Goal: Task Accomplishment & Management: Complete application form

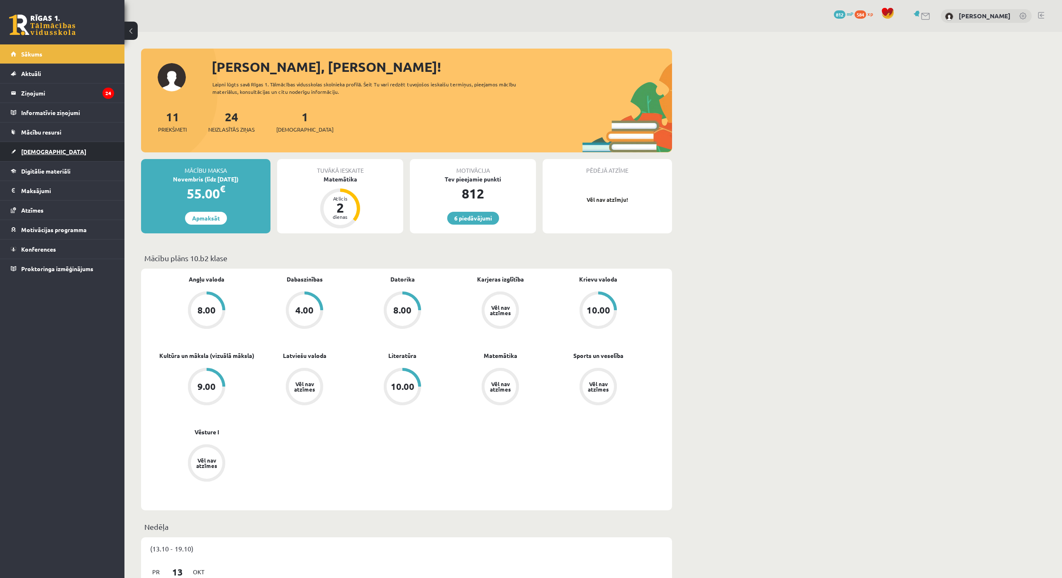
click at [51, 154] on link "[DEMOGRAPHIC_DATA]" at bounding box center [62, 151] width 103 height 19
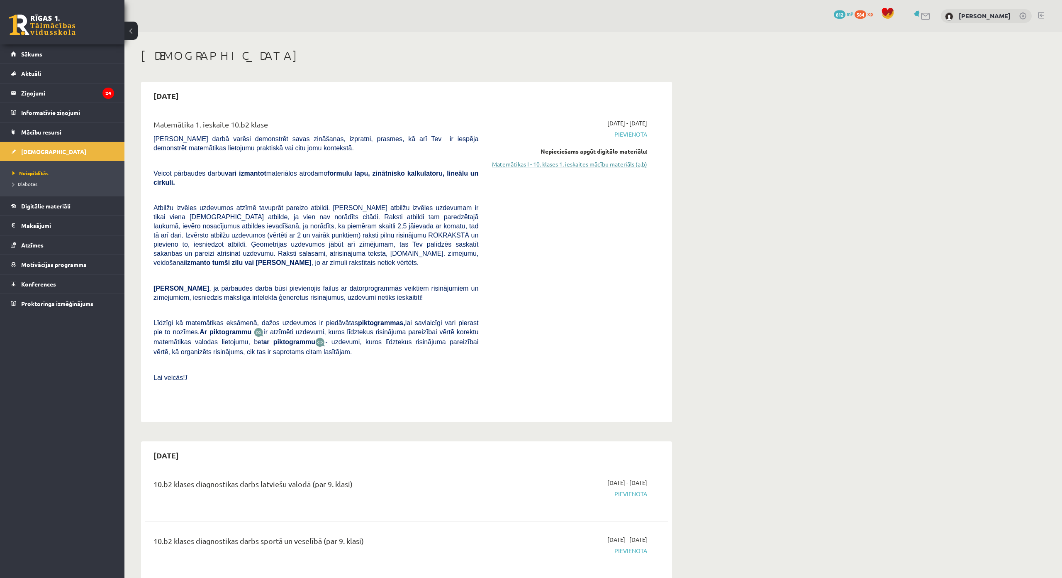
click at [627, 160] on link "Matemātikas I - 10. klases 1. ieskaites mācību materiāls (a,b)" at bounding box center [569, 164] width 156 height 9
click at [573, 161] on link "Matemātikas I - 10. klases 1. ieskaites mācību materiāls (a,b)" at bounding box center [569, 164] width 156 height 9
click at [573, 165] on link "Matemātikas I - 10. klases 1. ieskaites mācību materiāls (a,b)" at bounding box center [569, 164] width 156 height 9
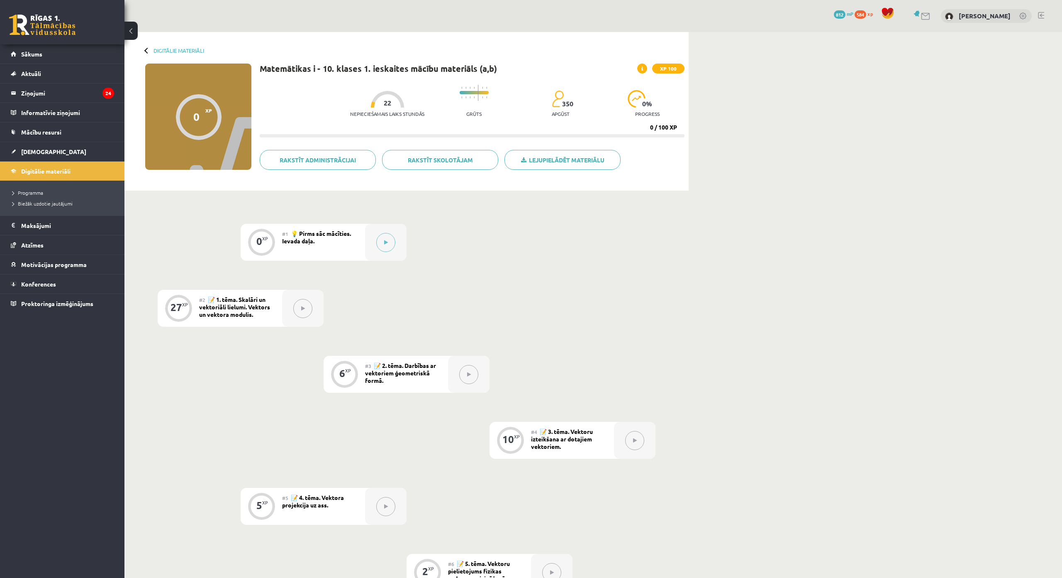
click at [511, 209] on div "0 XP #1 💡 Pirms sāc mācīties. Ievada daļa. 27 XP #2 📝 1. tēma. Skalāri un vekto…" at bounding box center [407, 556] width 564 height 732
click at [382, 237] on button at bounding box center [385, 242] width 19 height 19
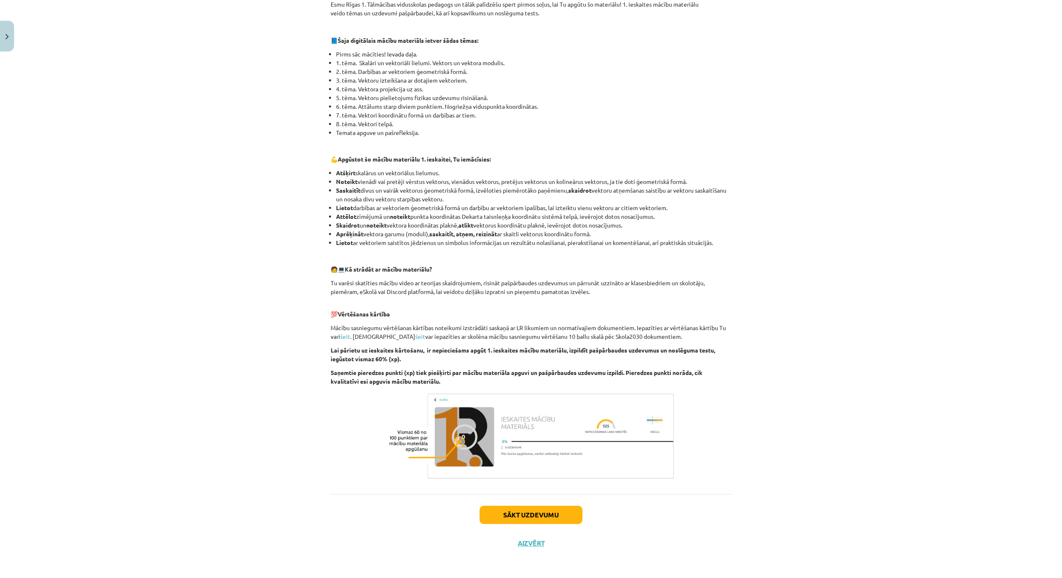
scroll to position [212, 0]
click at [551, 494] on div "Sākt uzdevumu Aizvērt" at bounding box center [531, 523] width 401 height 58
click at [552, 505] on button "Sākt uzdevumu" at bounding box center [531, 514] width 103 height 18
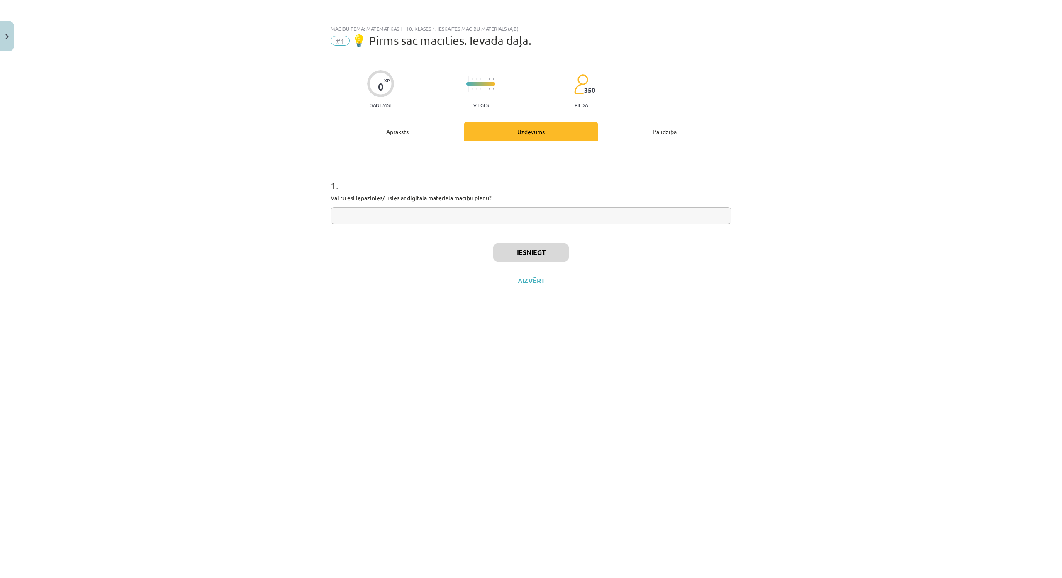
click at [454, 217] on input "text" at bounding box center [531, 215] width 401 height 17
type input "**"
click at [523, 248] on button "Iesniegt" at bounding box center [531, 252] width 76 height 18
drag, startPoint x: 493, startPoint y: 197, endPoint x: 460, endPoint y: 196, distance: 32.4
click at [460, 196] on p "Vai tu esi iepazinies/-usies ar digitālā materiāla mācību plānu?" at bounding box center [531, 197] width 401 height 9
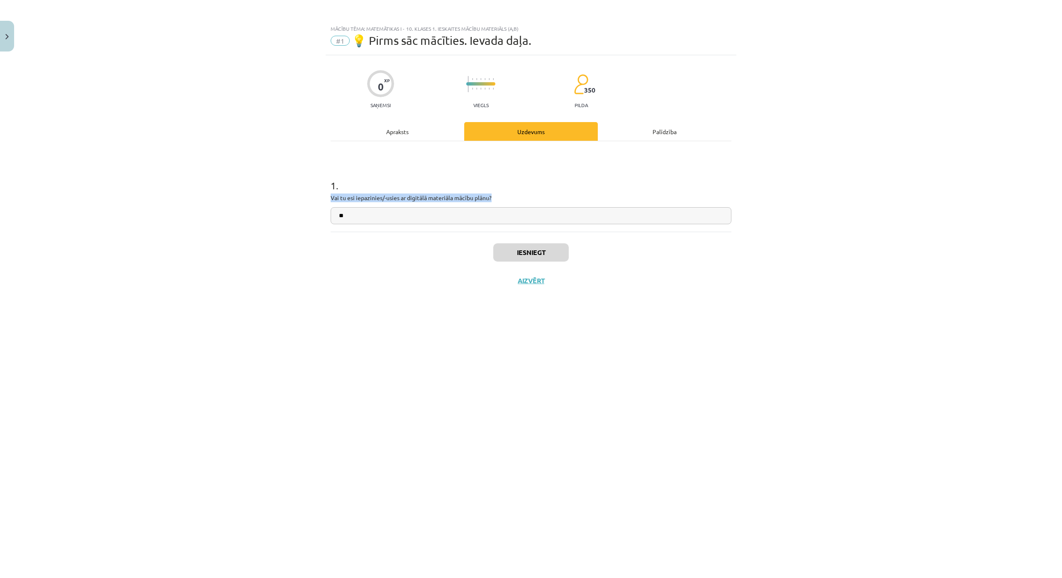
drag, startPoint x: 554, startPoint y: 202, endPoint x: 546, endPoint y: 201, distance: 7.5
click at [546, 201] on div "1 . Vai tu esi iepazinies/-usies ar digitālā materiāla mācību plānu? **" at bounding box center [531, 194] width 401 height 59
click at [524, 286] on button "Nākamā nodarbība" at bounding box center [531, 285] width 81 height 19
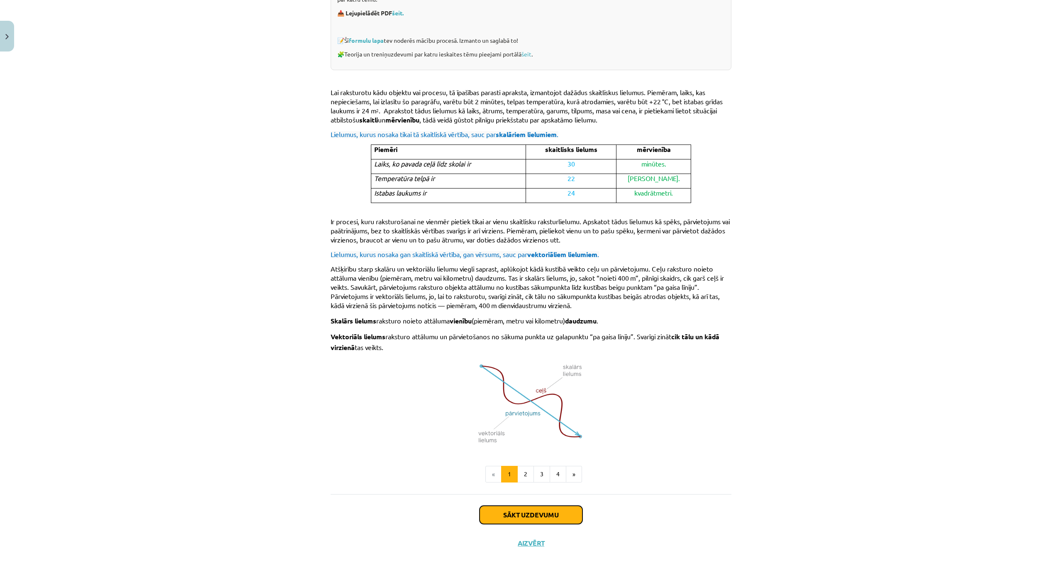
click at [514, 505] on button "Sākt uzdevumu" at bounding box center [531, 514] width 103 height 18
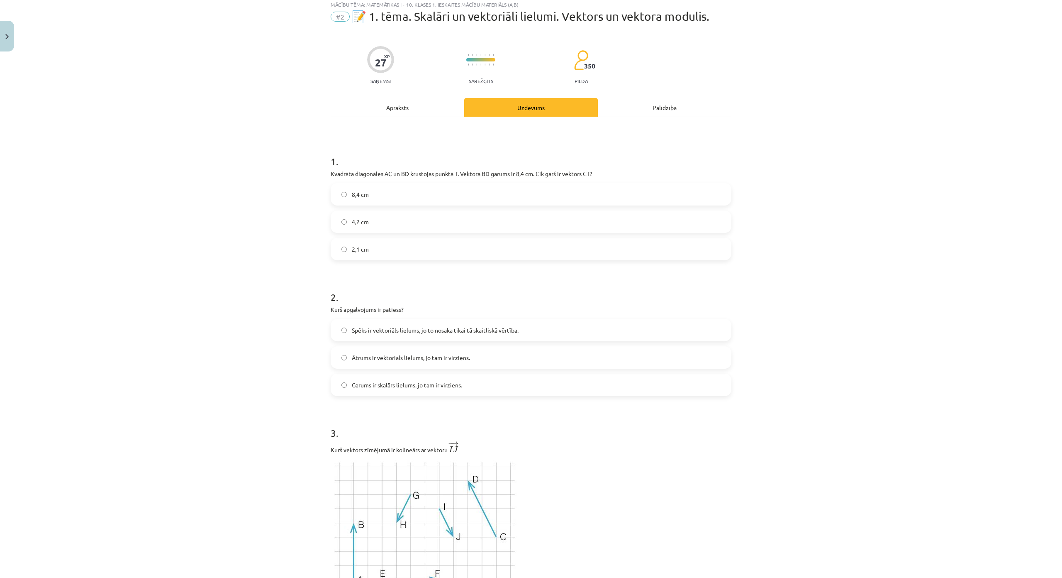
scroll to position [21, 0]
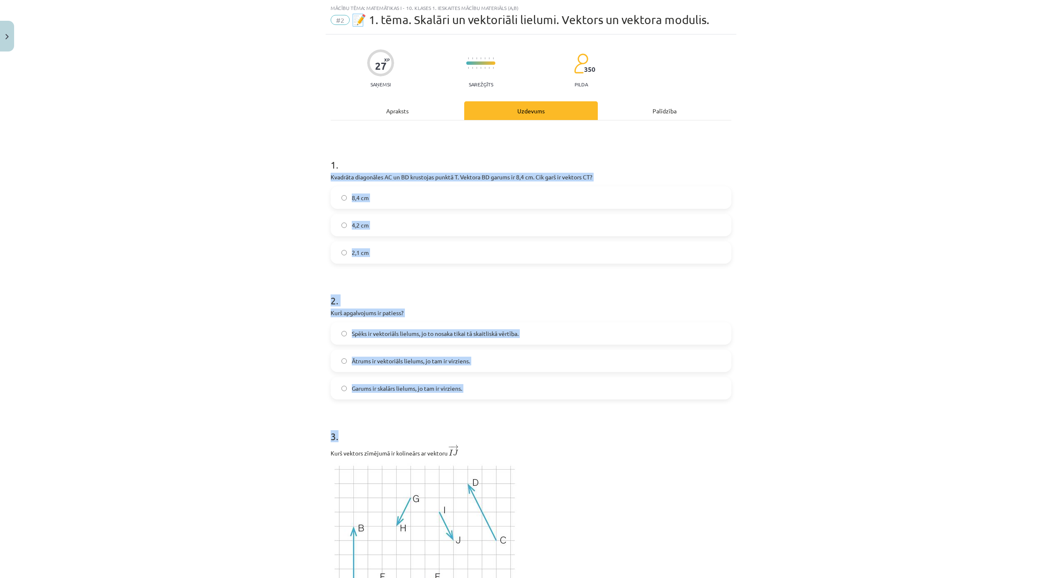
drag, startPoint x: 323, startPoint y: 175, endPoint x: 733, endPoint y: 411, distance: 472.6
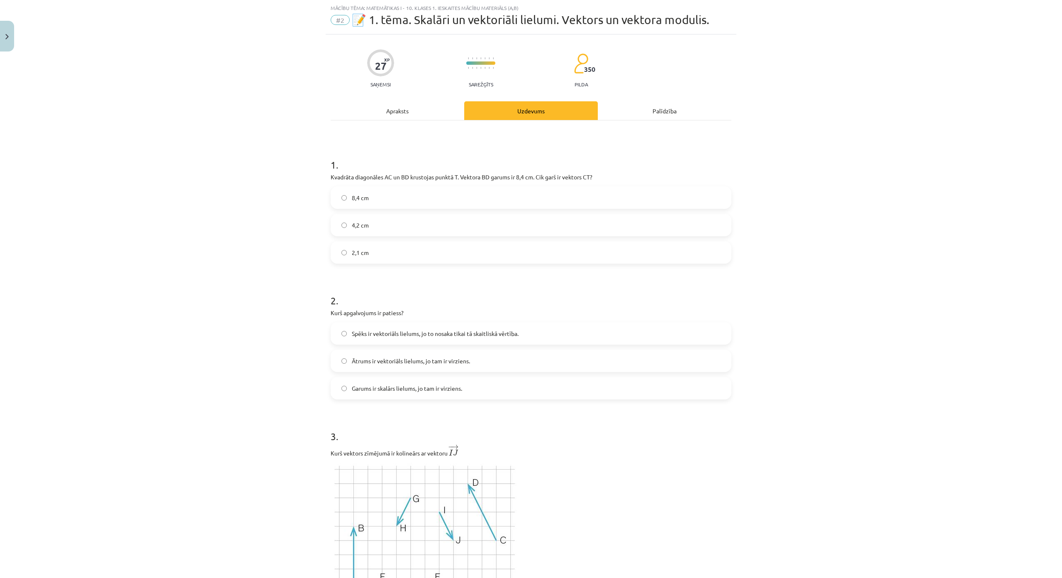
click at [308, 165] on div "Mācību tēma: Matemātikas i - 10. klases 1. ieskaites mācību materiāls (a,b) #2 …" at bounding box center [531, 289] width 1062 height 578
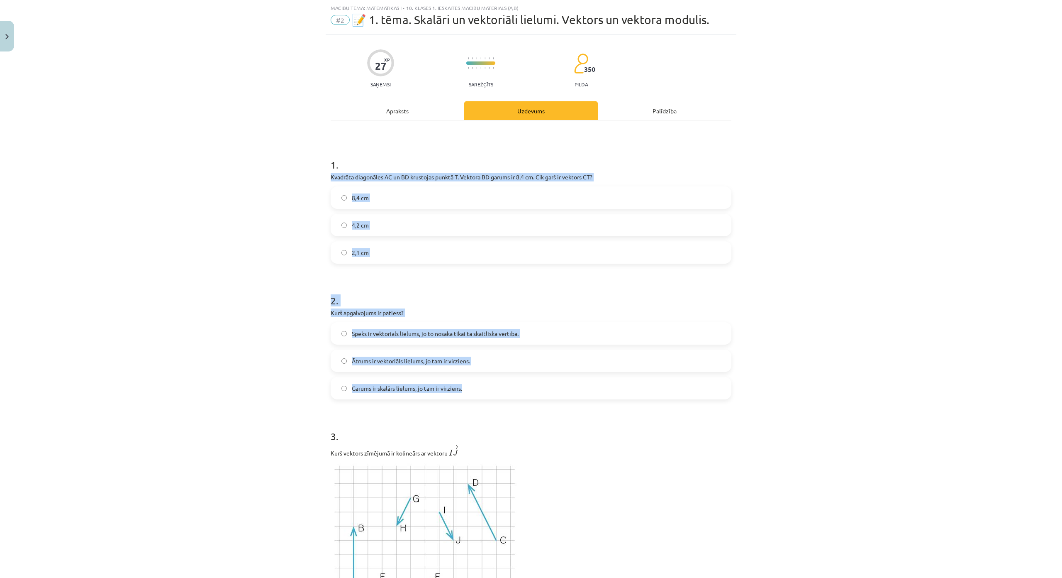
drag, startPoint x: 322, startPoint y: 176, endPoint x: 547, endPoint y: 398, distance: 316.1
copy form "Kvadrāta diagonāles AC un BD krustojas punktā T. Vektora ﻿BD﻿ garums ir 8,4 cm.…"
click at [426, 224] on label "4,2 cm" at bounding box center [531, 225] width 399 height 21
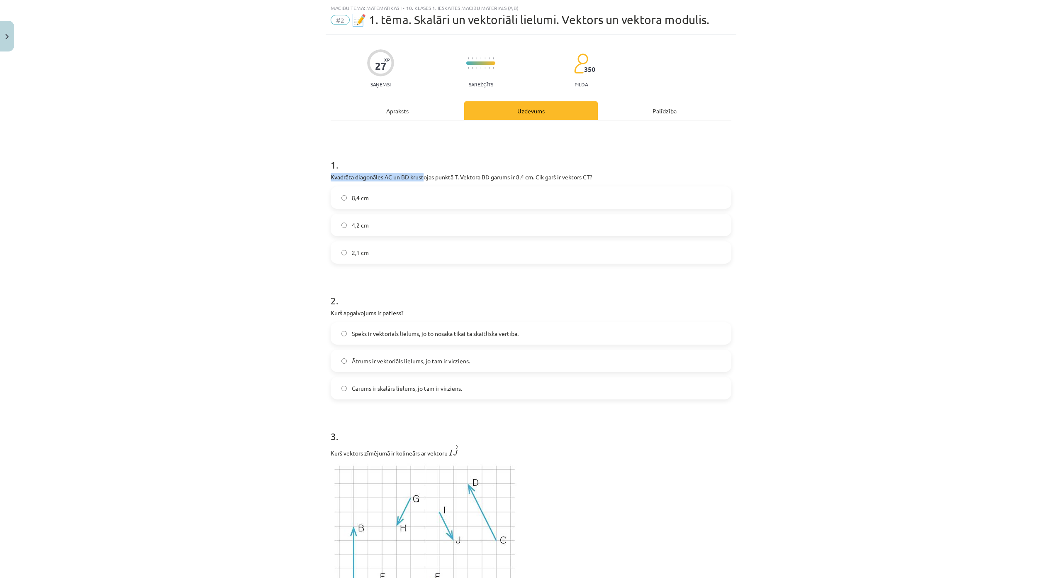
drag, startPoint x: 335, startPoint y: 176, endPoint x: 427, endPoint y: 174, distance: 92.2
click at [310, 252] on div "Mācību tēma: Matemātikas i - 10. klases 1. ieskaites mācību materiāls (a,b) #2 …" at bounding box center [531, 289] width 1062 height 578
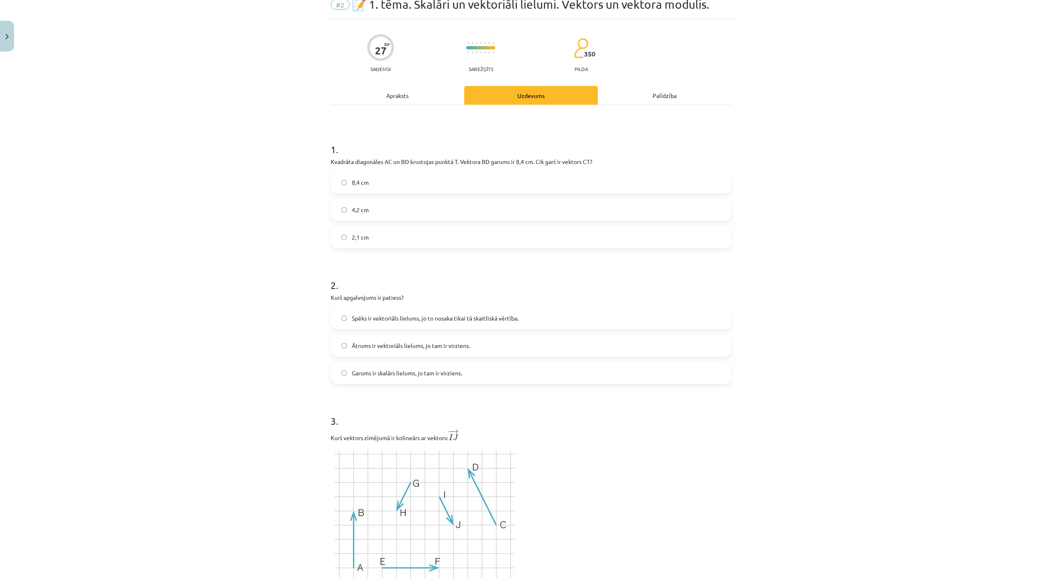
scroll to position [104, 0]
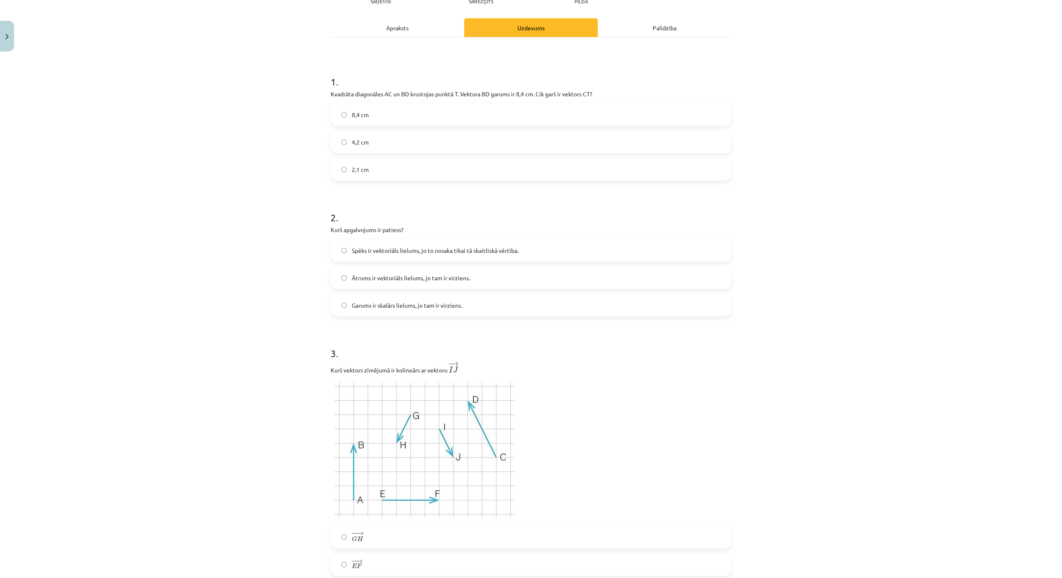
click at [456, 278] on span "Ātrums ir vektoriāls lielums, jo tam ir virziens." at bounding box center [411, 277] width 118 height 9
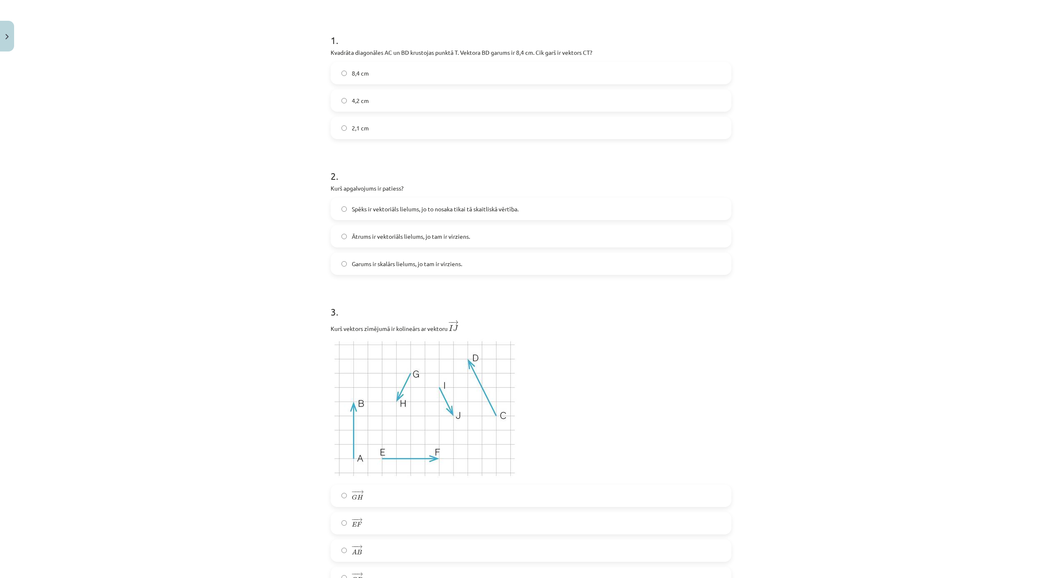
click at [405, 233] on span "Ātrums ir vektoriāls lielums, jo tam ir virziens." at bounding box center [411, 236] width 118 height 9
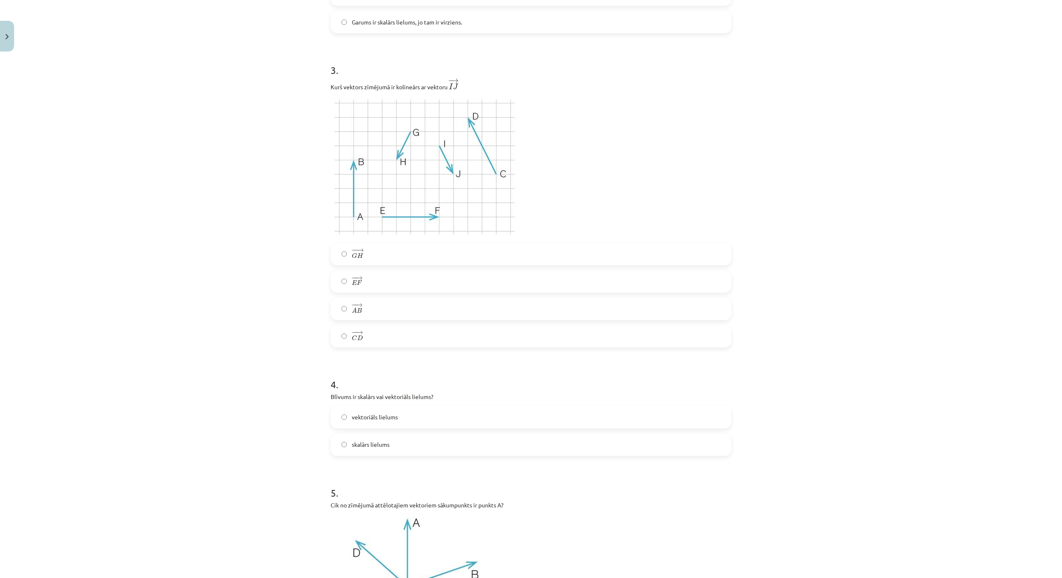
scroll to position [394, 0]
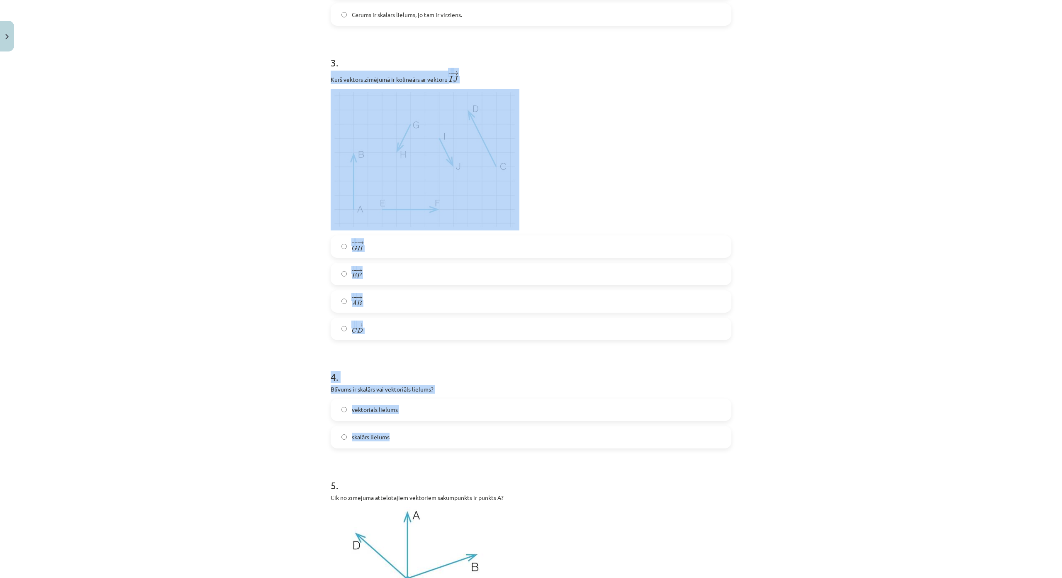
drag, startPoint x: 327, startPoint y: 74, endPoint x: 554, endPoint y: 439, distance: 428.9
click at [554, 439] on div "Mācību tēma: Matemātikas i - 10. klases 1. ieskaites mācību materiāls (a,b) #2 …" at bounding box center [531, 289] width 1062 height 578
copy form "Kurš vektors zīmējumā ir kolineārs ar vektoru ﻿ − → I J I J → − − → G H G H → −…"
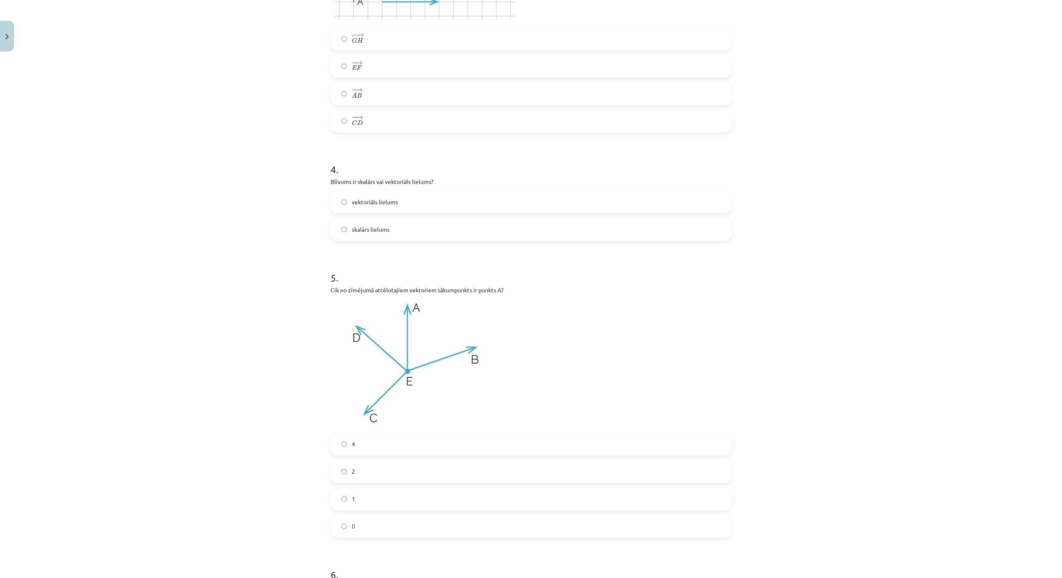
click at [269, 337] on div "Mācību tēma: Matemātikas i - 10. klases 1. ieskaites mācību materiāls (a,b) #2 …" at bounding box center [531, 289] width 1062 height 578
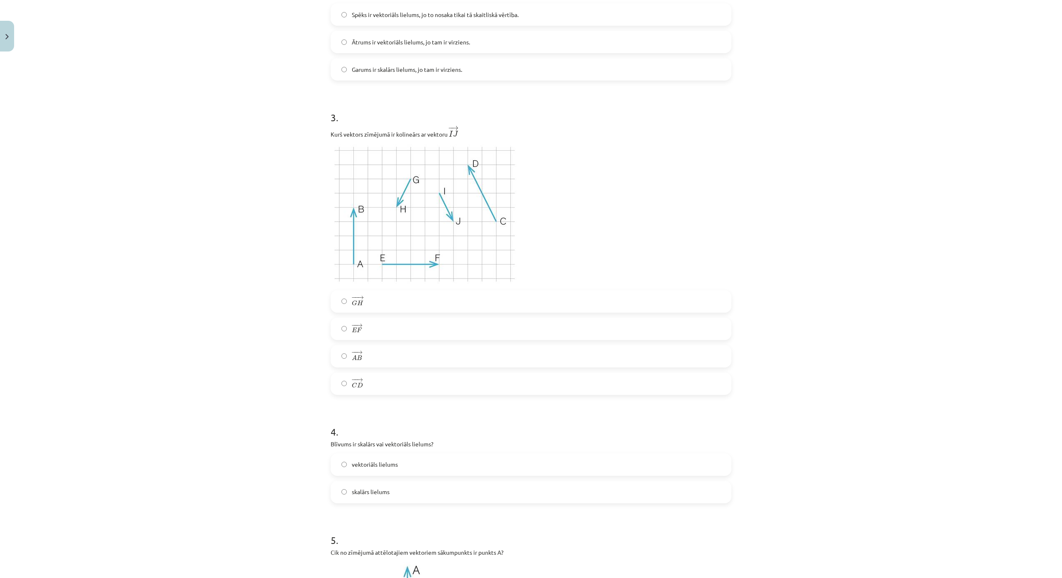
scroll to position [374, 0]
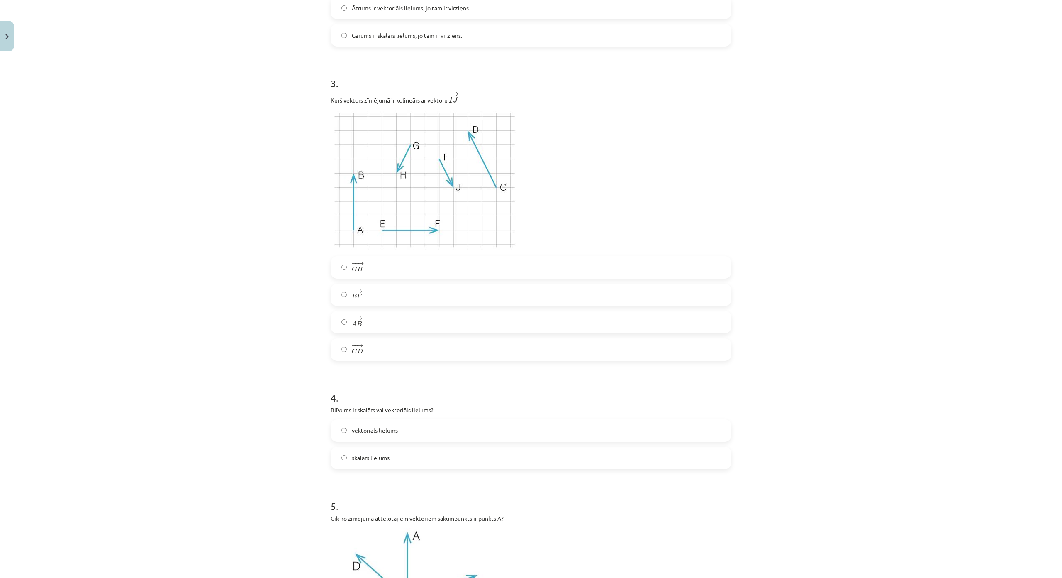
click at [359, 265] on span "→" at bounding box center [360, 263] width 7 height 4
click at [373, 460] on span "skalārs lielums" at bounding box center [371, 457] width 38 height 9
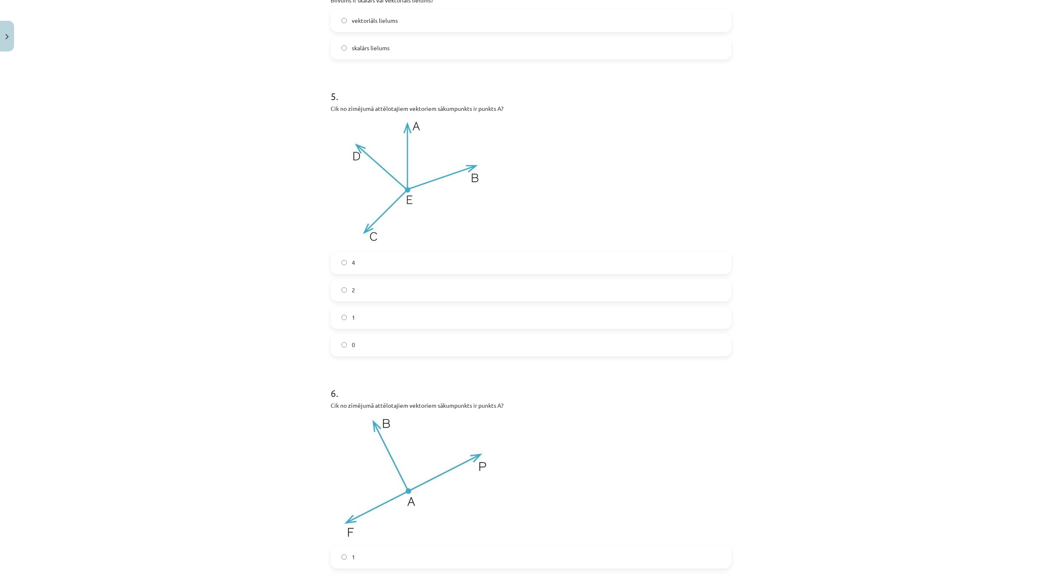
scroll to position [789, 0]
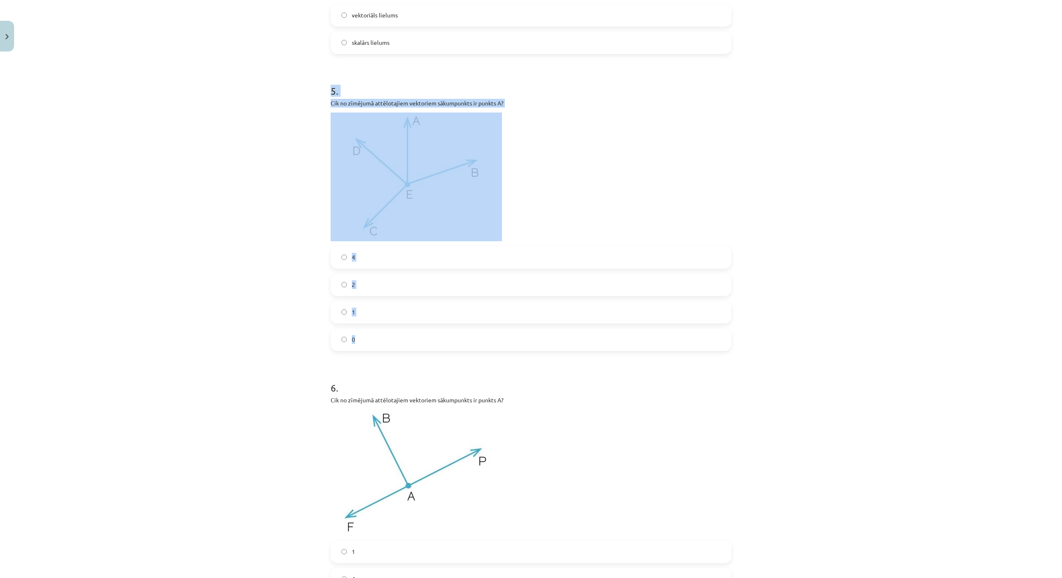
drag, startPoint x: 337, startPoint y: 116, endPoint x: 576, endPoint y: 332, distance: 322.3
click at [576, 332] on div "Mācību tēma: Matemātikas i - 10. klases 1. ieskaites mācību materiāls (a,b) #2 …" at bounding box center [531, 289] width 1062 height 578
copy div "5 . Cik no zīmējumā attēlotajiem vektoriem sākumpunkts ir punkts A? 4 2 1 0"
click at [380, 343] on label "0" at bounding box center [531, 339] width 399 height 21
click at [598, 151] on p at bounding box center [531, 176] width 401 height 129
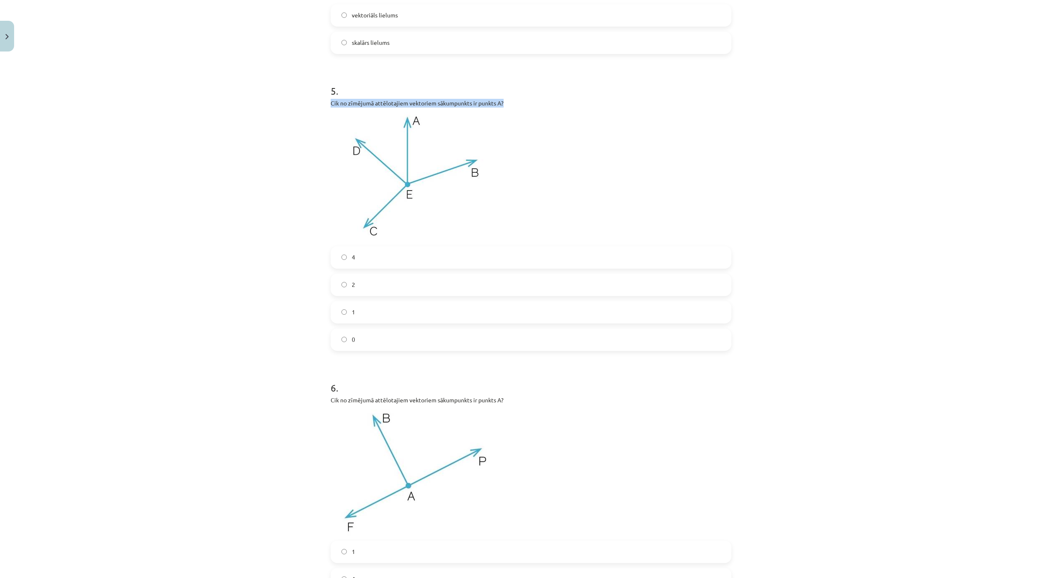
drag, startPoint x: 513, startPoint y: 103, endPoint x: 327, endPoint y: 103, distance: 185.9
click at [331, 103] on p "Cik no zīmējumā attēlotajiem vektoriem sākumpunkts ir punkts A?" at bounding box center [531, 103] width 401 height 9
click at [453, 100] on p "Cik no zīmējumā attēlotajiem vektoriem sākumpunkts ir punkts A?" at bounding box center [531, 103] width 401 height 9
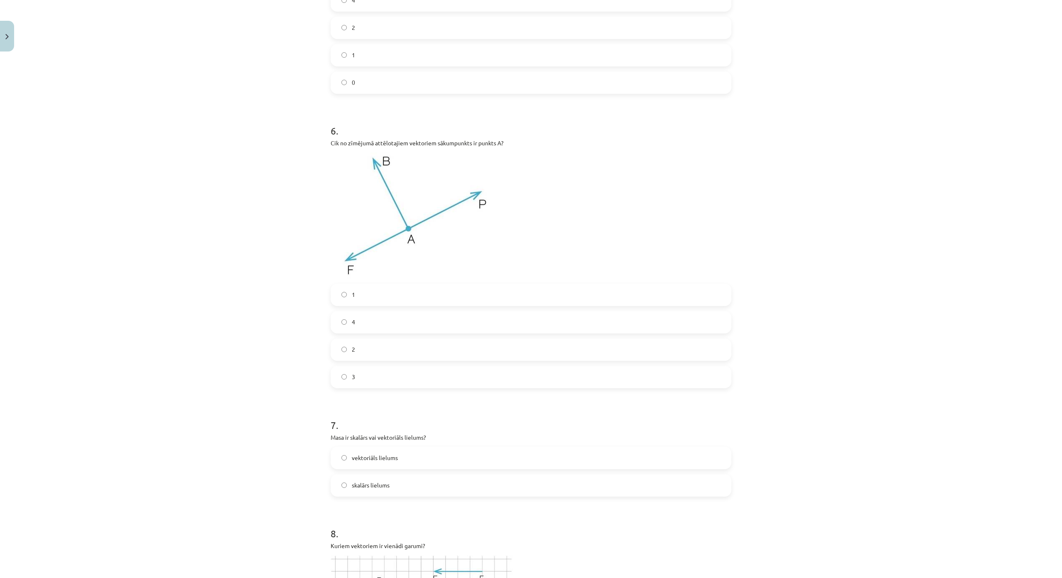
scroll to position [1079, 0]
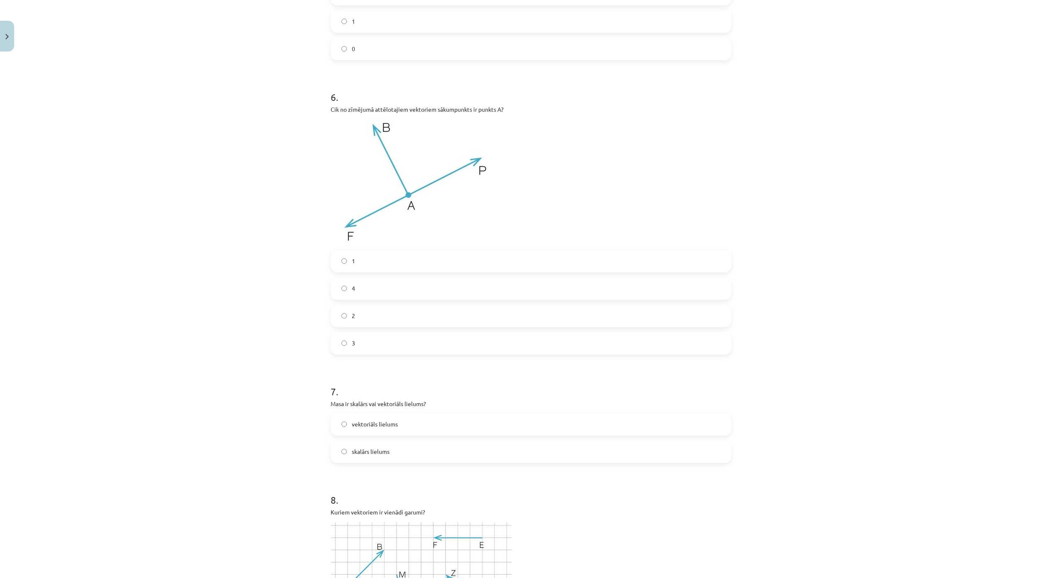
click at [370, 349] on label "3" at bounding box center [531, 343] width 399 height 21
drag, startPoint x: 325, startPoint y: 108, endPoint x: 522, endPoint y: 108, distance: 196.7
click at [522, 108] on div "27 XP Saņemsi Sarežģīts 350 pilda Apraksts Uzdevums Palīdzība 1 . Kvadrāta diag…" at bounding box center [531, 391] width 411 height 2830
copy p "Cik no zīmējumā attēlotajiem vektoriem sākumpunkts ir punkts A?"
click at [234, 181] on div "Mācību tēma: Matemātikas i - 10. klases 1. ieskaites mācību materiāls (a,b) #2 …" at bounding box center [531, 289] width 1062 height 578
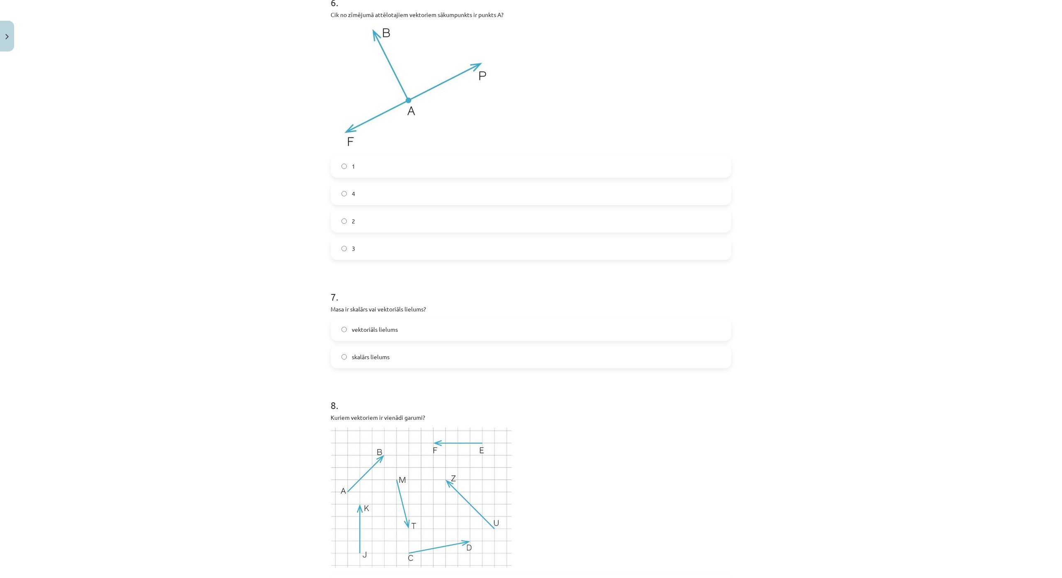
scroll to position [1245, 0]
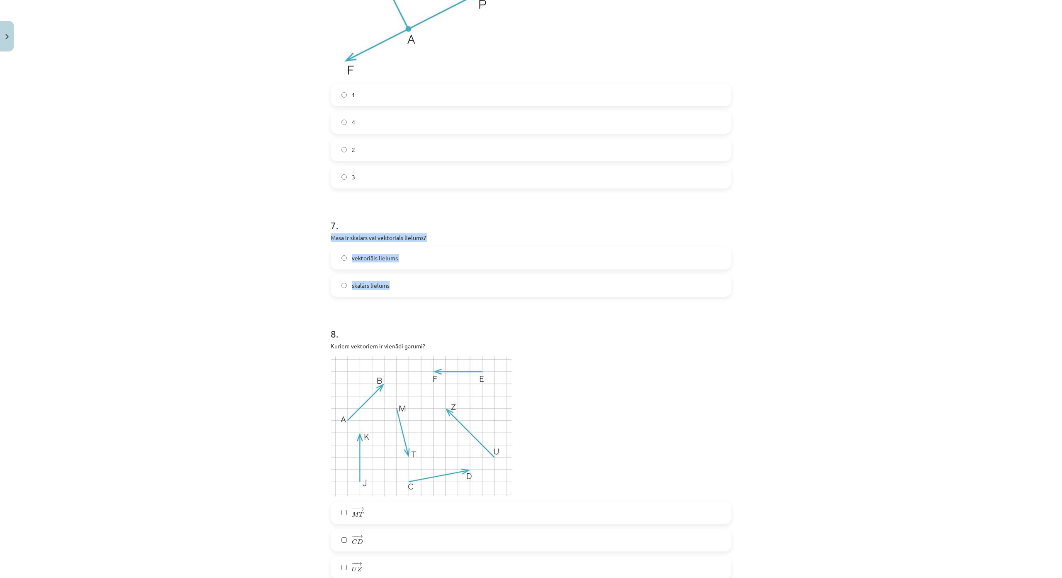
drag, startPoint x: 325, startPoint y: 235, endPoint x: 420, endPoint y: 278, distance: 104.0
click at [420, 278] on div "27 XP Saņemsi Sarežģīts 350 pilda Apraksts Uzdevums Palīdzība 1 . Kvadrāta diag…" at bounding box center [531, 225] width 411 height 2830
copy div "Masa ir skalārs vai vektoriāls lielums? vektoriāls lielums skalārs lielums"
click at [375, 288] on span "skalārs lielums" at bounding box center [371, 285] width 38 height 9
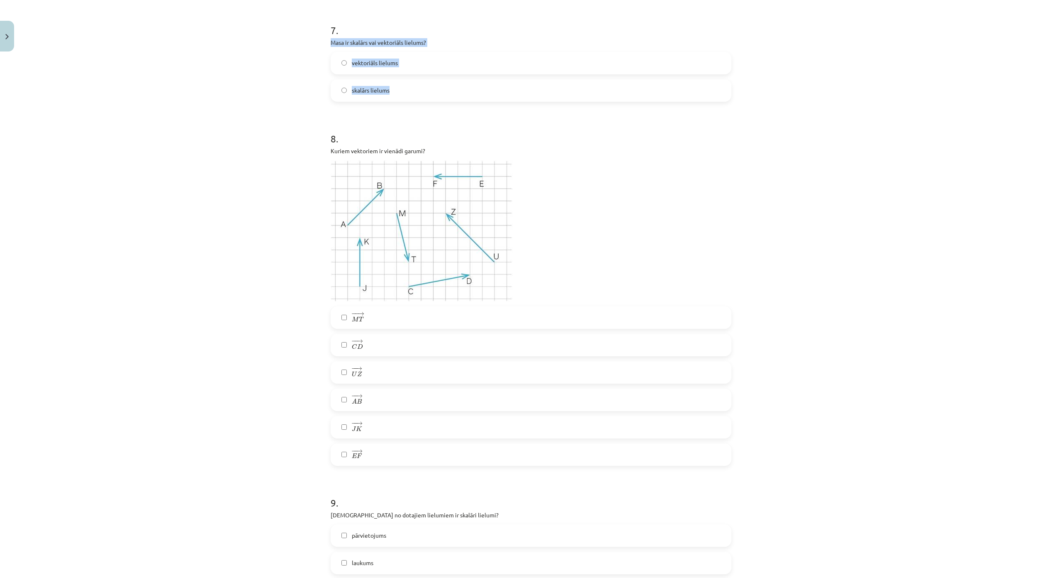
scroll to position [1453, 0]
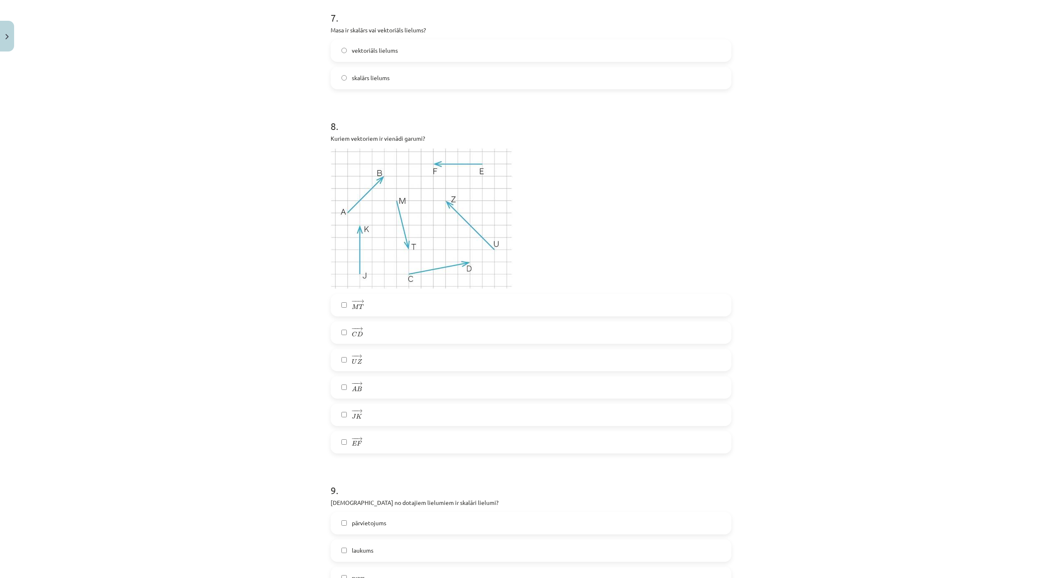
click at [241, 217] on div "Mācību tēma: Matemātikas i - 10. klases 1. ieskaites mācību materiāls (a,b) #2 …" at bounding box center [531, 289] width 1062 height 578
click at [360, 302] on span "→" at bounding box center [361, 301] width 7 height 4
click at [374, 332] on label "− − → C D C D →" at bounding box center [531, 332] width 399 height 21
click at [366, 308] on label "− − → M T M T →" at bounding box center [531, 305] width 399 height 21
click at [360, 321] on div "− − → M T M T → − − → C D C D → − − → U Z U Z → − − → A B A B → − − → J K J K →…" at bounding box center [531, 373] width 401 height 159
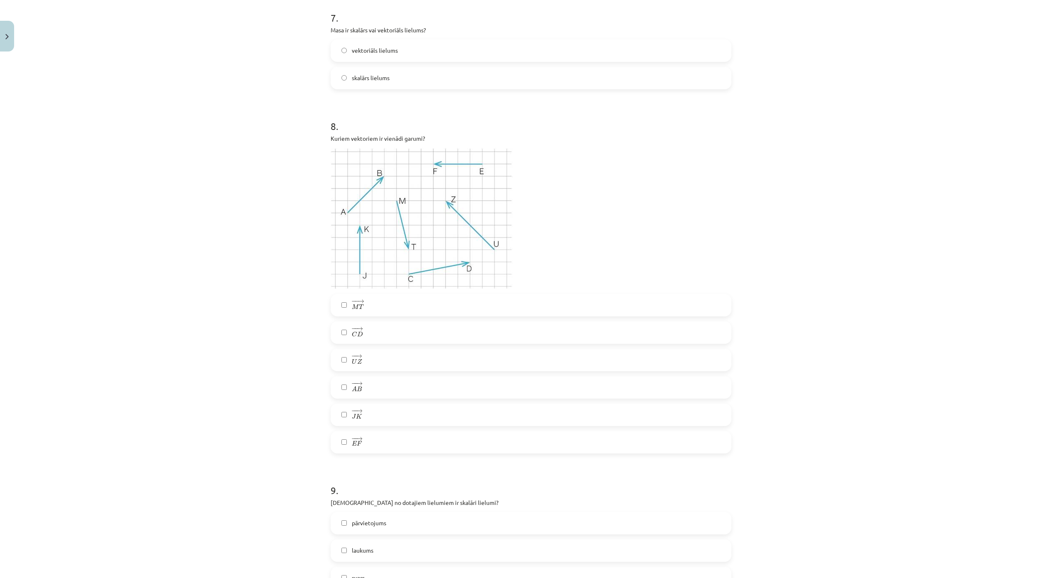
click at [361, 333] on label "− − → C D C D →" at bounding box center [531, 332] width 399 height 21
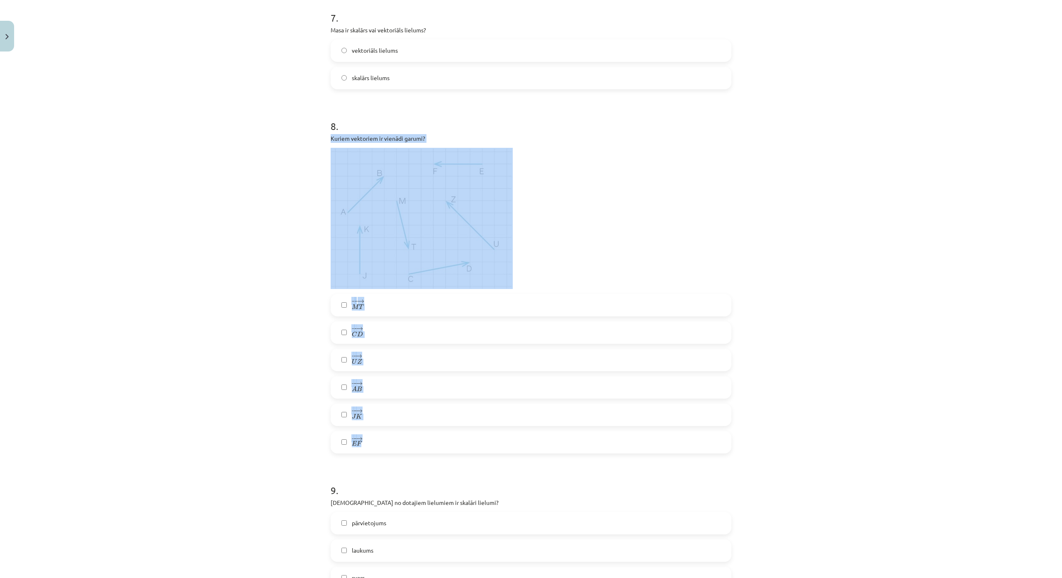
drag, startPoint x: 326, startPoint y: 134, endPoint x: 440, endPoint y: 427, distance: 313.5
click at [440, 427] on div "27 XP Saņemsi Sarežģīts 350 pilda Apraksts Uzdevums Palīdzība 1 . Kvadrāta diag…" at bounding box center [531, 18] width 411 height 2830
copy div "Kuriem vektoriem ir vienādi garumi? − − → M T M T → − − → C D C D → − − → U Z U…"
drag, startPoint x: 263, startPoint y: 270, endPoint x: 312, endPoint y: 302, distance: 58.7
click at [262, 271] on div "Mācību tēma: Matemātikas i - 10. klases 1. ieskaites mācību materiāls (a,b) #2 …" at bounding box center [531, 289] width 1062 height 578
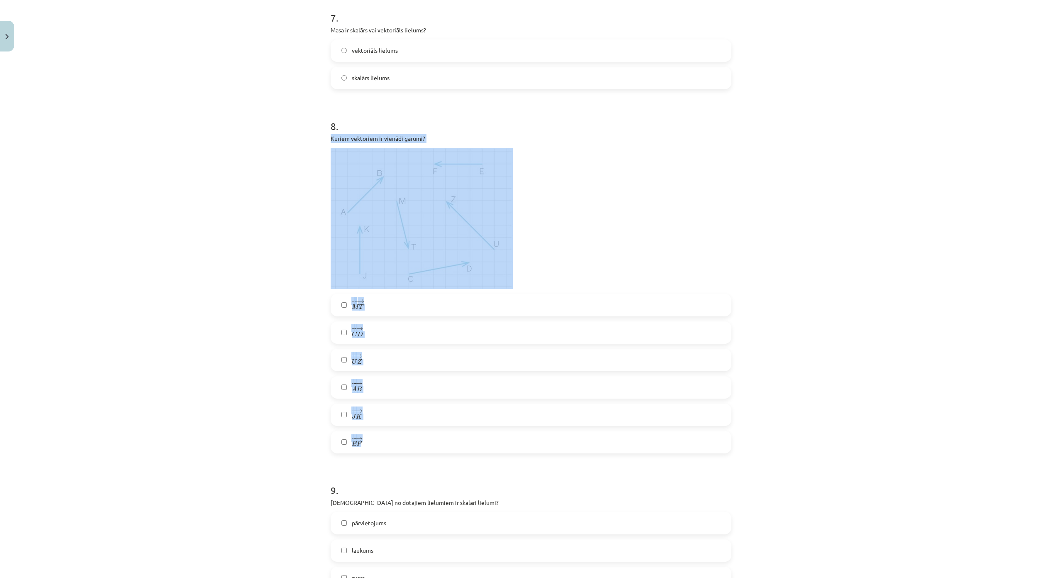
click at [366, 303] on label "− − → M T M T →" at bounding box center [531, 305] width 399 height 21
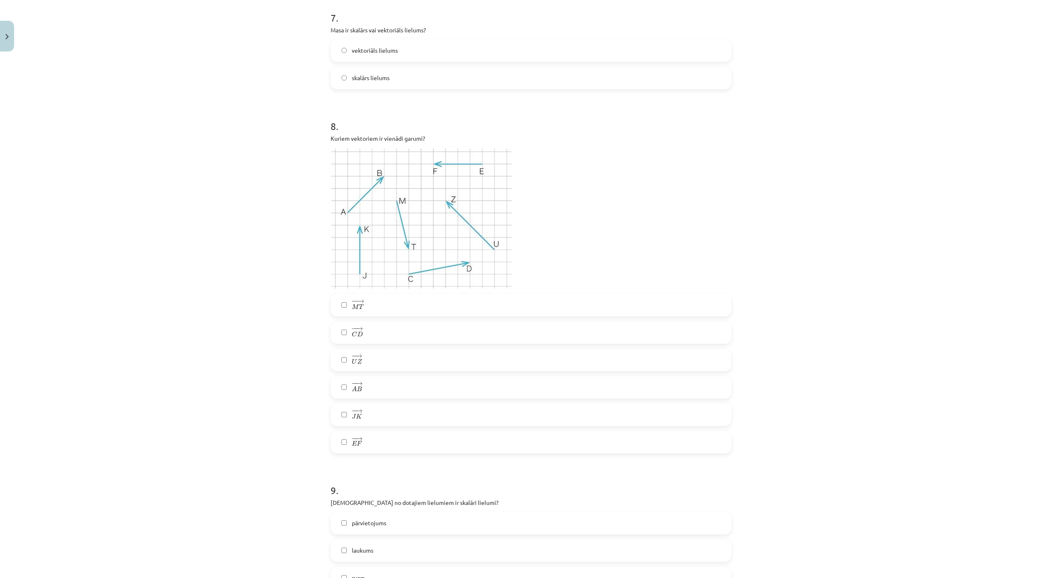
click at [374, 332] on label "− − → C D C D →" at bounding box center [531, 332] width 399 height 21
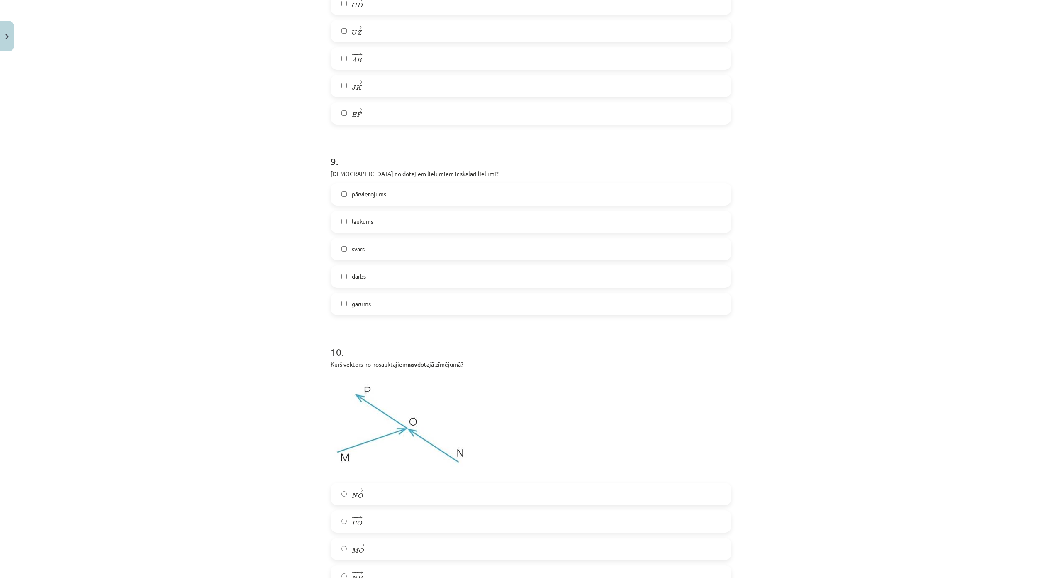
scroll to position [1785, 0]
drag, startPoint x: 322, startPoint y: 165, endPoint x: 491, endPoint y: 314, distance: 225.8
click at [491, 314] on div "Mācību tēma: Matemātikas i - 10. klases 1. ieskaites mācību materiāls (a,b) #2 …" at bounding box center [531, 289] width 1062 height 578
click at [320, 168] on div "Mācību tēma: Matemātikas i - 10. klases 1. ieskaites mācību materiāls (a,b) #2 …" at bounding box center [531, 289] width 1062 height 578
drag, startPoint x: 327, startPoint y: 171, endPoint x: 432, endPoint y: 295, distance: 162.8
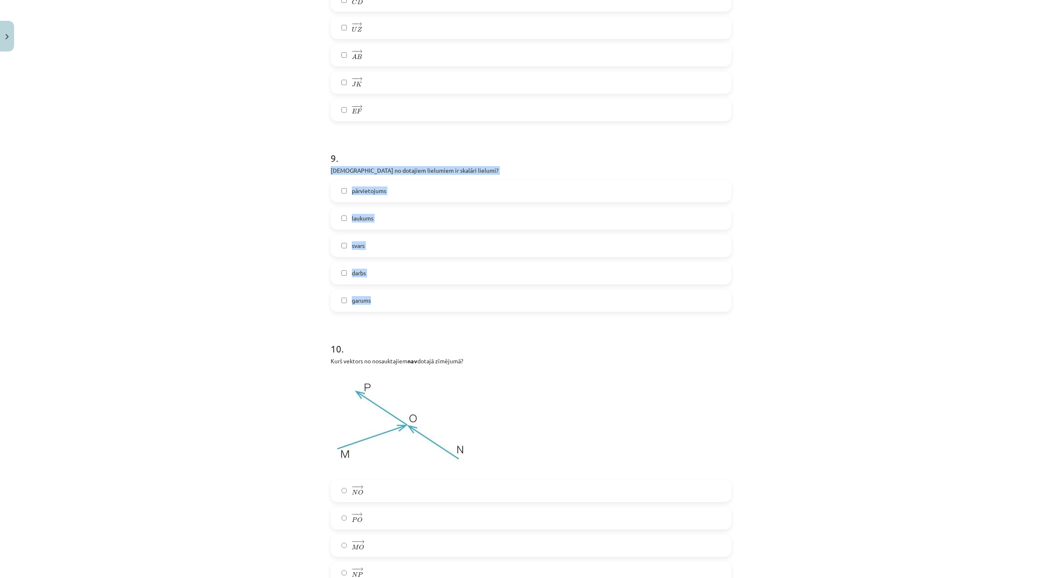
click at [432, 295] on div "Mācību tēma: Matemātikas i - 10. klases 1. ieskaites mācību materiāls (a,b) #2 …" at bounding box center [531, 289] width 1062 height 578
copy div "Kuri no dotajiem lielumiem ir skalāri lielumi? pārvietojums laukums svars darbs…"
click at [357, 217] on span "laukums" at bounding box center [363, 218] width 22 height 9
click at [368, 270] on label "darbs" at bounding box center [531, 273] width 399 height 21
click at [361, 303] on span "garums" at bounding box center [361, 300] width 19 height 9
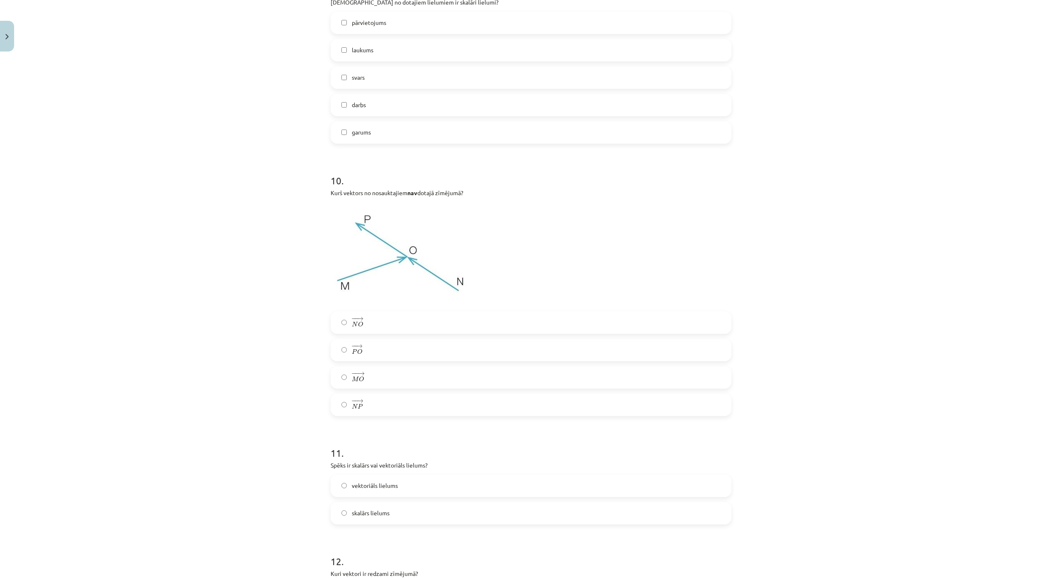
scroll to position [1992, 0]
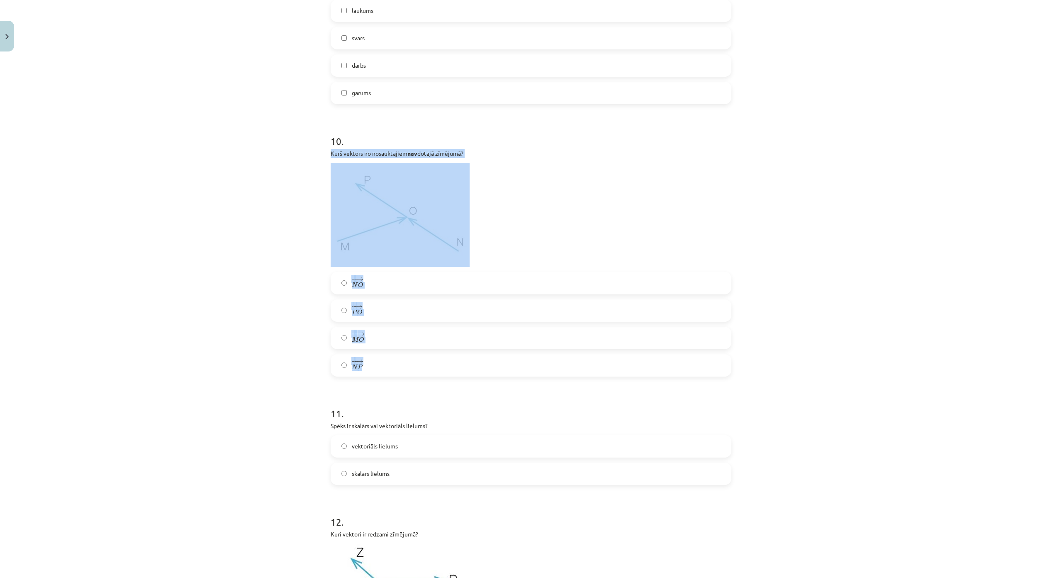
drag, startPoint x: 383, startPoint y: 199, endPoint x: 515, endPoint y: 374, distance: 218.4
click at [515, 374] on div "Mācību tēma: Matemātikas i - 10. klases 1. ieskaites mācību materiāls (a,b) #2 …" at bounding box center [531, 289] width 1062 height 578
copy div "Kurš vektors no nosauktajiem nav dotajā zīmējumā? − − → N O N O → − − → P O P O…"
click at [278, 291] on div "Mācību tēma: Matemātikas i - 10. klases 1. ieskaites mācību materiāls (a,b) #2 …" at bounding box center [531, 289] width 1062 height 578
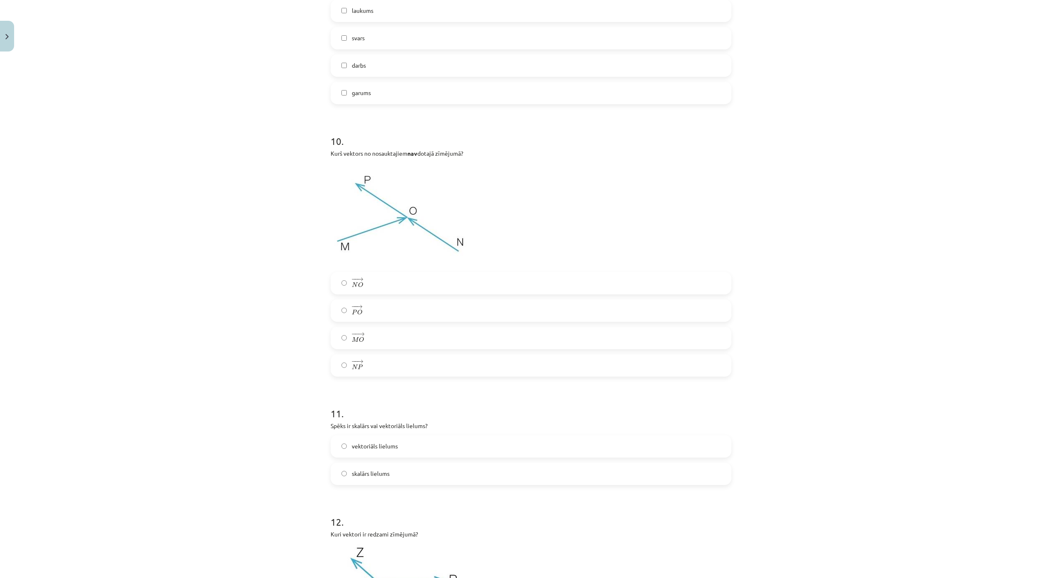
drag, startPoint x: 308, startPoint y: 284, endPoint x: 282, endPoint y: 286, distance: 26.3
click at [282, 285] on div "Mācību tēma: Matemātikas i - 10. klases 1. ieskaites mācību materiāls (a,b) #2 …" at bounding box center [531, 289] width 1062 height 578
click at [390, 364] on label "− − → N P N P →" at bounding box center [531, 365] width 399 height 21
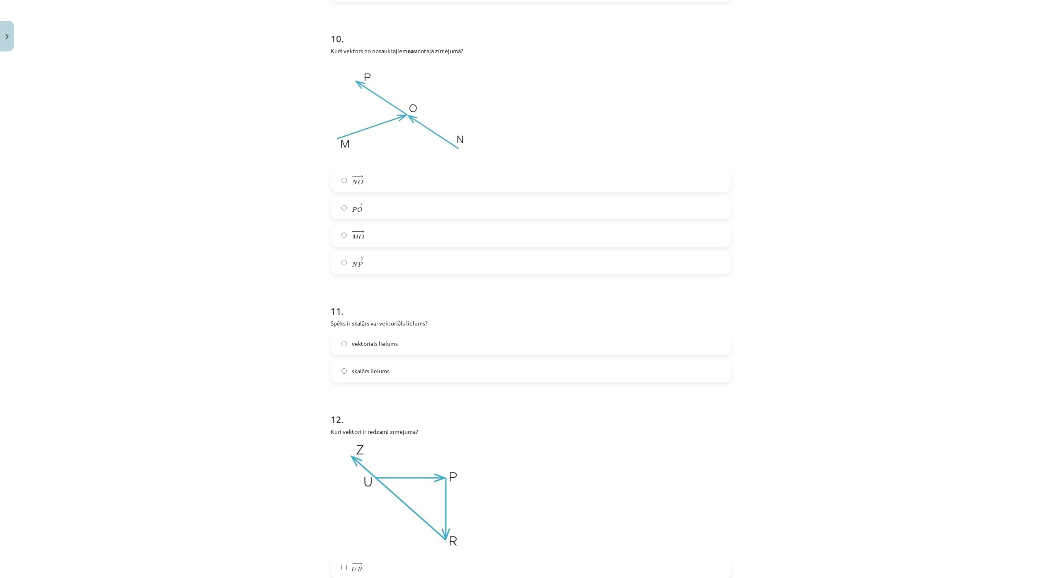
scroll to position [2200, 0]
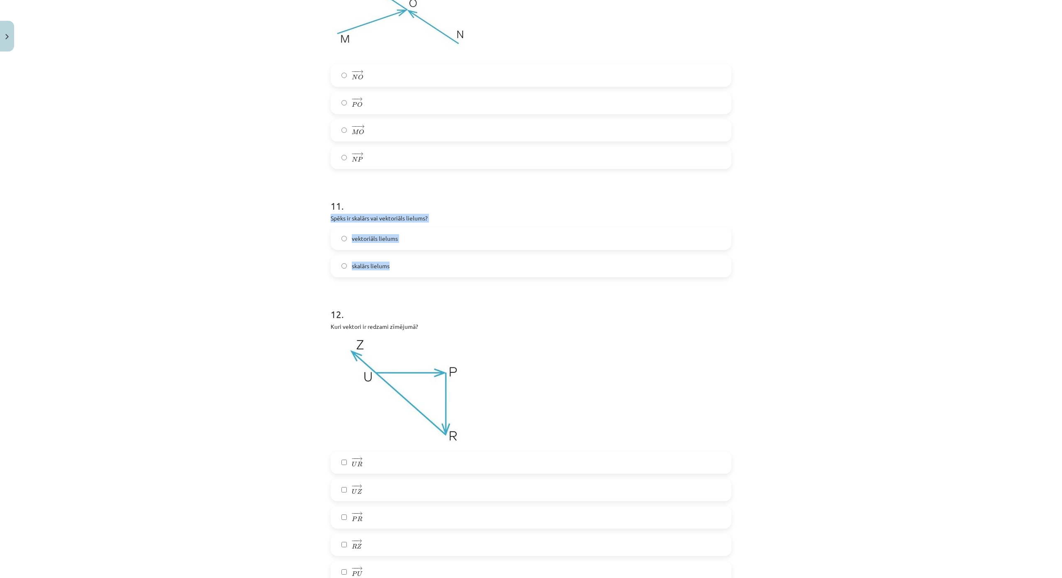
drag, startPoint x: 325, startPoint y: 216, endPoint x: 432, endPoint y: 270, distance: 119.9
copy div "Spēks ir skalārs vai vektoriāls lielums? vektoriāls lielums skalārs lielums"
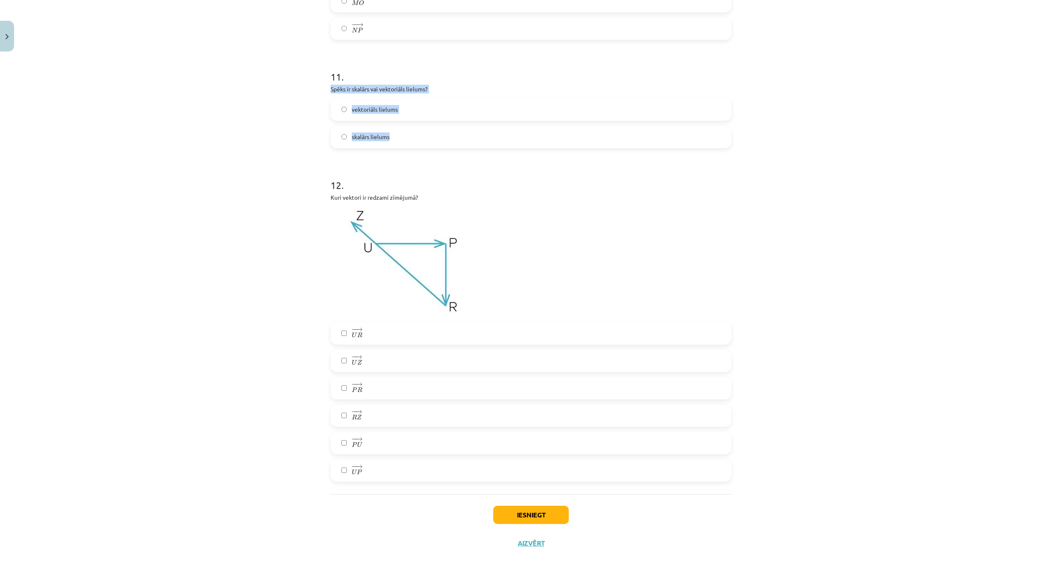
scroll to position [2379, 0]
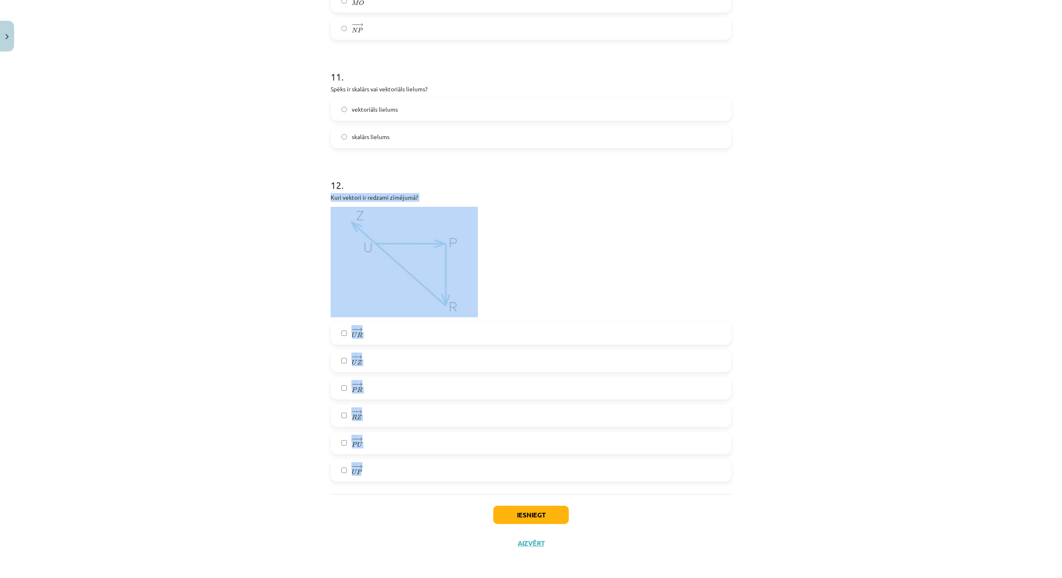
drag, startPoint x: 355, startPoint y: 168, endPoint x: 465, endPoint y: 430, distance: 284.6
copy div "Kuri vektori ir redzami zīmējumā? − − → U R U R → − − → U Z U Z → − − → P R P R…"
click at [308, 266] on div "Mācību tēma: Matemātikas i - 10. klases 1. ieskaites mācību materiāls (a,b) #2 …" at bounding box center [531, 289] width 1062 height 578
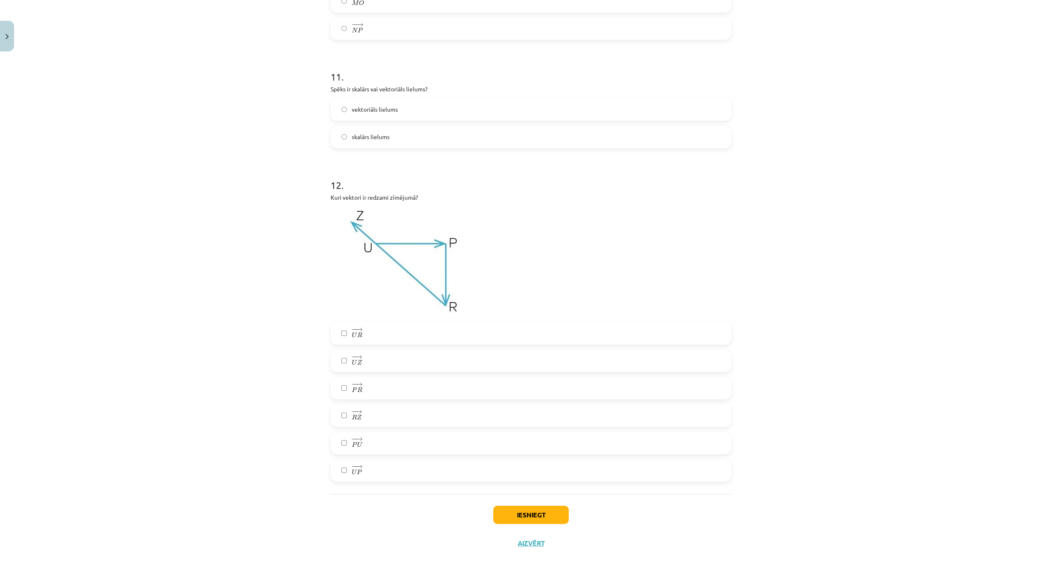
click at [365, 350] on label "− − → U Z U Z →" at bounding box center [531, 360] width 399 height 21
click at [359, 442] on span "U" at bounding box center [359, 444] width 5 height 5
click at [373, 432] on label "− − → P U P U →" at bounding box center [531, 442] width 399 height 21
click at [353, 359] on span "U" at bounding box center [354, 361] width 5 height 5
click at [363, 350] on label "− − → U Z U Z →" at bounding box center [531, 360] width 399 height 21
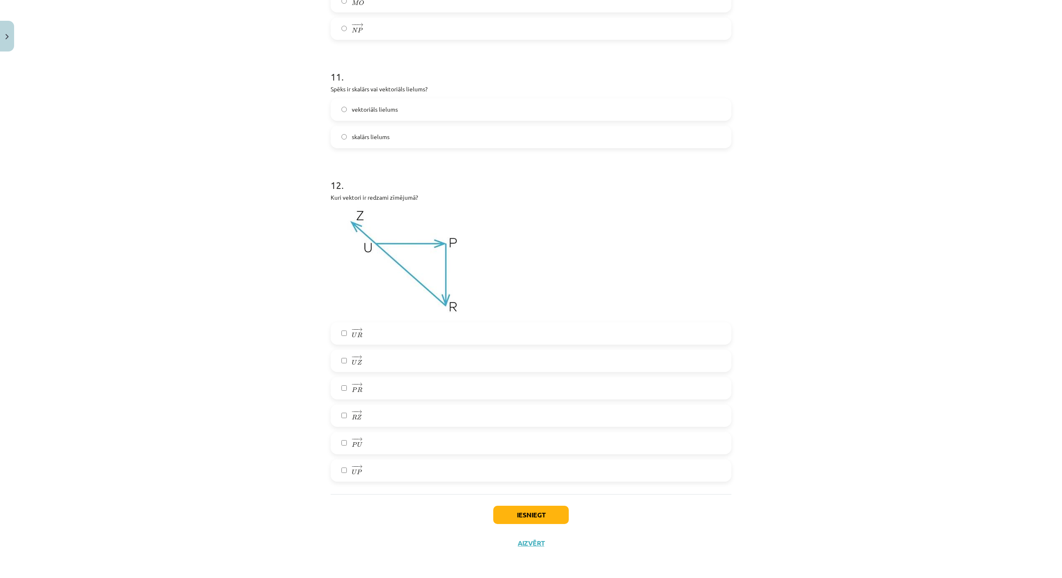
click at [374, 432] on label "− − → P U P U →" at bounding box center [531, 442] width 399 height 21
click at [361, 432] on label "− − → P U P U →" at bounding box center [531, 442] width 399 height 21
click at [368, 460] on label "− − → U P U P →" at bounding box center [531, 470] width 399 height 21
click at [359, 382] on span "→" at bounding box center [359, 384] width 7 height 4
click at [548, 505] on button "Iesniegt" at bounding box center [531, 514] width 76 height 18
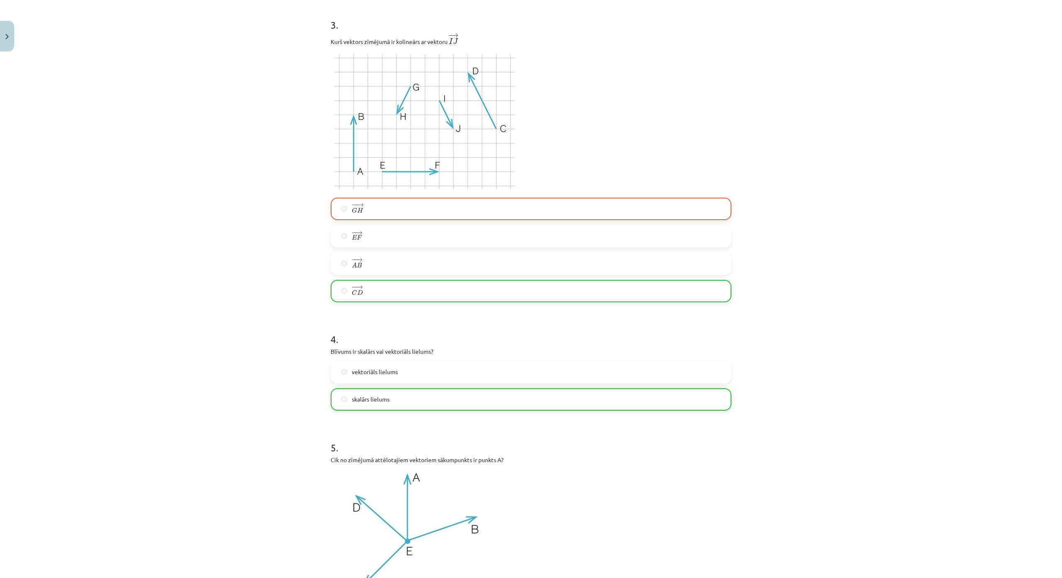
scroll to position [413, 0]
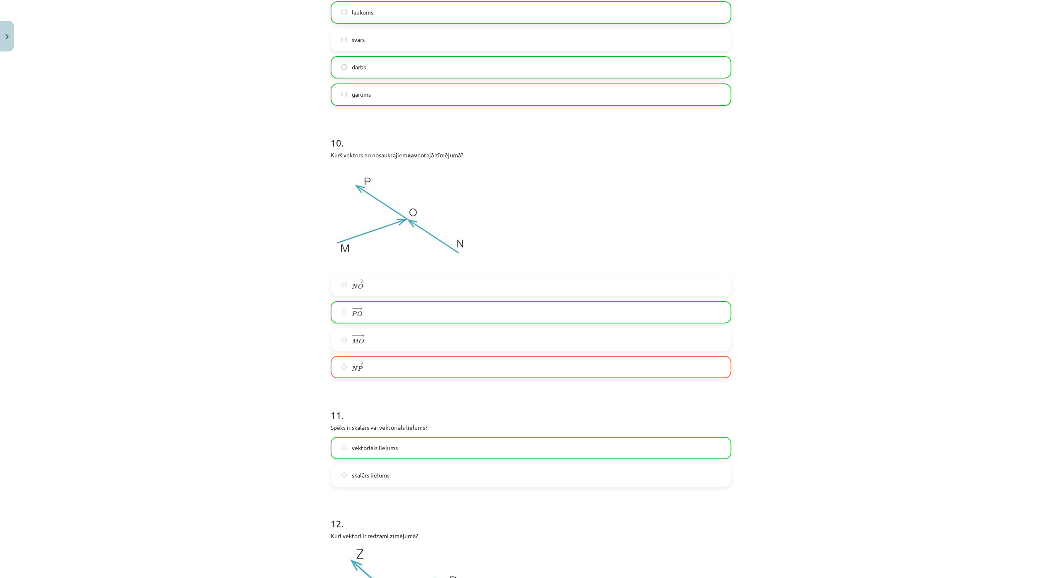
drag, startPoint x: 647, startPoint y: 298, endPoint x: 635, endPoint y: 310, distance: 17.0
click at [646, 299] on div "− − → N O N O → − − → P O P O → − − → M O M O → − − → N P N P →" at bounding box center [531, 325] width 401 height 105
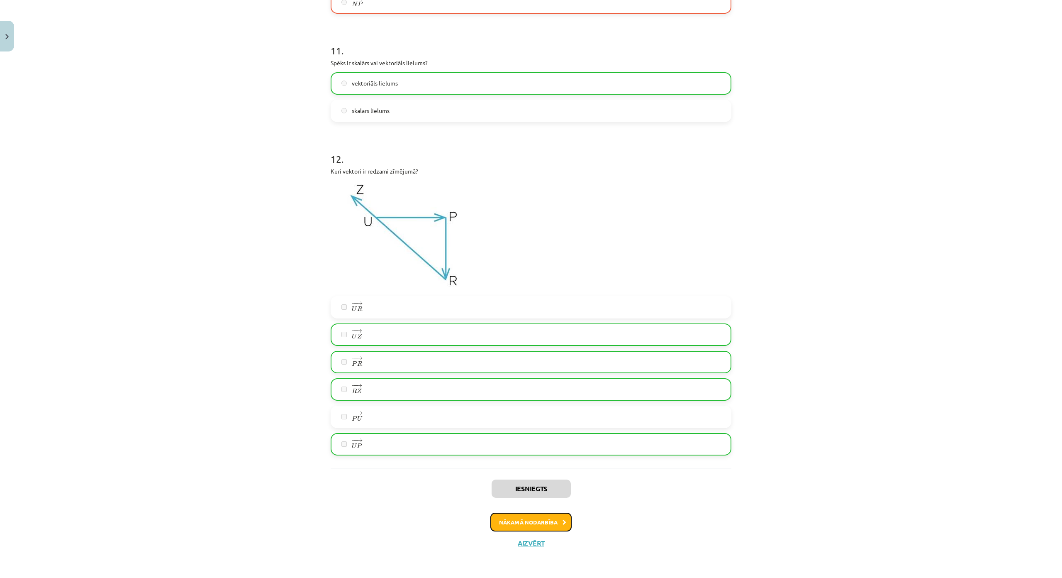
click at [535, 513] on button "Nākamā nodarbība" at bounding box center [531, 522] width 81 height 19
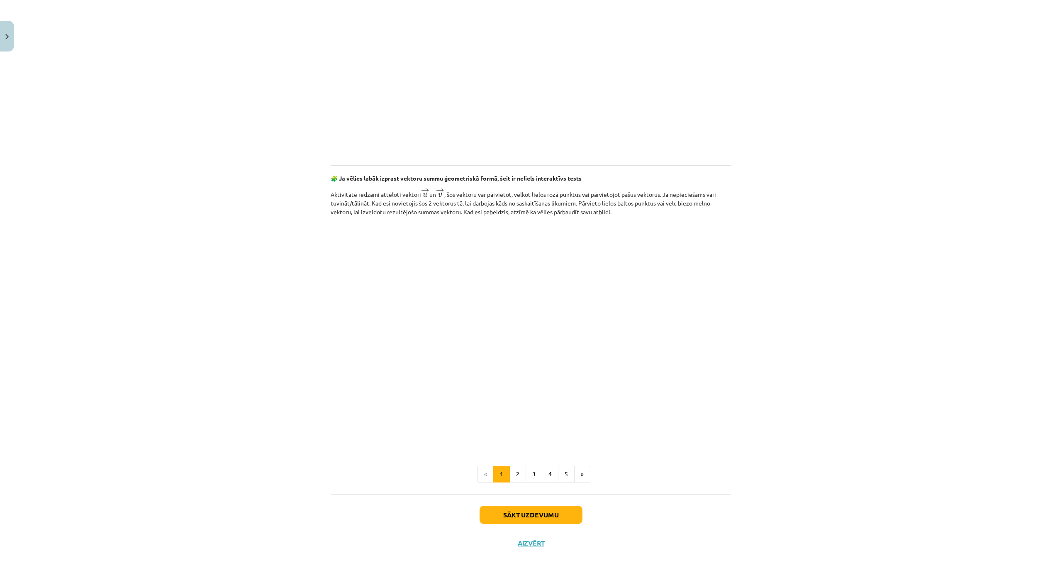
scroll to position [1050, 0]
click at [535, 505] on button "Sākt uzdevumu" at bounding box center [531, 514] width 103 height 18
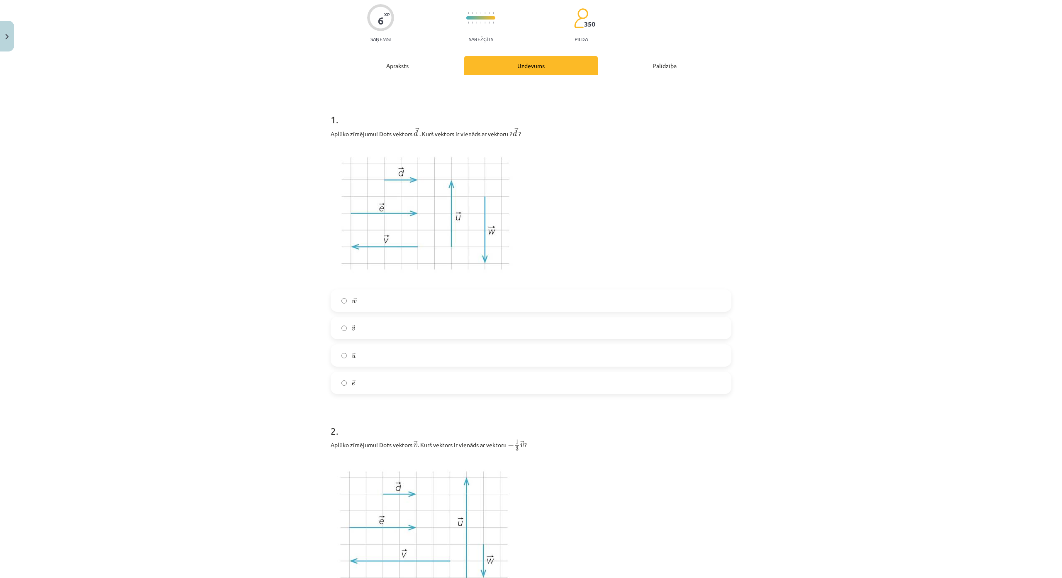
scroll to position [0, 0]
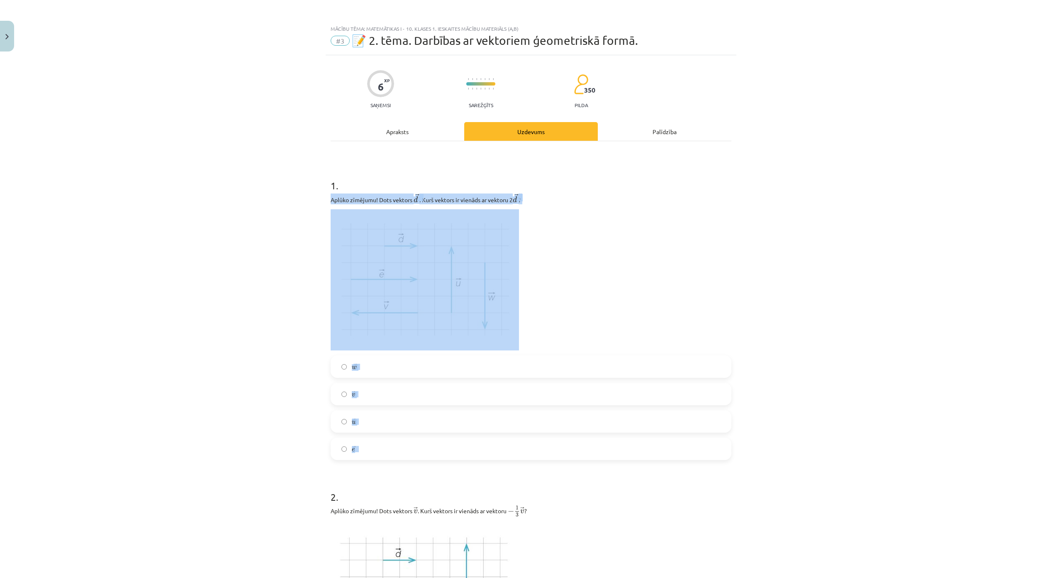
drag, startPoint x: 329, startPoint y: 197, endPoint x: 484, endPoint y: 444, distance: 291.7
click at [484, 444] on div "1 . Aplūko zīmējumu! Dots vektors ﻿ → d d → ﻿. Kurš vektors ir vienāds ar vekto…" at bounding box center [531, 312] width 401 height 295
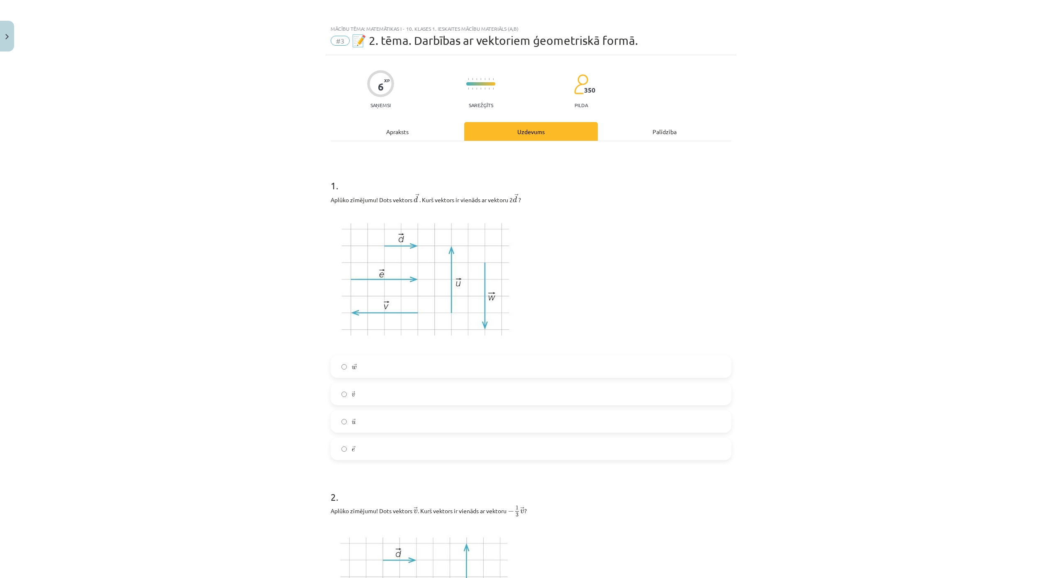
click at [397, 451] on label "→ e e →" at bounding box center [531, 448] width 399 height 21
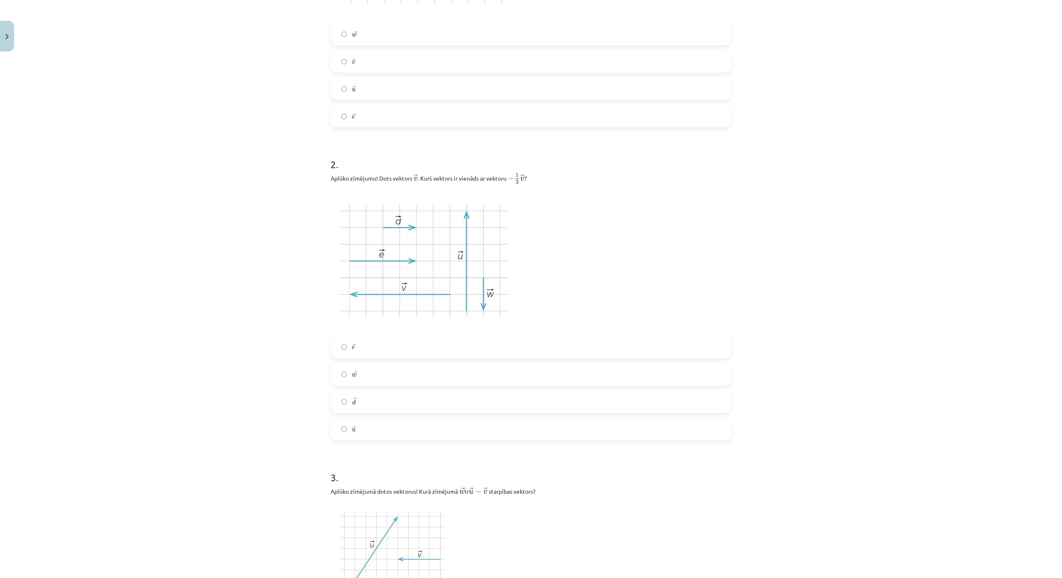
scroll to position [374, 0]
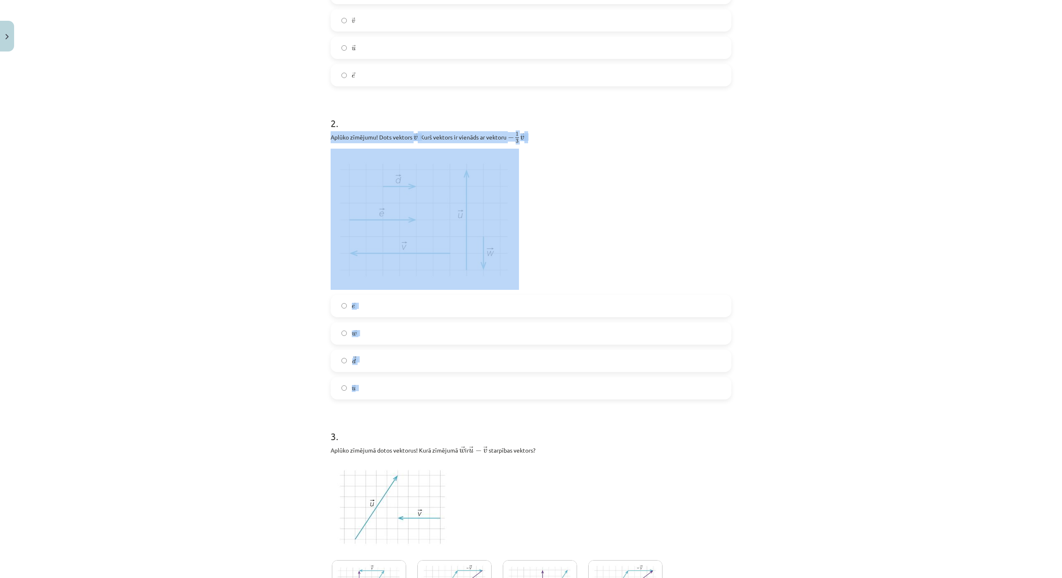
drag, startPoint x: 326, startPoint y: 133, endPoint x: 453, endPoint y: 379, distance: 277.5
click at [453, 379] on div "6 XP Saņemsi Sarežģīts 350 pilda Apraksts Uzdevums Palīdzība 1 . Aplūko zīmējum…" at bounding box center [531, 513] width 411 height 1663
click at [239, 241] on div "Mācību tēma: Matemātikas i - 10. klases 1. ieskaites mācību materiāls (a,b) #3 …" at bounding box center [531, 289] width 1062 height 578
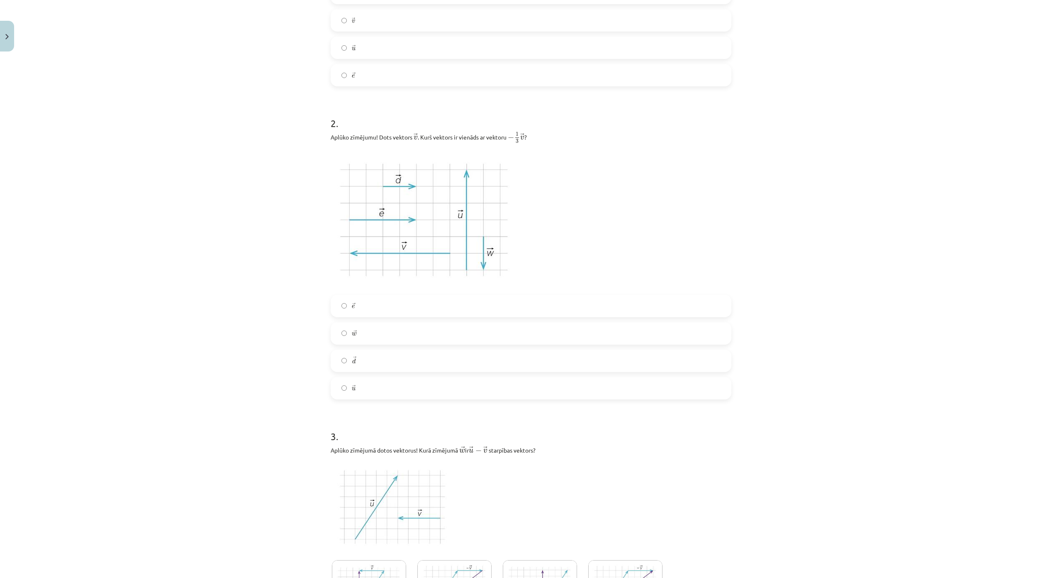
click at [360, 362] on label "→ d d →" at bounding box center [531, 360] width 399 height 21
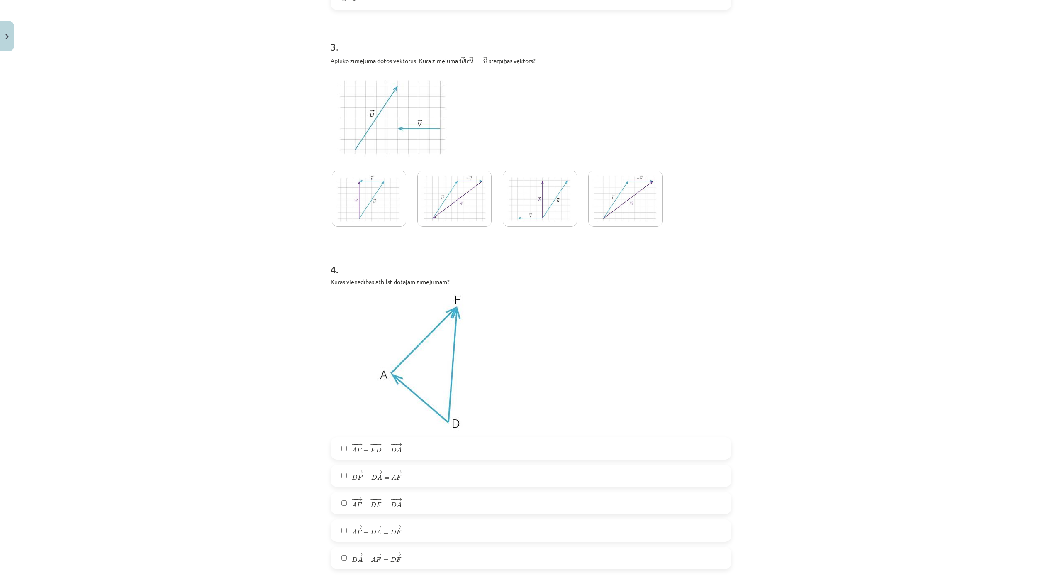
scroll to position [747, 0]
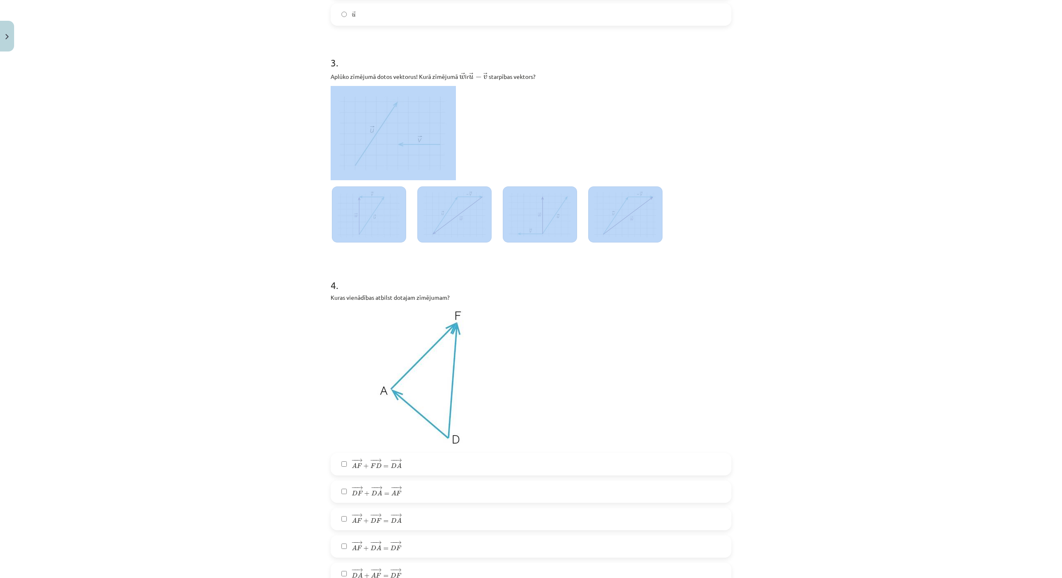
drag, startPoint x: 703, startPoint y: 213, endPoint x: 362, endPoint y: 123, distance: 352.8
click at [362, 123] on div "3 . Aplūko zīmējumā dotos vektorus! Kurā zīmējumā ﻿ → w w → ﻿ ir ﻿ → u − → v u …" at bounding box center [531, 145] width 401 height 206
click at [269, 200] on div "Mācību tēma: Matemātikas i - 10. klases 1. ieskaites mācību materiāls (a,b) #3 …" at bounding box center [531, 289] width 1062 height 578
click at [275, 129] on div "Mācību tēma: Matemātikas i - 10. klases 1. ieskaites mācību materiāls (a,b) #3 …" at bounding box center [531, 289] width 1062 height 578
click at [554, 112] on p at bounding box center [531, 133] width 401 height 94
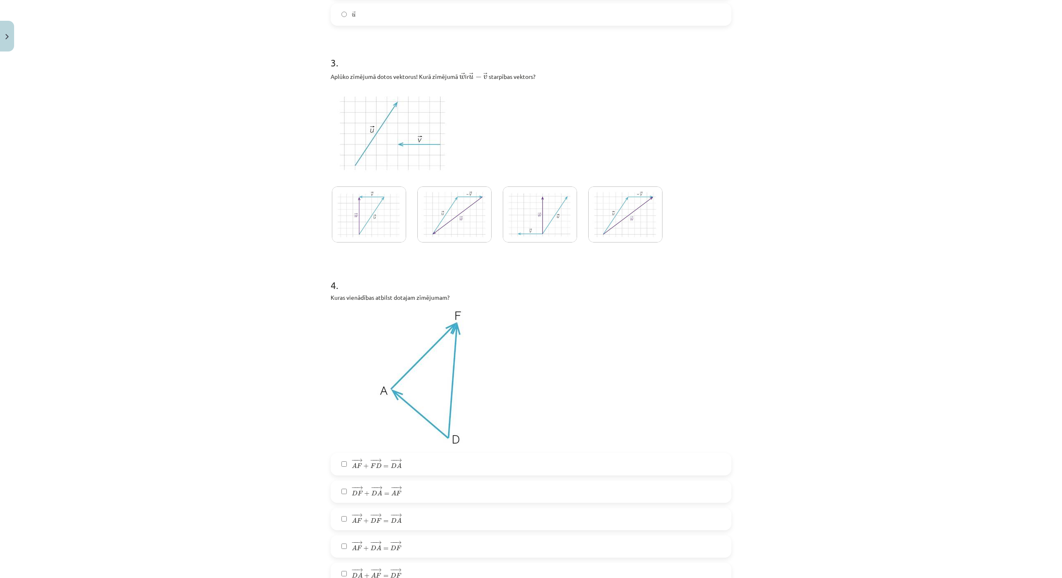
click at [505, 66] on h1 "3 ." at bounding box center [531, 55] width 401 height 26
drag, startPoint x: 331, startPoint y: 74, endPoint x: 542, endPoint y: 80, distance: 211.3
click at [542, 80] on div "Mācību tēma: Matemātikas i - 10. klases 1. ieskaites mācību materiāls (a,b) #3 …" at bounding box center [531, 289] width 1062 height 578
click at [450, 224] on img at bounding box center [455, 214] width 74 height 56
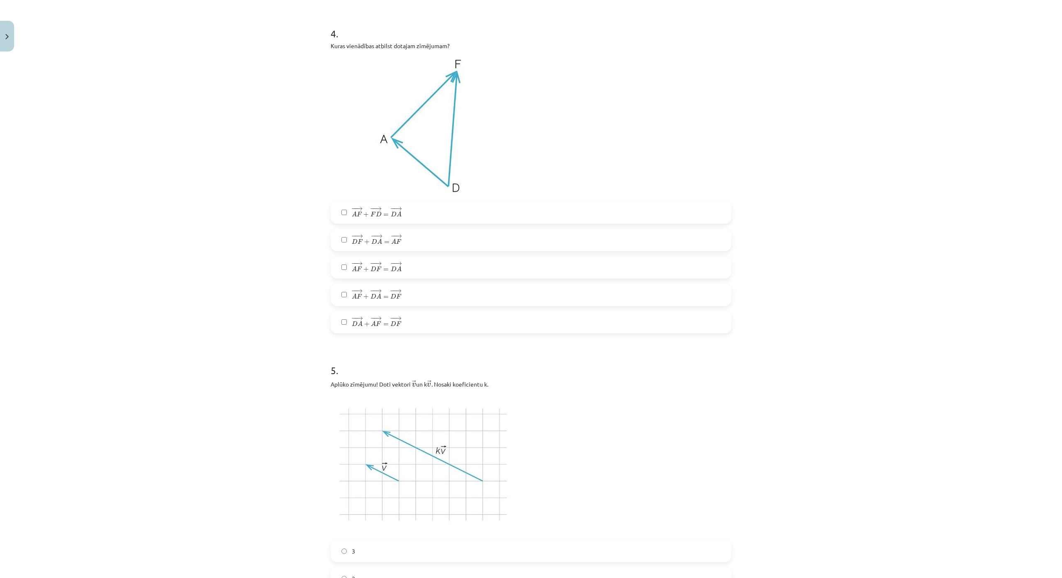
scroll to position [1038, 0]
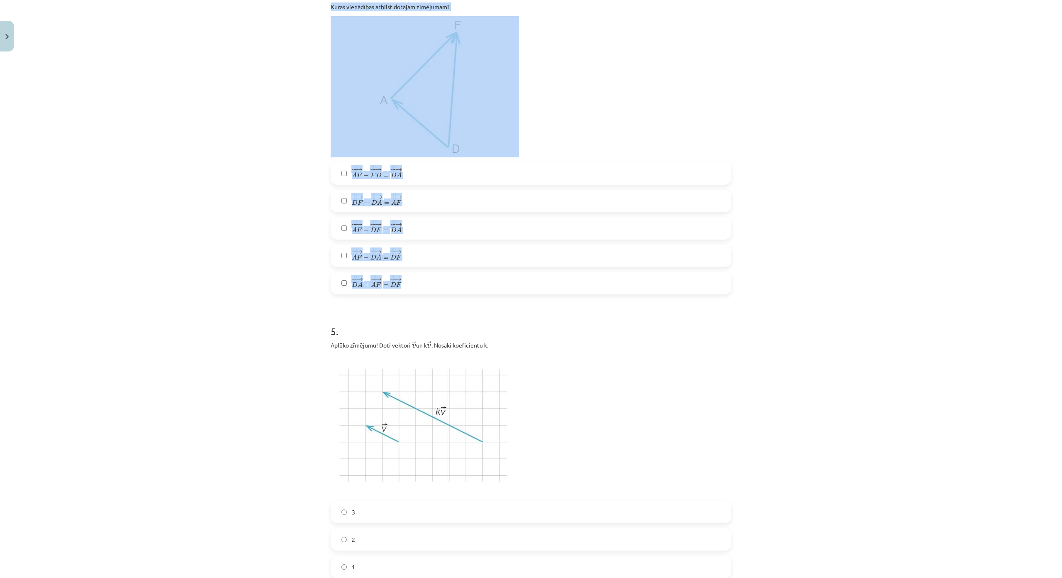
drag, startPoint x: 322, startPoint y: 7, endPoint x: 408, endPoint y: 276, distance: 282.3
click at [207, 152] on div "Mācību tēma: Matemātikas i - 10. klases 1. ieskaites mācību materiāls (a,b) #3 …" at bounding box center [531, 289] width 1062 height 578
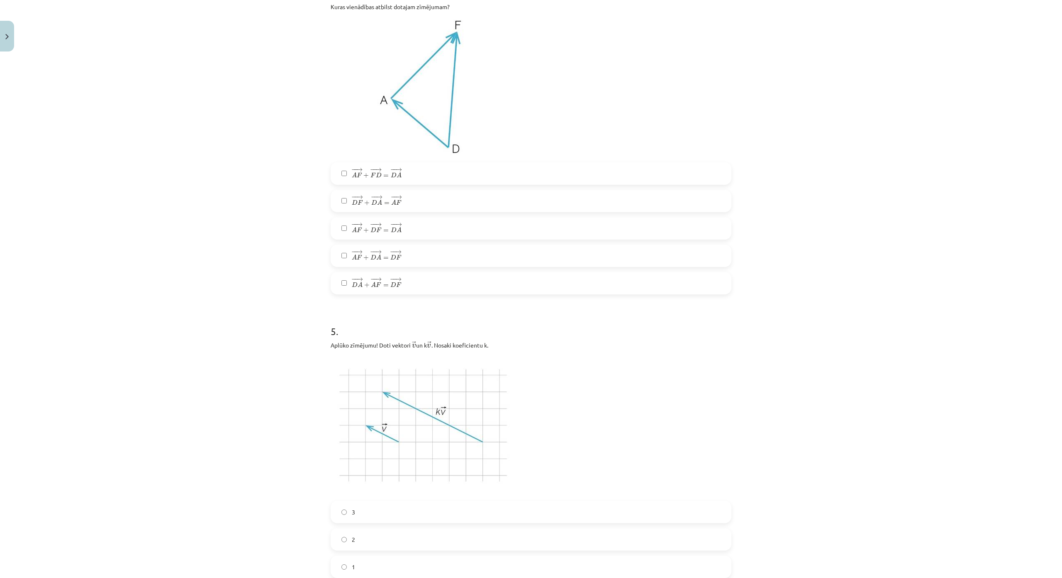
click at [383, 290] on label "− − → D A + − − → A F = − − → D F D A → + A F → = D F →" at bounding box center [531, 283] width 399 height 21
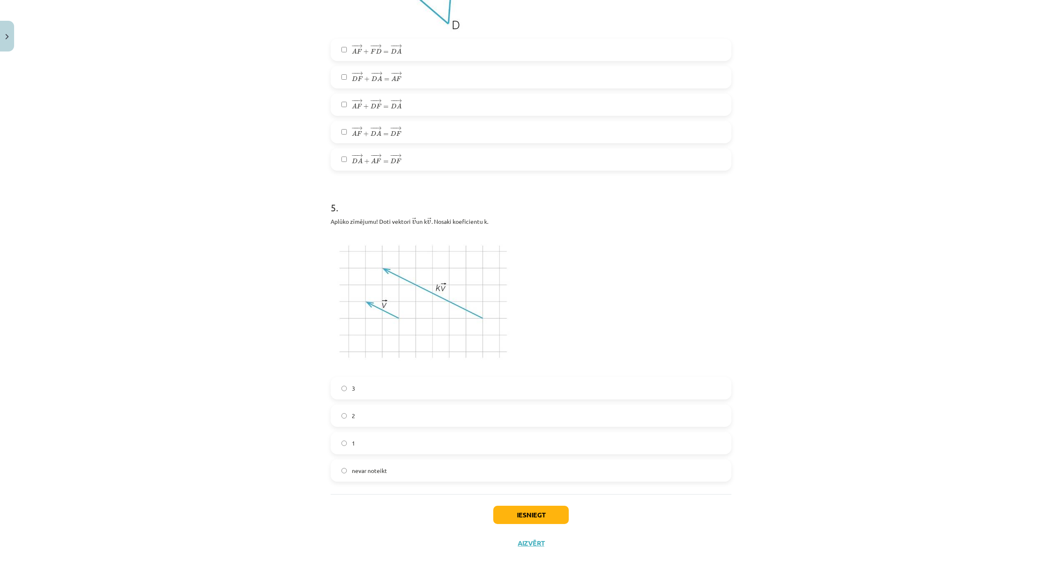
scroll to position [1212, 0]
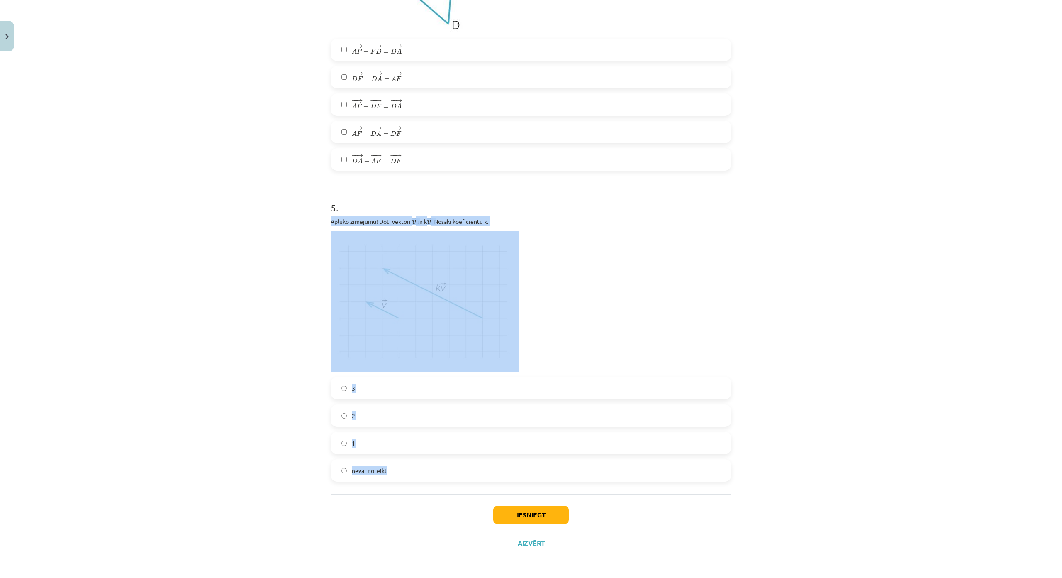
drag, startPoint x: 327, startPoint y: 171, endPoint x: 429, endPoint y: 418, distance: 266.8
click at [352, 384] on span "3" at bounding box center [353, 388] width 3 height 9
click at [620, 279] on p at bounding box center [531, 301] width 401 height 141
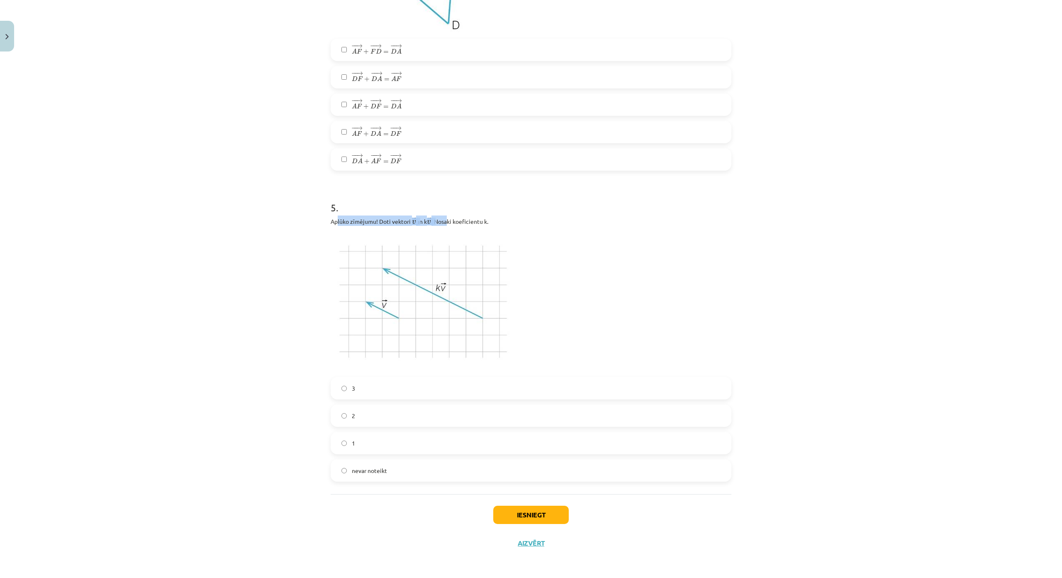
drag, startPoint x: 334, startPoint y: 169, endPoint x: 459, endPoint y: 172, distance: 125.4
click at [449, 215] on p "Aplūko zīmējumu! Doti vektori ﻿ → v v → un ﻿k → v v → ﻿. Nosaki koeficientu ﻿k﻿." at bounding box center [531, 220] width 401 height 10
click at [516, 215] on p "Aplūko zīmējumu! Doti vektori ﻿ → v v → un ﻿k → v v → ﻿. Nosaki koeficientu ﻿k﻿." at bounding box center [531, 220] width 401 height 10
click at [536, 505] on button "Iesniegt" at bounding box center [531, 514] width 76 height 18
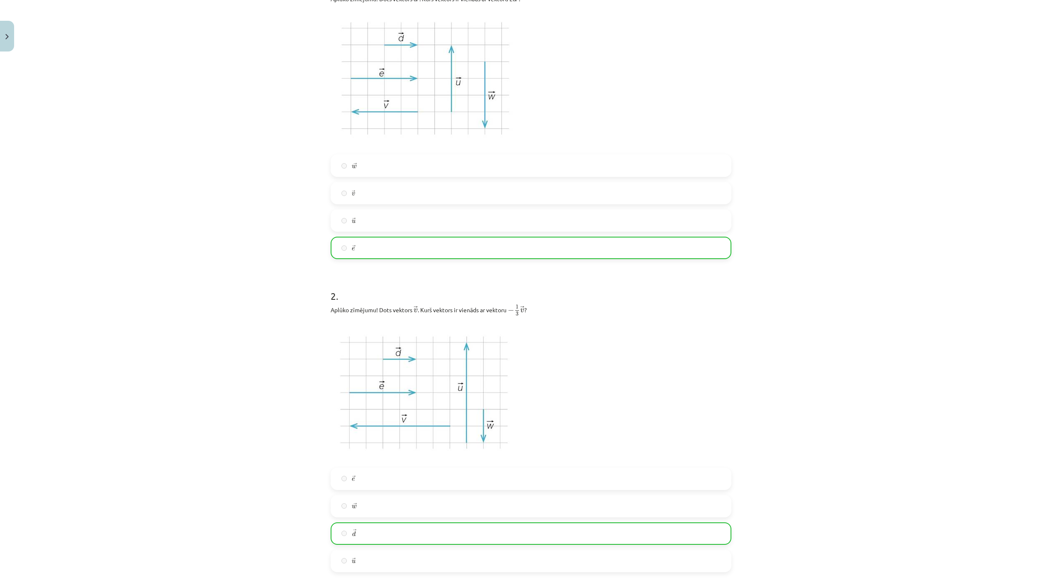
scroll to position [0, 0]
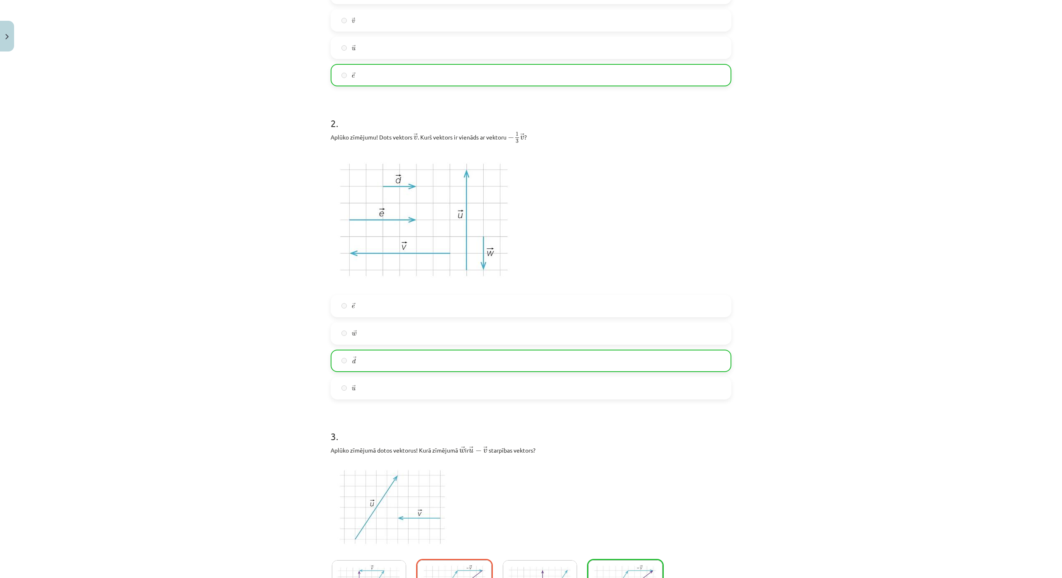
drag, startPoint x: 590, startPoint y: 430, endPoint x: 632, endPoint y: 476, distance: 62.6
click at [632, 476] on p at bounding box center [531, 506] width 401 height 94
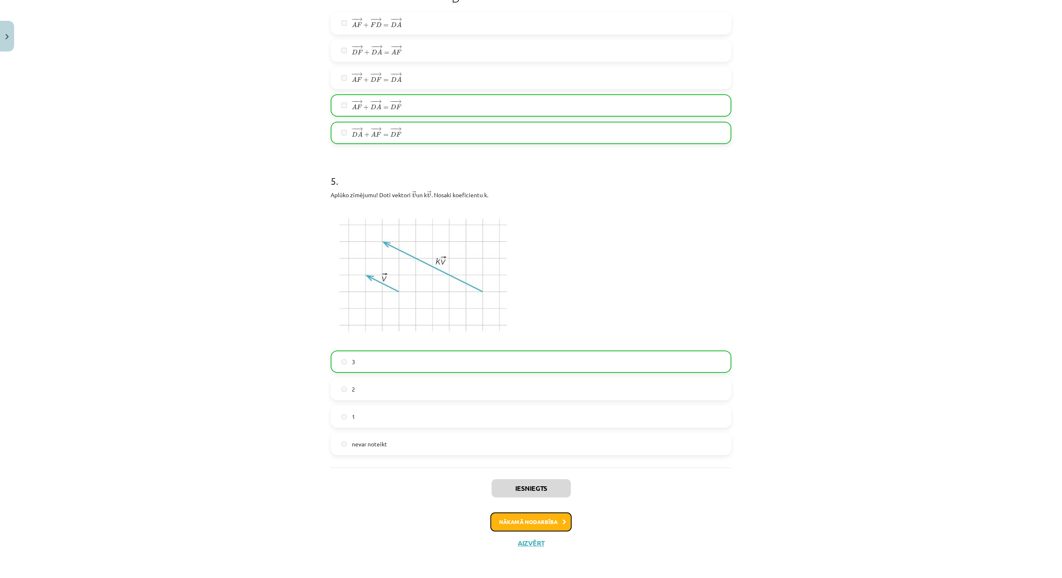
click at [538, 512] on button "Nākamā nodarbība" at bounding box center [531, 521] width 81 height 19
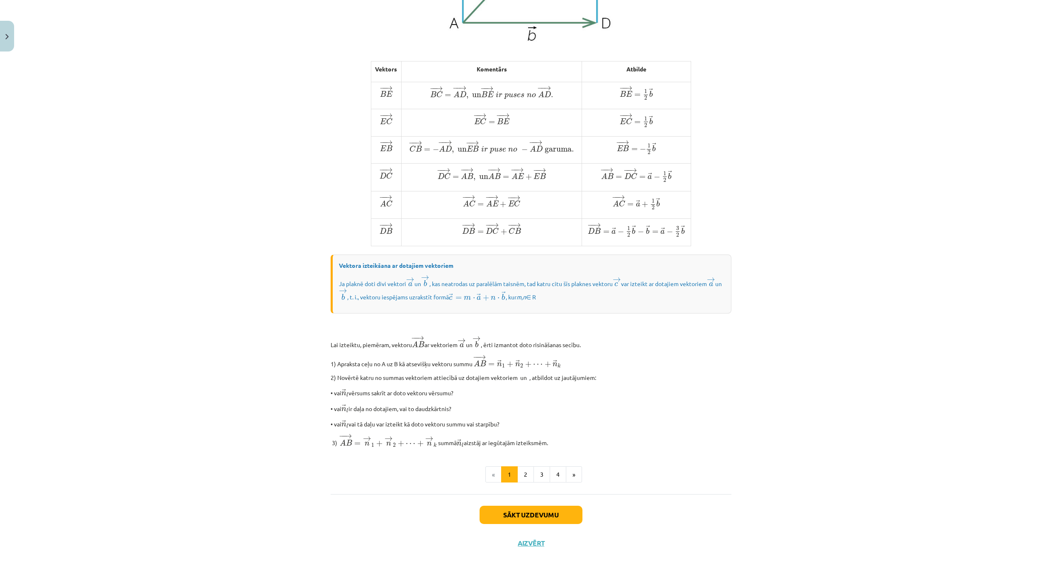
scroll to position [467, 0]
click at [541, 505] on button "Sākt uzdevumu" at bounding box center [531, 514] width 103 height 18
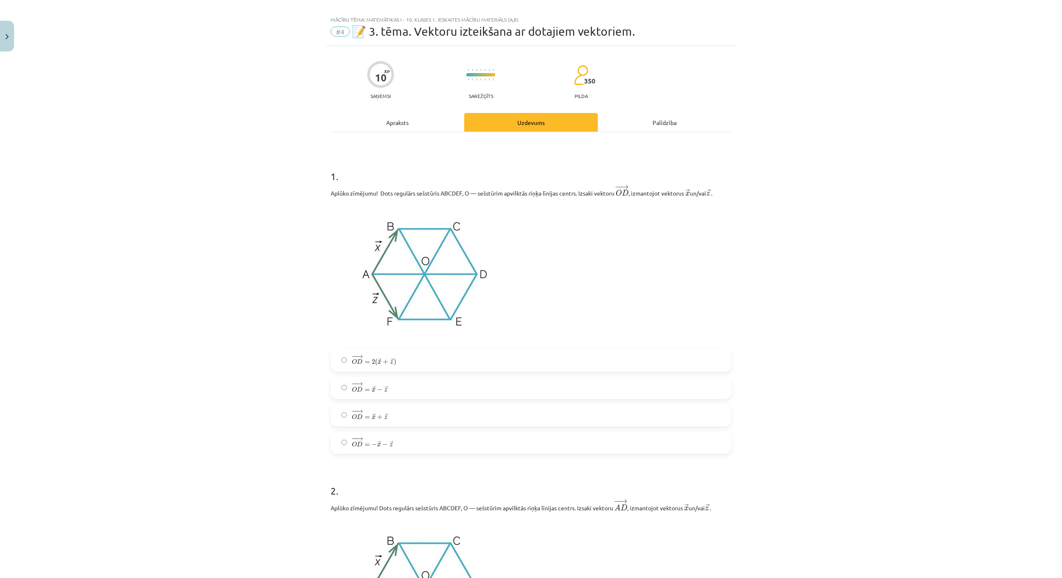
scroll to position [0, 0]
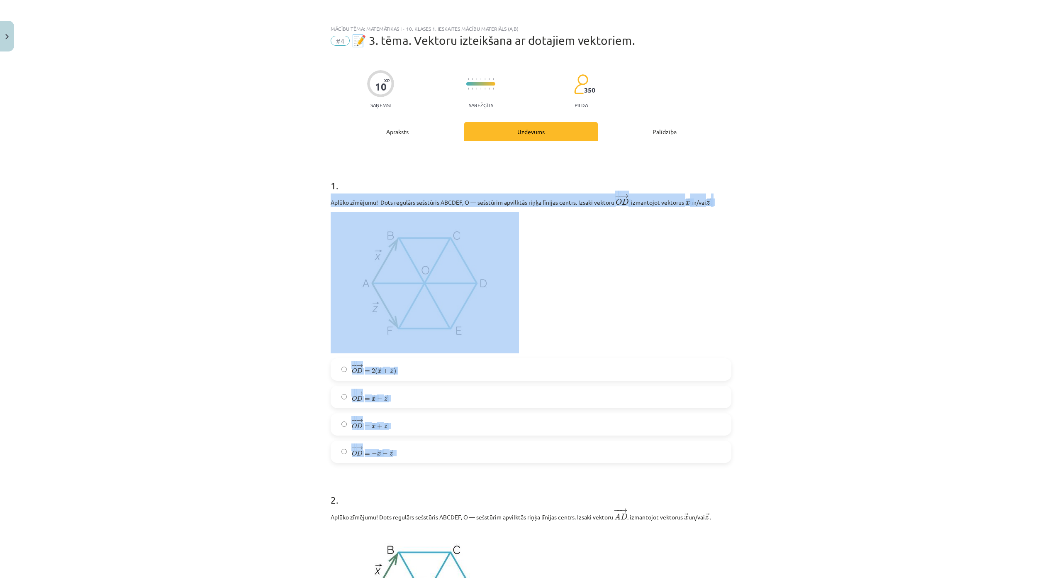
drag, startPoint x: 316, startPoint y: 198, endPoint x: 516, endPoint y: 452, distance: 323.0
click at [516, 452] on div "Mācību tēma: Matemātikas i - 10. klases 1. ieskaites mācību materiāls (a,b) #4 …" at bounding box center [531, 289] width 1062 height 578
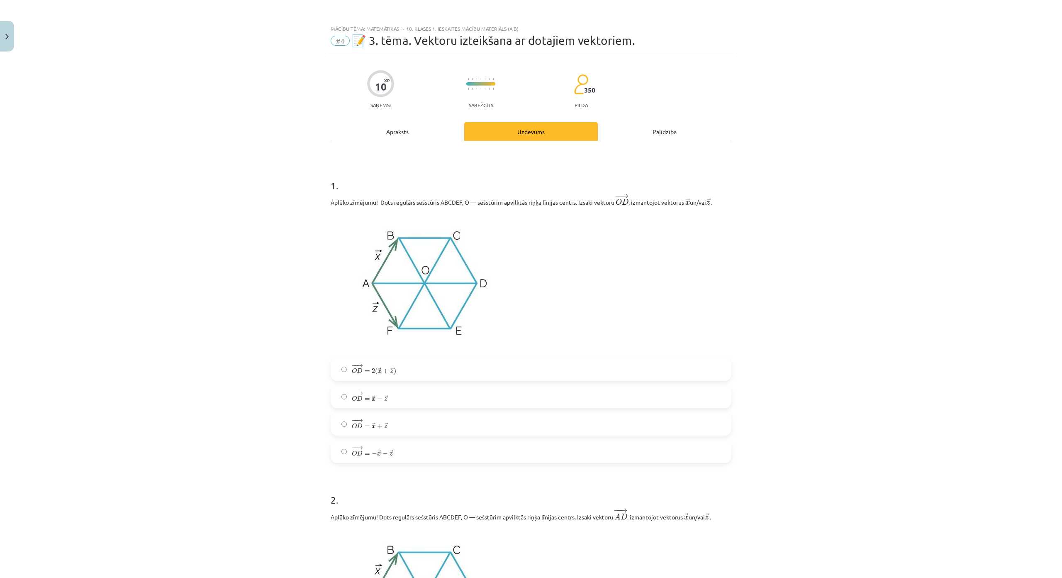
click at [195, 163] on div "Mācību tēma: Matemātikas i - 10. klases 1. ieskaites mācību materiāls (a,b) #4 …" at bounding box center [531, 289] width 1062 height 578
click at [406, 426] on label "− − → O D = → x + → z O D → = x → + z →" at bounding box center [531, 424] width 399 height 21
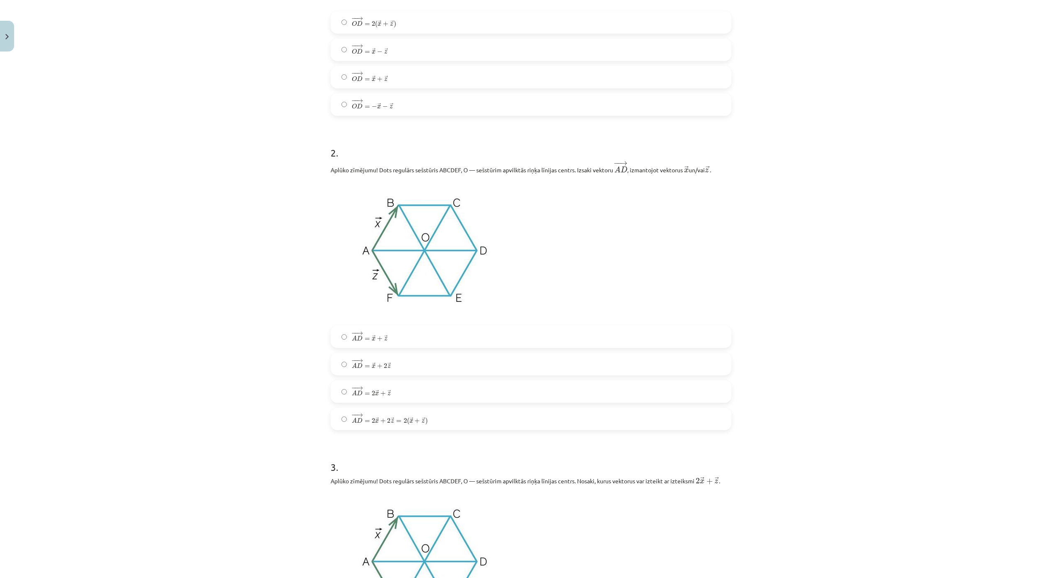
scroll to position [457, 0]
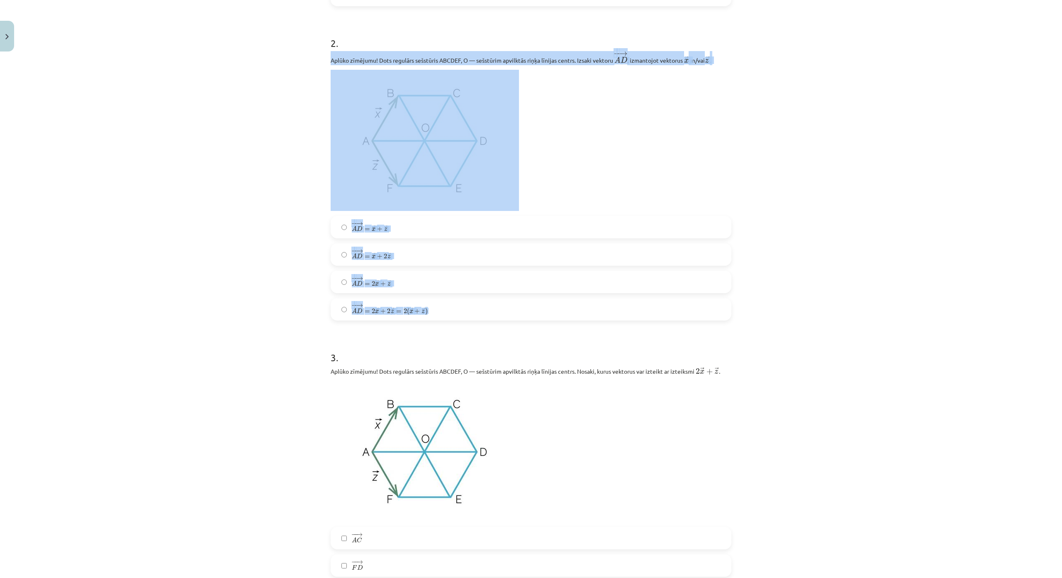
drag, startPoint x: 321, startPoint y: 58, endPoint x: 525, endPoint y: 311, distance: 325.0
click at [525, 311] on div "Mācību tēma: Matemātikas i - 10. klases 1. ieskaites mācību materiāls (a,b) #4 …" at bounding box center [531, 289] width 1062 height 578
drag, startPoint x: 217, startPoint y: 231, endPoint x: 265, endPoint y: 261, distance: 56.9
click at [217, 231] on div "Mācību tēma: Matemātikas i - 10. klases 1. ieskaites mācību materiāls (a,b) #4 …" at bounding box center [531, 289] width 1062 height 578
click at [398, 259] on label "− − → A D = → x + 2 → z A D → = x → + 2 z →" at bounding box center [531, 254] width 399 height 21
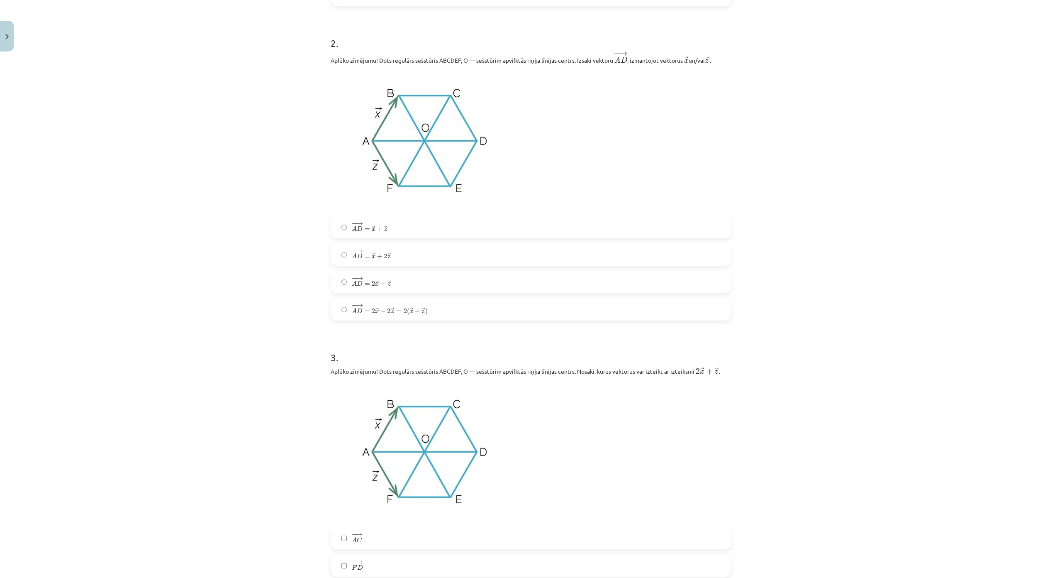
click at [419, 279] on label "− − → A D = 2 → x + → z A D → = 2 x → + z →" at bounding box center [531, 281] width 399 height 21
drag, startPoint x: 405, startPoint y: 313, endPoint x: 391, endPoint y: 320, distance: 15.0
click at [407, 314] on span "(" at bounding box center [408, 311] width 2 height 7
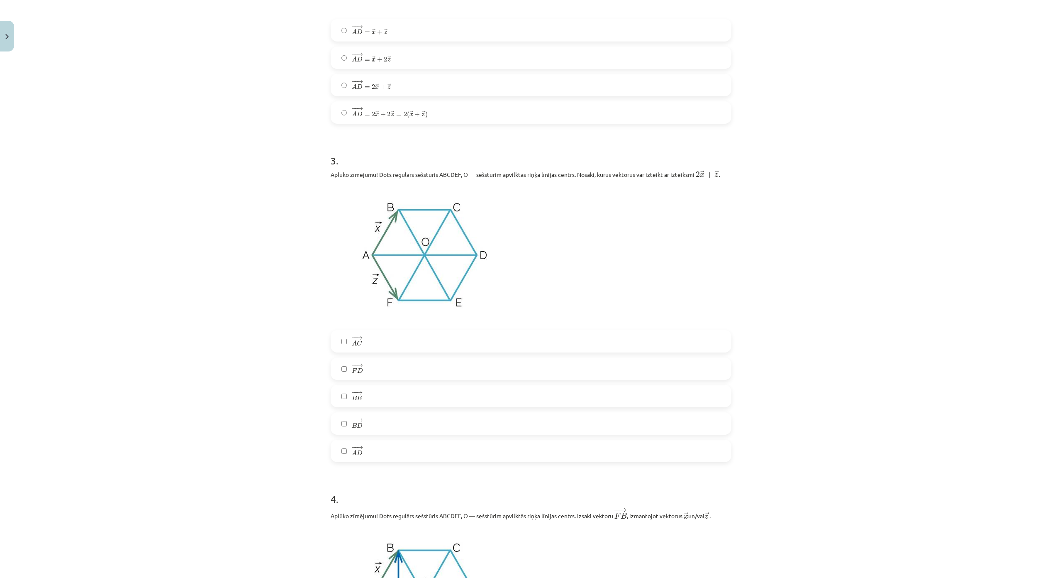
scroll to position [623, 0]
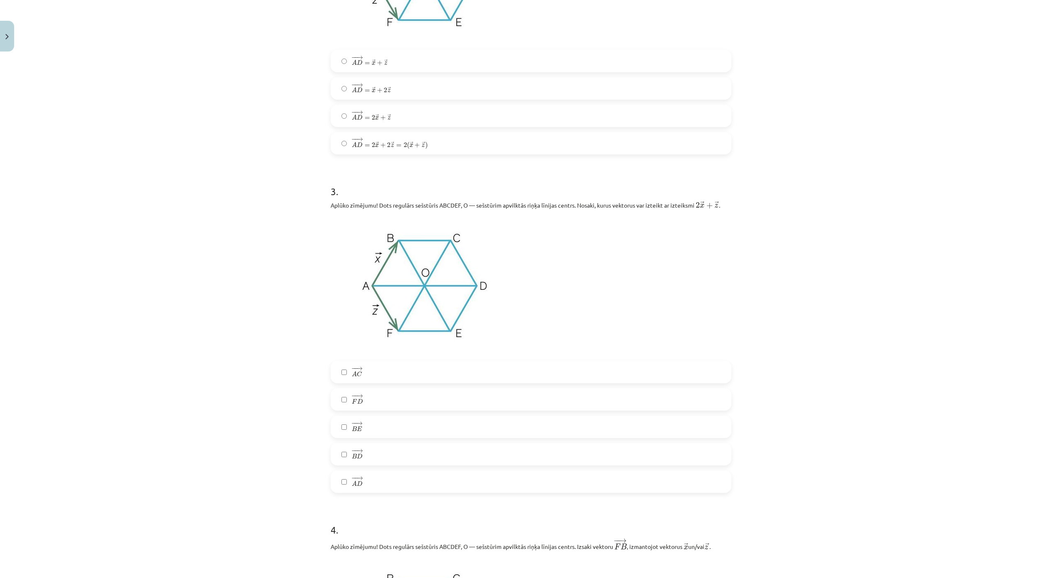
click at [415, 61] on label "− − → A D = → x + → z A D → = x → + z →" at bounding box center [531, 61] width 399 height 21
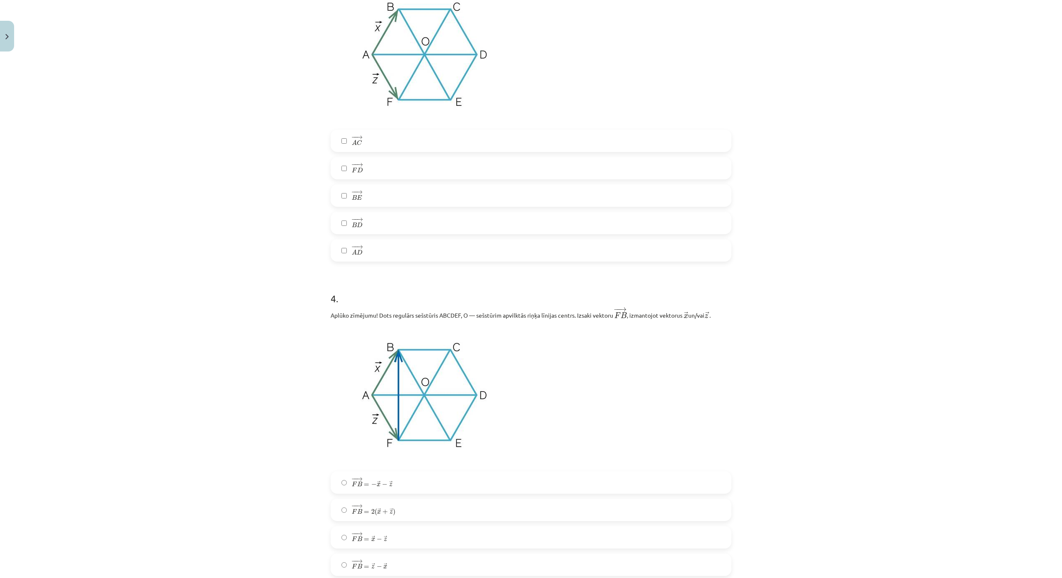
scroll to position [747, 0]
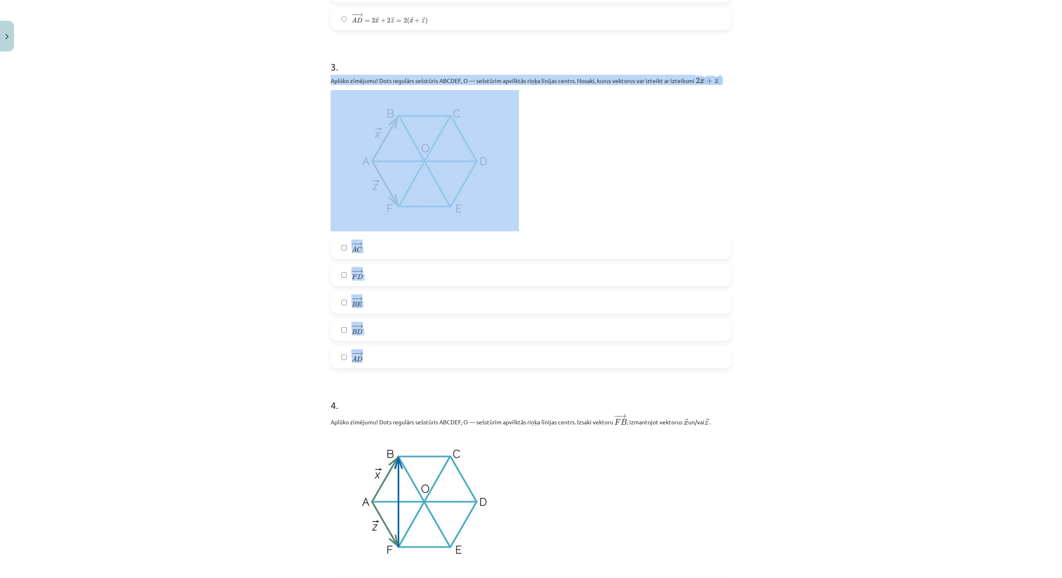
drag, startPoint x: 324, startPoint y: 78, endPoint x: 458, endPoint y: 350, distance: 302.9
click at [458, 350] on div "10 XP Saņemsi Sarežģīts 350 pilda Apraksts Uzdevums Palīdzība 1 . Aplūko zīmēju…" at bounding box center [531, 202] width 411 height 1788
click at [366, 255] on label "− − → A C A C →" at bounding box center [531, 247] width 399 height 21
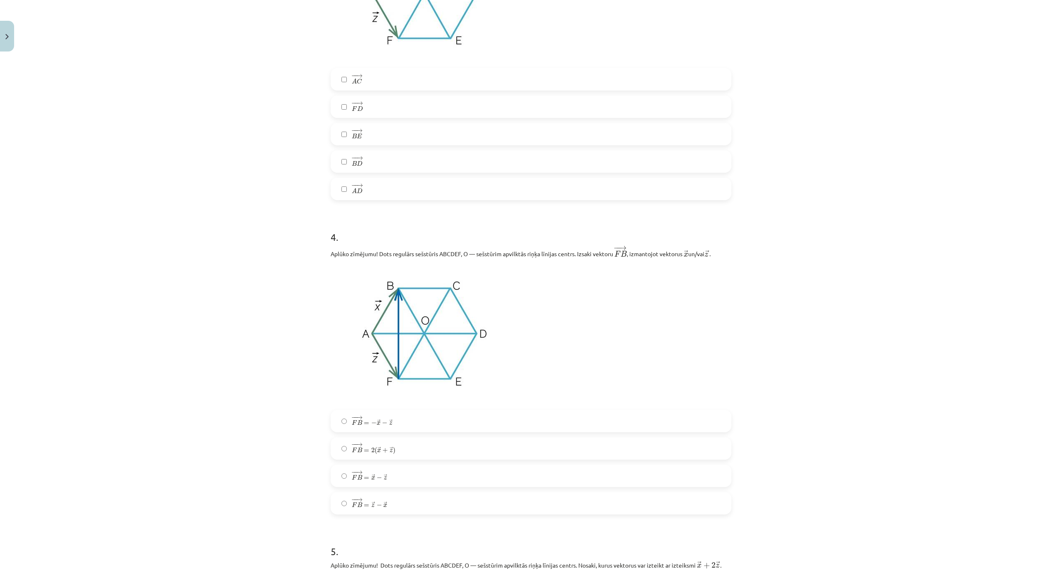
scroll to position [955, 0]
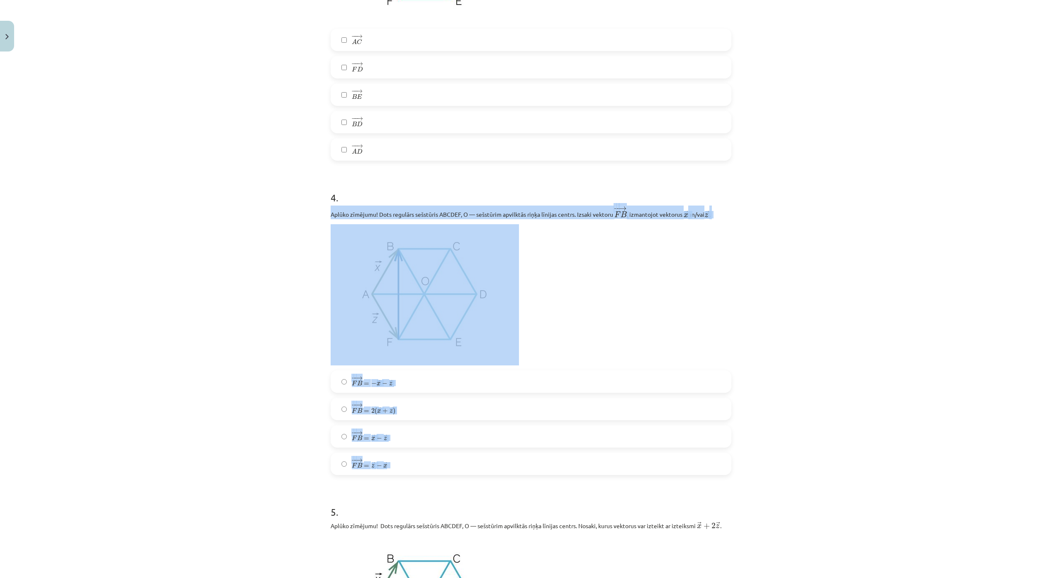
drag, startPoint x: 326, startPoint y: 212, endPoint x: 442, endPoint y: 464, distance: 276.5
click at [215, 282] on div "Mācību tēma: Matemātikas i - 10. klases 1. ieskaites mācību materiāls (a,b) #4 …" at bounding box center [531, 289] width 1062 height 578
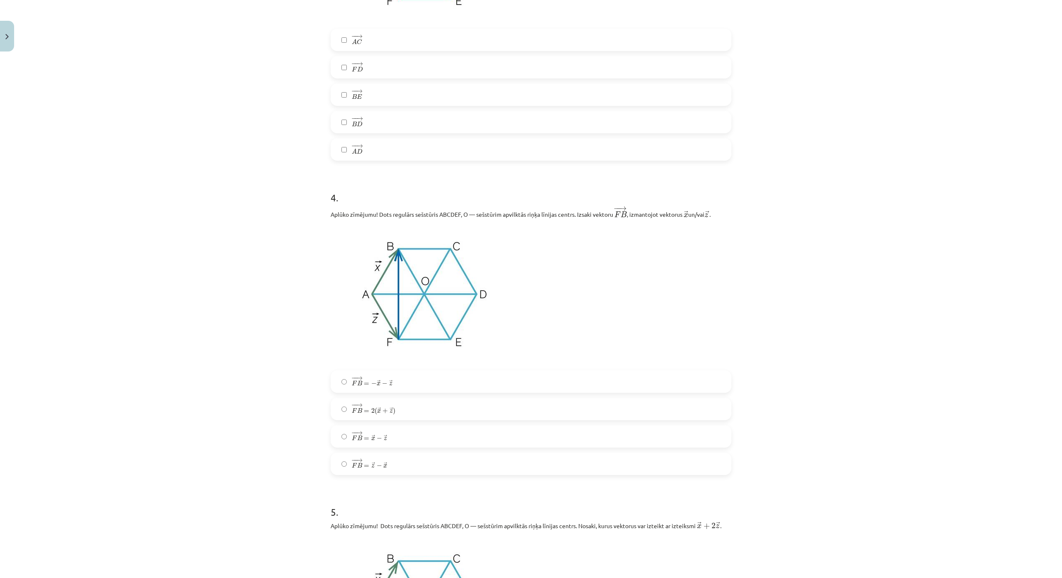
click at [407, 383] on label "− − → F B = − → x − → z F B → = − x → − z →" at bounding box center [531, 381] width 399 height 21
click at [413, 438] on label "− − → F B = → x − → z F B → = x → − z →" at bounding box center [531, 436] width 399 height 21
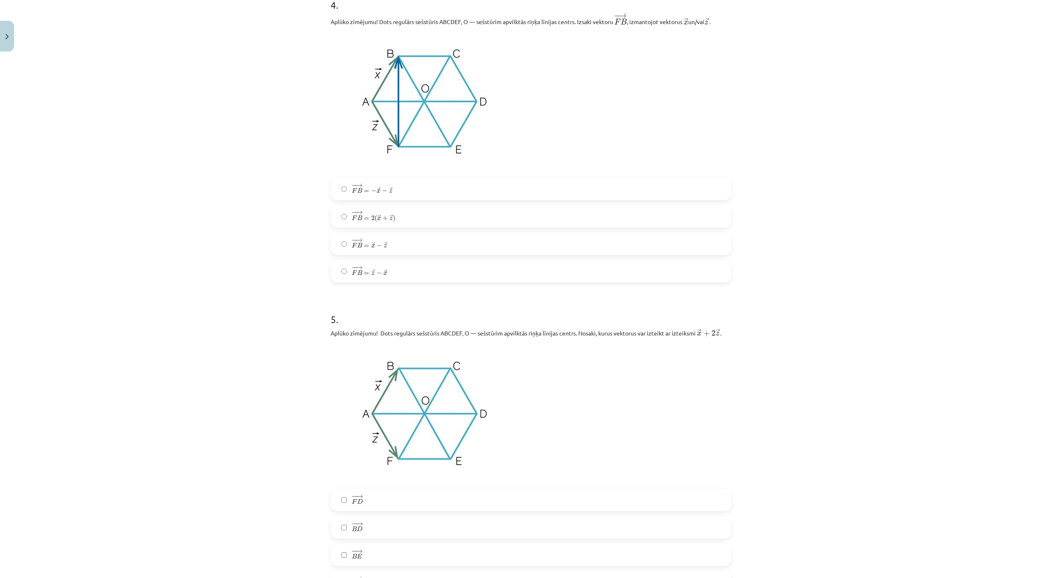
scroll to position [1287, 0]
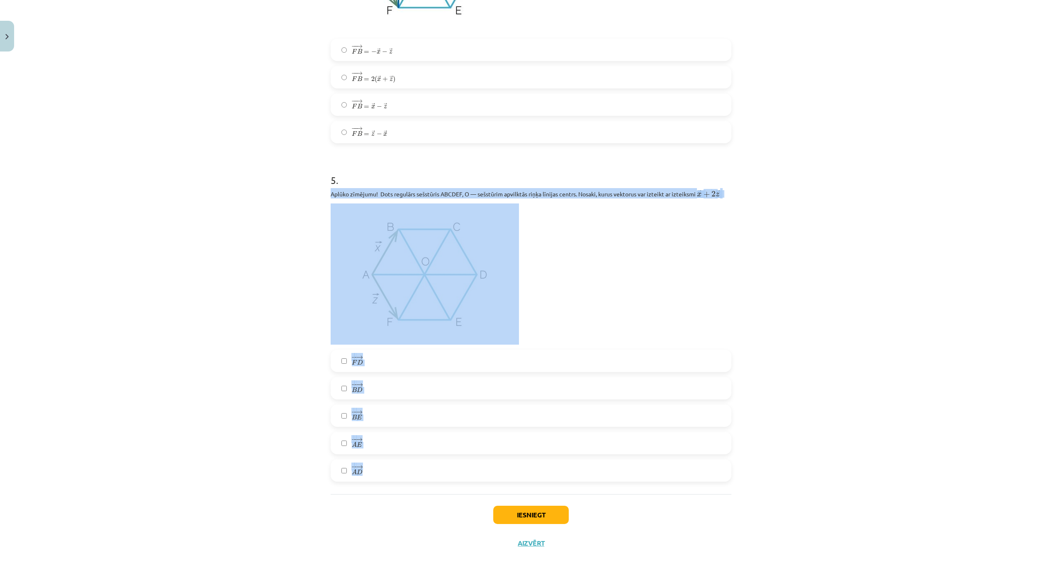
drag, startPoint x: 349, startPoint y: 209, endPoint x: 456, endPoint y: 469, distance: 280.6
click at [456, 469] on div "Mācību tēma: Matemātikas i - 10. klases 1. ieskaites mācību materiāls (a,b) #4 …" at bounding box center [531, 289] width 1062 height 578
click at [378, 436] on label "− − → A E A E →" at bounding box center [531, 442] width 399 height 21
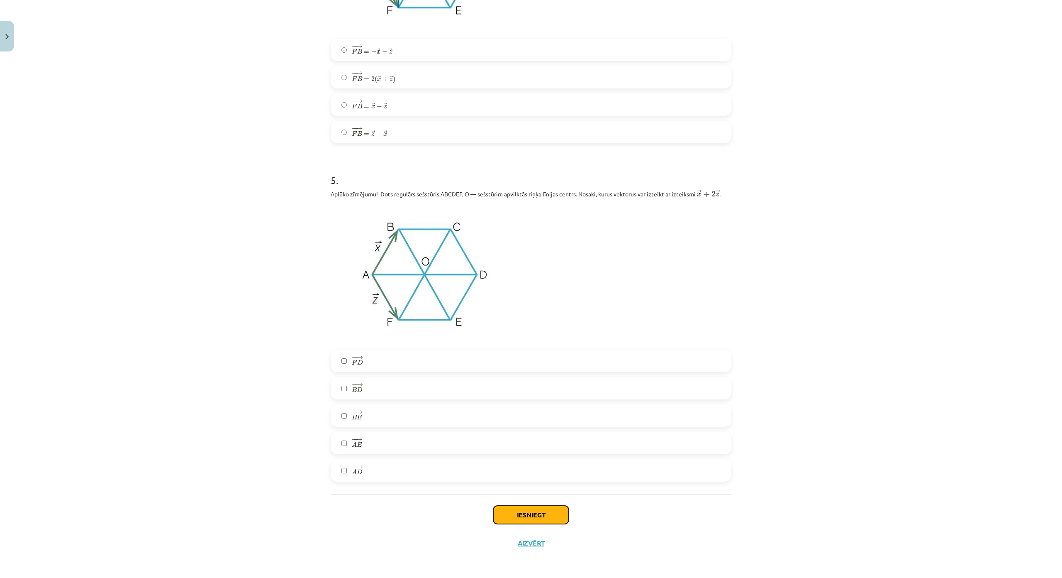
click at [536, 519] on button "Iesniegt" at bounding box center [531, 514] width 76 height 18
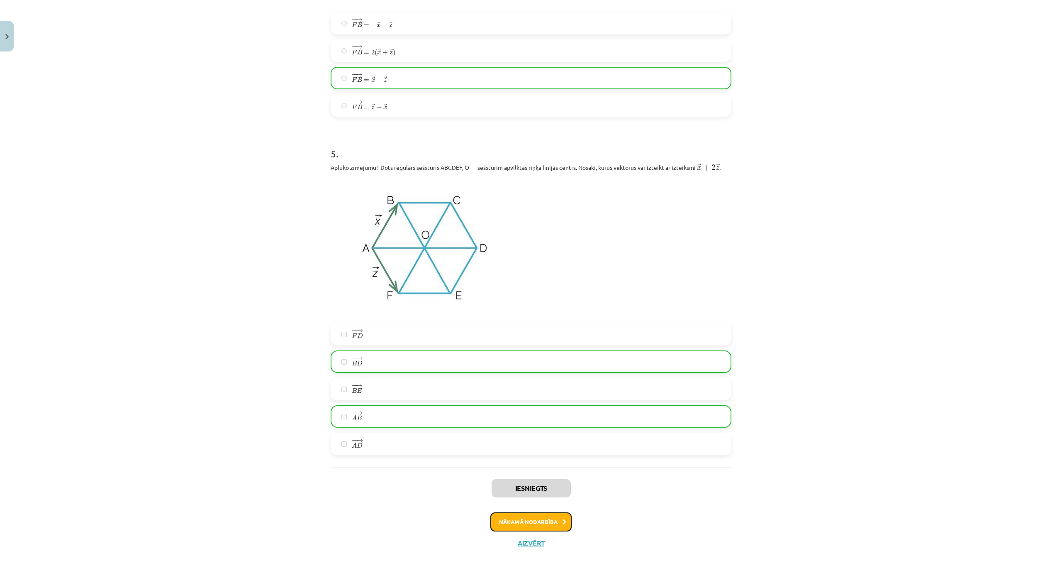
click at [557, 512] on button "Nākamā nodarbība" at bounding box center [531, 521] width 81 height 19
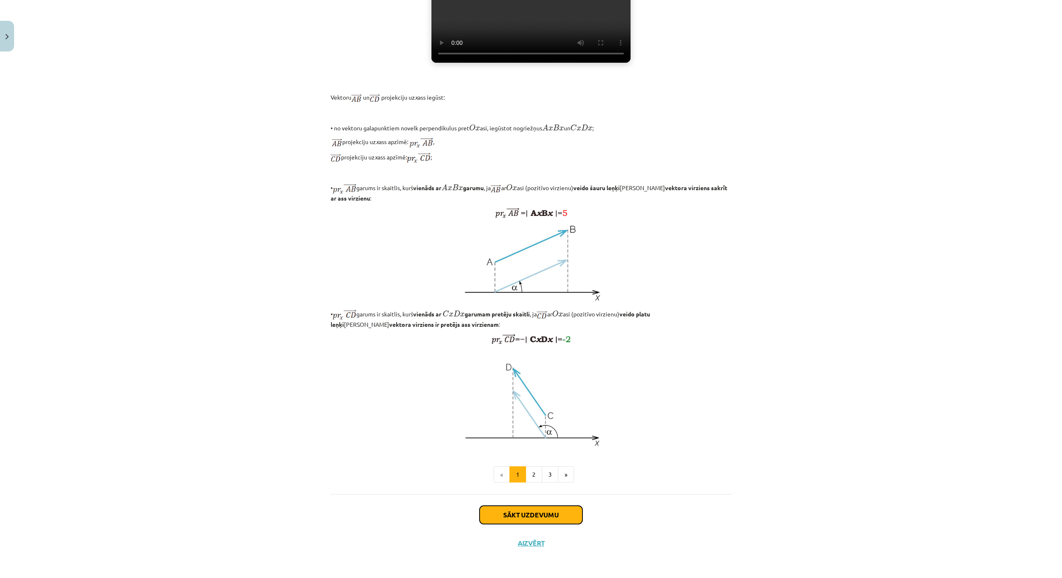
click at [559, 505] on button "Sākt uzdevumu" at bounding box center [531, 514] width 103 height 18
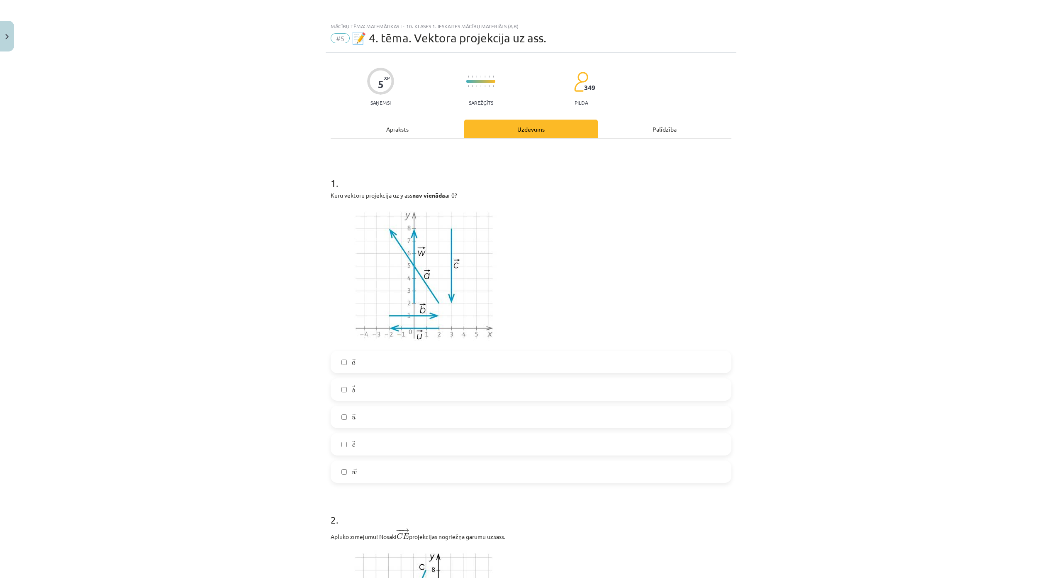
scroll to position [2, 0]
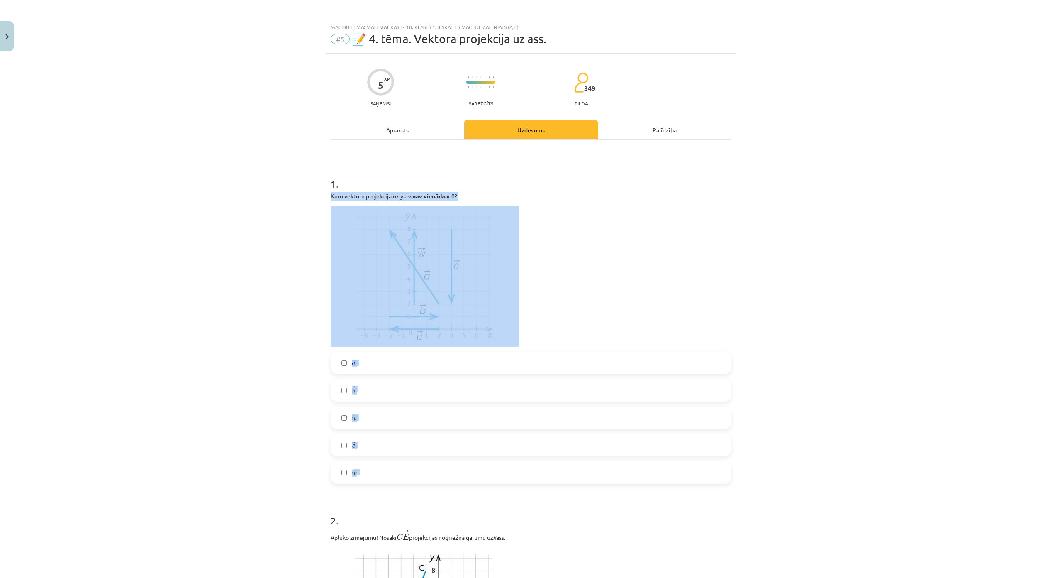
drag, startPoint x: 358, startPoint y: 239, endPoint x: 434, endPoint y: 464, distance: 236.5
click at [295, 354] on div "Mācību tēma: Matemātikas i - 10. klases 1. ieskaites mācību materiāls (a,b) #5 …" at bounding box center [531, 289] width 1062 height 578
click at [371, 373] on label "→ a a →" at bounding box center [531, 362] width 399 height 21
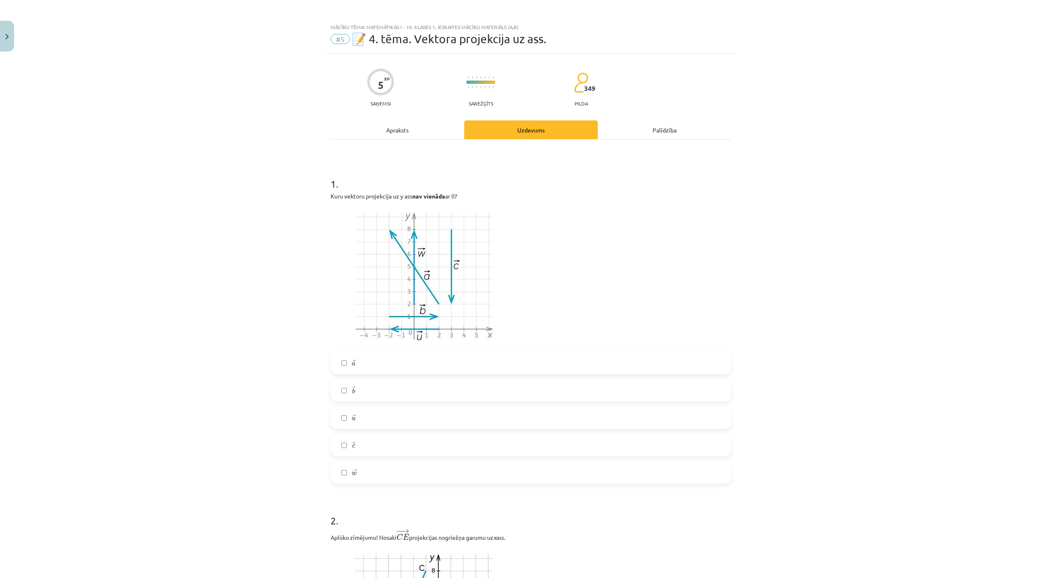
click at [364, 444] on label "→ c c →" at bounding box center [531, 445] width 399 height 21
click at [378, 467] on label "→ w w →" at bounding box center [531, 472] width 399 height 21
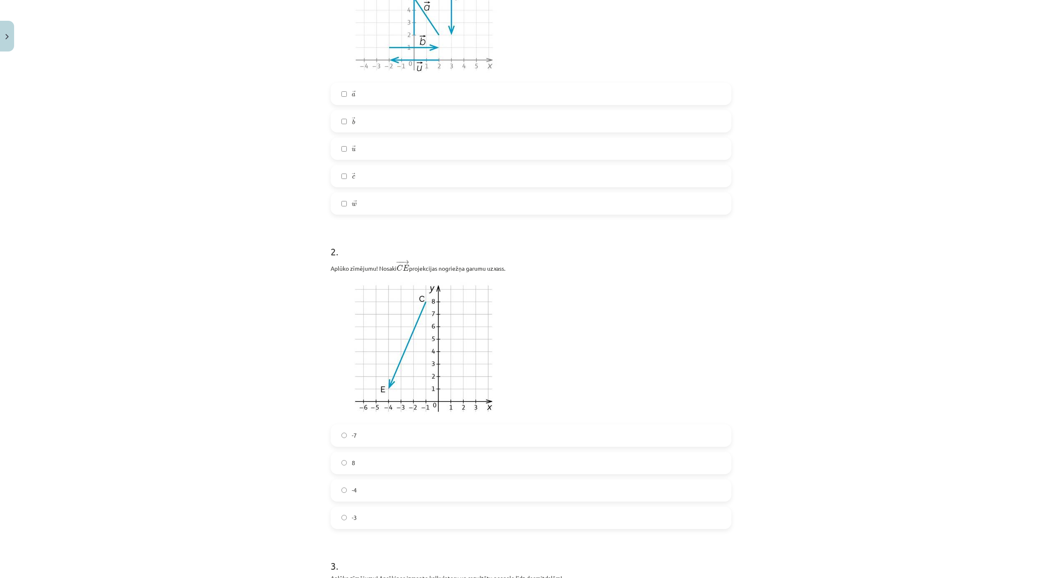
scroll to position [292, 0]
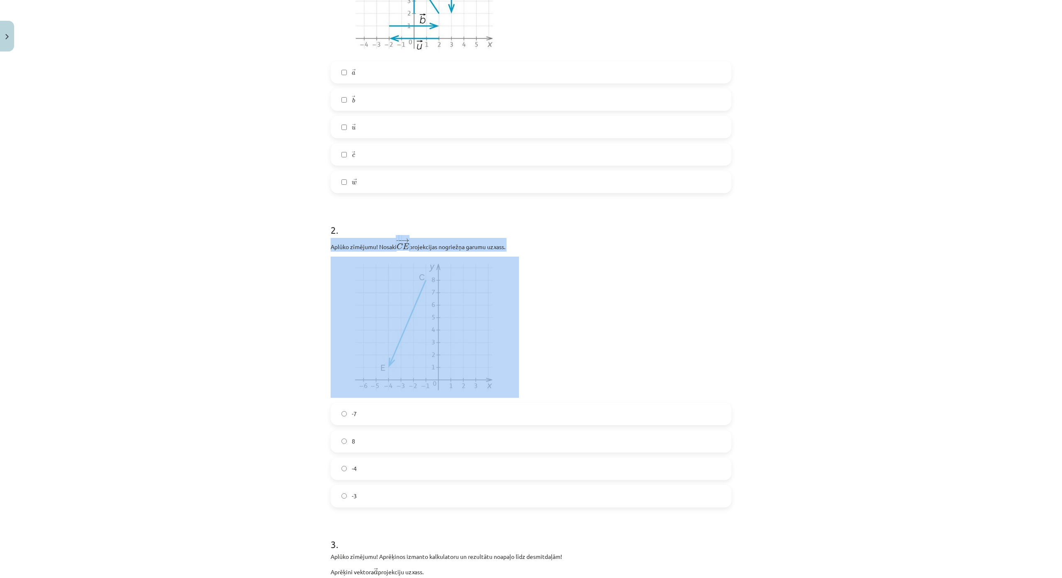
drag, startPoint x: 327, startPoint y: 241, endPoint x: 367, endPoint y: 256, distance: 42.3
click at [367, 256] on div "Aplūko zīmējumu! Nosaki − − → C E C E → projekcijas nogriežņa garumu uz x ass." at bounding box center [531, 318] width 401 height 160
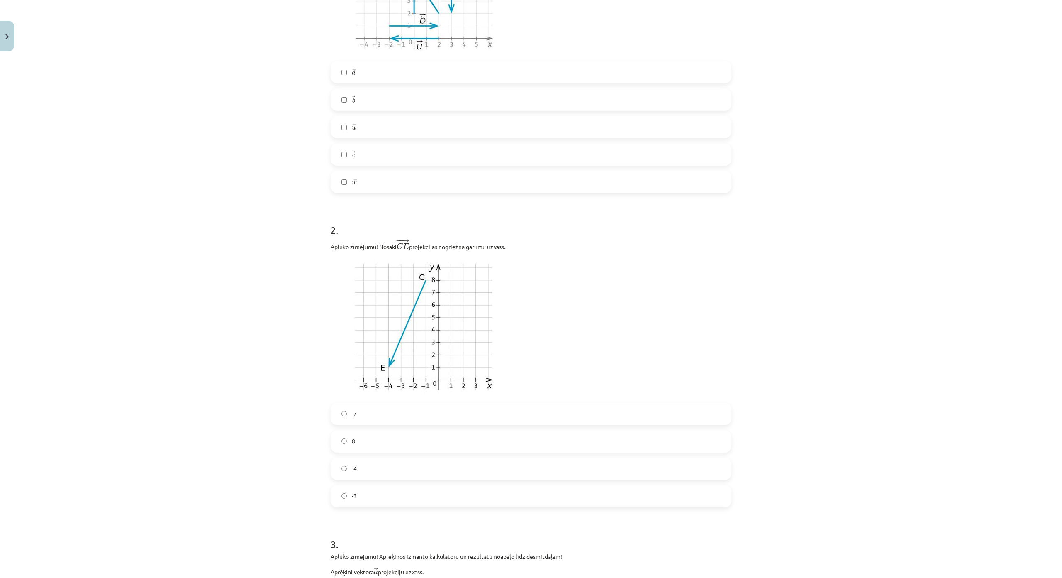
drag, startPoint x: 203, startPoint y: 178, endPoint x: 252, endPoint y: 222, distance: 66.1
click at [204, 180] on div "Mācību tēma: Matemātikas i - 10. klases 1. ieskaites mācību materiāls (a,b) #5 …" at bounding box center [531, 289] width 1062 height 578
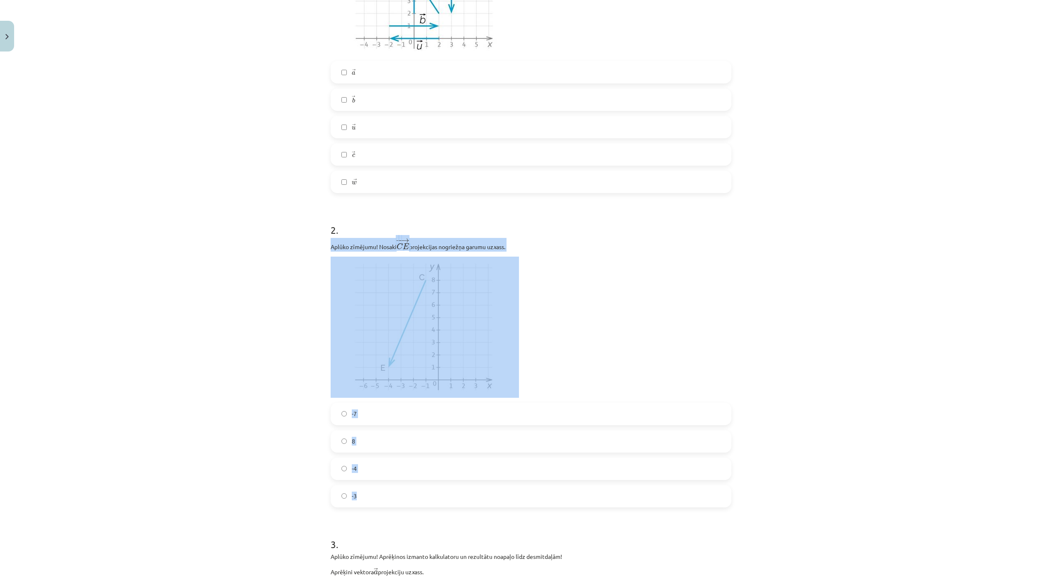
drag, startPoint x: 343, startPoint y: 273, endPoint x: 451, endPoint y: 501, distance: 252.7
click at [451, 501] on div "5 XP Saņemsi Sarežģīts 349 pilda Apraksts Uzdevums Palīdzība 1 . Kuru vektoru p…" at bounding box center [531, 321] width 411 height 1117
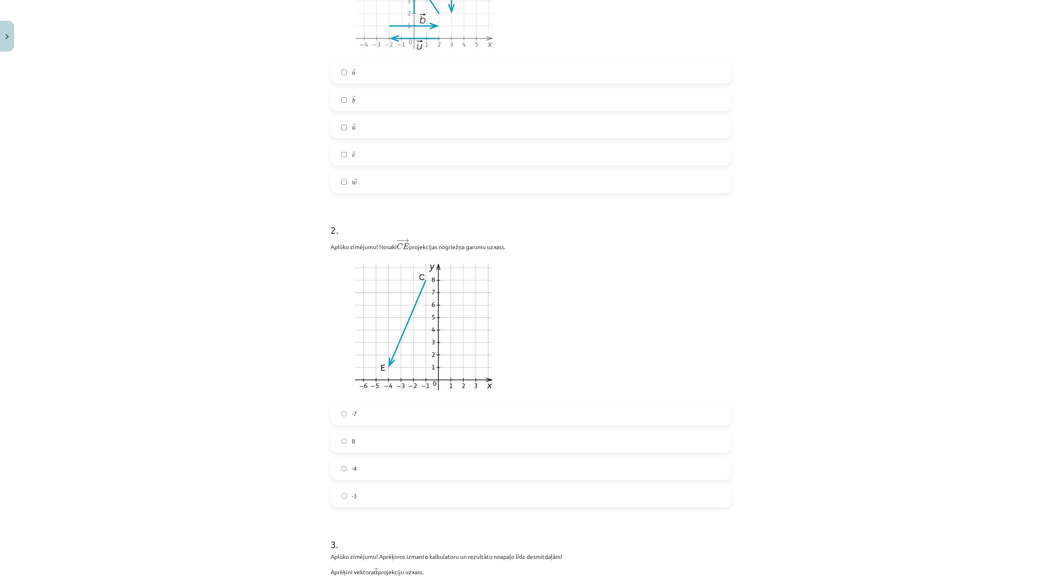
click at [258, 195] on div "Mācību tēma: Matemātikas i - 10. klases 1. ieskaites mācību materiāls (a,b) #5 …" at bounding box center [531, 289] width 1062 height 578
click at [377, 501] on label "-3" at bounding box center [531, 496] width 399 height 21
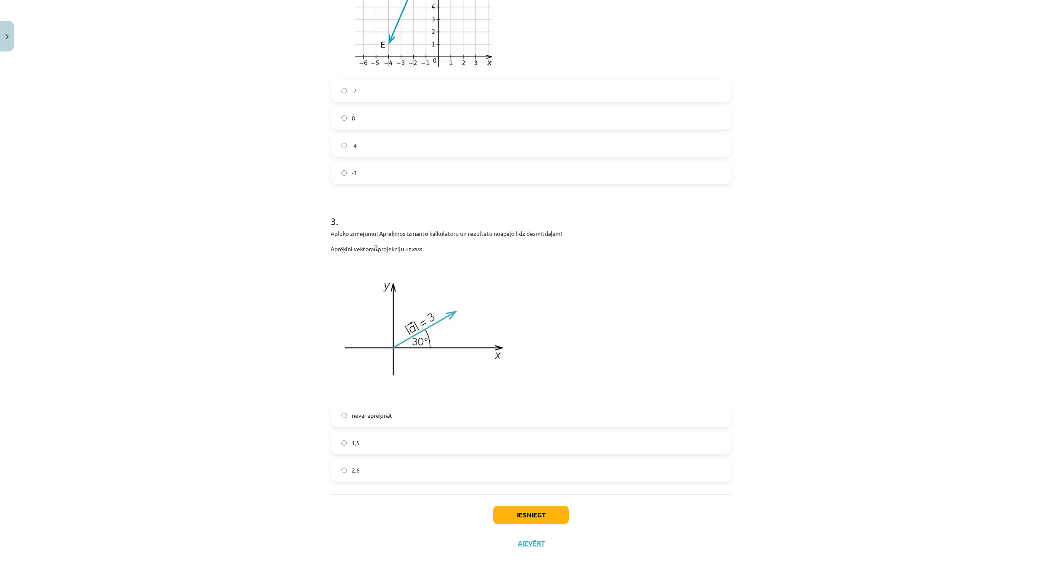
scroll to position [666, 0]
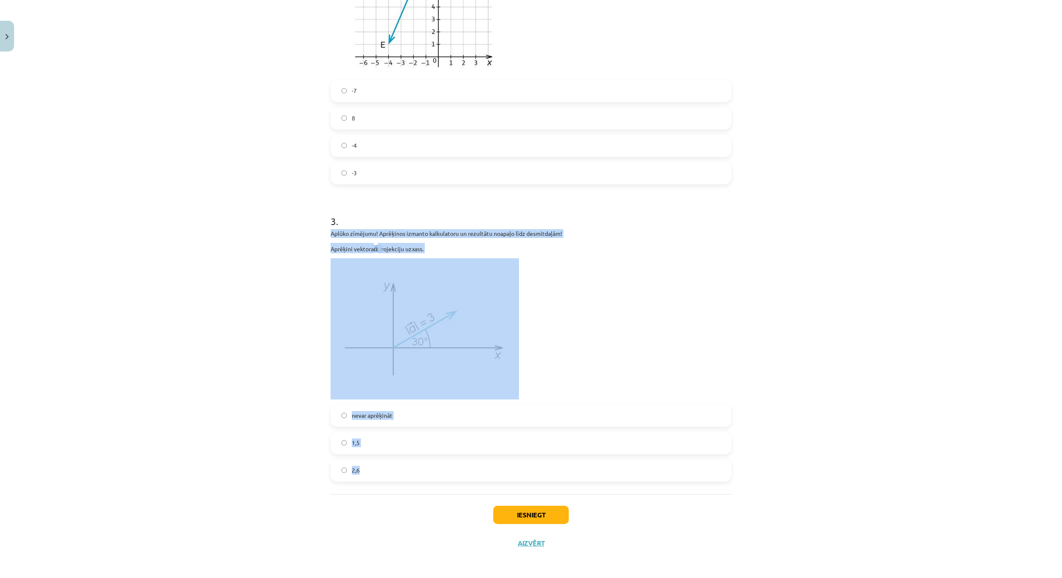
drag, startPoint x: 326, startPoint y: 181, endPoint x: 468, endPoint y: 404, distance: 264.6
click at [219, 348] on div "Mācību tēma: Matemātikas i - 10. klases 1. ieskaites mācību materiāls (a,b) #5 …" at bounding box center [531, 289] width 1062 height 578
click at [411, 460] on label "2,6" at bounding box center [531, 470] width 399 height 21
click at [533, 505] on button "Iesniegt" at bounding box center [531, 514] width 76 height 18
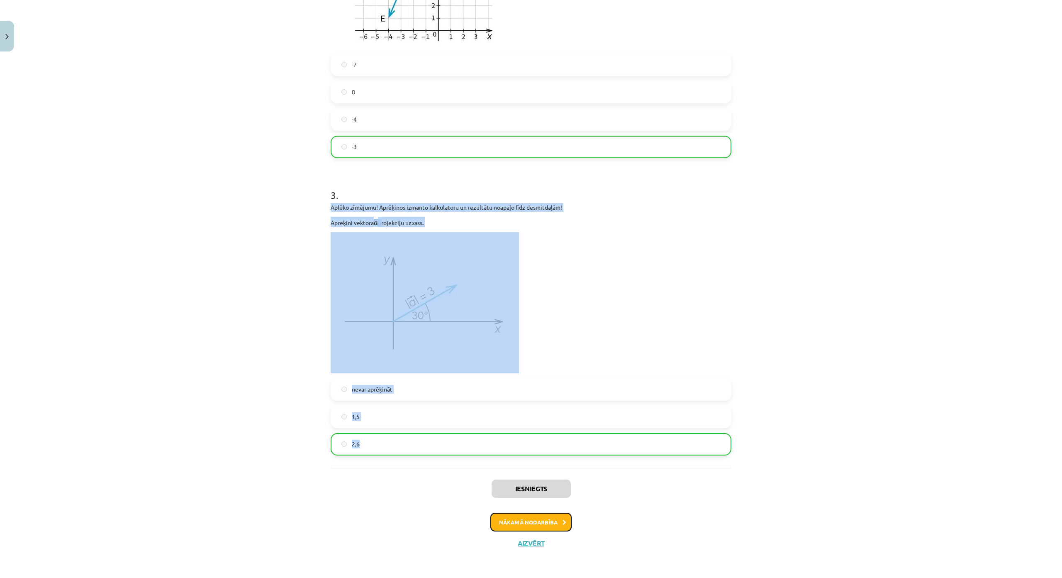
click at [537, 513] on button "Nākamā nodarbība" at bounding box center [531, 522] width 81 height 19
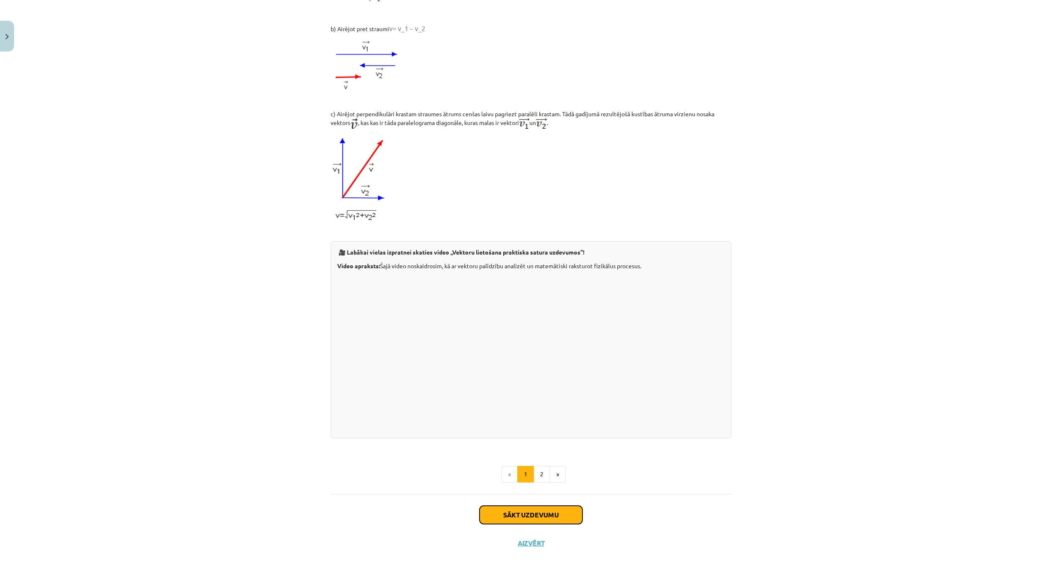
click at [536, 505] on button "Sākt uzdevumu" at bounding box center [531, 514] width 103 height 18
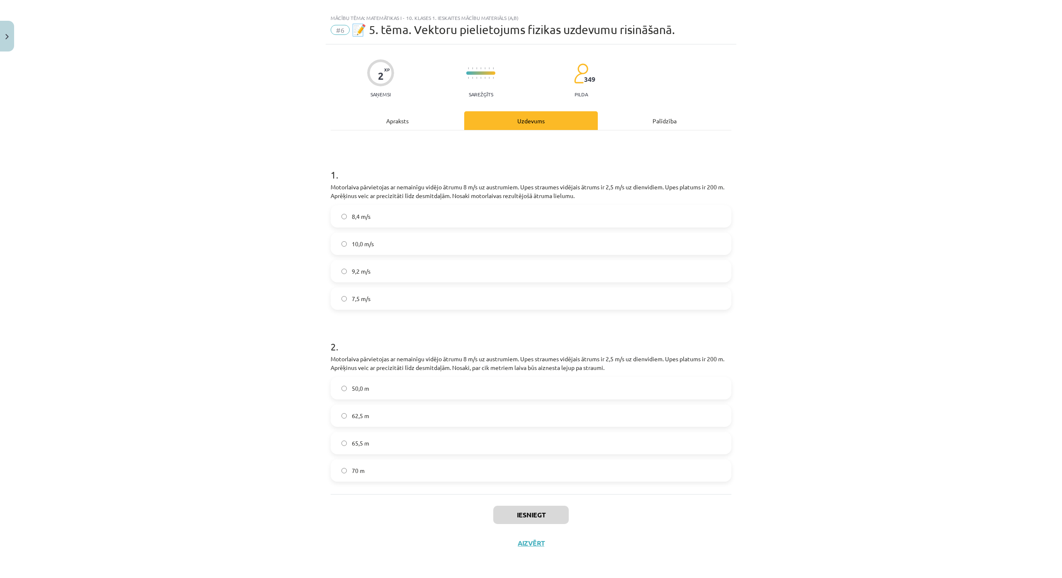
scroll to position [21, 0]
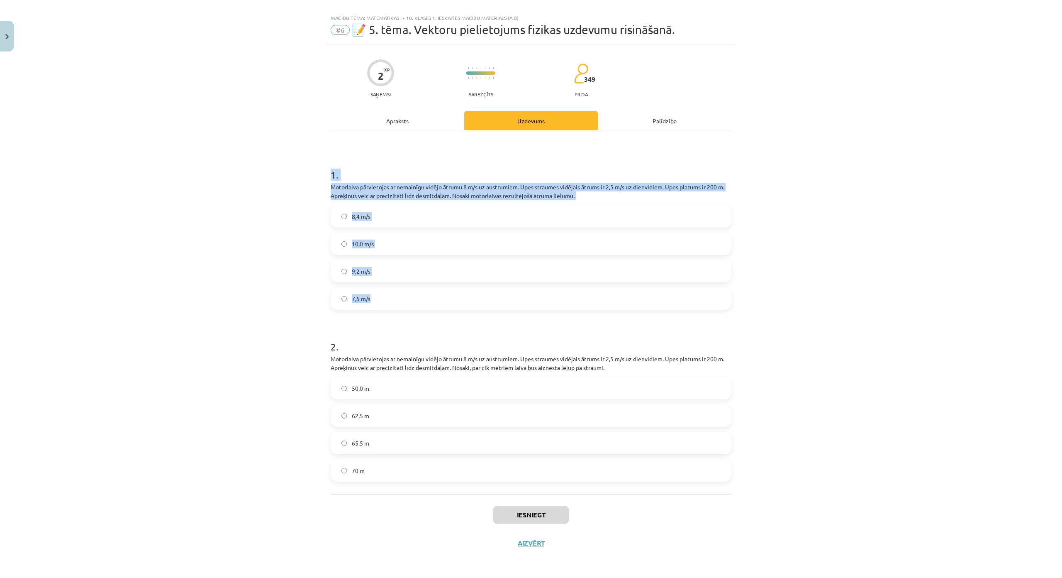
drag, startPoint x: 325, startPoint y: 169, endPoint x: 466, endPoint y: 273, distance: 175.2
click at [466, 273] on div "2 XP Saņemsi Sarežģīts 349 pilda Apraksts Uzdevums Palīdzība 1 . Motorlaiva pār…" at bounding box center [531, 300] width 411 height 513
click at [254, 254] on div "Mācību tēma: Matemātikas i - 10. klases 1. ieskaites mācību materiāls (a,b) #6 …" at bounding box center [531, 289] width 1062 height 578
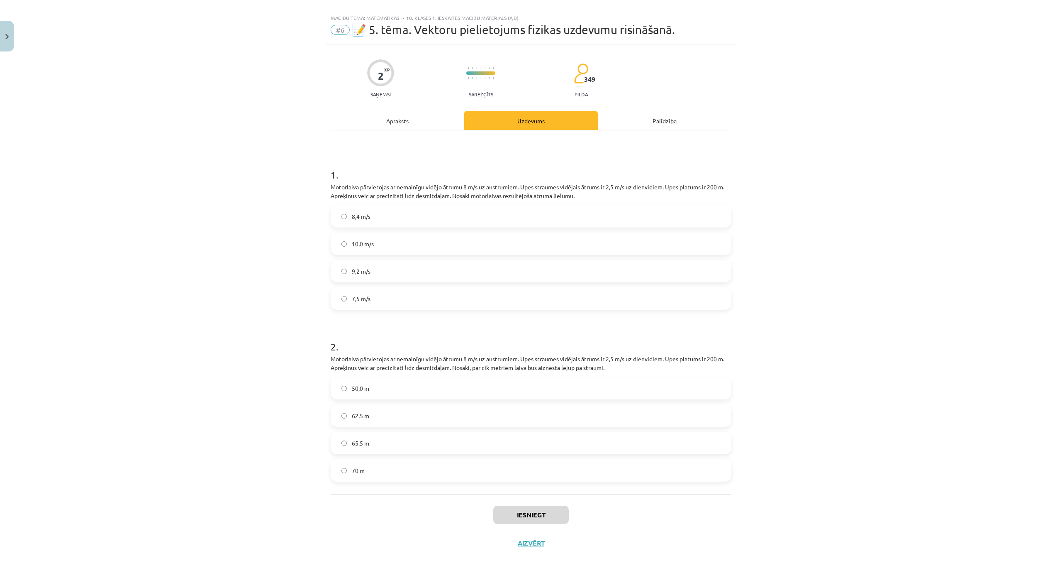
click at [352, 212] on span "8,4 m/s" at bounding box center [361, 216] width 19 height 9
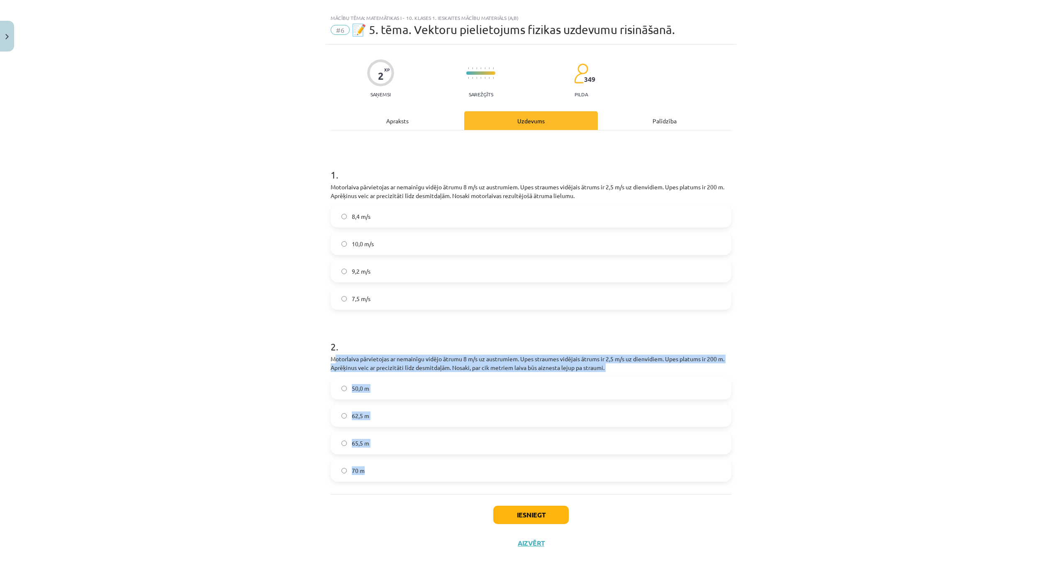
drag, startPoint x: 368, startPoint y: 311, endPoint x: 583, endPoint y: 413, distance: 237.4
click at [583, 413] on div "2 . Motorlaiva pārvietojas ar nemainīgu vidējo ātrumu 8 m/s uz austrumiem. Upes…" at bounding box center [531, 403] width 401 height 155
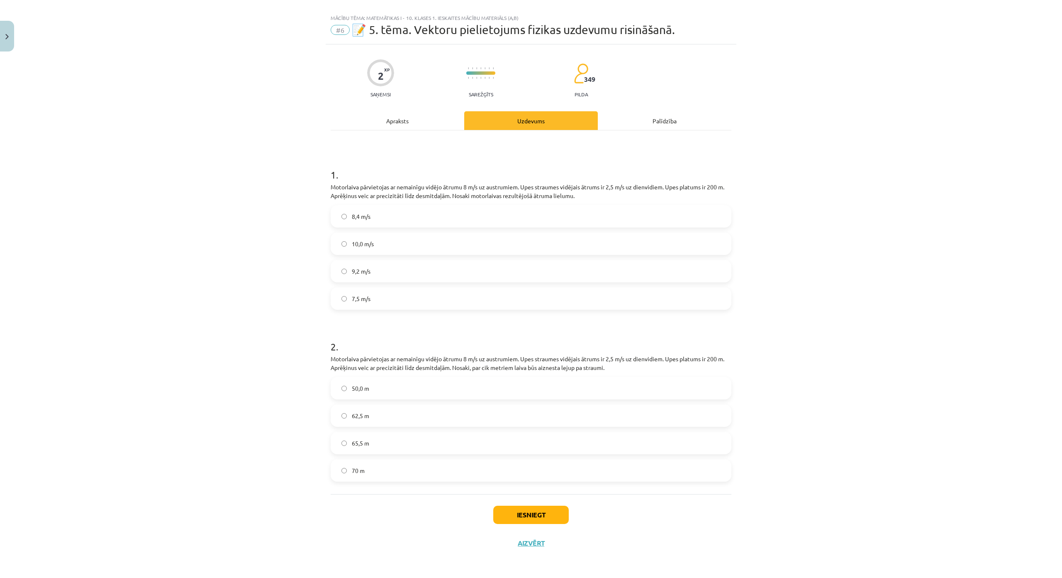
click at [509, 326] on h1 "2 ." at bounding box center [531, 339] width 401 height 26
click at [372, 405] on label "62,5 m" at bounding box center [531, 415] width 399 height 21
click at [529, 505] on button "Iesniegt" at bounding box center [531, 514] width 76 height 18
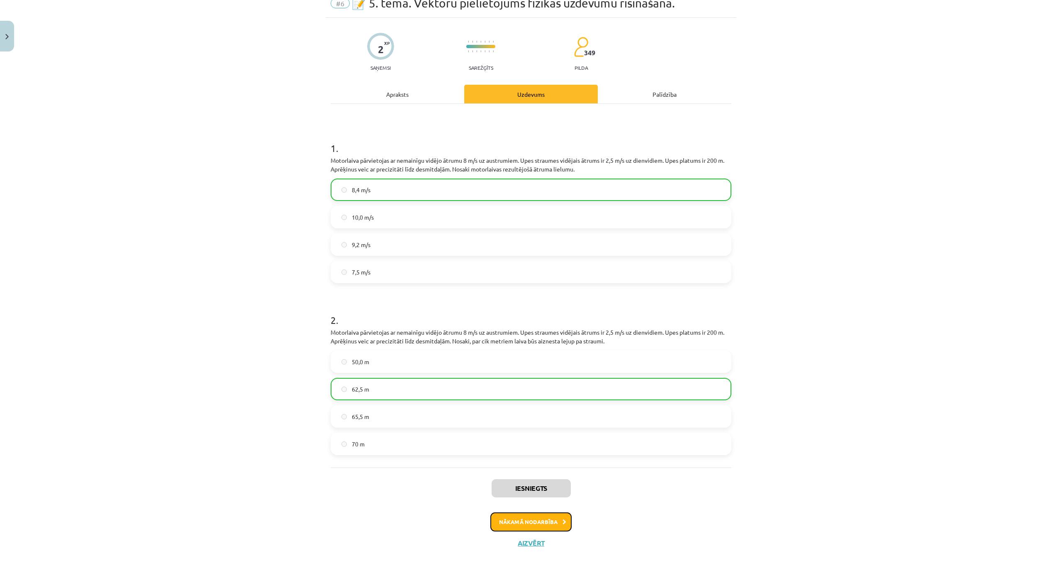
click at [547, 512] on button "Nākamā nodarbība" at bounding box center [531, 521] width 81 height 19
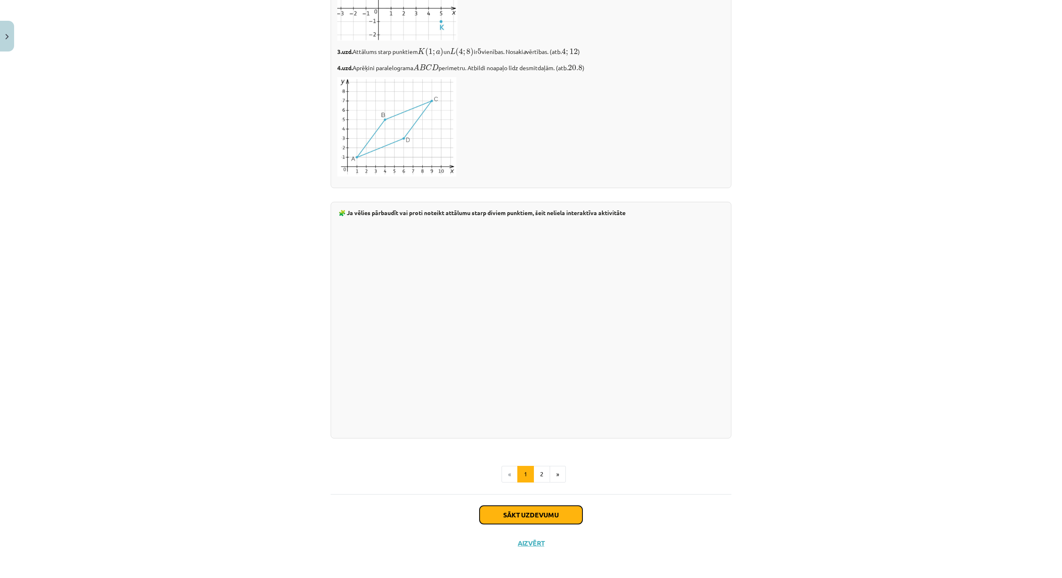
click at [532, 505] on button "Sākt uzdevumu" at bounding box center [531, 514] width 103 height 18
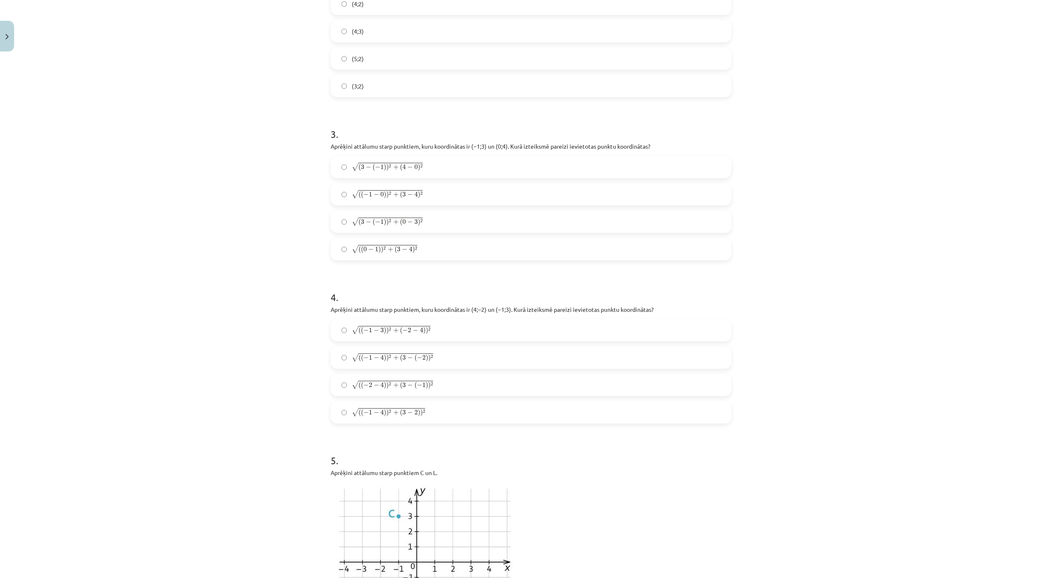
scroll to position [693, 0]
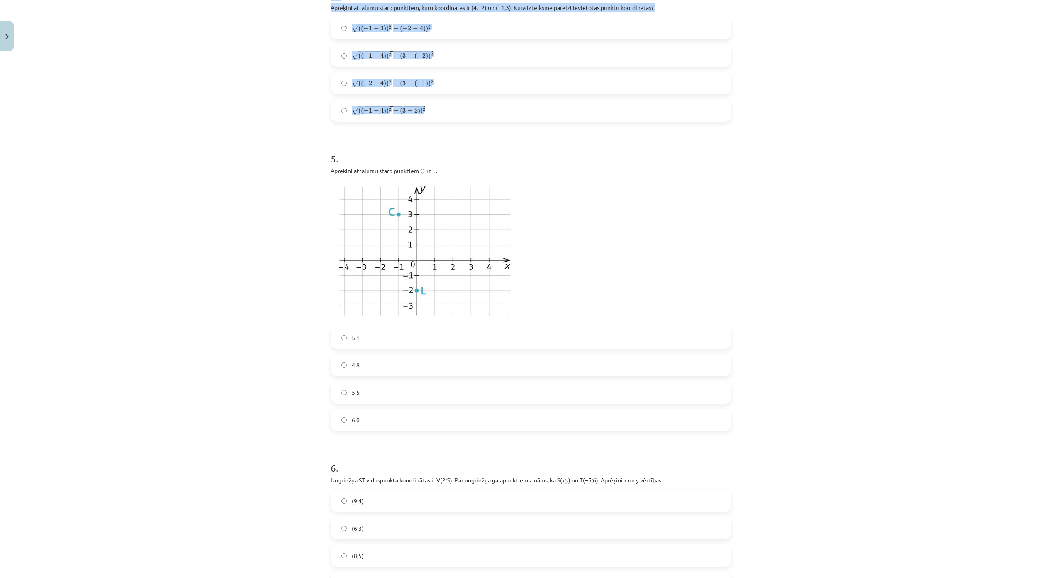
drag, startPoint x: 322, startPoint y: 123, endPoint x: 594, endPoint y: 115, distance: 272.0
click at [594, 115] on div "6 XP Saņemsi Sarežģīts 349 pilda Apraksts Uzdevums Palīdzība 1 . Aprēķini attāl…" at bounding box center [531, 23] width 411 height 1294
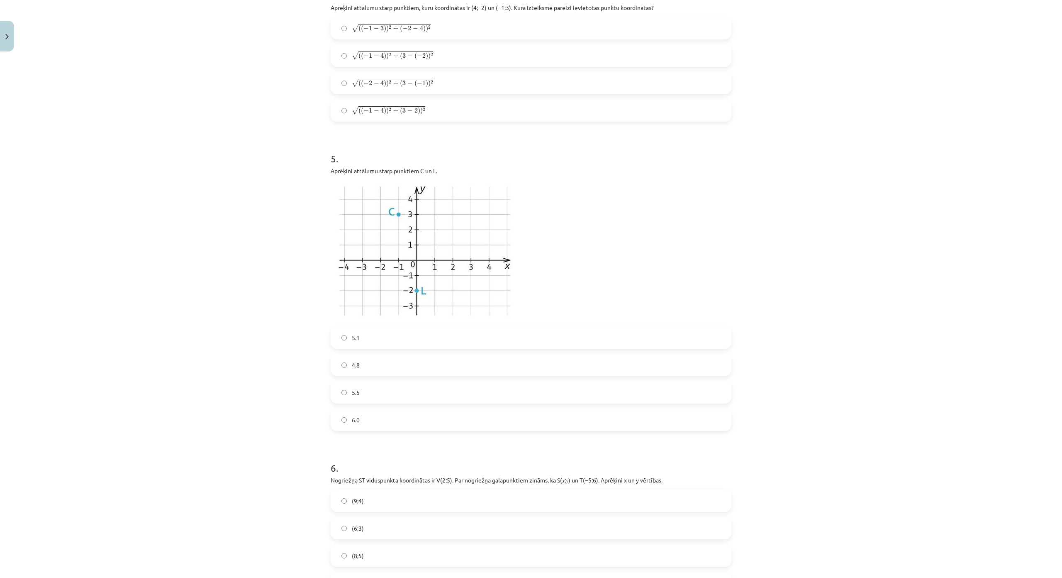
click at [326, 130] on div "6 XP Saņemsi Sarežģīts 349 pilda Apraksts Uzdevums Palīdzība 1 . Aprēķini attāl…" at bounding box center [531, 23] width 411 height 1294
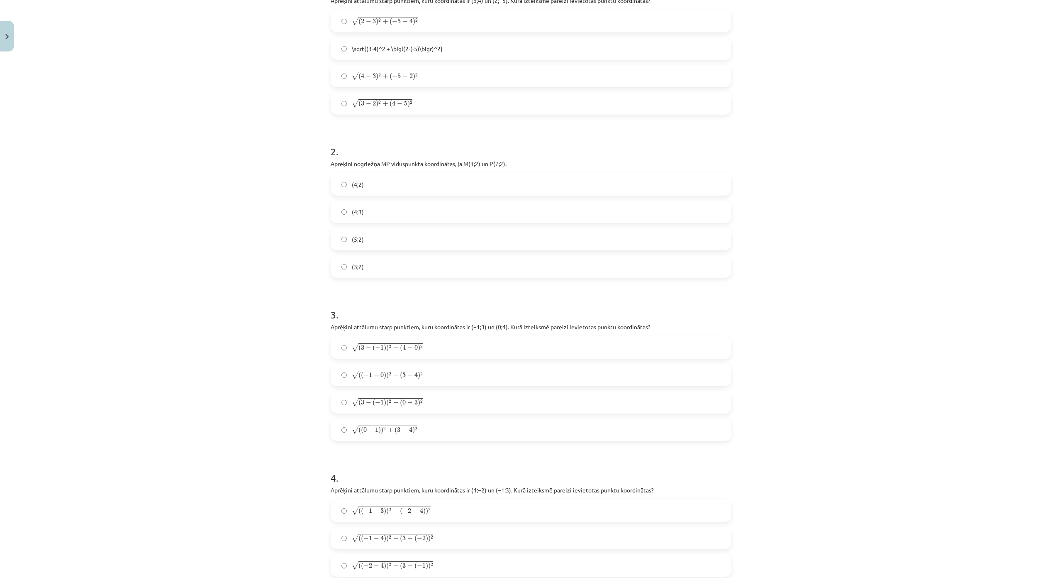
scroll to position [70, 0]
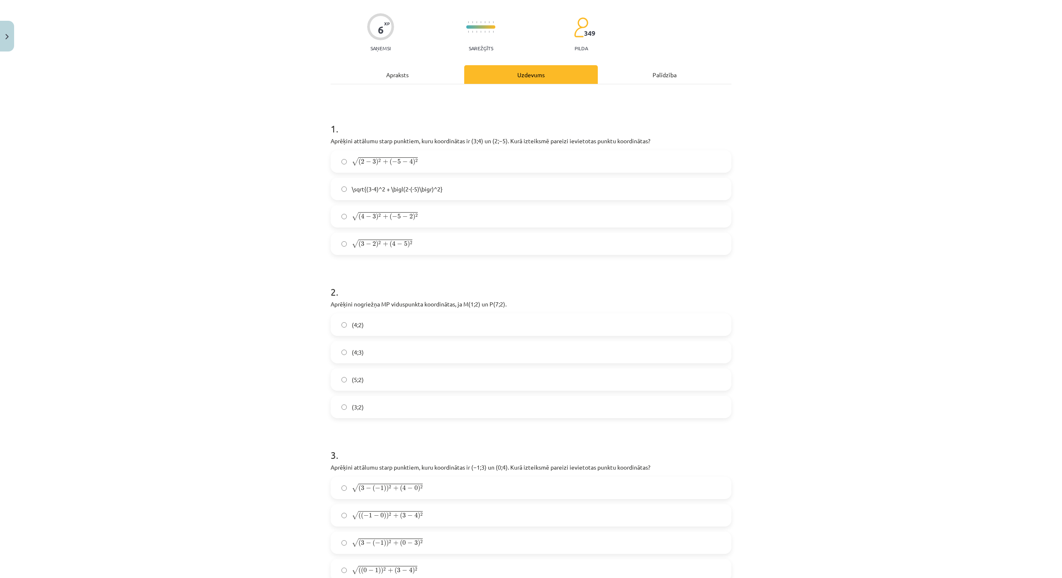
click at [427, 165] on label "√ ( 2 − 3 ) 2 + ( − 5 − 4 ) 2 ( 2 − 3 ) 2 + ( − 5 − 4 ) 2" at bounding box center [531, 161] width 399 height 21
click at [367, 326] on label "(4;2)" at bounding box center [531, 324] width 399 height 21
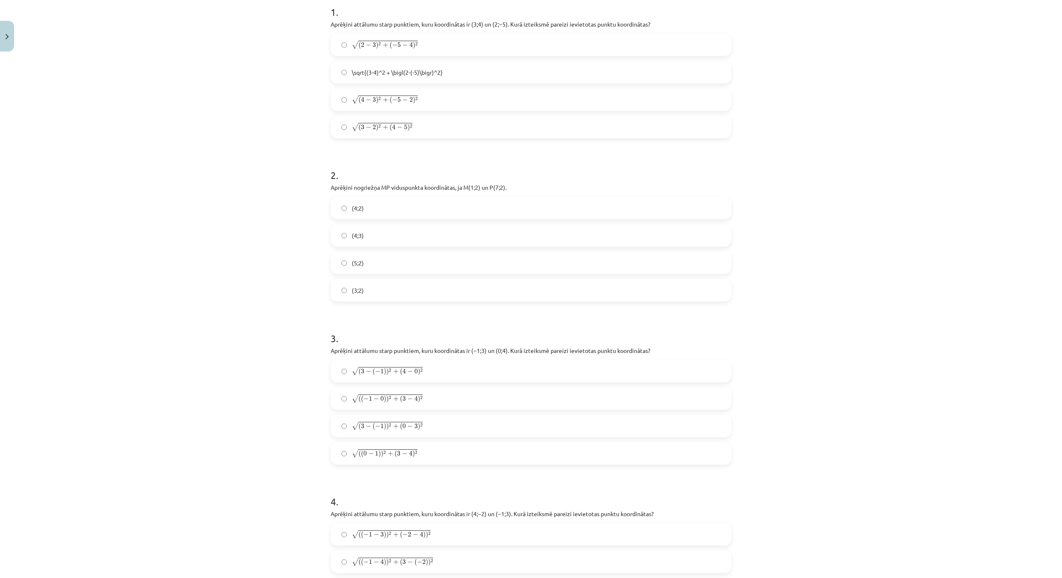
scroll to position [195, 0]
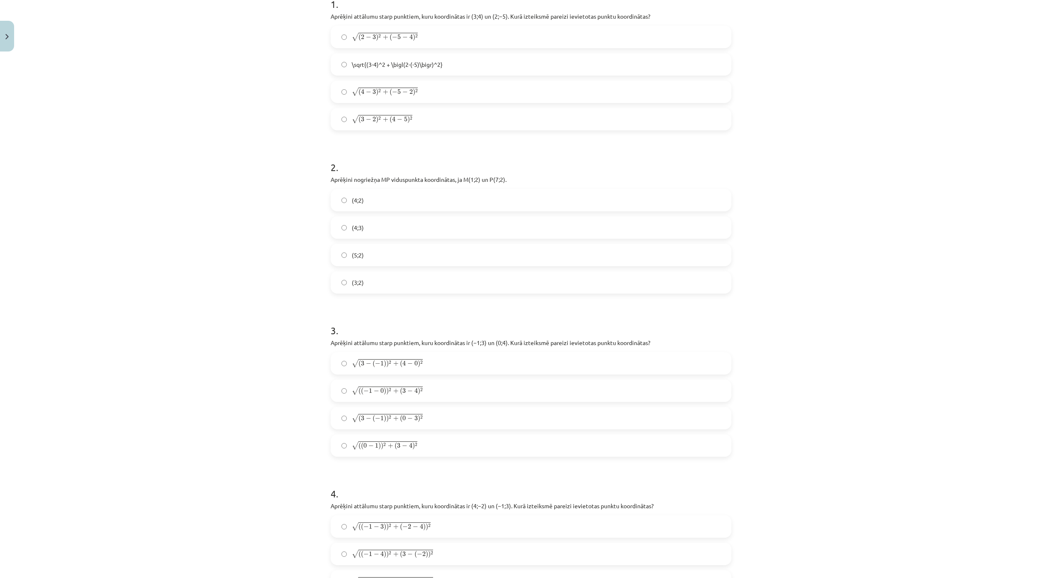
click at [405, 384] on label "√ ( ( − 1 − 0 ) ) 2 + ( 3 − 4 ) 2 ( ( − 1 − 0 ) ) 2 + ( 3 − 4 ) 2" at bounding box center [531, 390] width 399 height 21
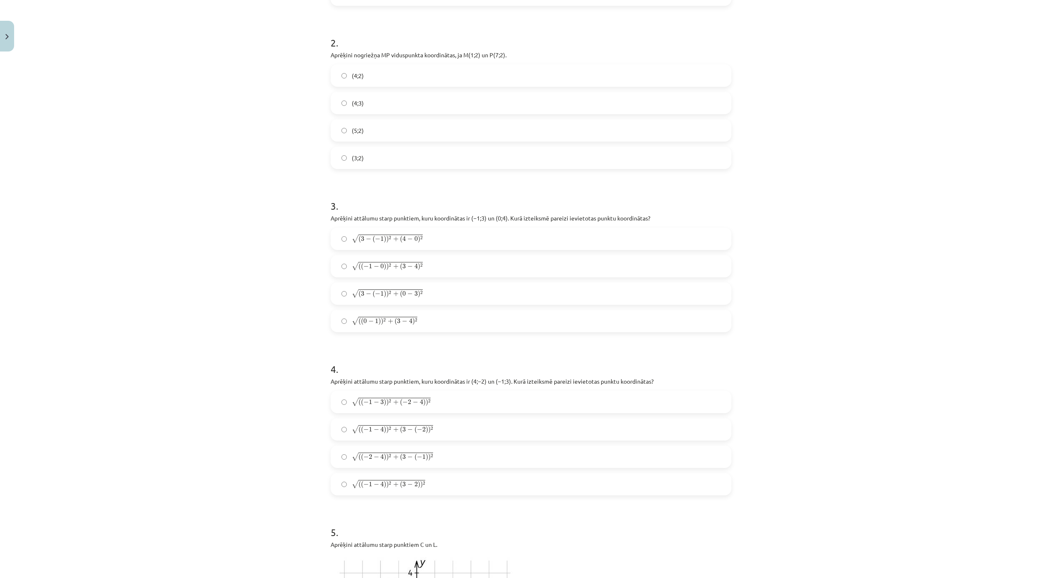
scroll to position [402, 0]
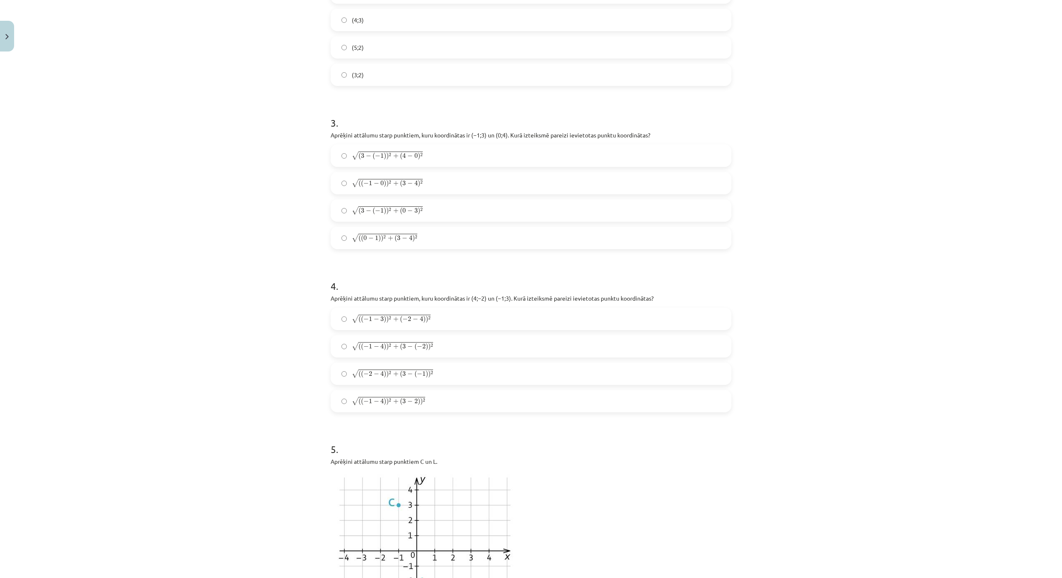
click at [399, 351] on label "√ ( ( − 1 − 4 ) ) 2 + ( 3 − ( − 2 ) ) 2 ( ( − 1 − 4 ) ) 2 + ( 3 − ( − 2 ) ) 2" at bounding box center [531, 346] width 399 height 21
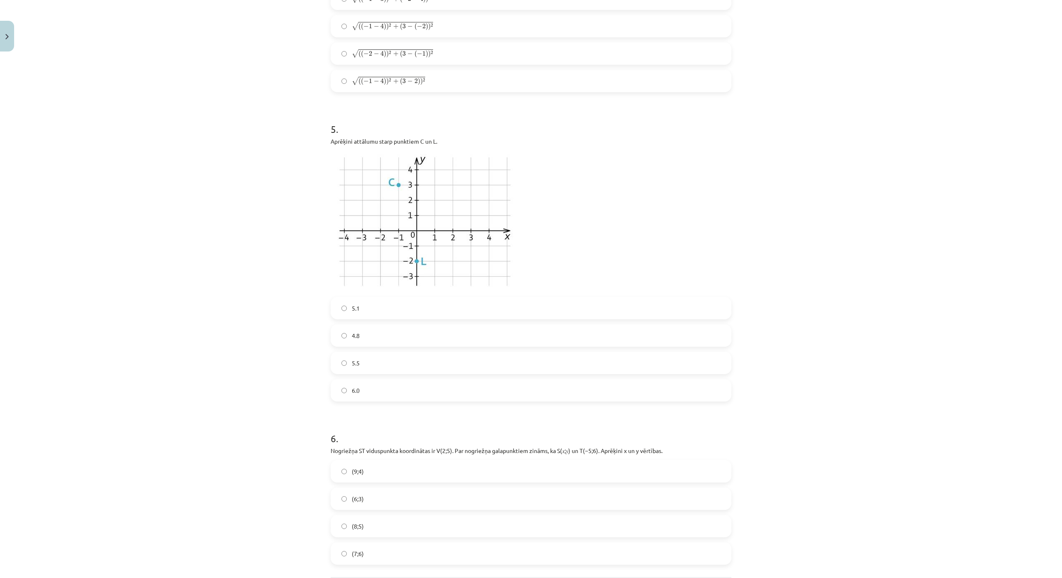
scroll to position [734, 0]
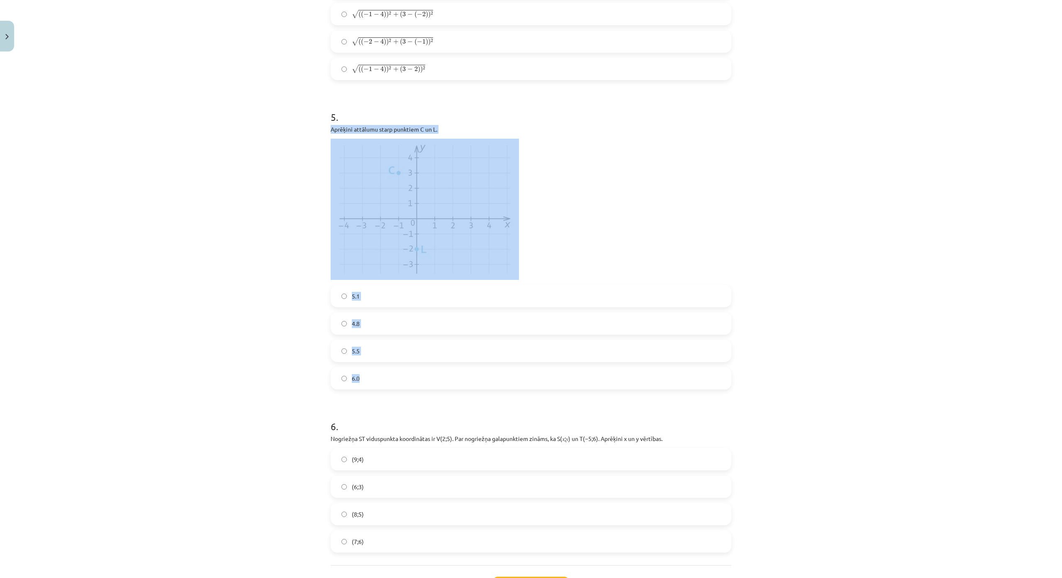
drag, startPoint x: 327, startPoint y: 129, endPoint x: 444, endPoint y: 382, distance: 278.4
click at [365, 298] on label "5.1" at bounding box center [531, 296] width 399 height 21
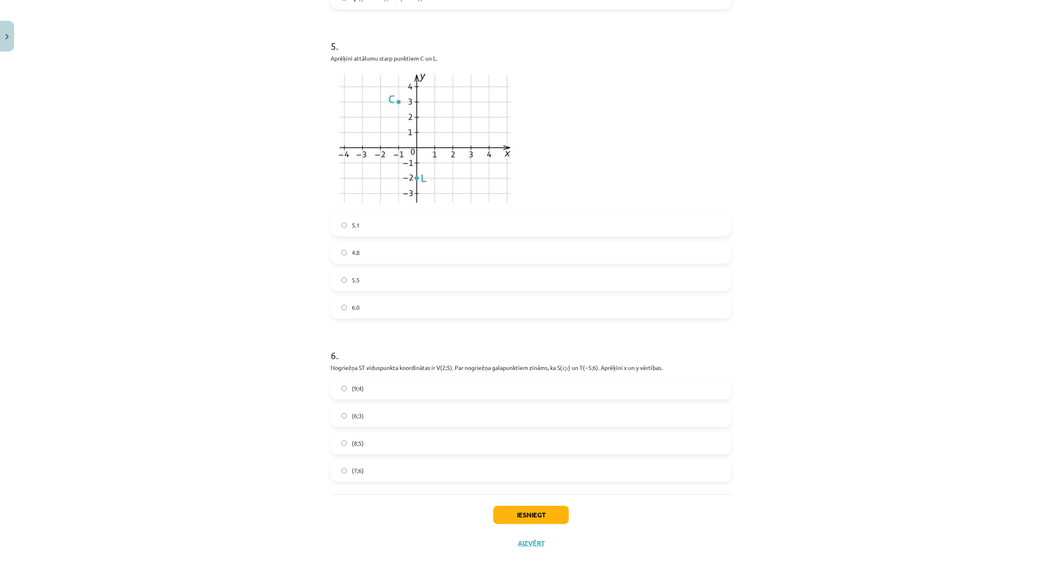
scroll to position [855, 0]
drag, startPoint x: 327, startPoint y: 314, endPoint x: 400, endPoint y: 405, distance: 116.0
click at [386, 378] on label "(9;4)" at bounding box center [531, 388] width 399 height 21
click at [539, 505] on button "Iesniegt" at bounding box center [531, 514] width 76 height 18
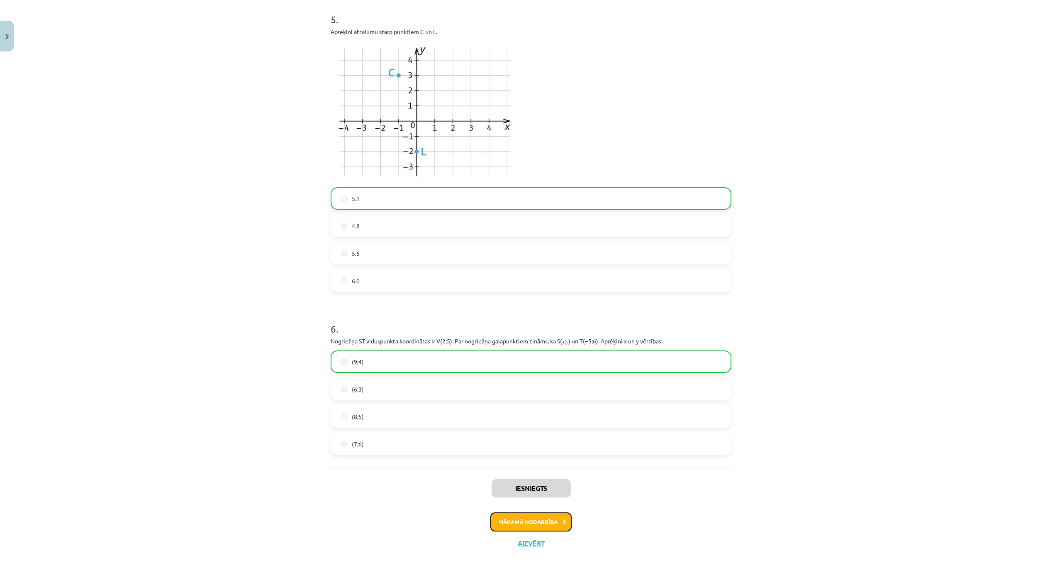
click at [550, 512] on button "Nākamā nodarbība" at bounding box center [531, 521] width 81 height 19
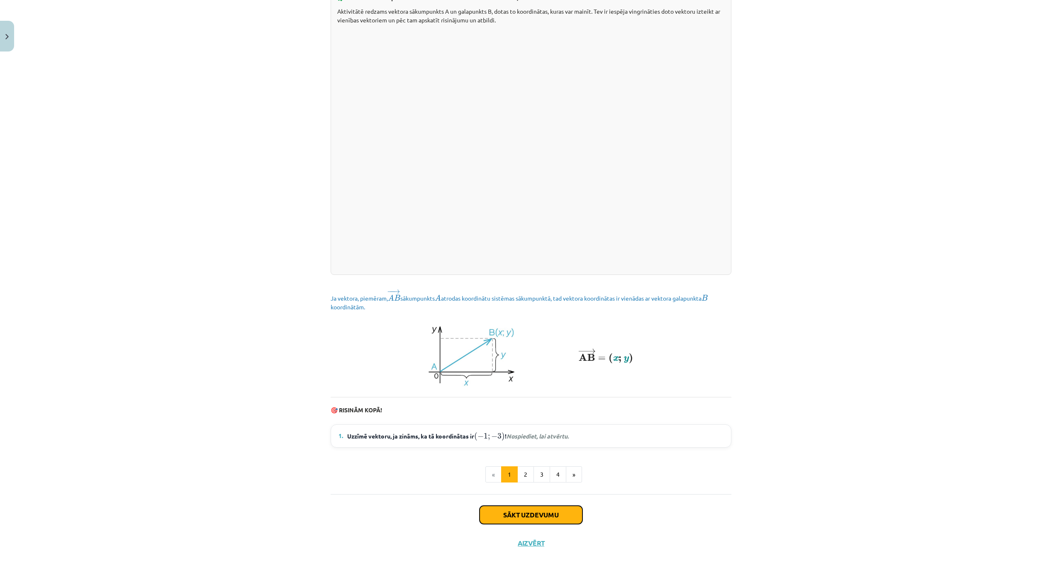
click at [544, 505] on button "Sākt uzdevumu" at bounding box center [531, 514] width 103 height 18
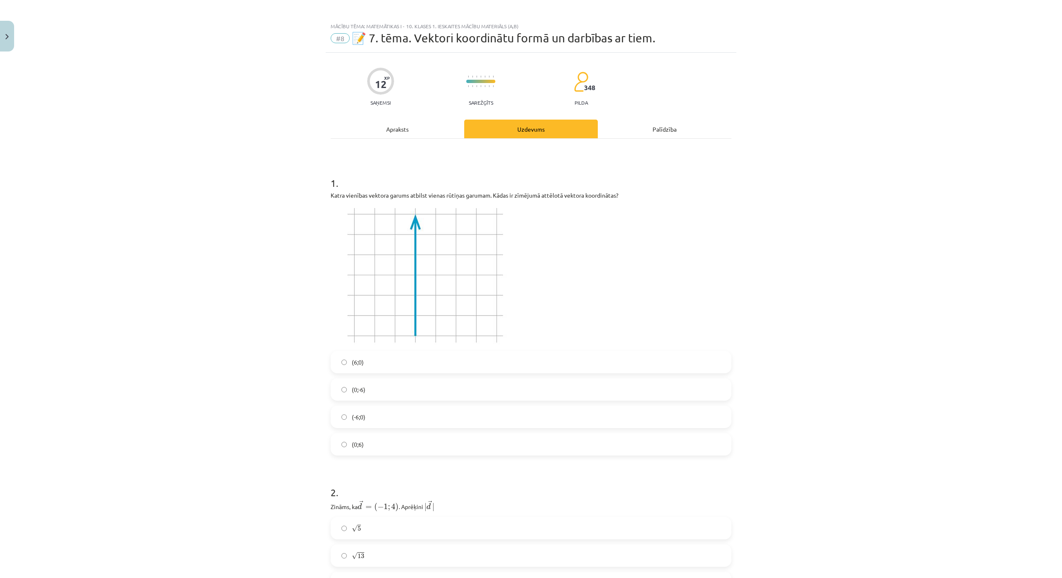
scroll to position [0, 0]
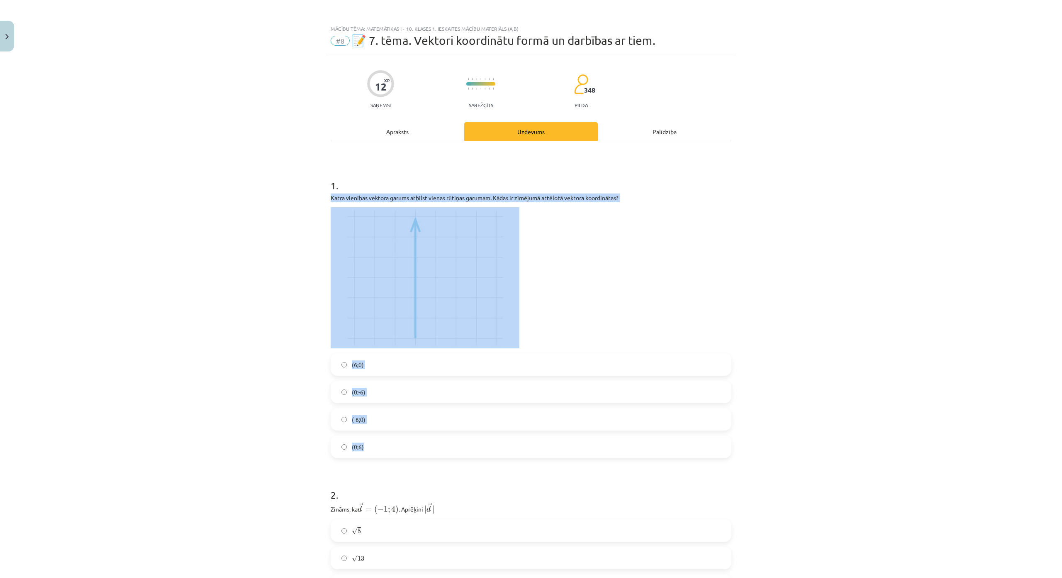
drag, startPoint x: 307, startPoint y: 191, endPoint x: 452, endPoint y: 441, distance: 288.2
click at [452, 441] on div "Mācību tēma: Matemātikas i - 10. klases 1. ieskaites mācību materiāls (a,b) #8 …" at bounding box center [531, 289] width 1062 height 578
click at [407, 440] on label "(0;6)" at bounding box center [531, 446] width 399 height 21
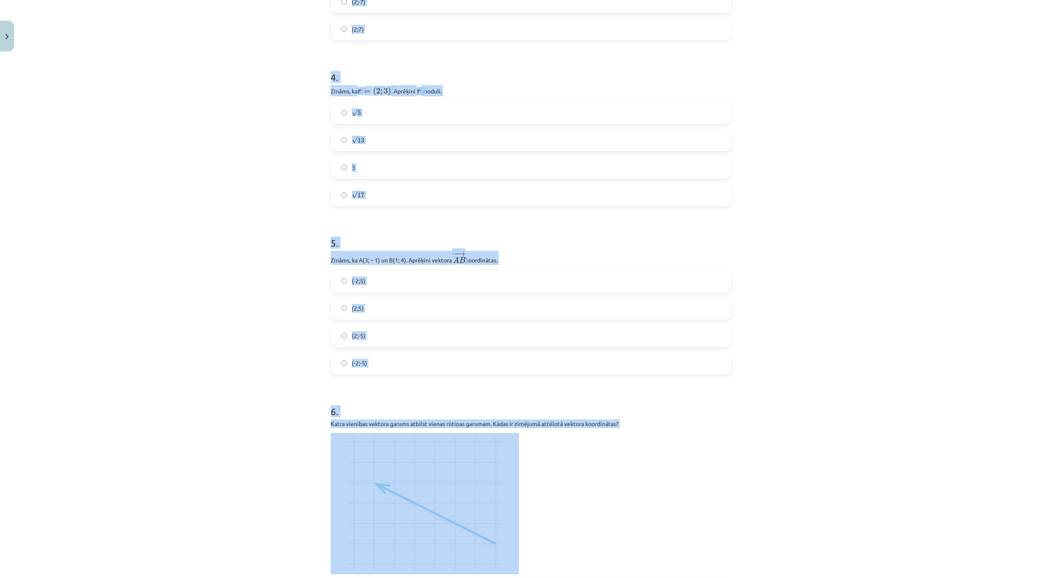
scroll to position [789, 0]
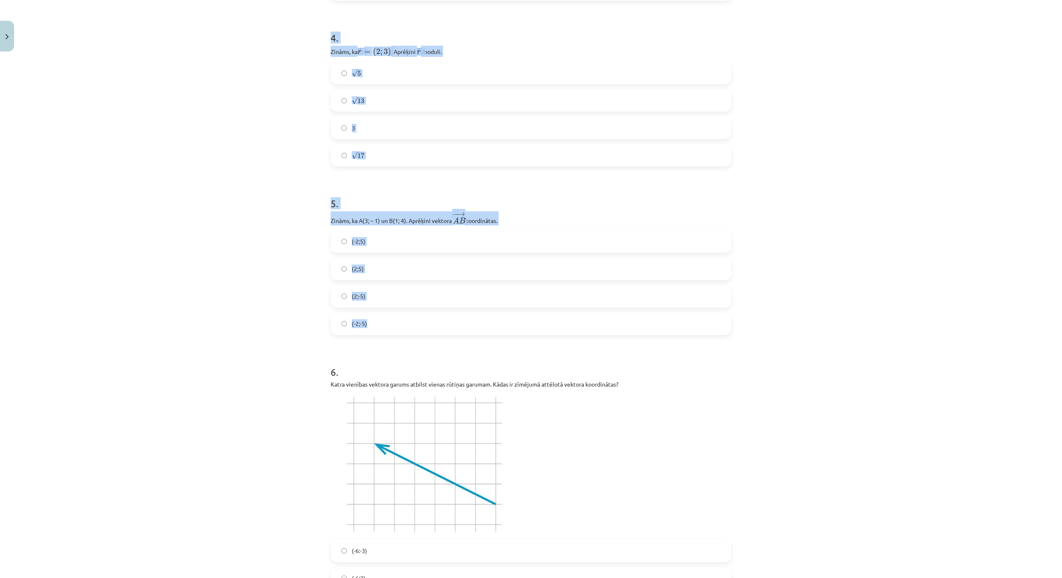
drag, startPoint x: 326, startPoint y: 217, endPoint x: 575, endPoint y: 330, distance: 273.1
click at [254, 227] on div "Mācību tēma: Matemātikas i - 10. klases 1. ieskaites mācību materiāls (a,b) #8 …" at bounding box center [531, 289] width 1062 height 578
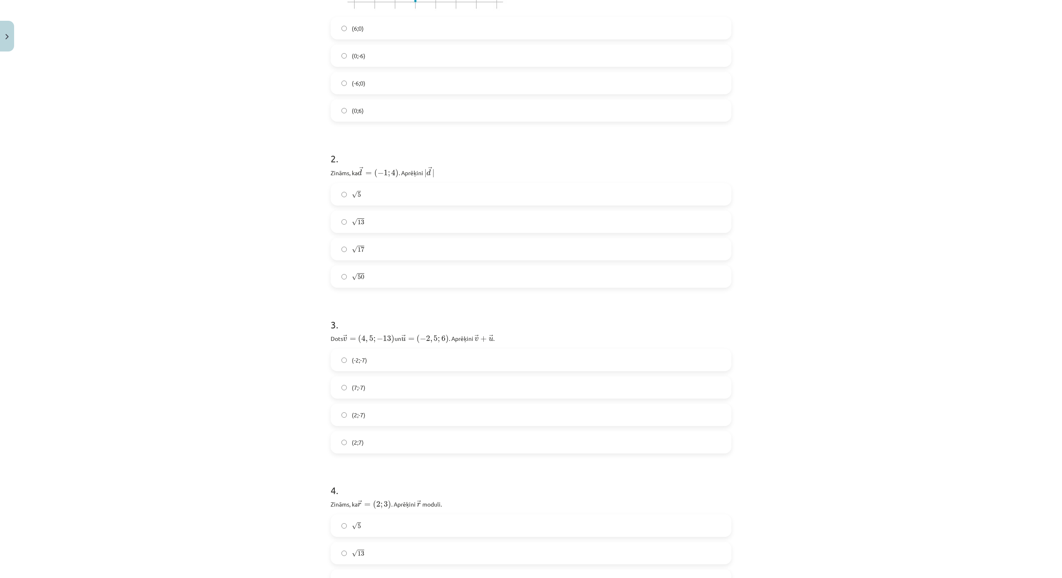
scroll to position [332, 0]
click at [375, 255] on label "√ 17 17" at bounding box center [531, 253] width 399 height 21
click at [381, 421] on label "(2;-7)" at bounding box center [531, 418] width 399 height 21
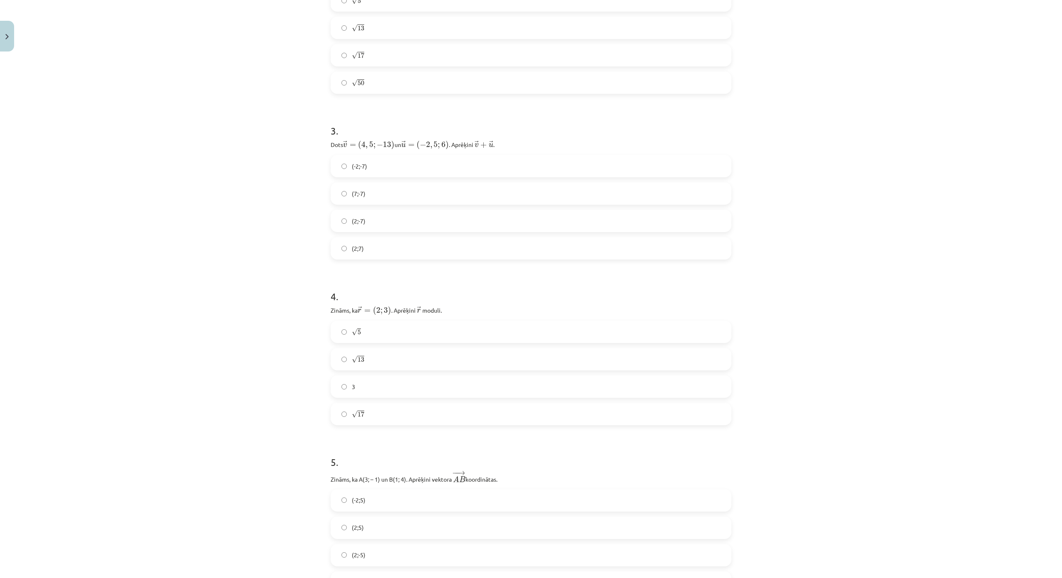
scroll to position [540, 0]
click at [369, 345] on label "√ 13 13" at bounding box center [531, 349] width 399 height 21
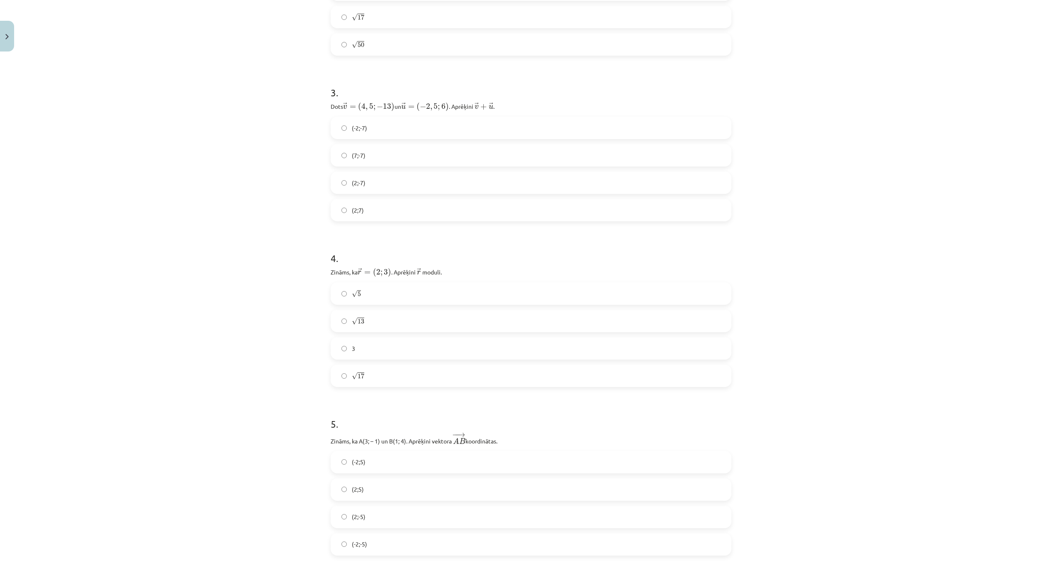
scroll to position [706, 0]
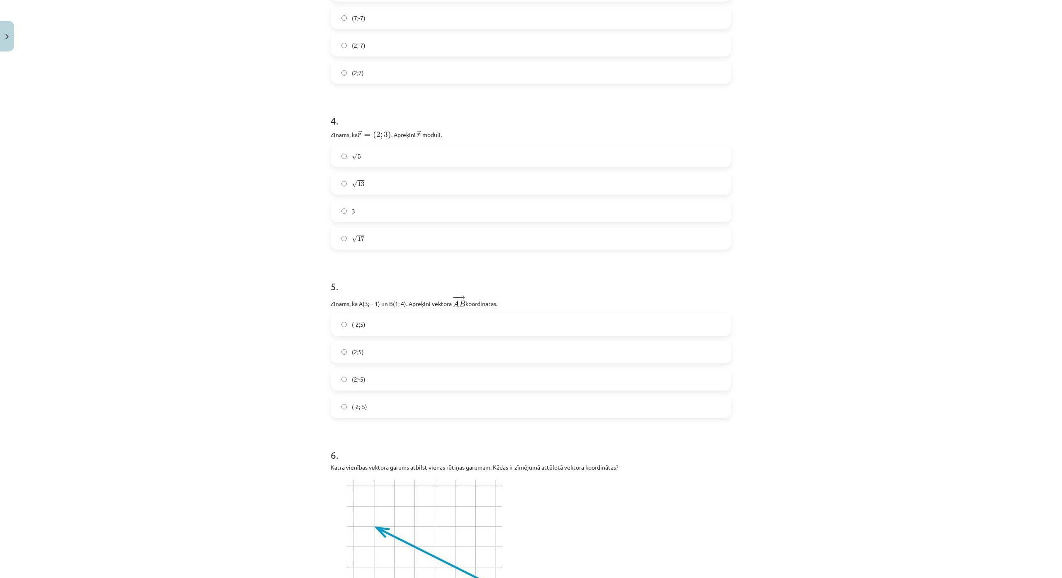
click at [369, 323] on label "(-2;5)" at bounding box center [531, 324] width 399 height 21
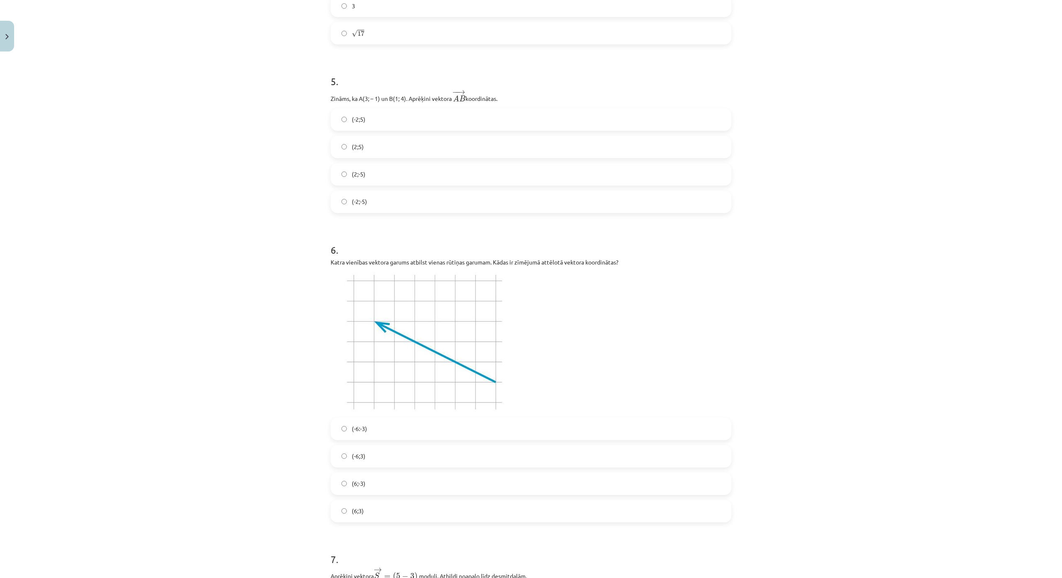
scroll to position [955, 0]
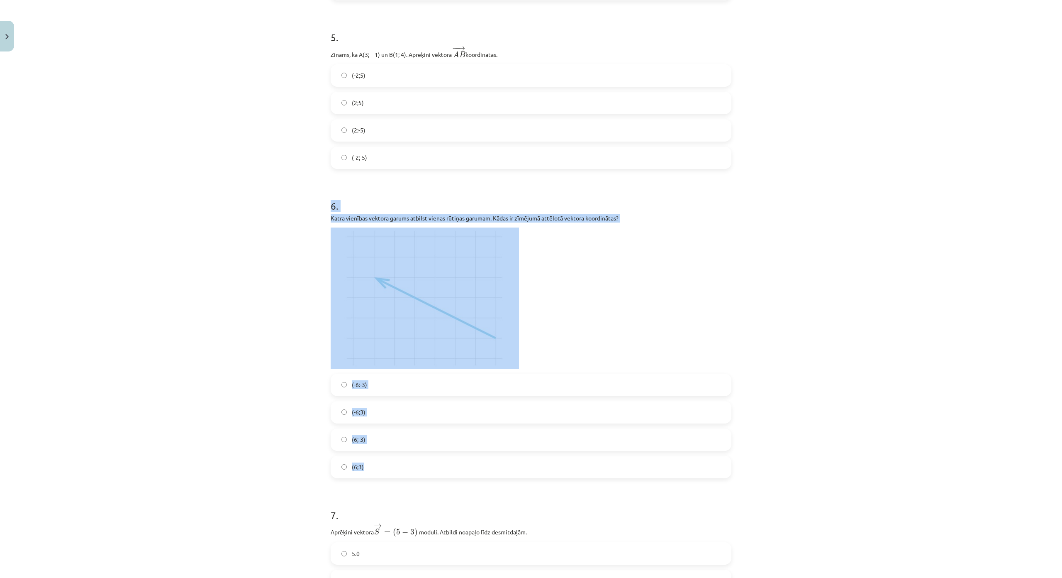
drag, startPoint x: 318, startPoint y: 215, endPoint x: 461, endPoint y: 462, distance: 286.2
click at [461, 462] on div "Mācību tēma: Matemātikas i - 10. klases 1. ieskaites mācību materiāls (a,b) #8 …" at bounding box center [531, 289] width 1062 height 578
click at [172, 269] on div "Mācību tēma: Matemātikas i - 10. klases 1. ieskaites mācību materiāls (a,b) #8 …" at bounding box center [531, 289] width 1062 height 578
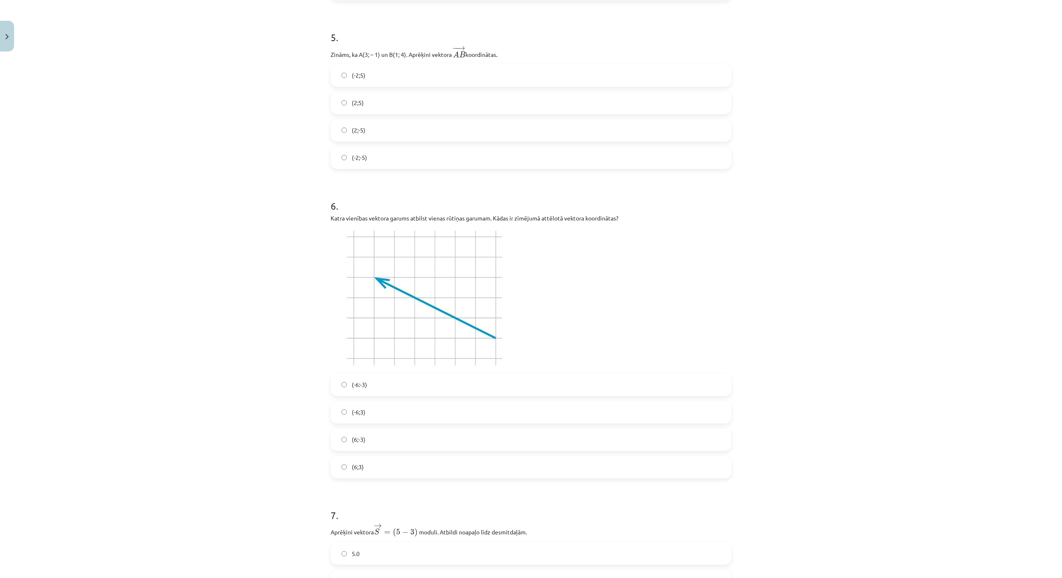
click at [377, 417] on label "(-6;3)" at bounding box center [531, 412] width 399 height 21
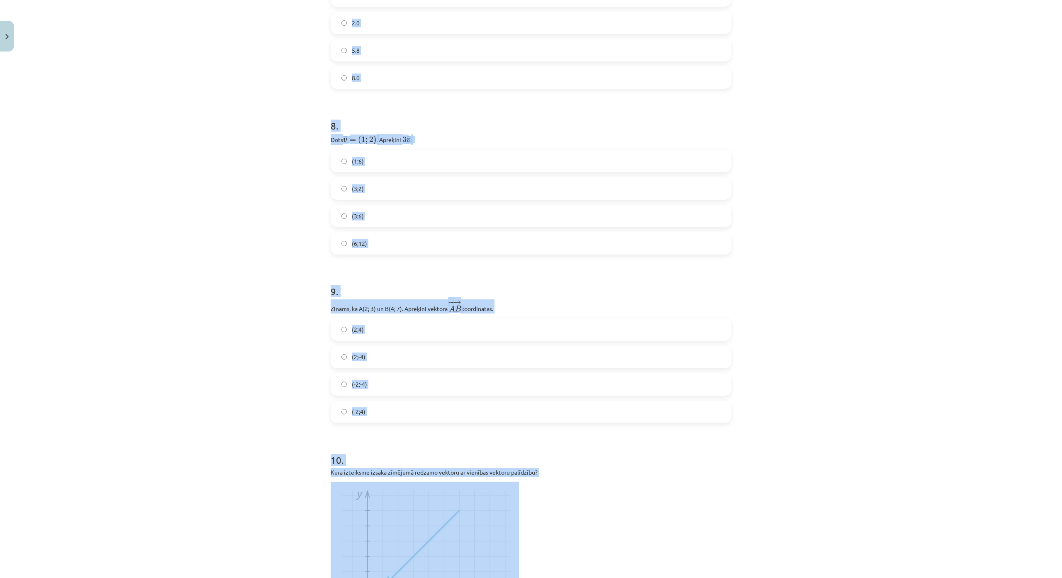
scroll to position [1722, 0]
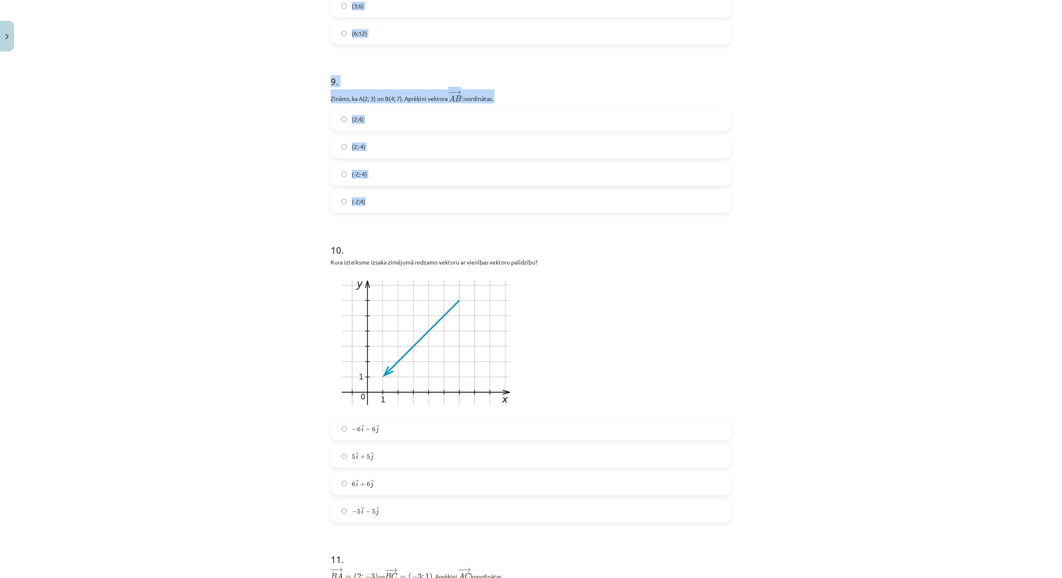
drag, startPoint x: 324, startPoint y: 71, endPoint x: 504, endPoint y: 205, distance: 224.7
click at [510, 200] on div "Mācību tēma: Matemātikas i - 10. klases 1. ieskaites mācību materiāls (a,b) #8 …" at bounding box center [531, 289] width 1062 height 578
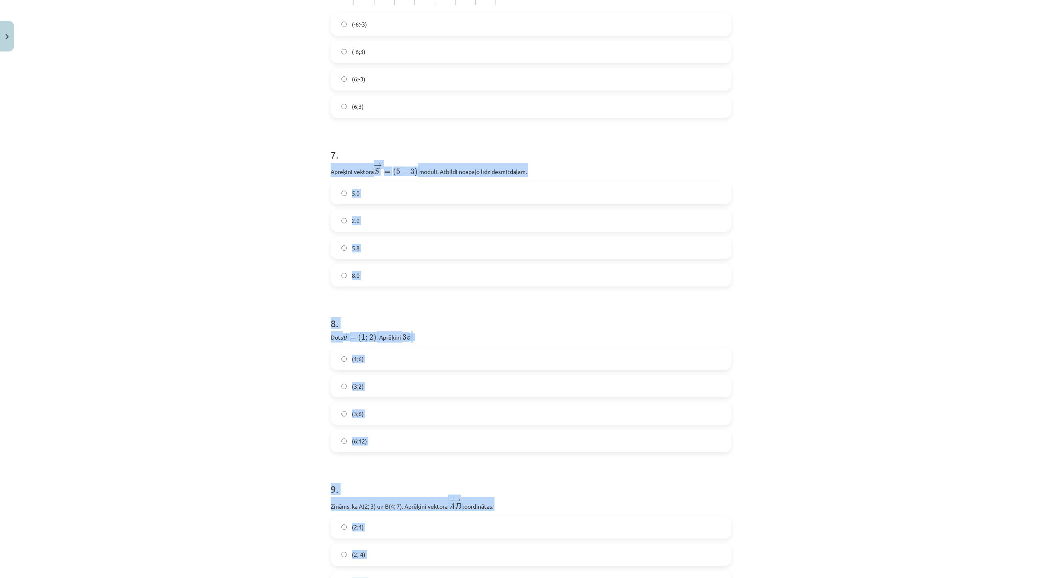
scroll to position [1307, 0]
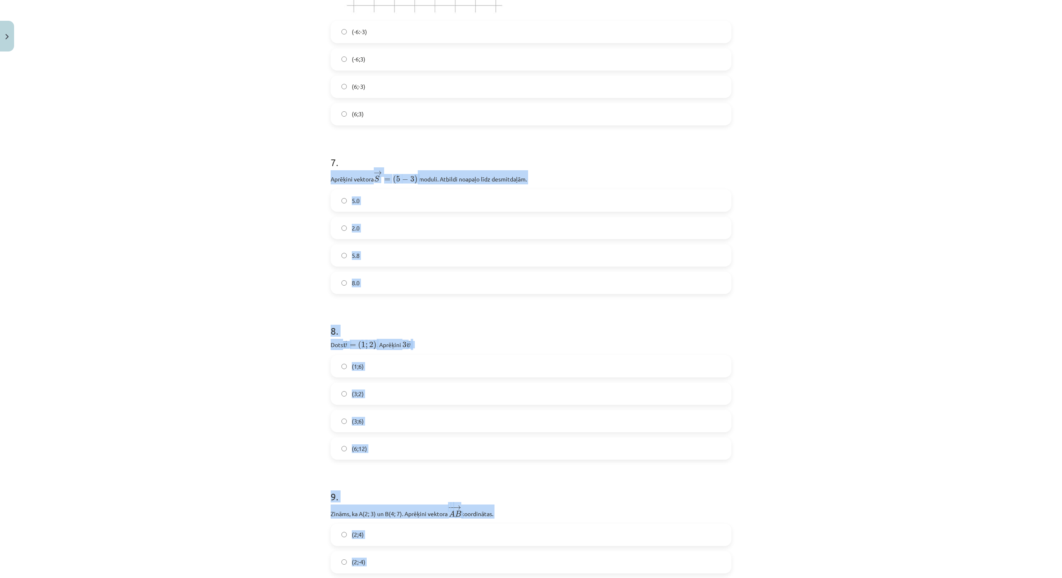
click at [275, 282] on div "Mācību tēma: Matemātikas i - 10. klases 1. ieskaites mācību materiāls (a,b) #8 …" at bounding box center [531, 289] width 1062 height 578
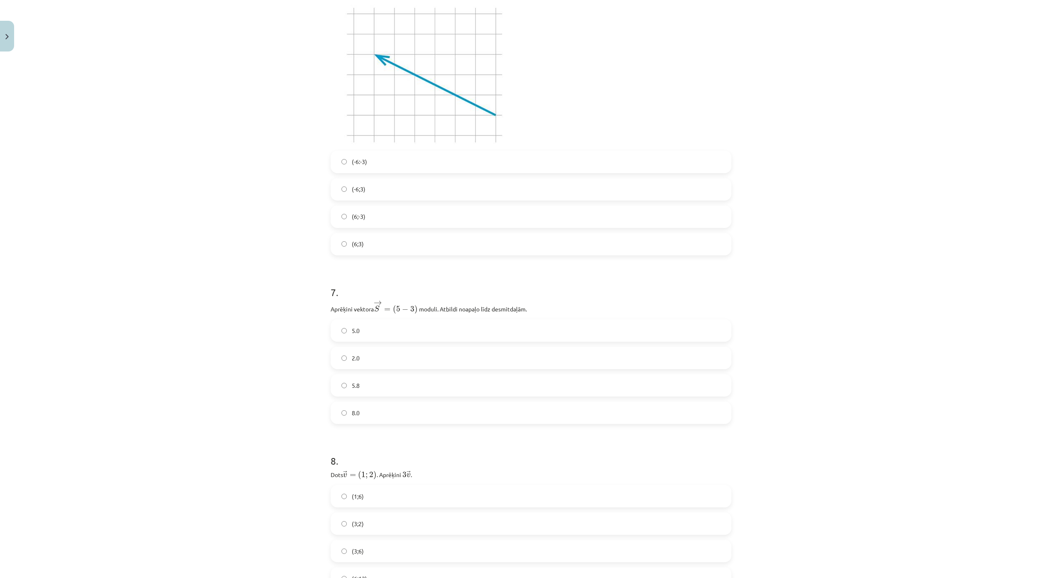
scroll to position [1183, 0]
click at [368, 381] on label "5.8" at bounding box center [531, 379] width 399 height 21
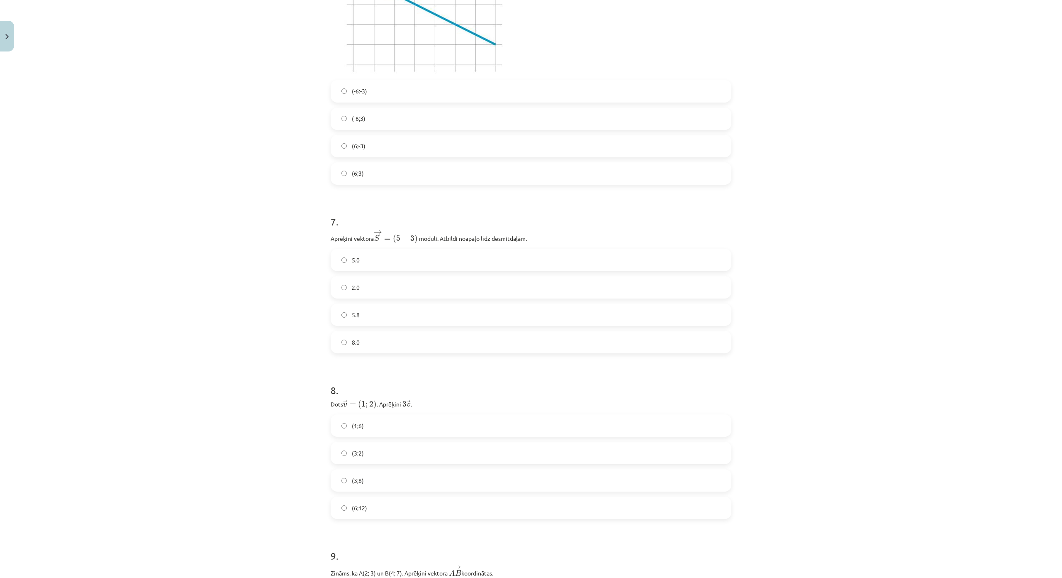
scroll to position [1307, 0]
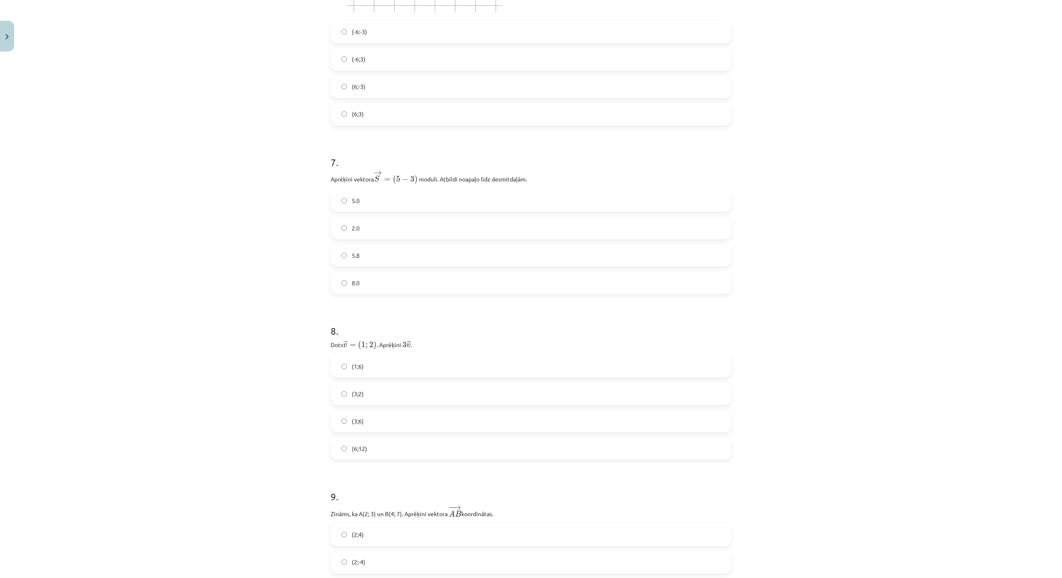
click at [367, 423] on label "(3;6)" at bounding box center [531, 420] width 399 height 21
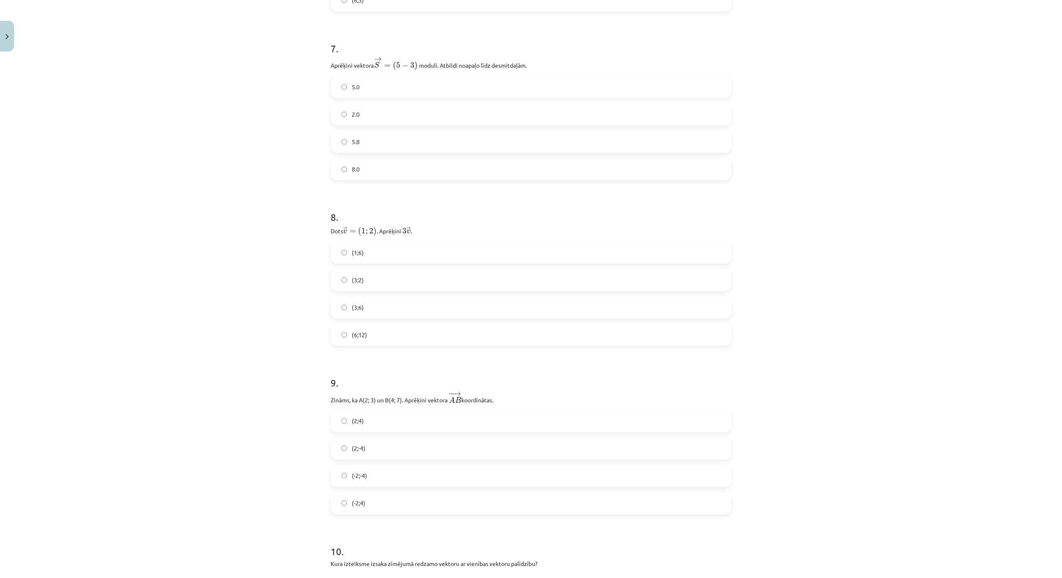
scroll to position [1515, 0]
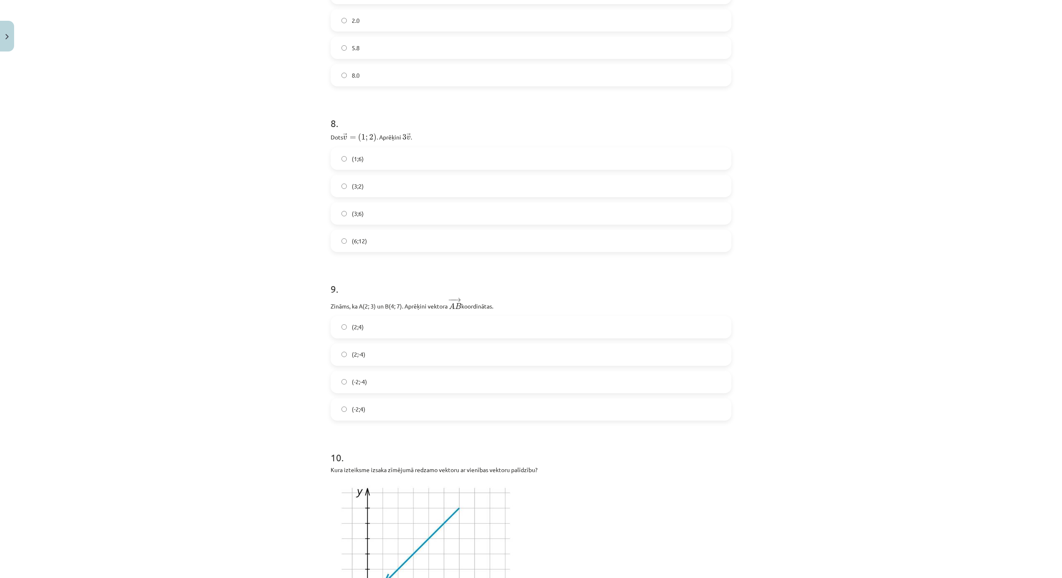
click at [383, 325] on label "(2;4)" at bounding box center [531, 327] width 399 height 21
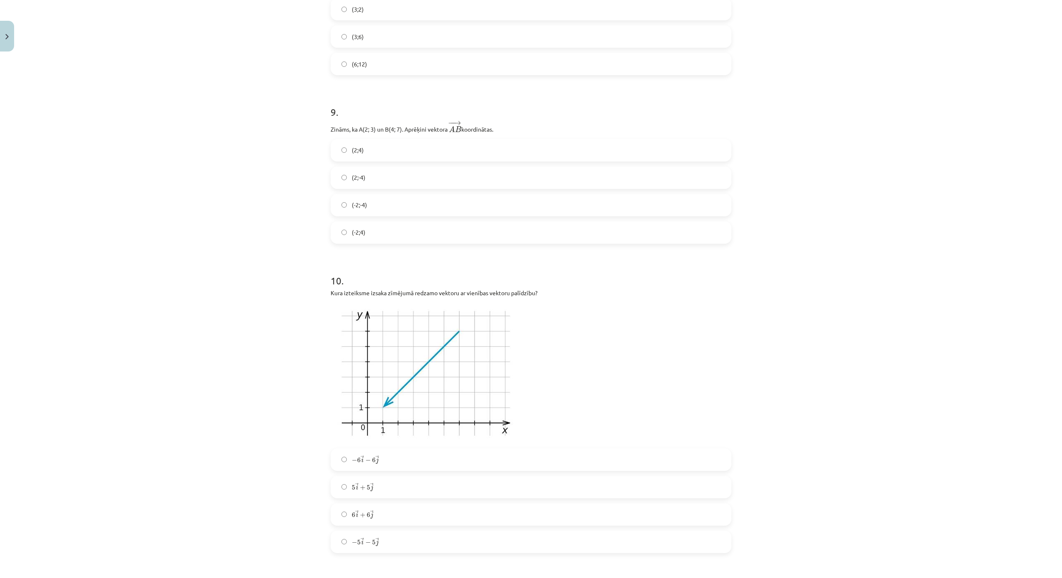
scroll to position [1764, 0]
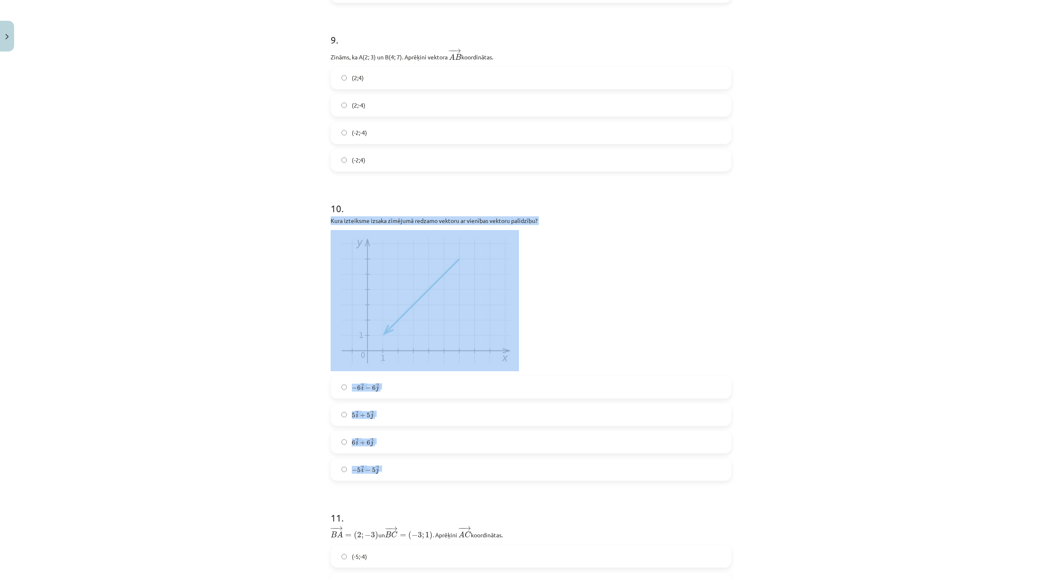
drag, startPoint x: 326, startPoint y: 218, endPoint x: 474, endPoint y: 453, distance: 277.9
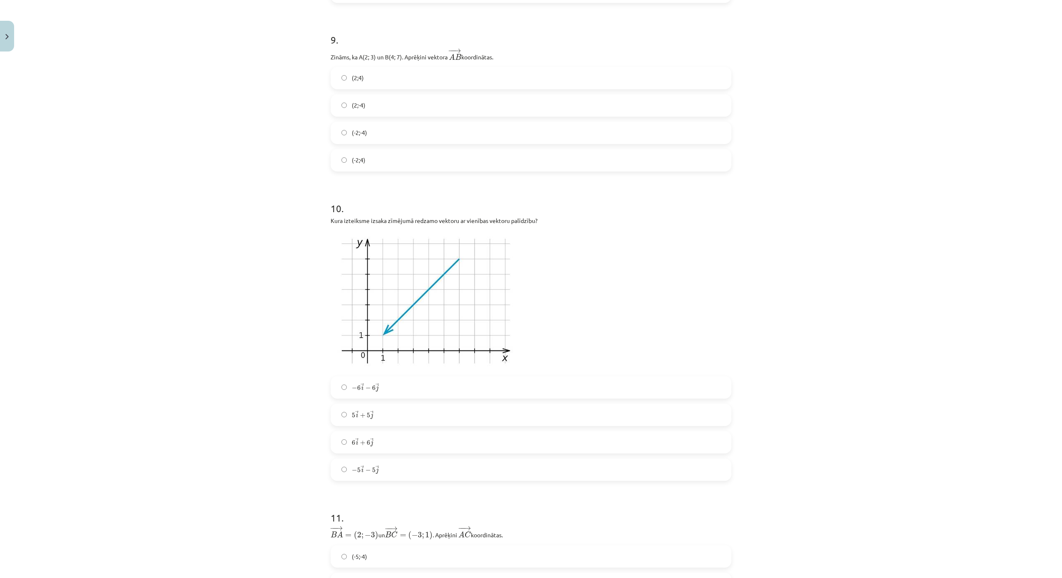
click at [204, 194] on div "Mācību tēma: Matemātikas i - 10. klases 1. ieskaites mācību materiāls (a,b) #8 …" at bounding box center [531, 289] width 1062 height 578
click at [404, 382] on label "− 6 → i − 6 → j − 6 i → − 6 j →" at bounding box center [531, 387] width 399 height 21
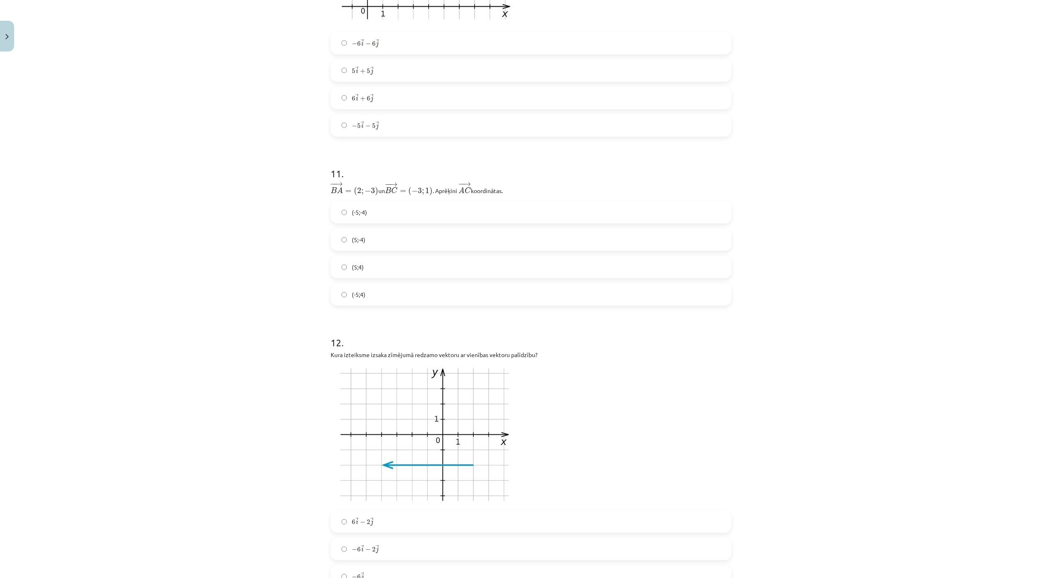
scroll to position [2179, 0]
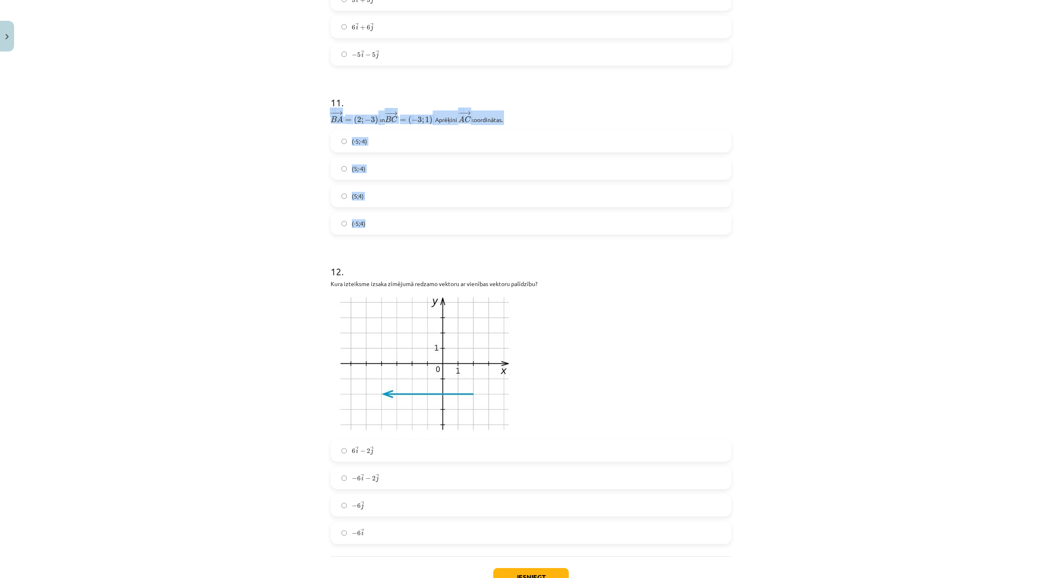
drag, startPoint x: 322, startPoint y: 110, endPoint x: 453, endPoint y: 225, distance: 173.8
click at [453, 225] on div "Mācību tēma: Matemātikas i - 10. klases 1. ieskaites mācību materiāls (a,b) #8 …" at bounding box center [531, 289] width 1062 height 578
click at [365, 222] on label "(-5;4)" at bounding box center [531, 223] width 399 height 21
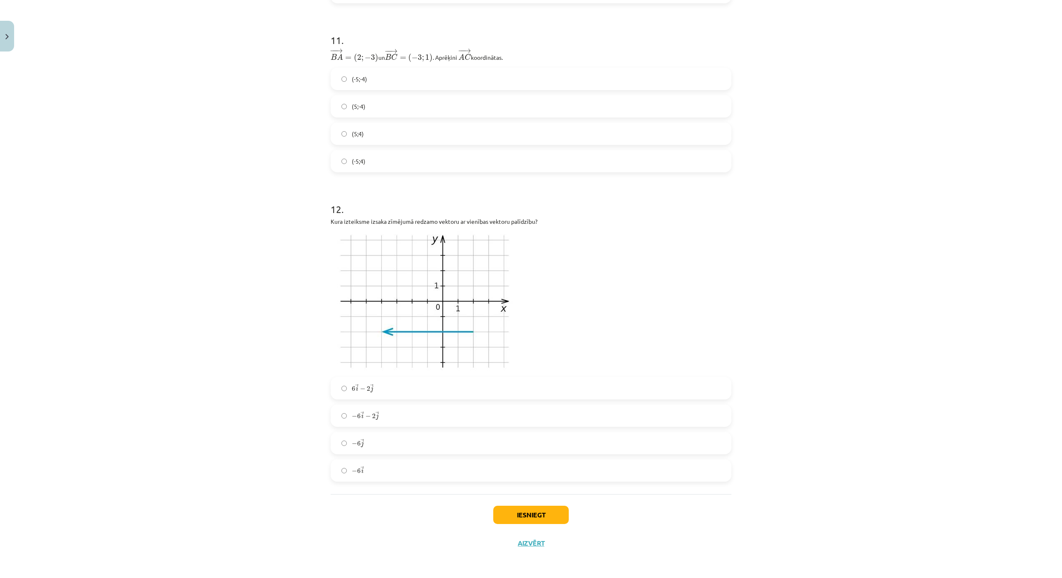
scroll to position [2291, 0]
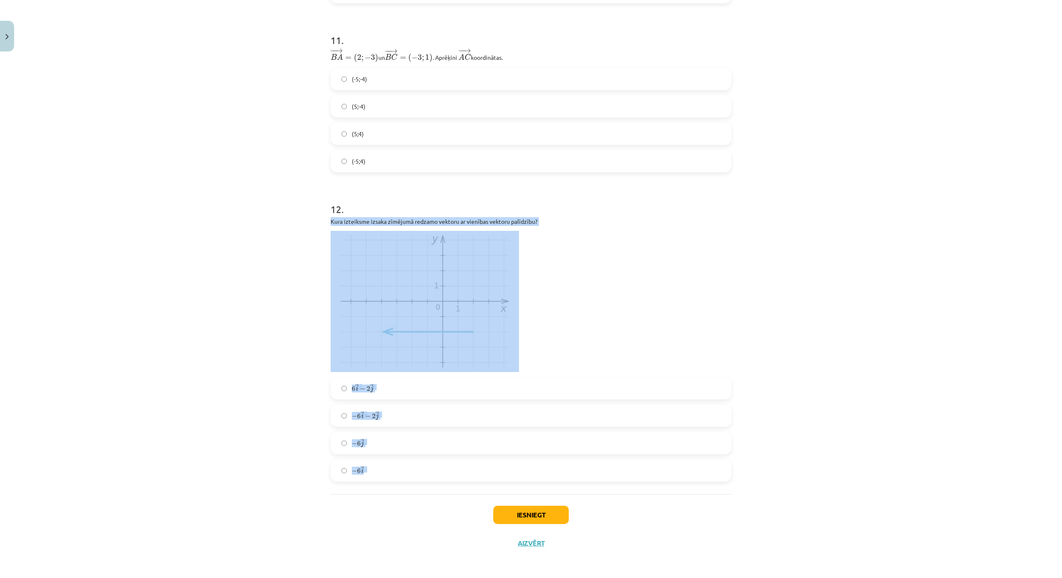
drag, startPoint x: 319, startPoint y: 171, endPoint x: 518, endPoint y: 414, distance: 313.8
click at [518, 414] on div "Mācību tēma: Matemātikas i - 10. klases 1. ieskaites mācību materiāls (a,b) #8 …" at bounding box center [531, 289] width 1062 height 578
click at [215, 305] on div "Mācību tēma: Matemātikas i - 10. klases 1. ieskaites mācību materiāls (a,b) #8 …" at bounding box center [531, 289] width 1062 height 578
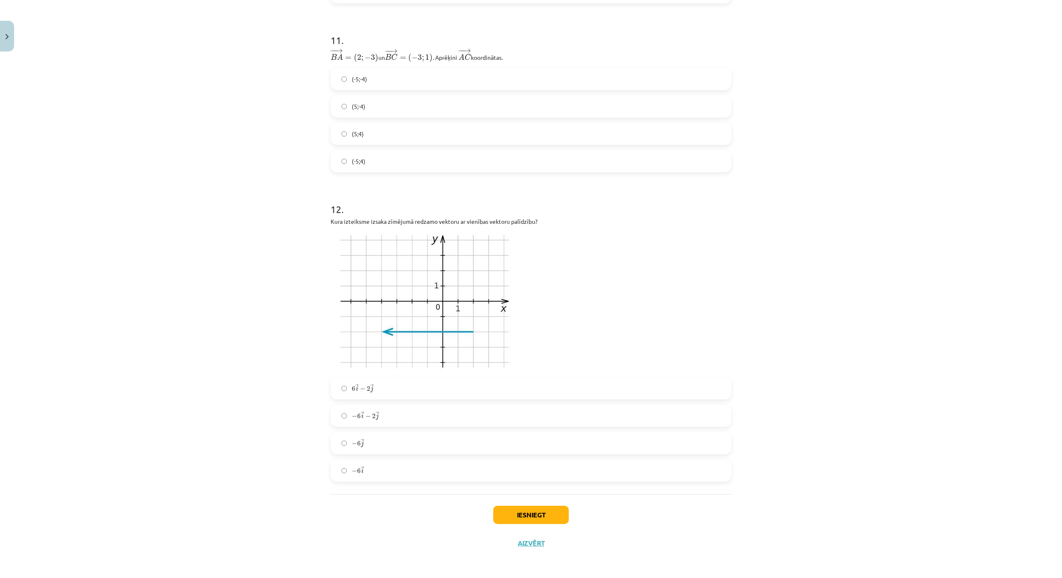
click at [423, 460] on label "− 6 → i − 6 i →" at bounding box center [531, 470] width 399 height 21
click at [539, 505] on button "Iesniegt" at bounding box center [531, 514] width 76 height 18
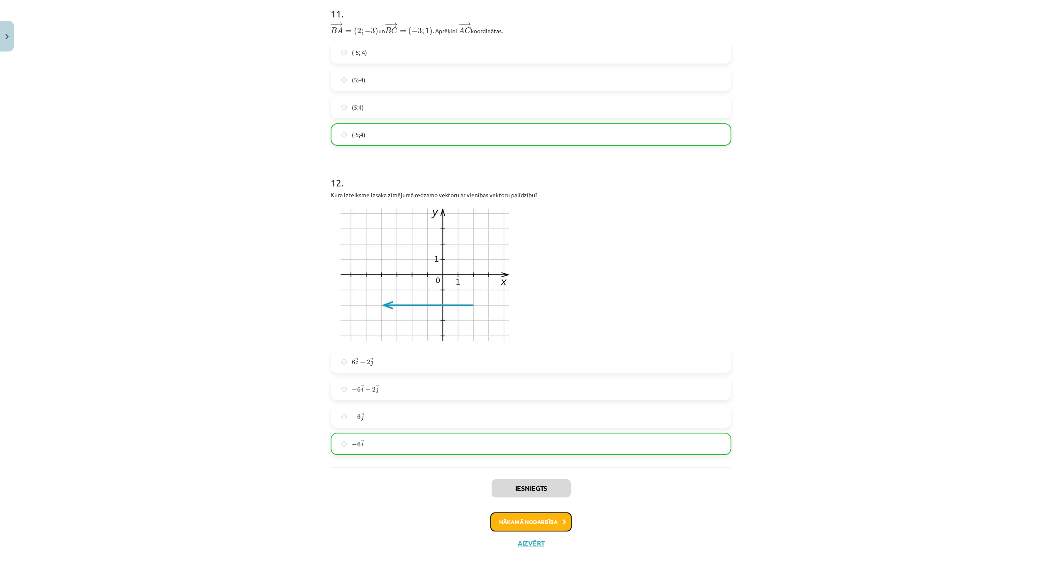
click at [563, 519] on icon at bounding box center [565, 521] width 4 height 5
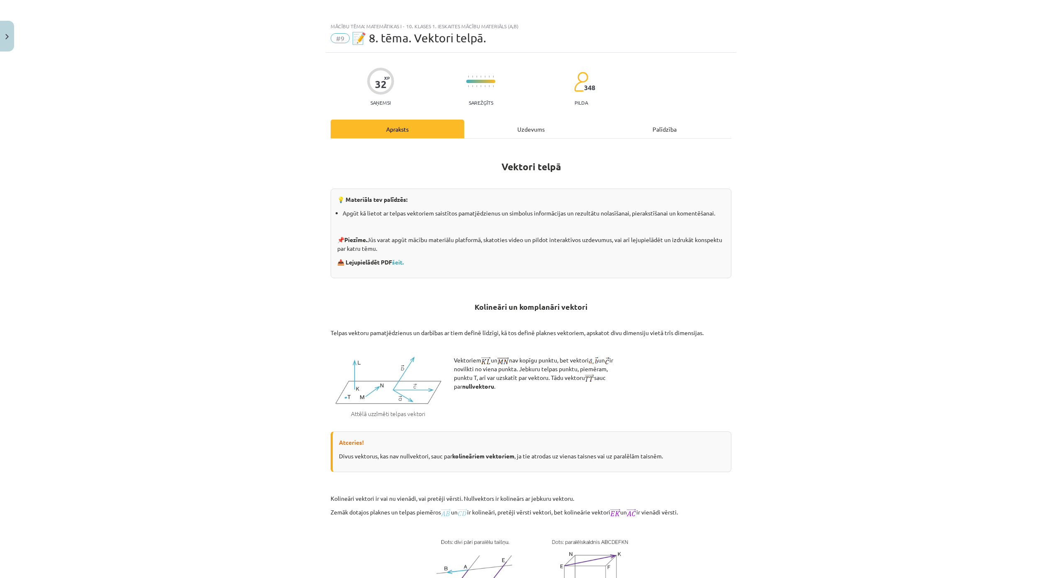
scroll to position [0, 0]
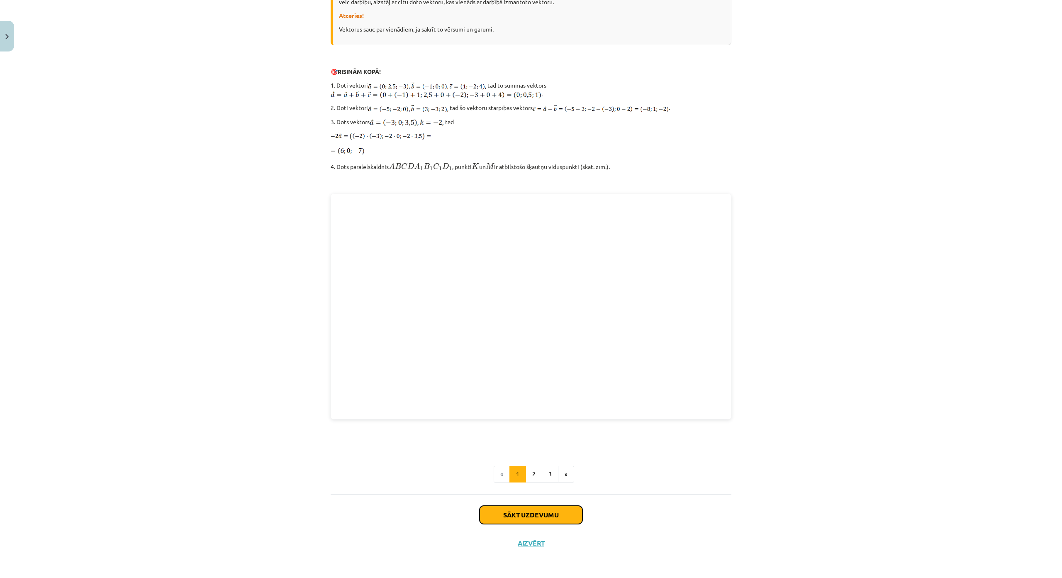
click at [569, 505] on button "Sākt uzdevumu" at bounding box center [531, 514] width 103 height 18
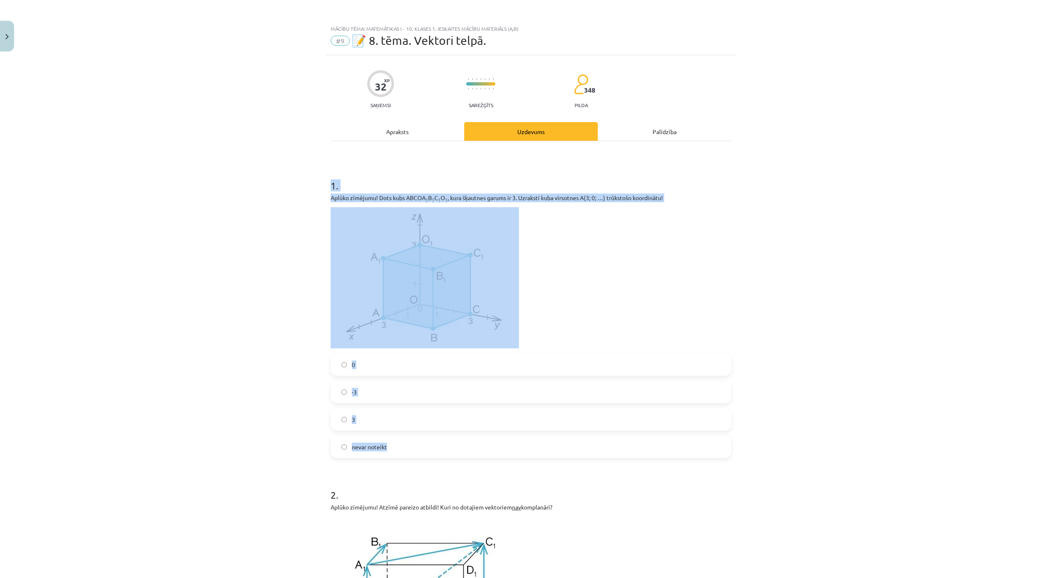
drag, startPoint x: 361, startPoint y: 232, endPoint x: 447, endPoint y: 438, distance: 223.2
click at [447, 438] on div "Mācību tēma: Matemātikas i - 10. klases 1. ieskaites mācību materiāls (a,b) #9 …" at bounding box center [531, 289] width 1062 height 578
click at [385, 299] on img at bounding box center [425, 277] width 188 height 141
click at [429, 309] on img at bounding box center [425, 277] width 188 height 141
click at [641, 199] on p "Aplūko zīmējumu! Dots kubs ABCOA 1 B 1 C 1 O 1 , kura šķautnes garums ir 3. Uzr…" at bounding box center [531, 197] width 401 height 9
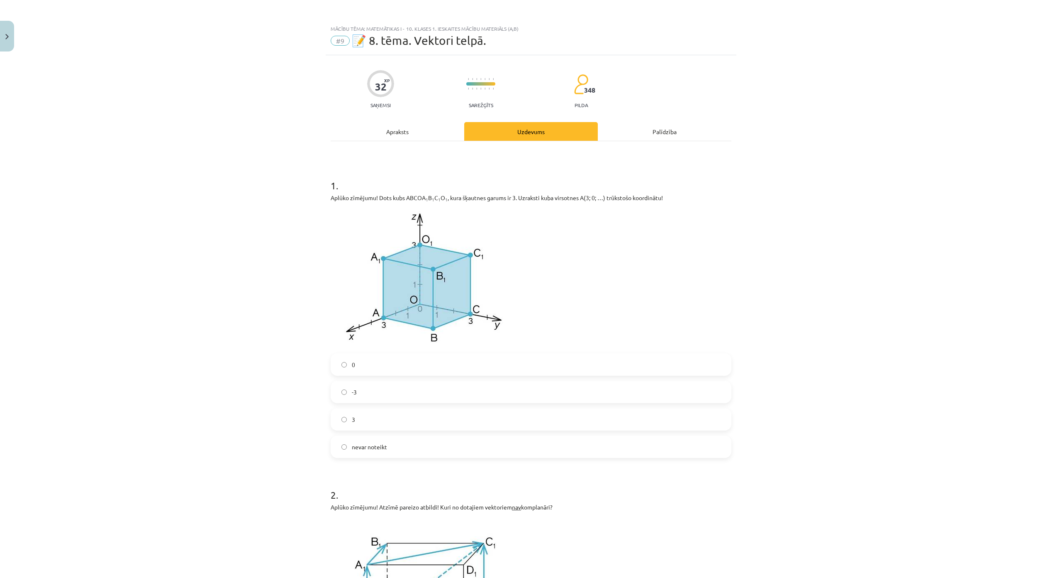
click at [368, 366] on label "0" at bounding box center [531, 364] width 399 height 21
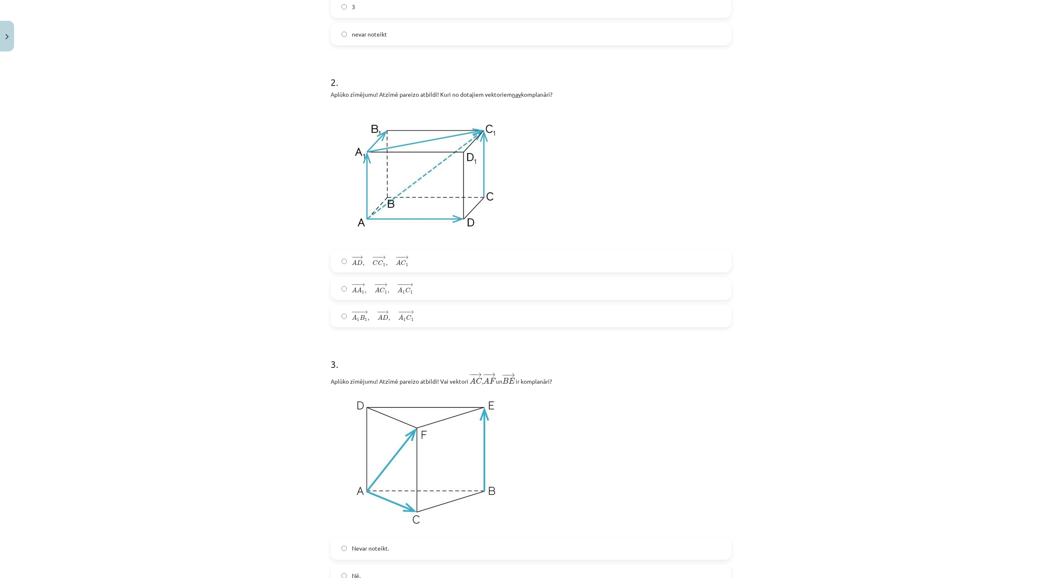
scroll to position [415, 0]
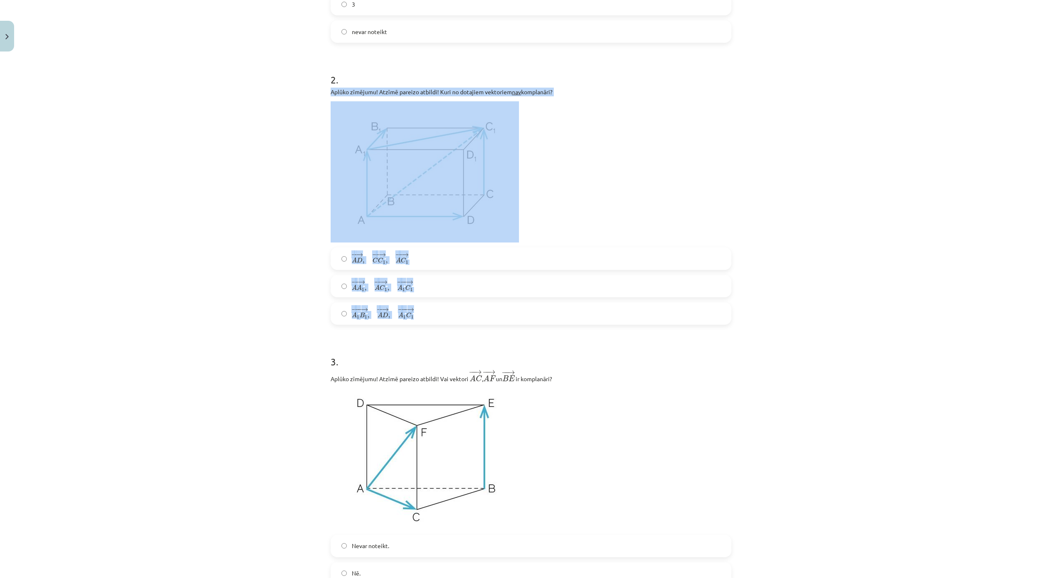
drag, startPoint x: 315, startPoint y: 88, endPoint x: 493, endPoint y: 310, distance: 284.0
click at [493, 311] on div "Mācību tēma: Matemātikas i - 10. klases 1. ieskaites mācību materiāls (a,b) #9 …" at bounding box center [531, 289] width 1062 height 578
click at [269, 230] on div "Mācību tēma: Matemātikas i - 10. klases 1. ieskaites mācību materiāls (a,b) #9 …" at bounding box center [531, 289] width 1062 height 578
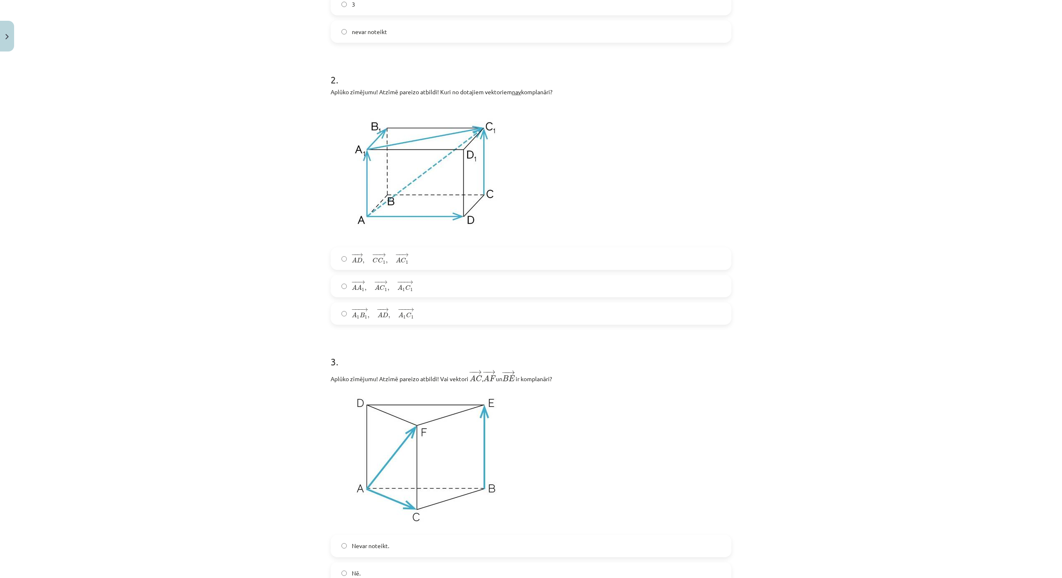
click at [353, 317] on span "A" at bounding box center [354, 314] width 5 height 5
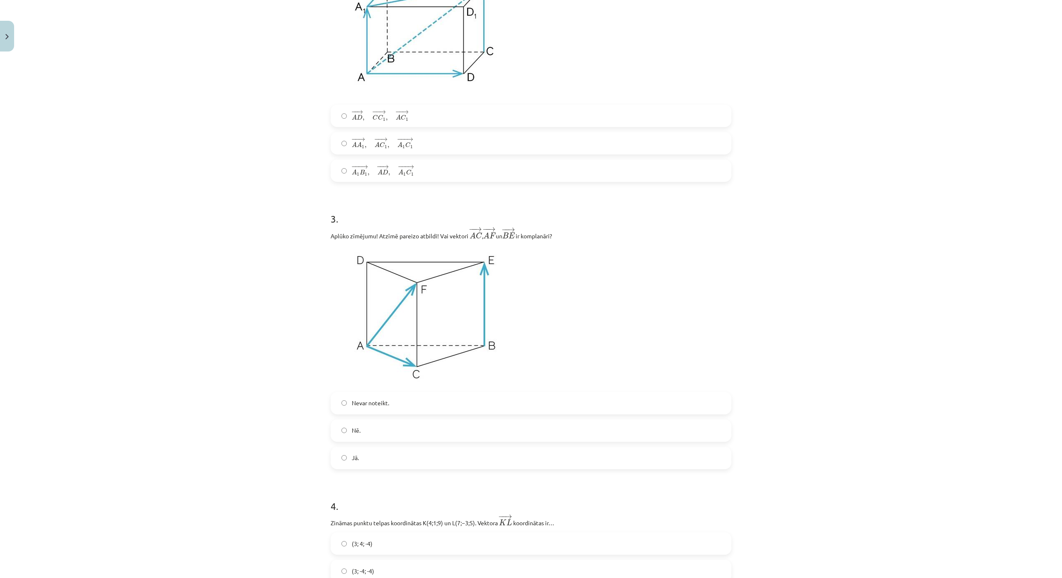
scroll to position [664, 0]
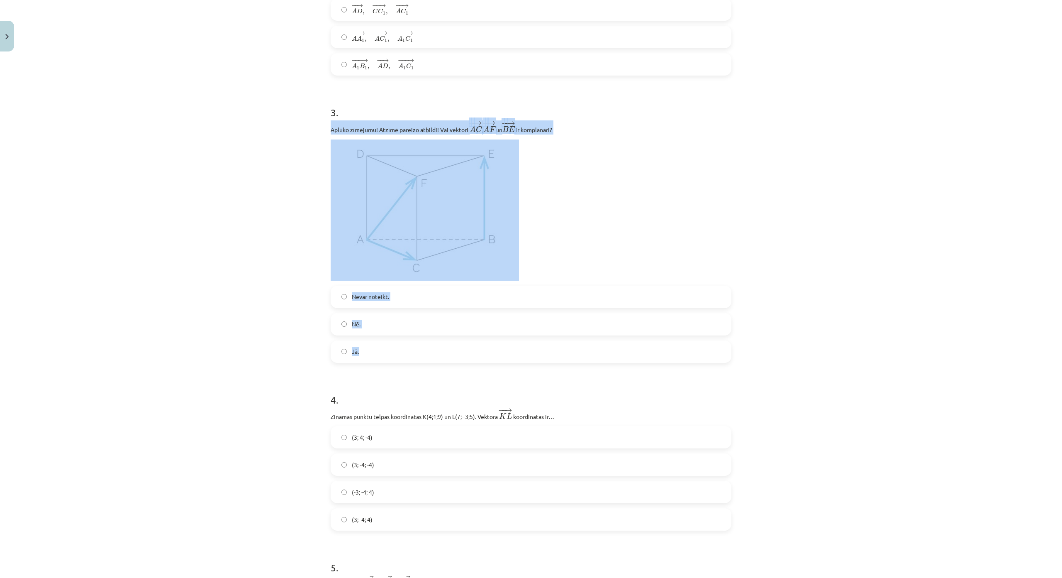
drag, startPoint x: 327, startPoint y: 133, endPoint x: 441, endPoint y: 353, distance: 247.4
click at [441, 353] on div "Mācību tēma: Matemātikas i - 10. klases 1. ieskaites mācību materiāls (a,b) #9 …" at bounding box center [531, 289] width 1062 height 578
click at [382, 357] on label "Jā." at bounding box center [531, 351] width 399 height 21
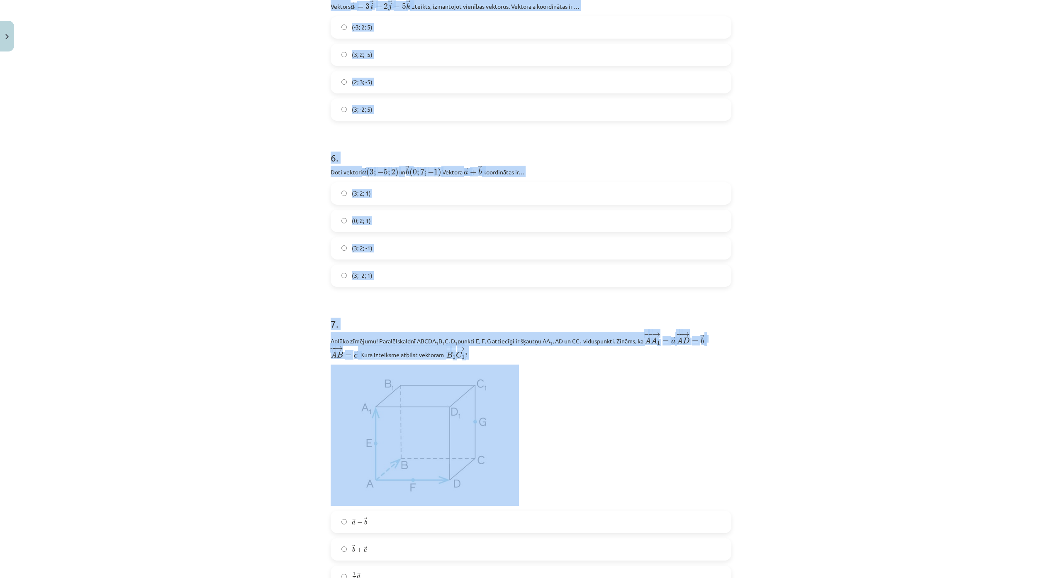
scroll to position [1245, 0]
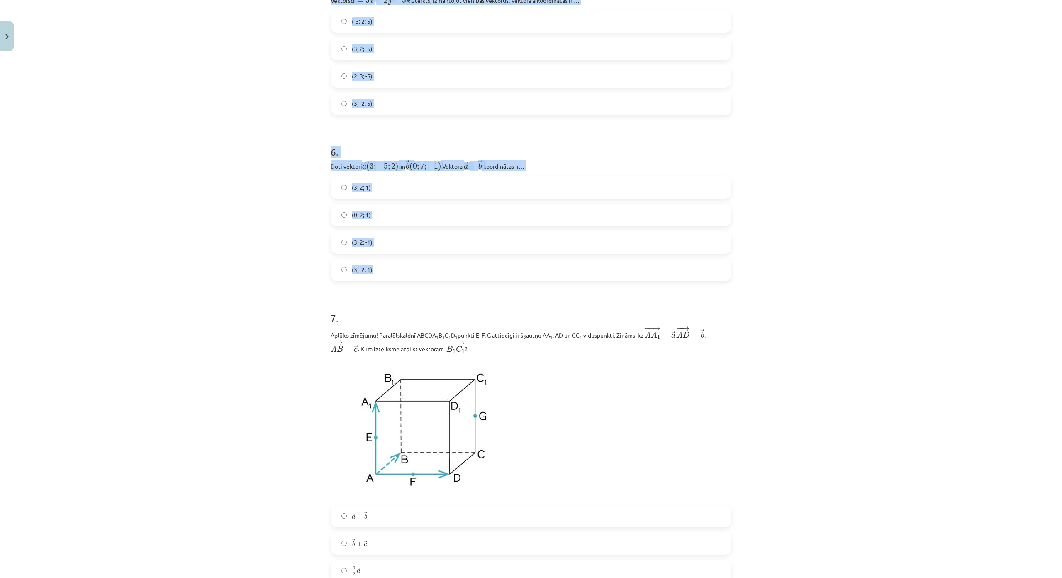
drag, startPoint x: 354, startPoint y: 201, endPoint x: 491, endPoint y: 272, distance: 153.5
click at [491, 272] on div "Mācību tēma: Matemātikas i - 10. klases 1. ieskaites mācību materiāls (a,b) #9 …" at bounding box center [531, 289] width 1062 height 578
click at [228, 197] on div "Mācību tēma: Matemātikas i - 10. klases 1. ieskaites mācību materiāls (a,b) #9 …" at bounding box center [531, 289] width 1062 height 578
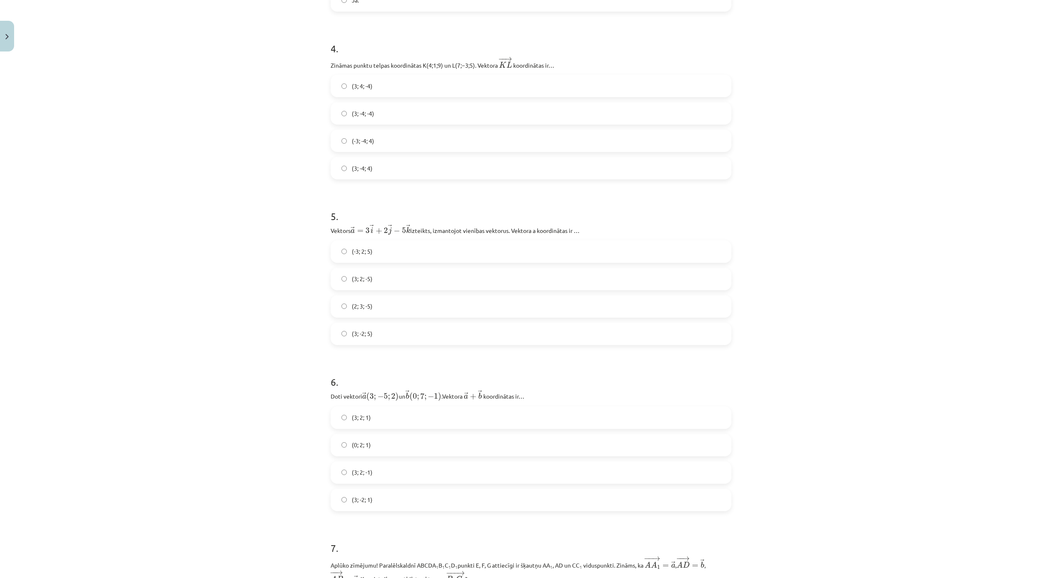
scroll to position [996, 0]
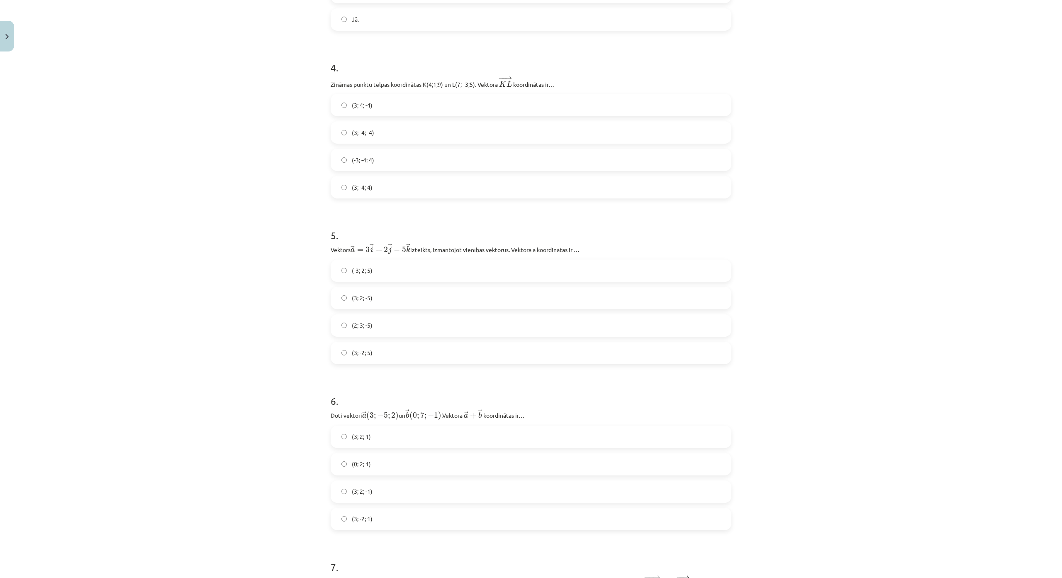
click at [385, 134] on label "(3; -4; -4)" at bounding box center [531, 132] width 399 height 21
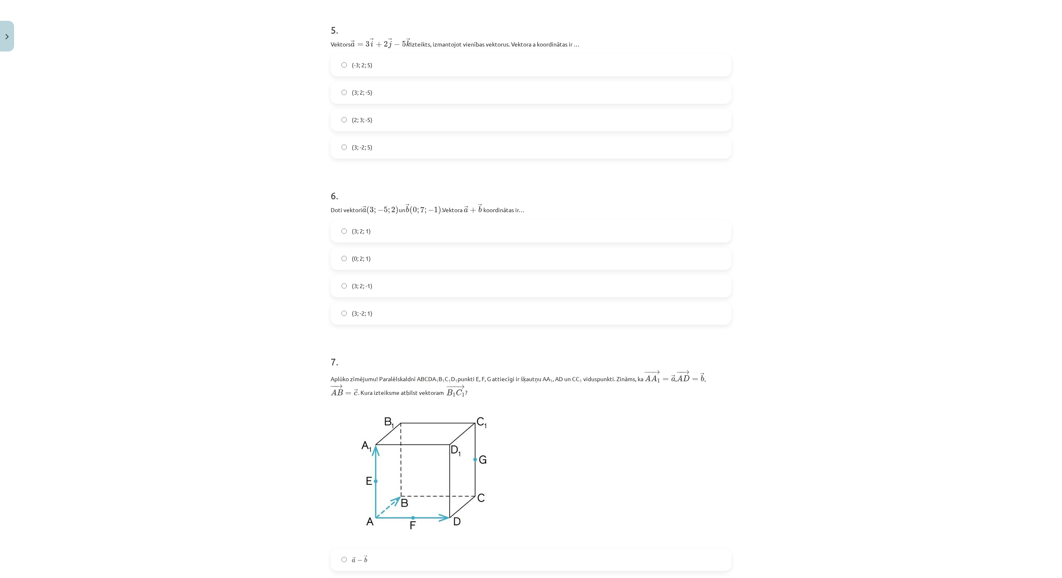
scroll to position [1204, 0]
click at [384, 93] on label "(3; 2; -5)" at bounding box center [531, 90] width 399 height 21
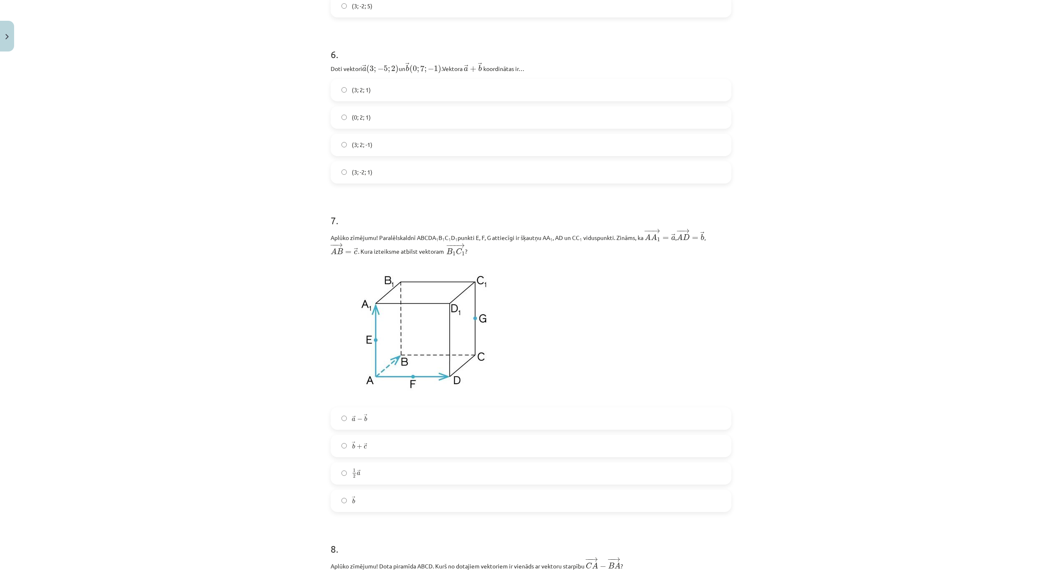
scroll to position [1370, 0]
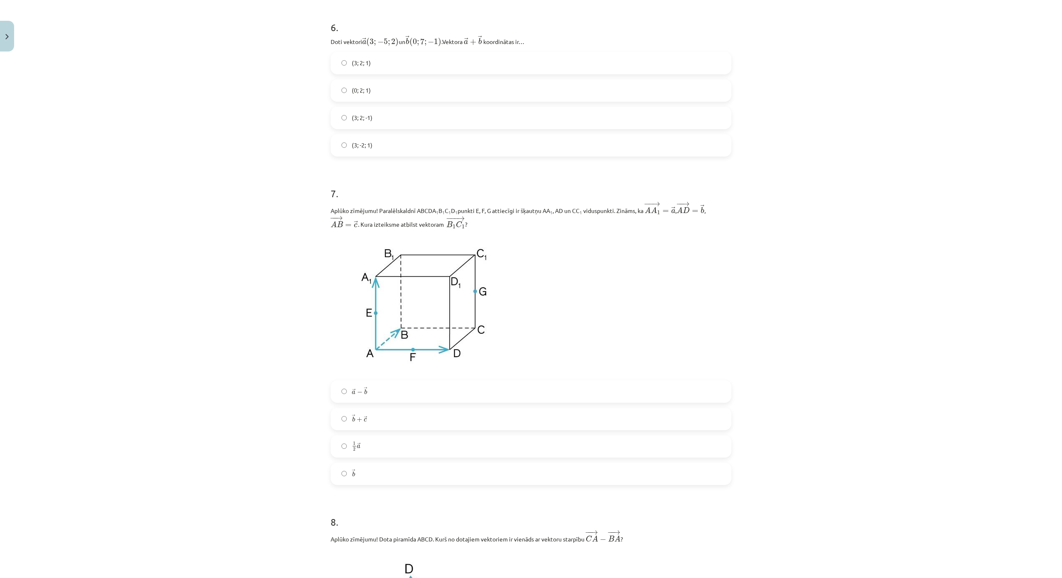
click at [407, 70] on label "(3; 2; 1)" at bounding box center [531, 63] width 399 height 21
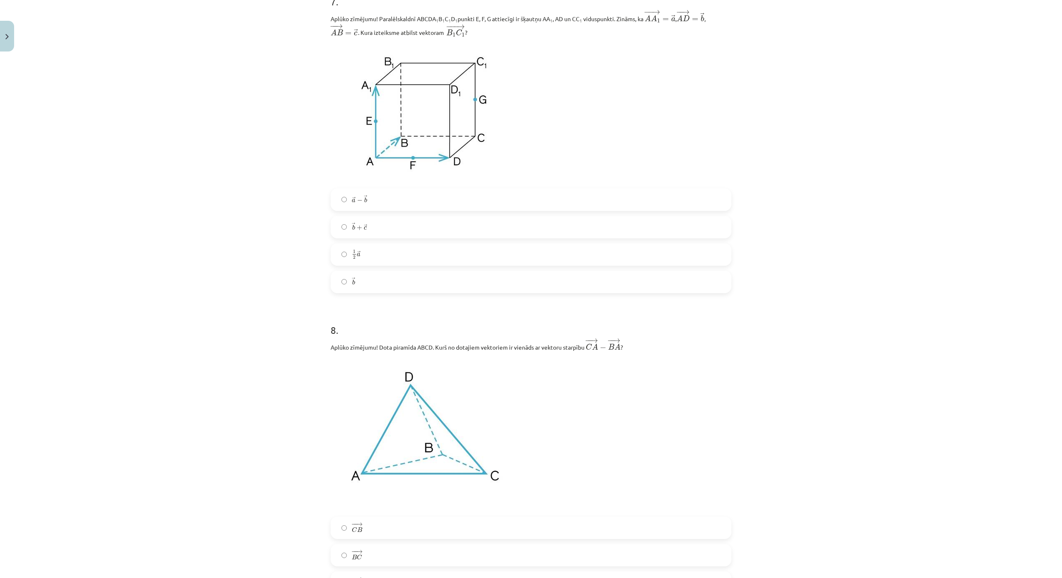
scroll to position [1536, 0]
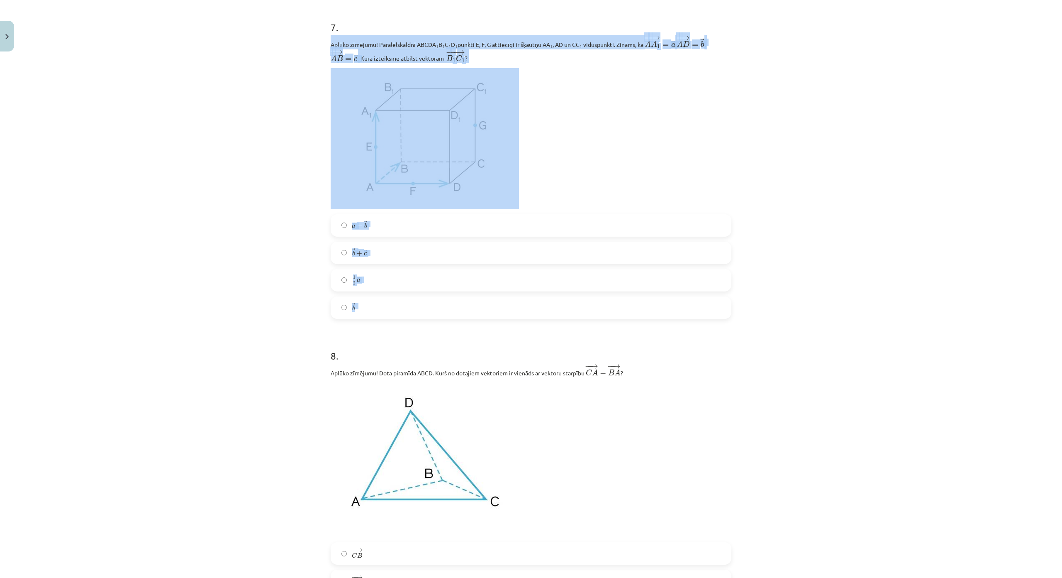
drag, startPoint x: 324, startPoint y: 37, endPoint x: 470, endPoint y: 314, distance: 313.2
drag, startPoint x: 212, startPoint y: 221, endPoint x: 223, endPoint y: 221, distance: 11.2
click at [212, 221] on div "Mācību tēma: Matemātikas i - 10. klases 1. ieskaites mācību materiāls (a,b) #9 …" at bounding box center [531, 289] width 1062 height 578
click at [281, 239] on div "Mācību tēma: Matemātikas i - 10. klases 1. ieskaites mācību materiāls (a,b) #9 …" at bounding box center [531, 289] width 1062 height 578
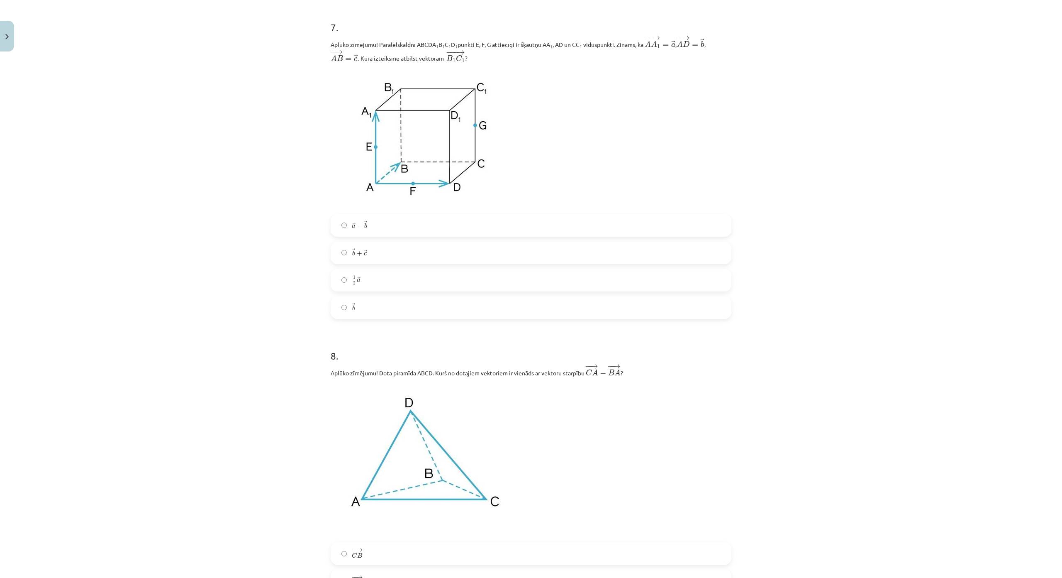
click at [368, 312] on label "→ b b →" at bounding box center [531, 307] width 399 height 21
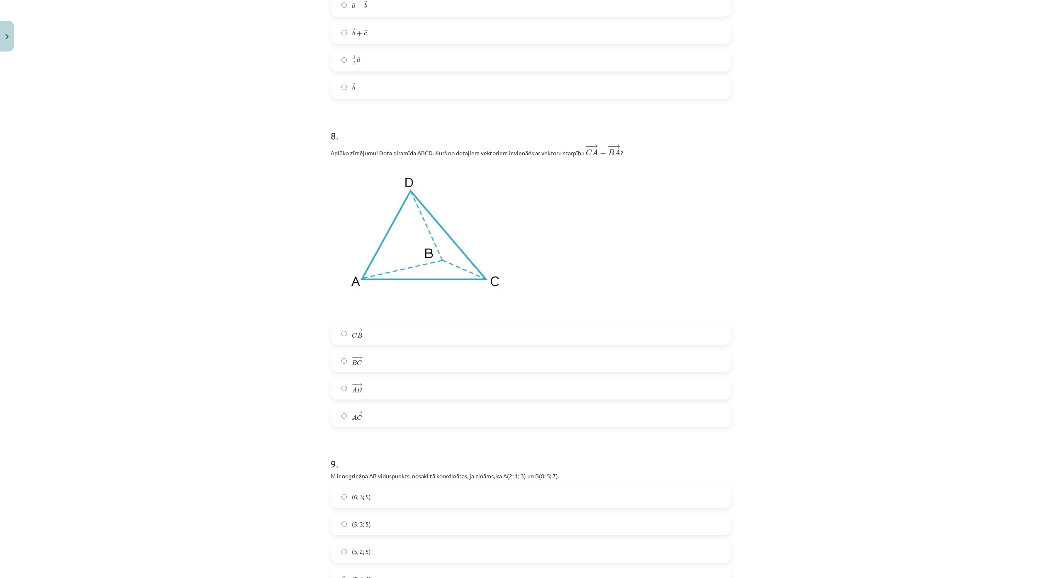
scroll to position [1826, 0]
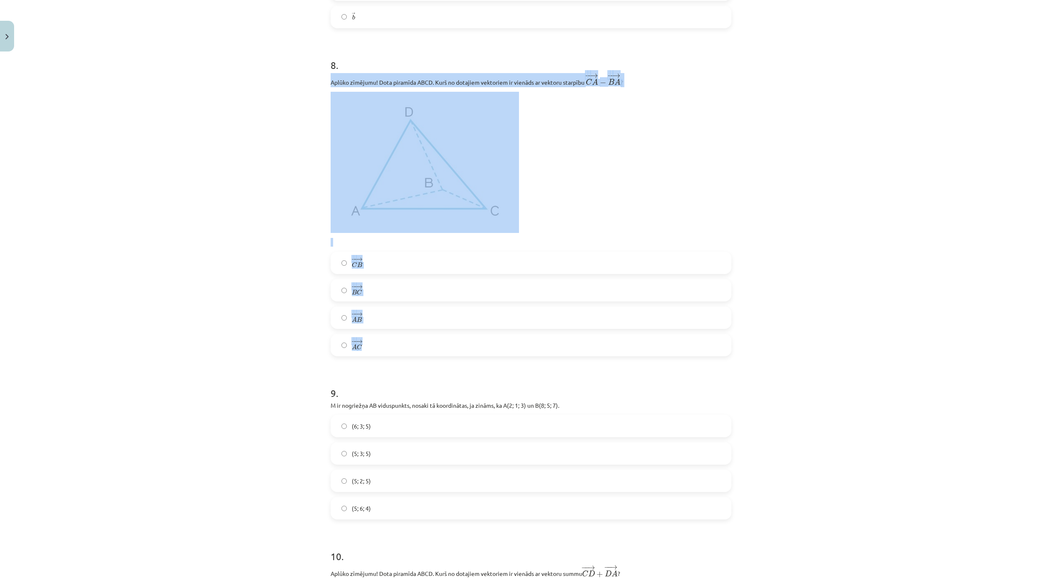
drag, startPoint x: 351, startPoint y: 107, endPoint x: 481, endPoint y: 341, distance: 267.3
click at [481, 348] on div "8 . Aplūko zīmējumu! Dota piramīda ABCD. Kurš no dotajiem vektoriem ir vienāds …" at bounding box center [531, 201] width 401 height 312
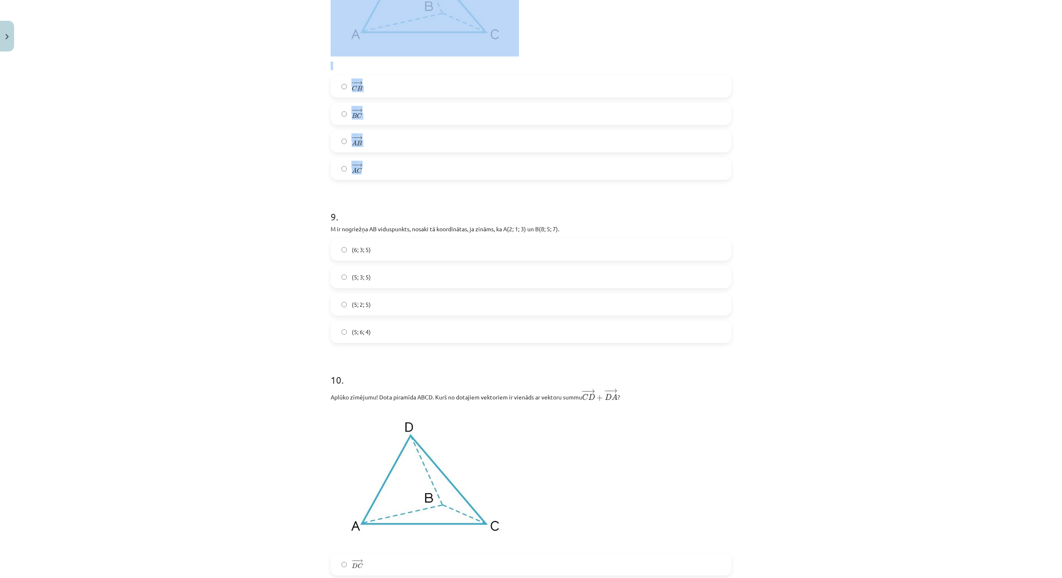
scroll to position [1951, 0]
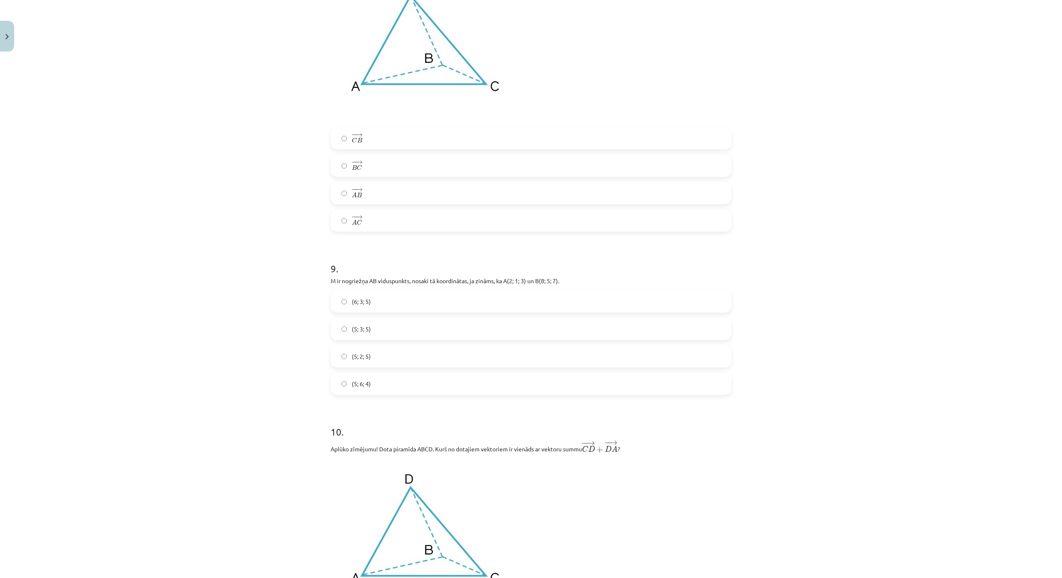
click at [432, 263] on h1 "9 ." at bounding box center [531, 261] width 401 height 26
click at [365, 164] on label "− − → B C B C →" at bounding box center [531, 165] width 399 height 21
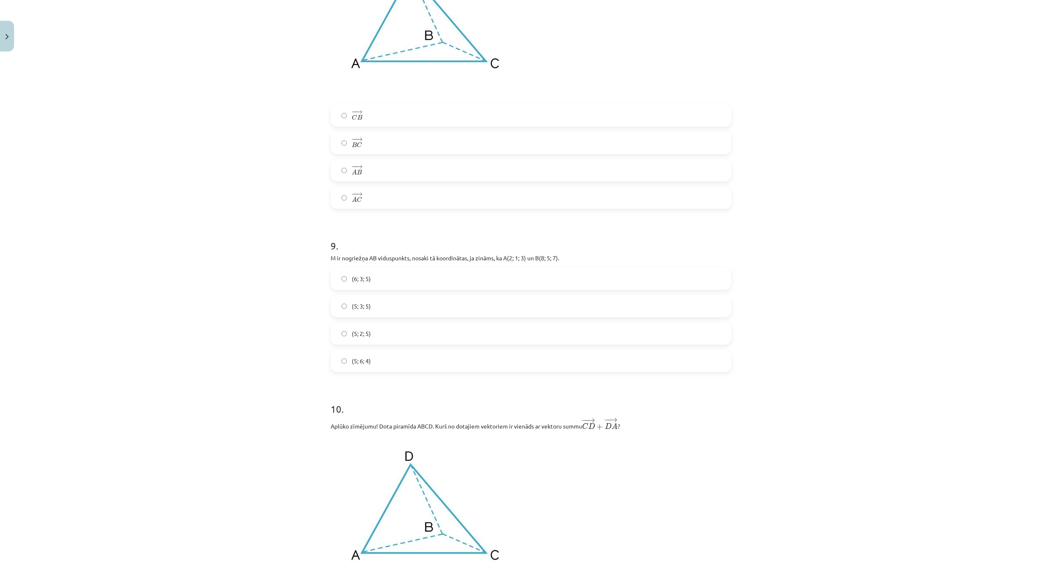
scroll to position [2075, 0]
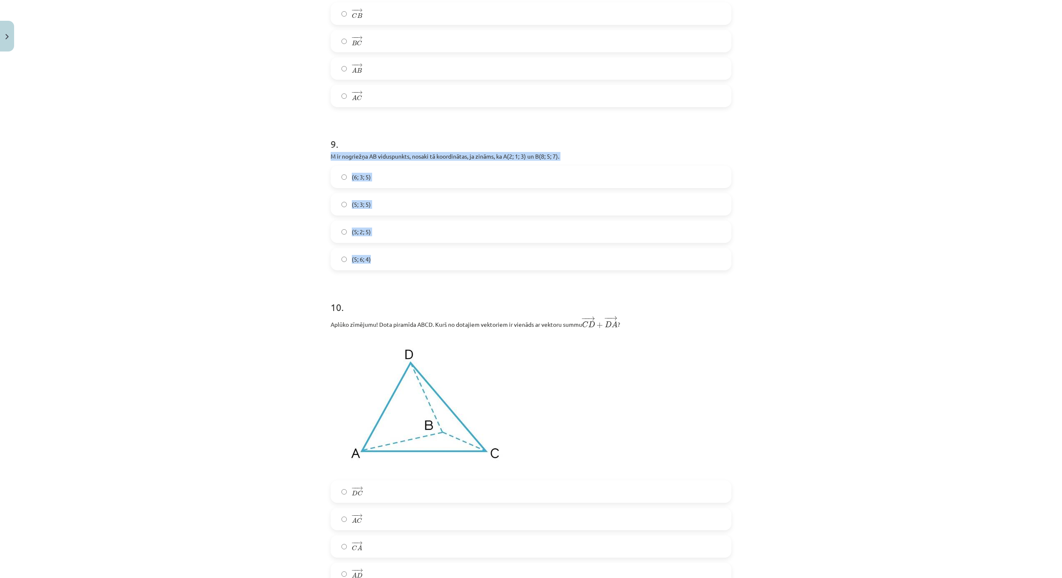
drag, startPoint x: 324, startPoint y: 160, endPoint x: 441, endPoint y: 271, distance: 161.5
click at [441, 271] on div "32 XP Saņemsi Sarežģīts 348 pilda Apraksts Uzdevums Palīdzība 1 . Aplūko zīmēju…" at bounding box center [531, 95] width 411 height 4231
click at [362, 209] on span "(5; 3; 5)" at bounding box center [361, 204] width 19 height 9
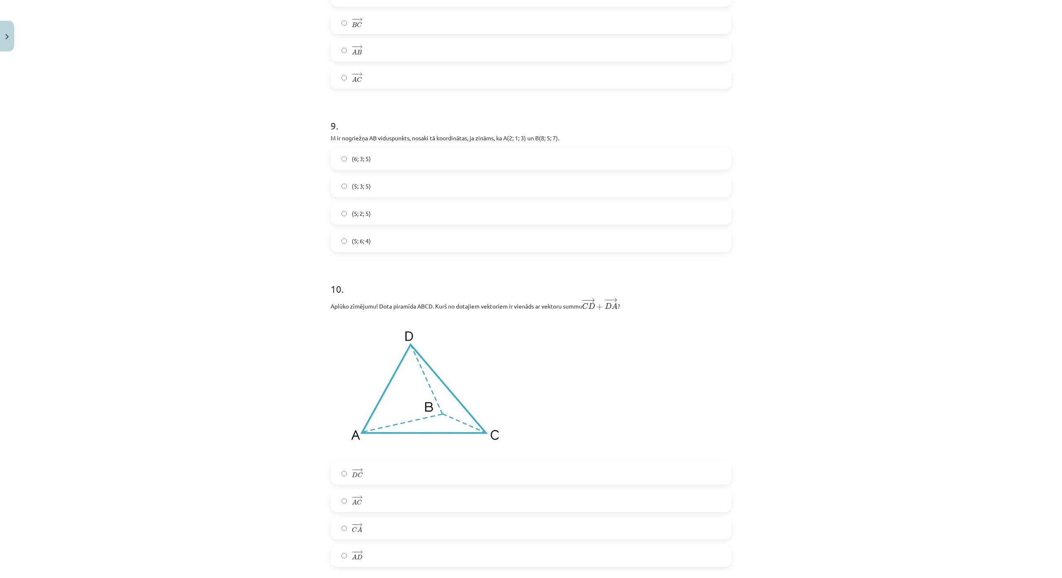
scroll to position [2241, 0]
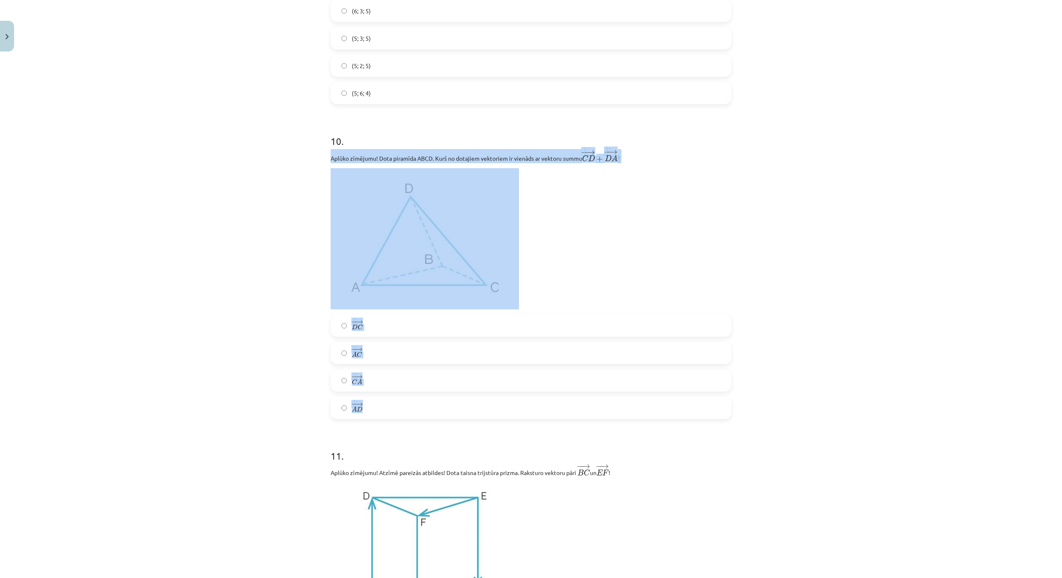
drag, startPoint x: 388, startPoint y: 234, endPoint x: 488, endPoint y: 403, distance: 196.1
click at [488, 403] on div "Mācību tēma: Matemātikas i - 10. klases 1. ieskaites mācību materiāls (a,b) #9 …" at bounding box center [531, 289] width 1062 height 578
click at [392, 381] on label "− − → C A C A →" at bounding box center [531, 380] width 399 height 21
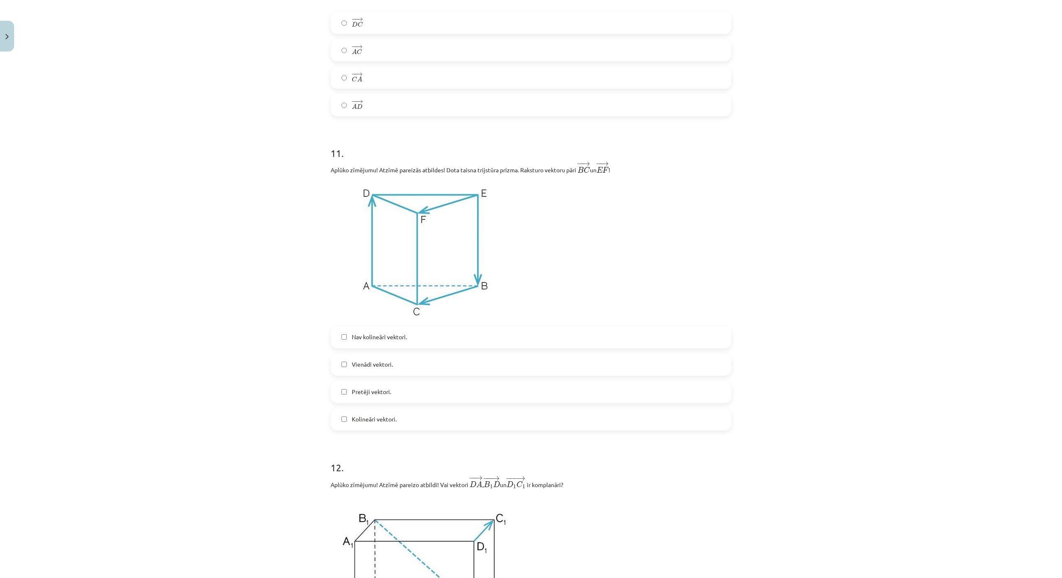
scroll to position [2573, 0]
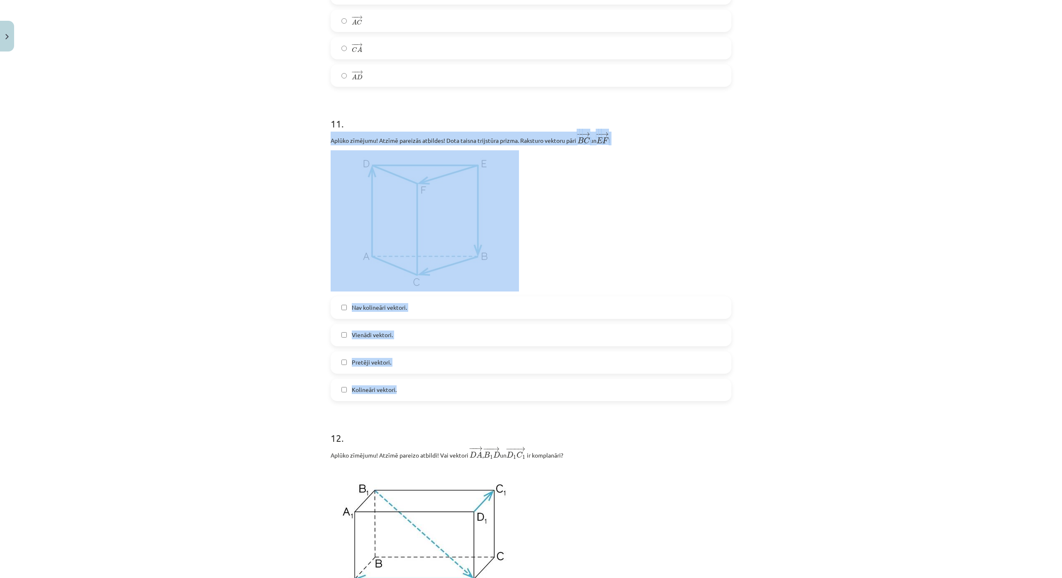
drag, startPoint x: 365, startPoint y: 167, endPoint x: 497, endPoint y: 399, distance: 266.9
click at [497, 399] on div "Mācību tēma: Matemātikas i - 10. klases 1. ieskaites mācību materiāls (a,b) #9 …" at bounding box center [531, 289] width 1062 height 578
click at [397, 340] on label "Vienādi vektori." at bounding box center [531, 335] width 399 height 21
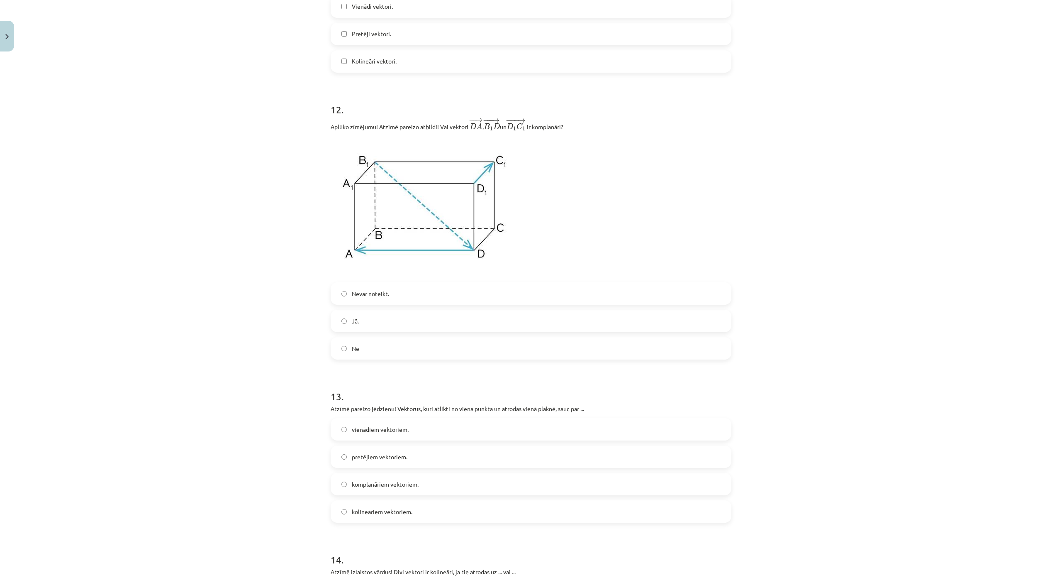
scroll to position [2947, 0]
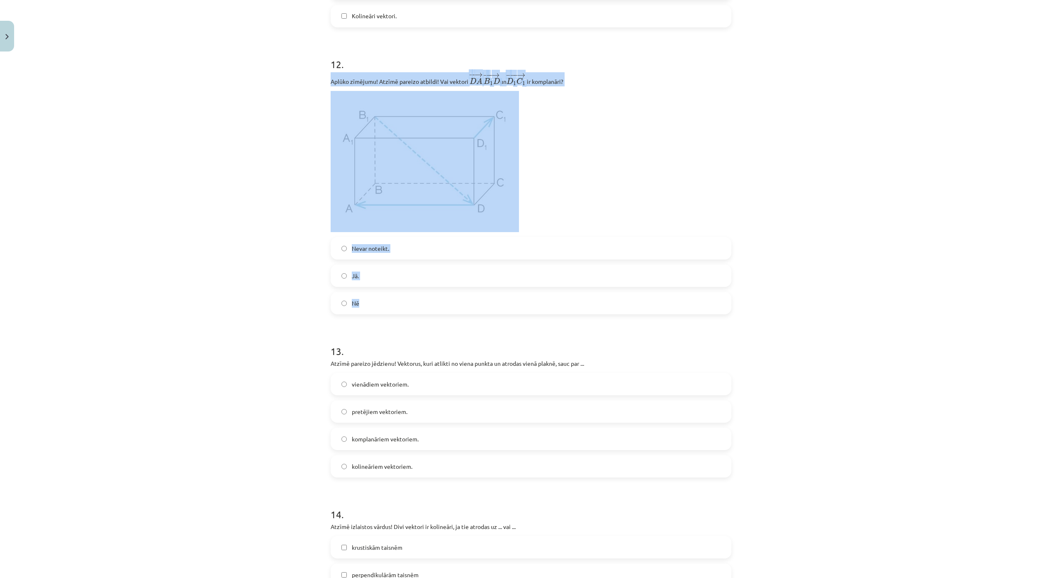
drag, startPoint x: 329, startPoint y: 93, endPoint x: 476, endPoint y: 303, distance: 256.5
click at [476, 303] on div "Mācību tēma: Matemātikas i - 10. klases 1. ieskaites mācību materiāls (a,b) #9 …" at bounding box center [531, 289] width 1062 height 578
click at [425, 270] on label "Jā." at bounding box center [531, 275] width 399 height 21
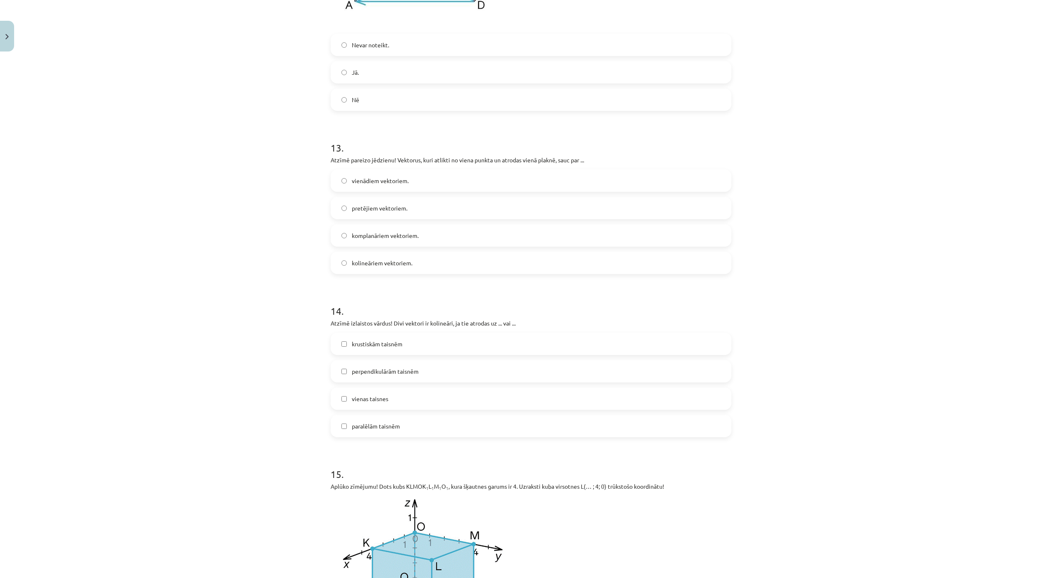
scroll to position [3154, 0]
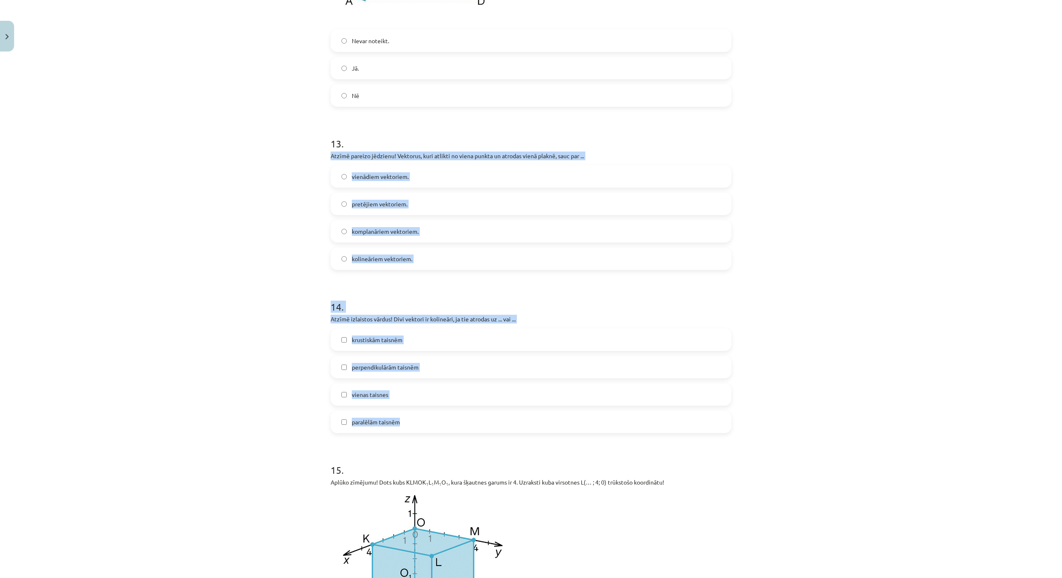
drag, startPoint x: 342, startPoint y: 174, endPoint x: 537, endPoint y: 426, distance: 318.9
click at [396, 235] on span "komplanāriem vektoriem." at bounding box center [385, 231] width 67 height 9
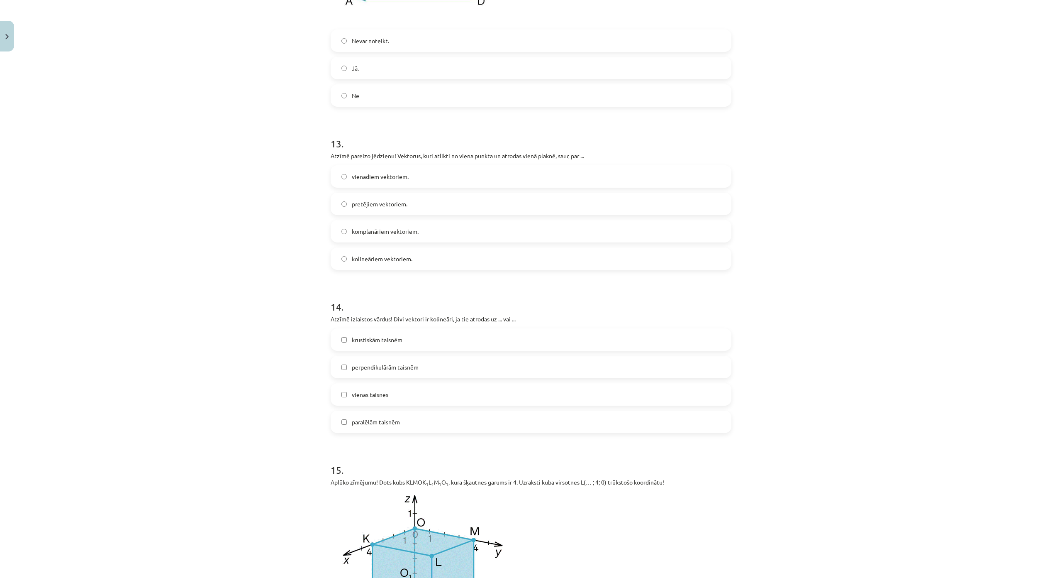
click at [421, 430] on label "paralēlām taisnēm" at bounding box center [531, 421] width 399 height 21
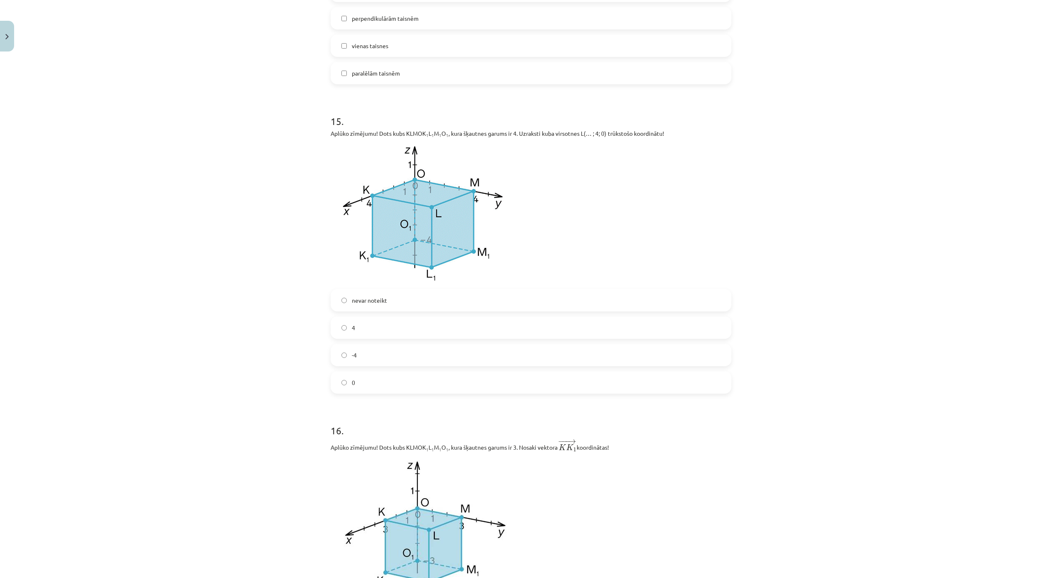
scroll to position [3569, 0]
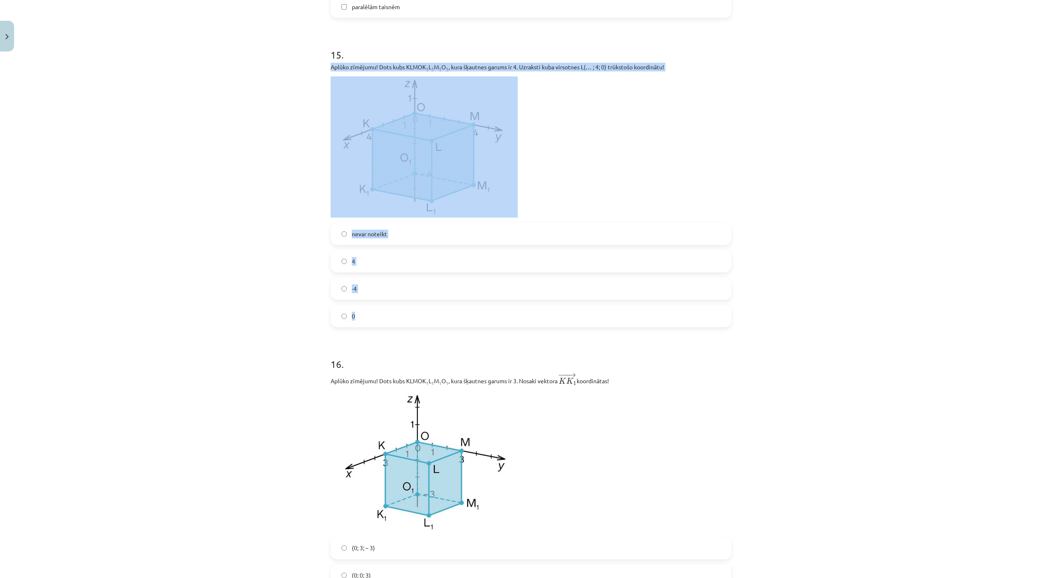
drag, startPoint x: 325, startPoint y: 70, endPoint x: 455, endPoint y: 308, distance: 270.8
click at [393, 314] on label "0" at bounding box center [531, 315] width 399 height 21
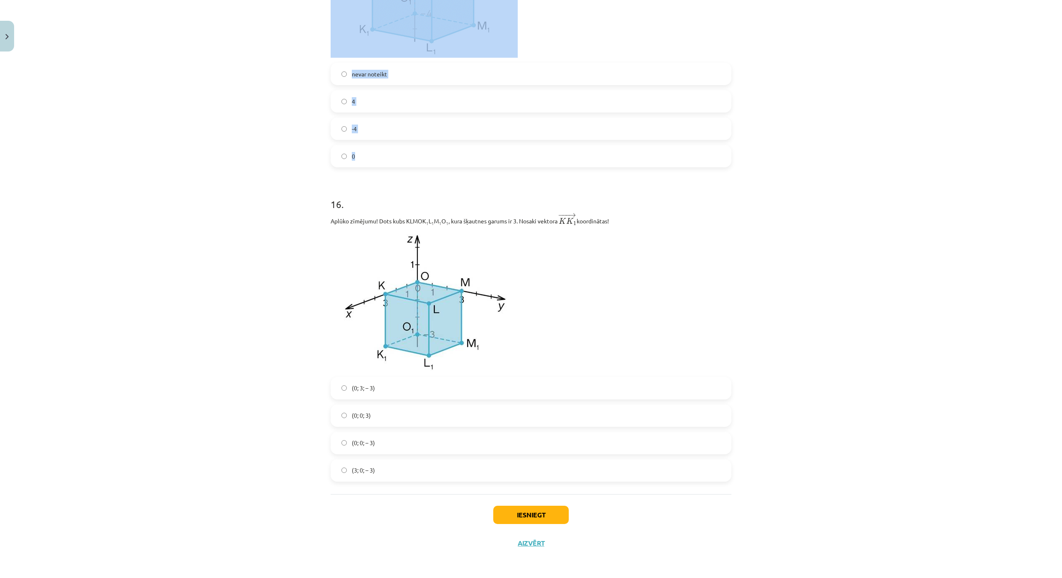
scroll to position [3783, 0]
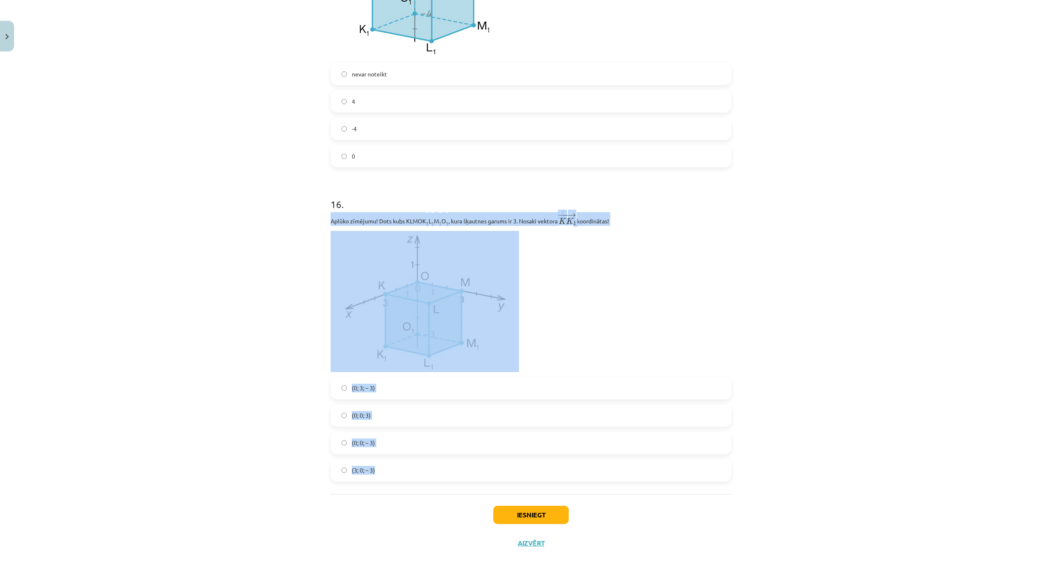
drag, startPoint x: 324, startPoint y: 169, endPoint x: 494, endPoint y: 423, distance: 305.9
click at [371, 438] on span "(0; 0; – 3)" at bounding box center [363, 442] width 23 height 9
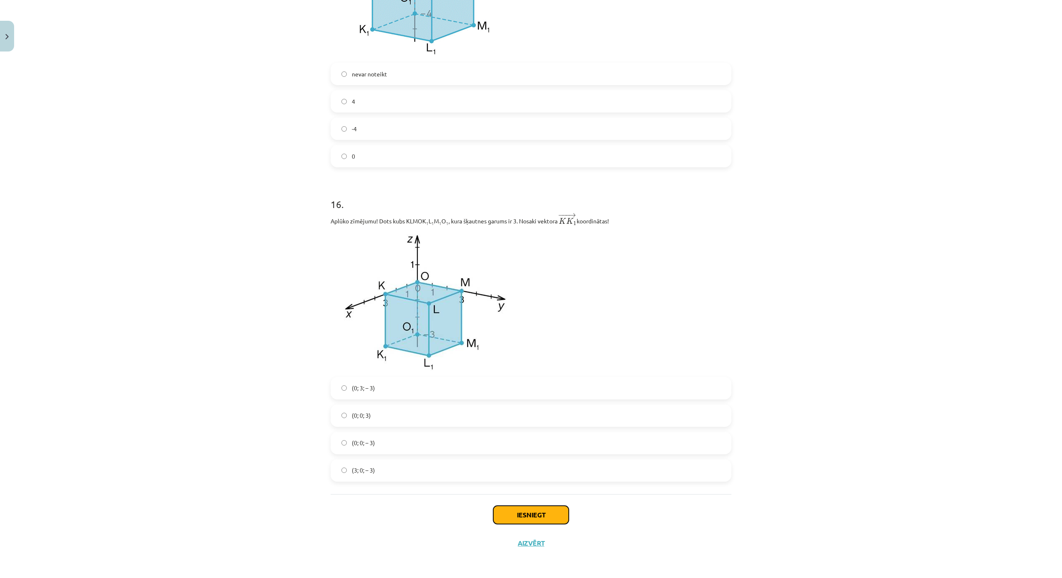
click at [532, 505] on button "Iesniegt" at bounding box center [531, 514] width 76 height 18
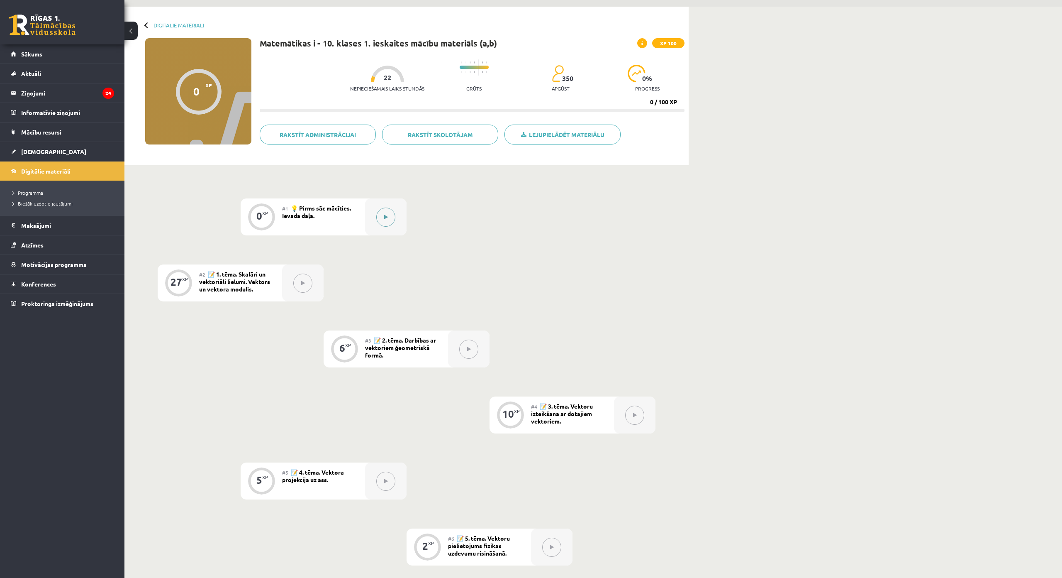
scroll to position [21, 0]
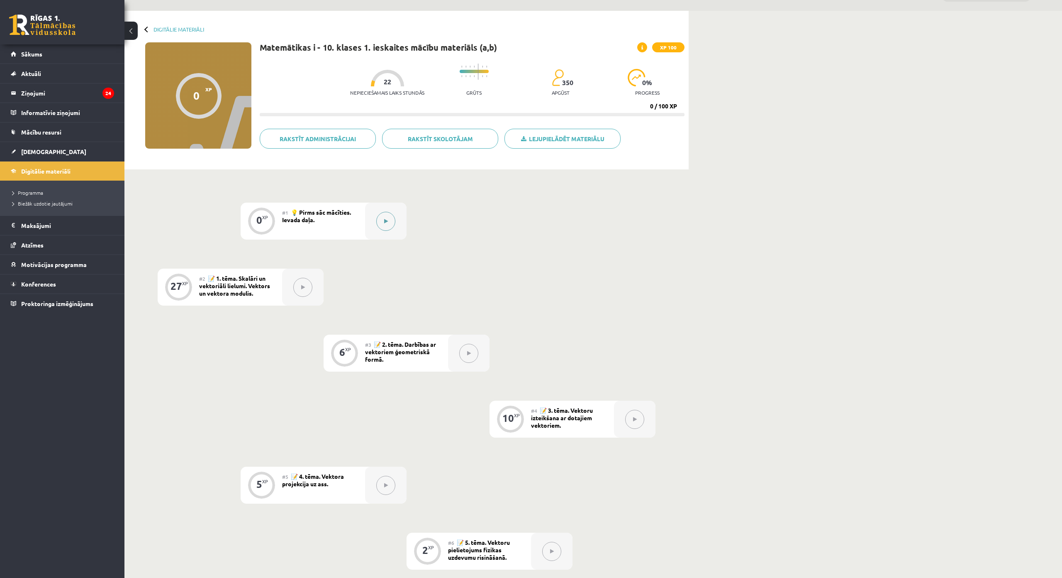
click at [385, 220] on icon at bounding box center [386, 221] width 4 height 5
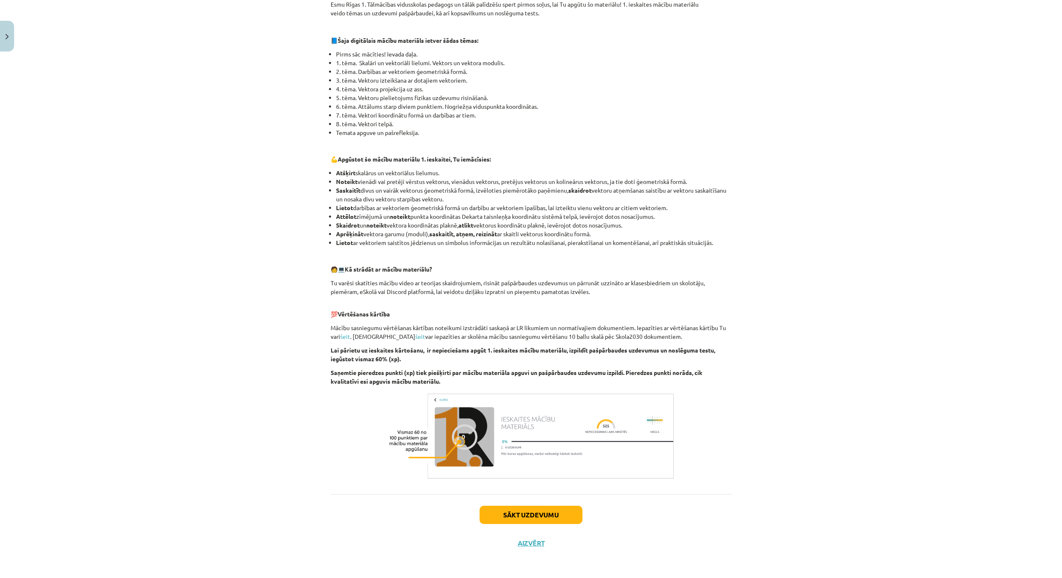
scroll to position [212, 0]
click at [526, 505] on button "Sākt uzdevumu" at bounding box center [531, 514] width 103 height 18
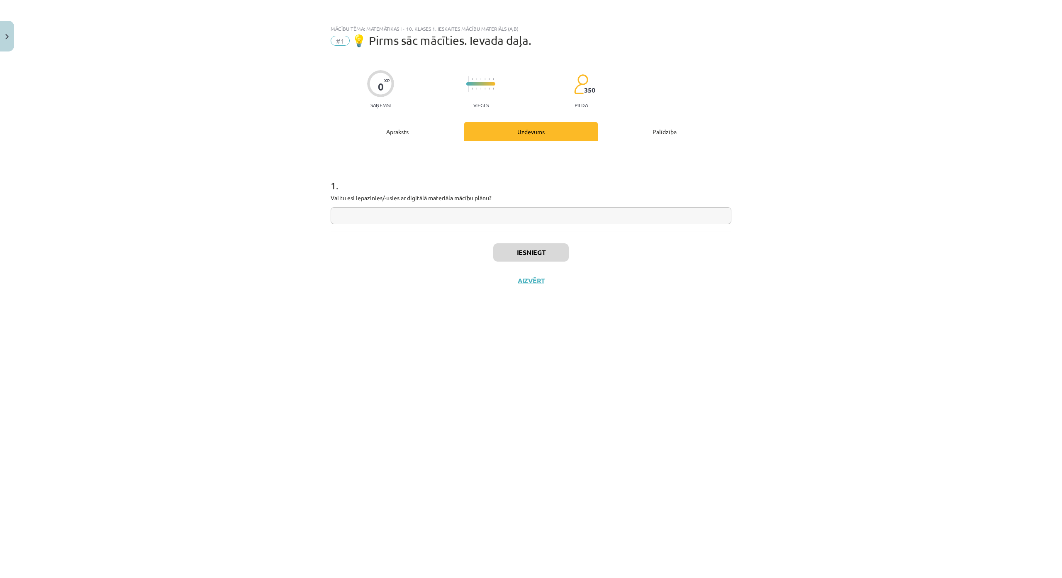
scroll to position [0, 0]
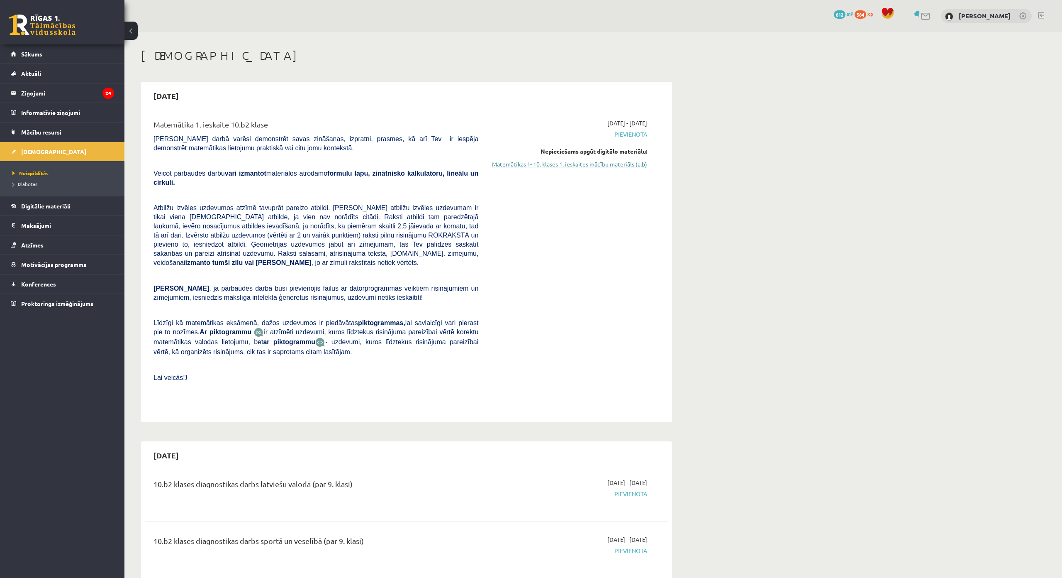
click at [615, 161] on link "Matemātikas I - 10. klases 1. ieskaites mācību materiāls (a,b)" at bounding box center [569, 164] width 156 height 9
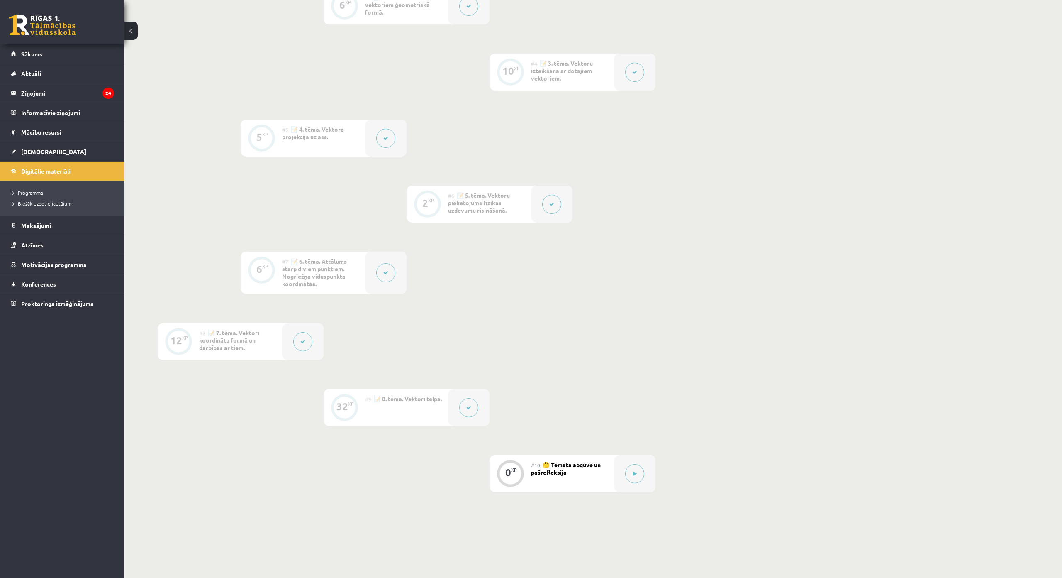
scroll to position [478, 0]
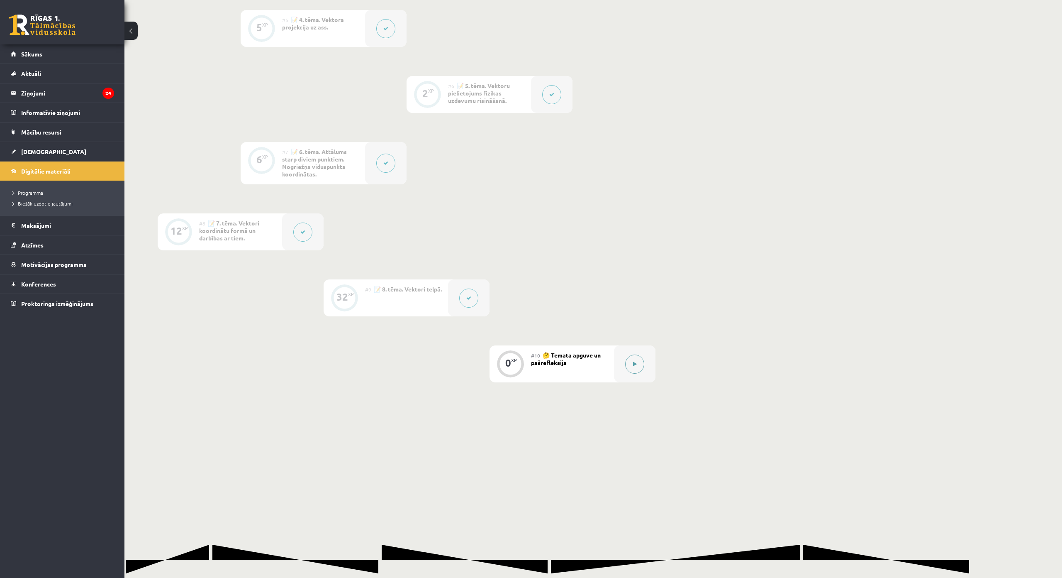
click at [642, 361] on button at bounding box center [634, 363] width 19 height 19
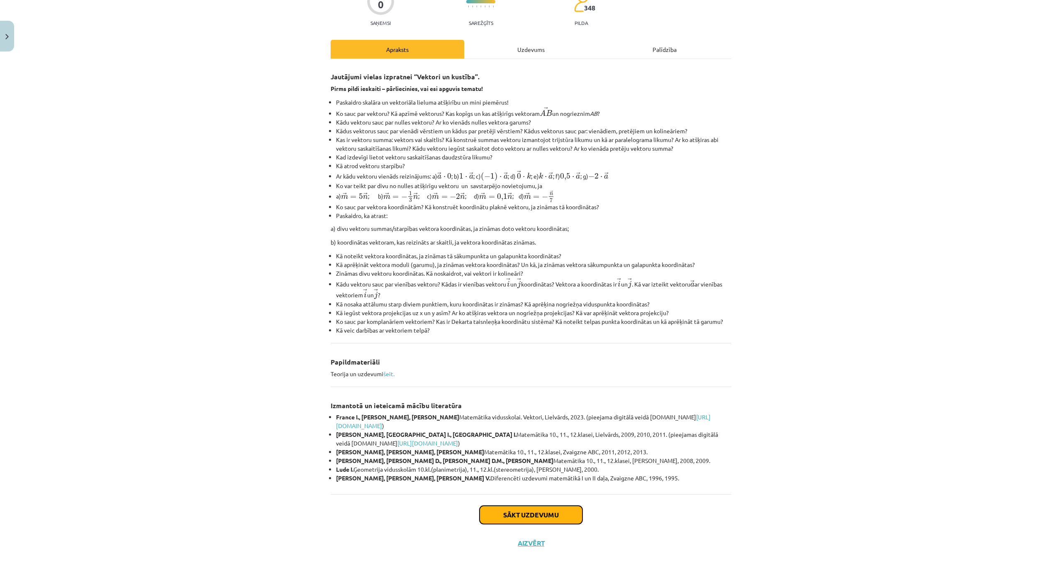
click at [520, 505] on button "Sākt uzdevumu" at bounding box center [531, 514] width 103 height 18
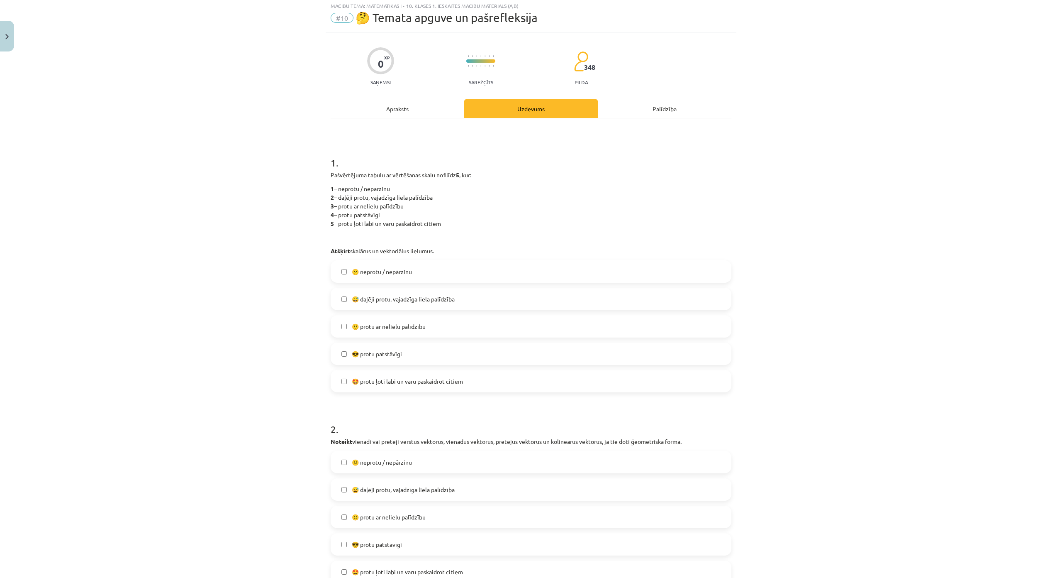
scroll to position [21, 0]
click at [491, 273] on label "😕 neprotu / nepārzinu" at bounding box center [531, 273] width 399 height 21
click at [482, 304] on label "😅 daļēji protu, vajadzīga liela palīdzība" at bounding box center [531, 301] width 399 height 21
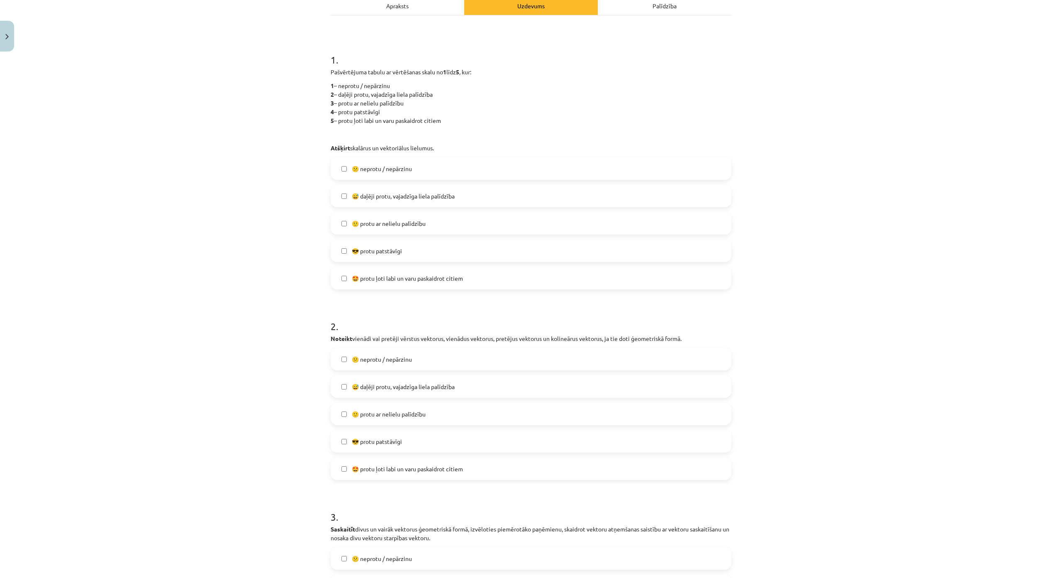
scroll to position [187, 0]
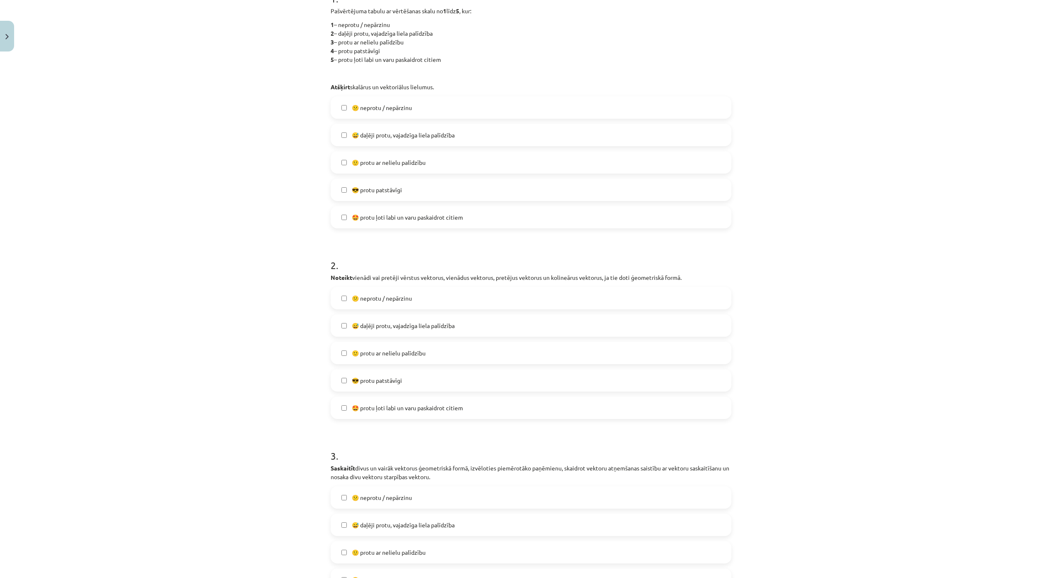
click at [443, 327] on span "😅 daļēji protu, vajadzīga liela palīdzība" at bounding box center [403, 325] width 103 height 9
click at [452, 305] on label "😕 neprotu / nepārzinu" at bounding box center [531, 298] width 399 height 21
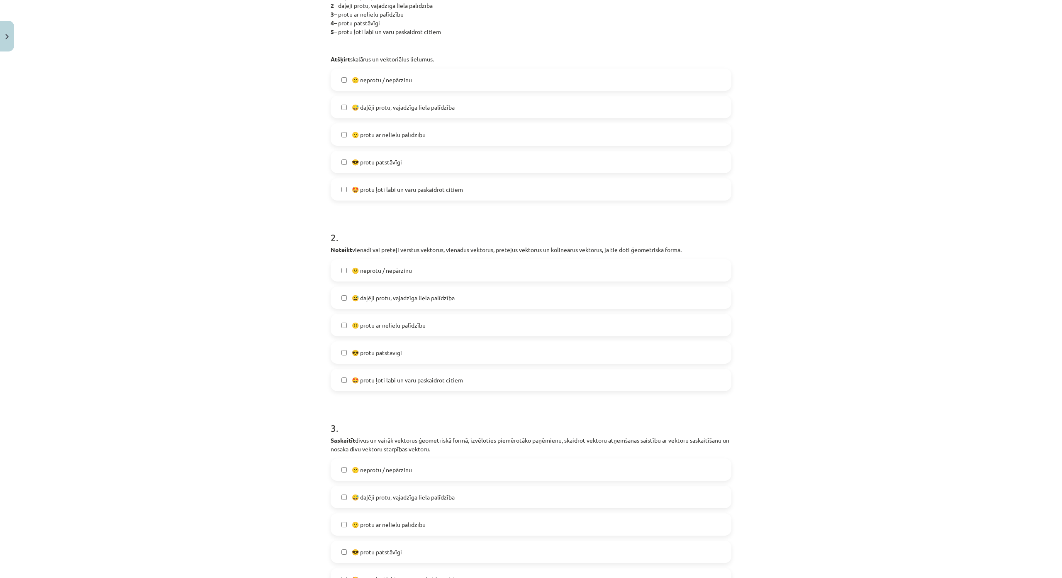
scroll to position [353, 0]
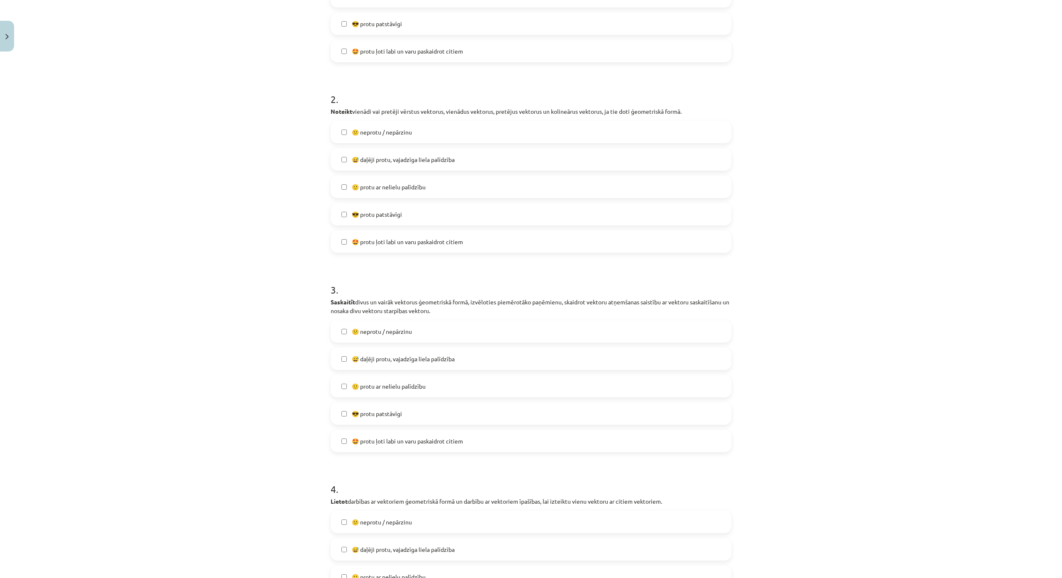
click at [407, 364] on label "😅 daļēji protu, vajadzīga liela palīdzība" at bounding box center [531, 358] width 399 height 21
drag, startPoint x: 410, startPoint y: 338, endPoint x: 411, endPoint y: 344, distance: 5.9
click at [410, 338] on label "😕 neprotu / nepārzinu" at bounding box center [531, 331] width 399 height 21
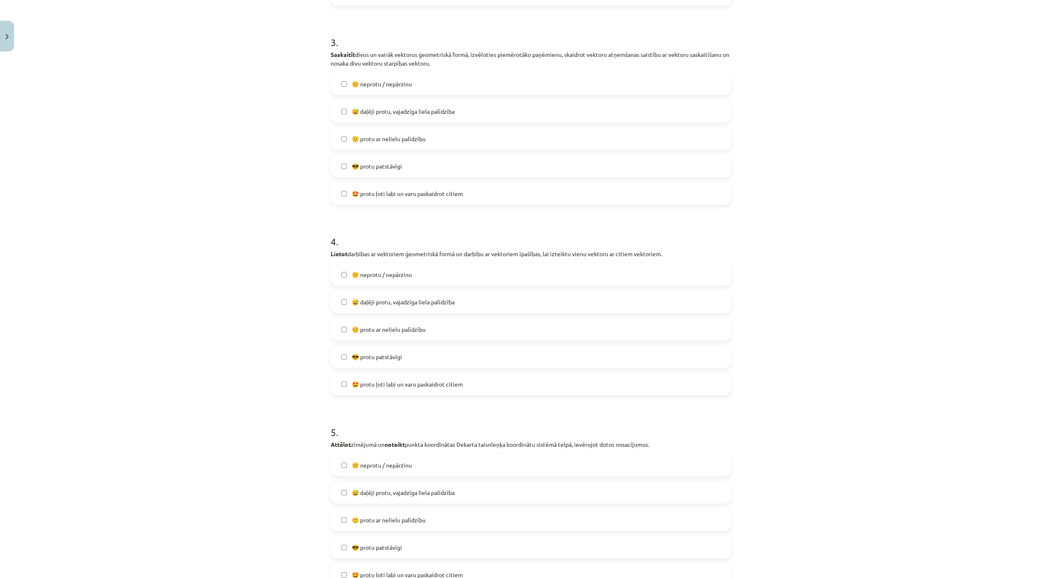
scroll to position [602, 0]
click at [398, 300] on span "😅 daļēji protu, vajadzīga liela palīdzība" at bounding box center [403, 300] width 103 height 9
click at [392, 273] on span "😕 neprotu / nepārzinu" at bounding box center [382, 273] width 60 height 9
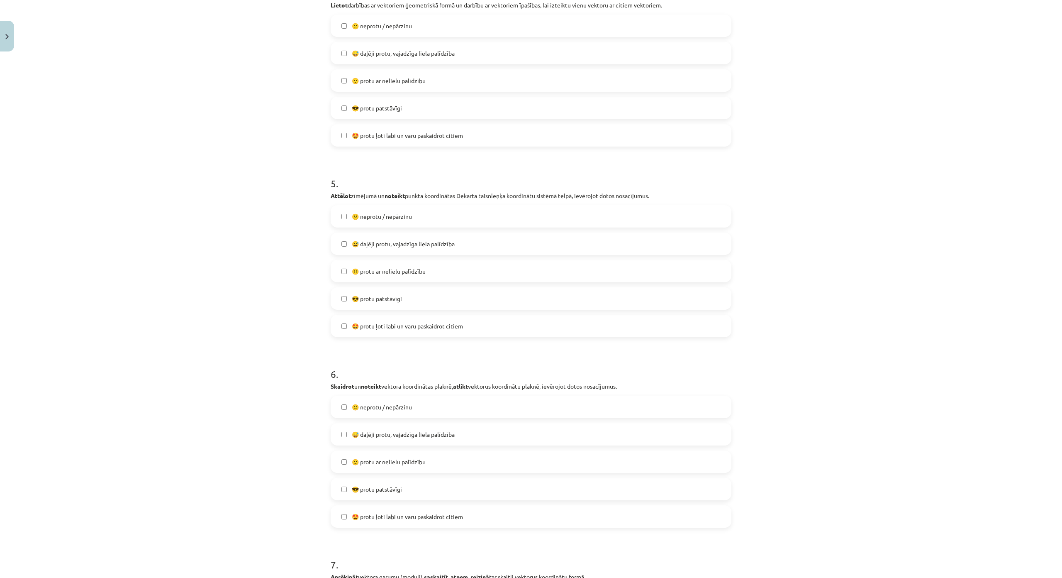
scroll to position [851, 0]
click at [408, 244] on span "😅 daļēji protu, vajadzīga liela palīdzība" at bounding box center [403, 241] width 103 height 9
click at [412, 220] on label "😕 neprotu / nepārzinu" at bounding box center [531, 214] width 399 height 21
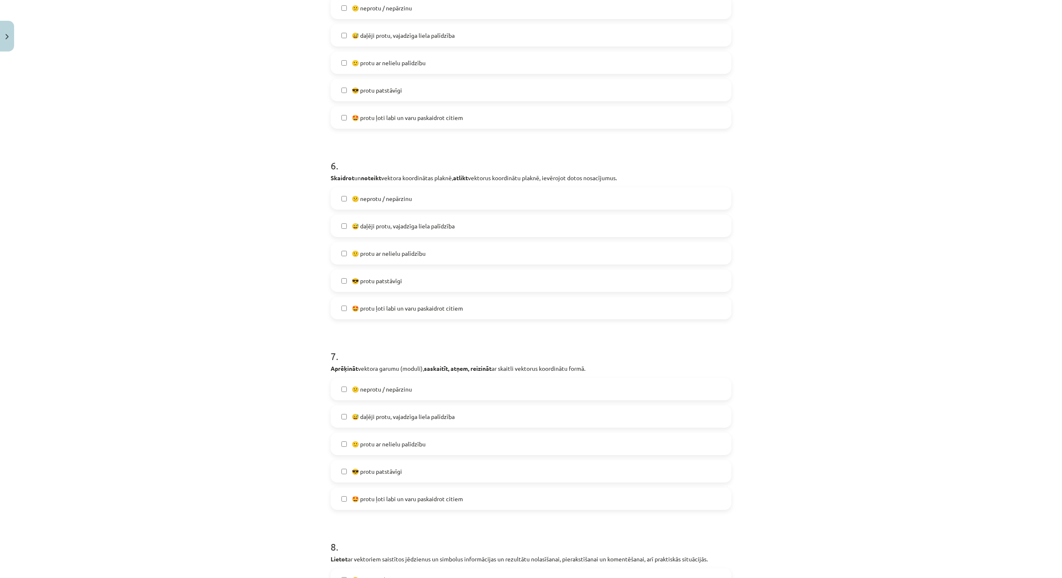
scroll to position [1058, 0]
click at [392, 226] on span "😅 daļēji protu, vajadzīga liela palīdzība" at bounding box center [403, 224] width 103 height 9
click at [399, 199] on span "😕 neprotu / nepārzinu" at bounding box center [382, 197] width 60 height 9
click at [403, 409] on label "😅 daļēji protu, vajadzīga liela palīdzība" at bounding box center [531, 415] width 399 height 21
drag, startPoint x: 400, startPoint y: 371, endPoint x: 400, endPoint y: 380, distance: 9.2
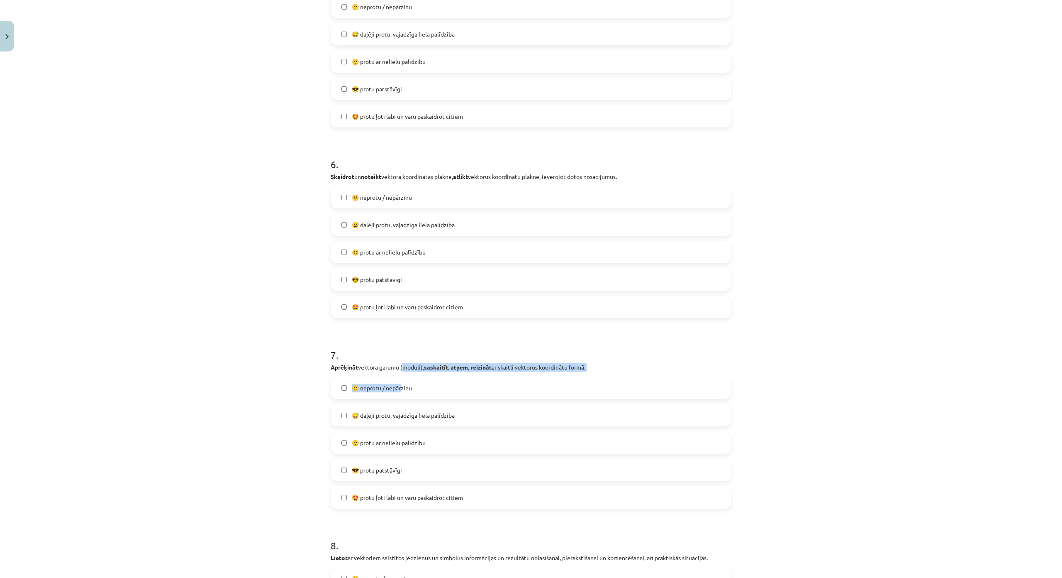
click at [399, 371] on div "7 . Aprēķināt vektora garumu (moduli), saskaitīt, atņem, reizināt ar skaitli ve…" at bounding box center [531, 422] width 401 height 174
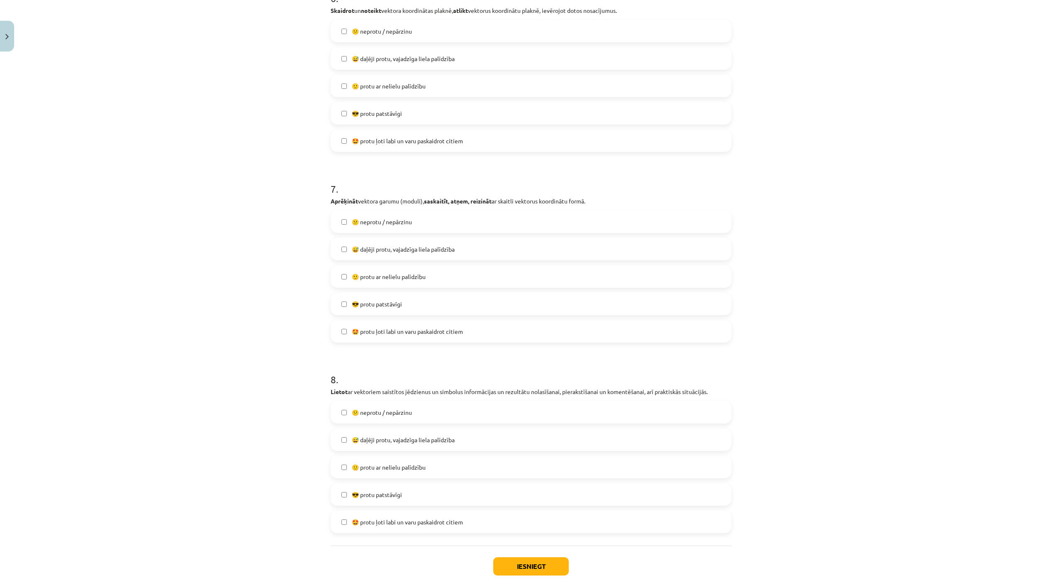
click at [415, 227] on label "😕 neprotu / nepārzinu" at bounding box center [531, 221] width 399 height 21
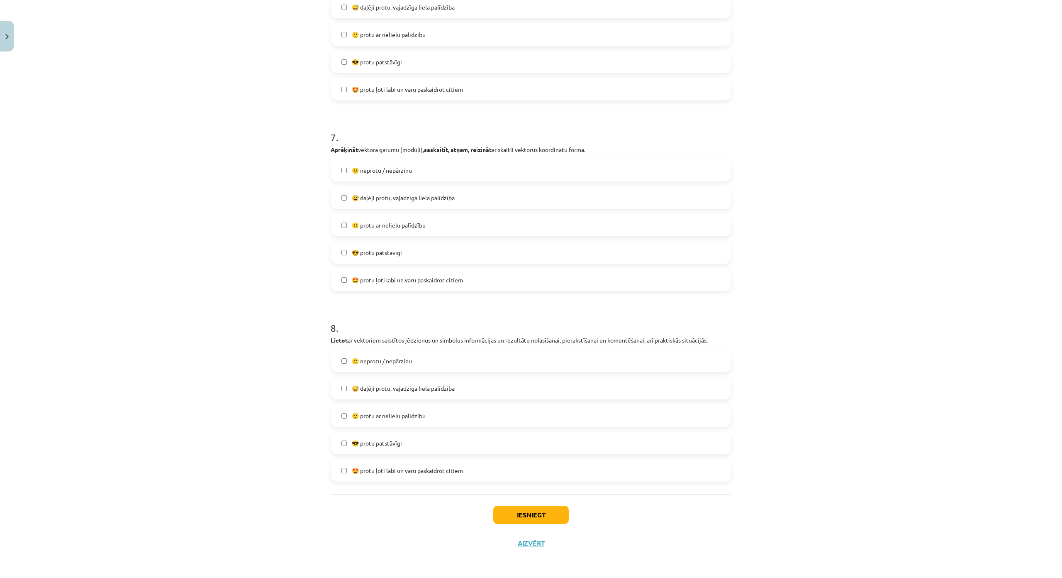
scroll to position [1326, 0]
click at [422, 378] on label "😅 daļēji protu, vajadzīga liela palīdzība" at bounding box center [531, 388] width 399 height 21
click at [438, 350] on label "😕 neprotu / nepārzinu" at bounding box center [531, 360] width 399 height 21
click at [518, 505] on button "Iesniegt" at bounding box center [531, 514] width 76 height 18
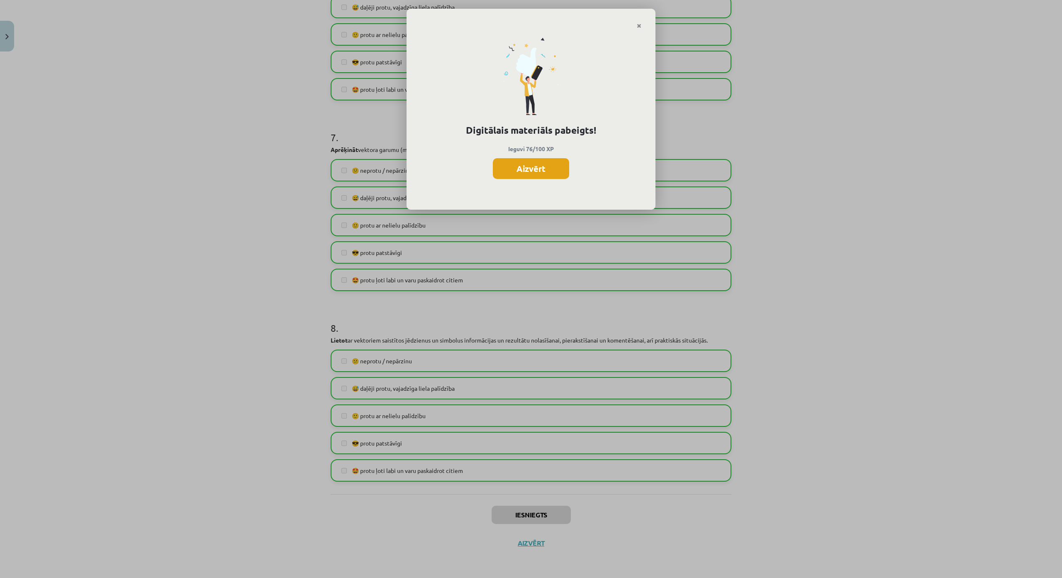
click at [540, 174] on button "Aizvērt" at bounding box center [531, 168] width 76 height 21
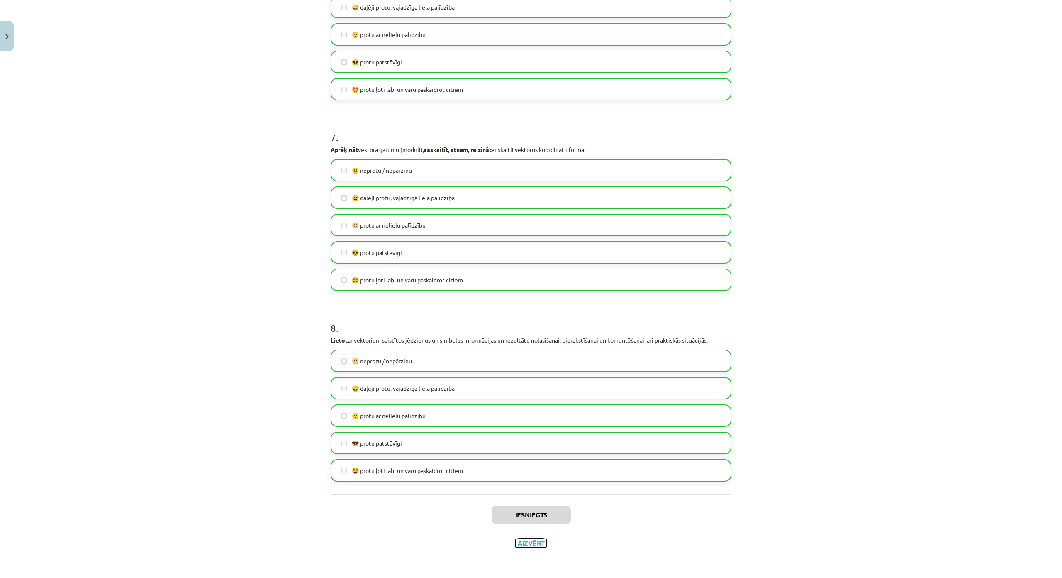
click at [517, 539] on button "Aizvērt" at bounding box center [531, 543] width 32 height 8
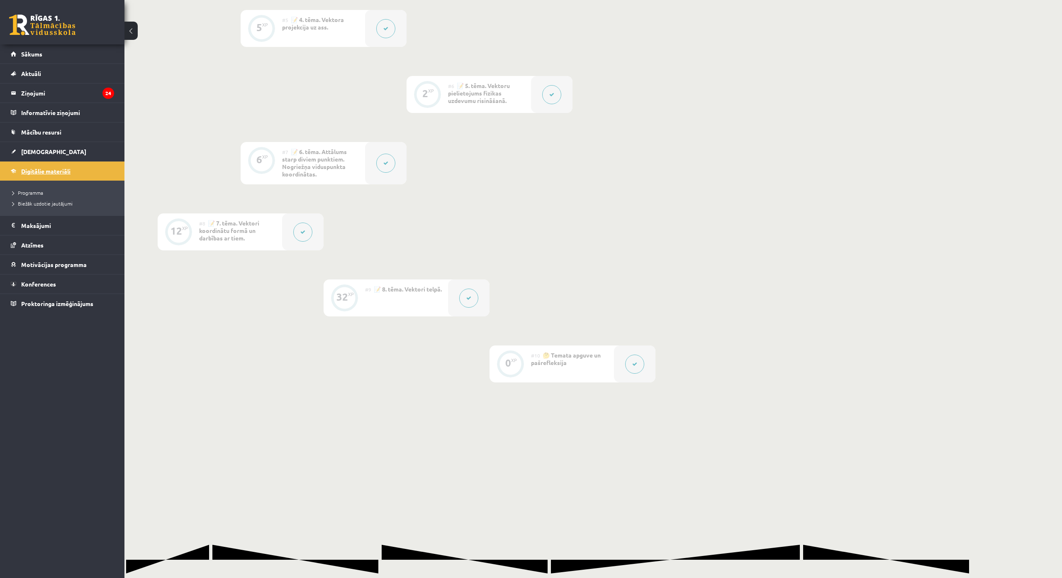
click at [56, 174] on link "Digitālie materiāli" at bounding box center [62, 170] width 103 height 19
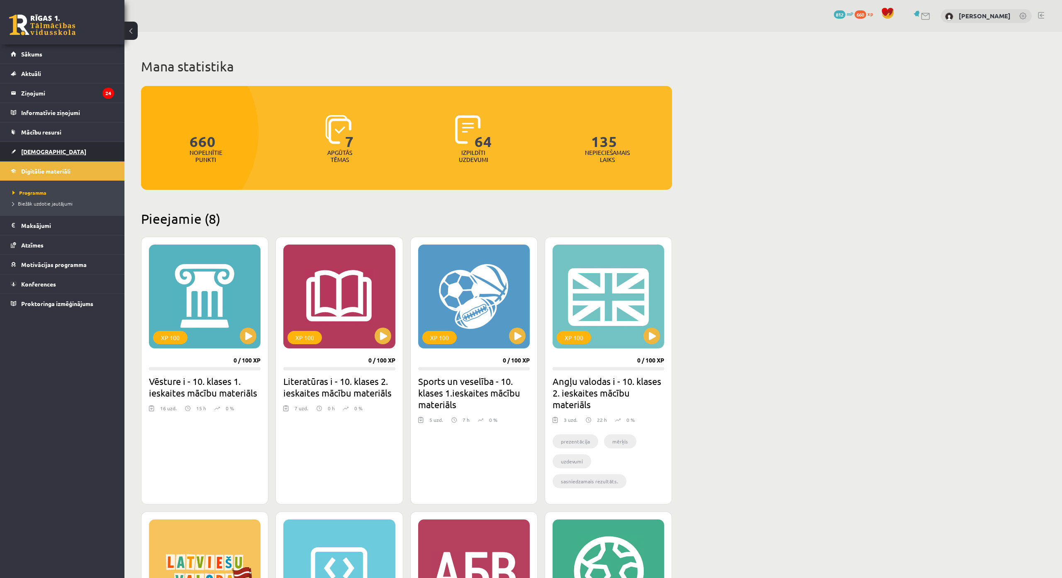
click at [42, 154] on span "[DEMOGRAPHIC_DATA]" at bounding box center [53, 151] width 65 height 7
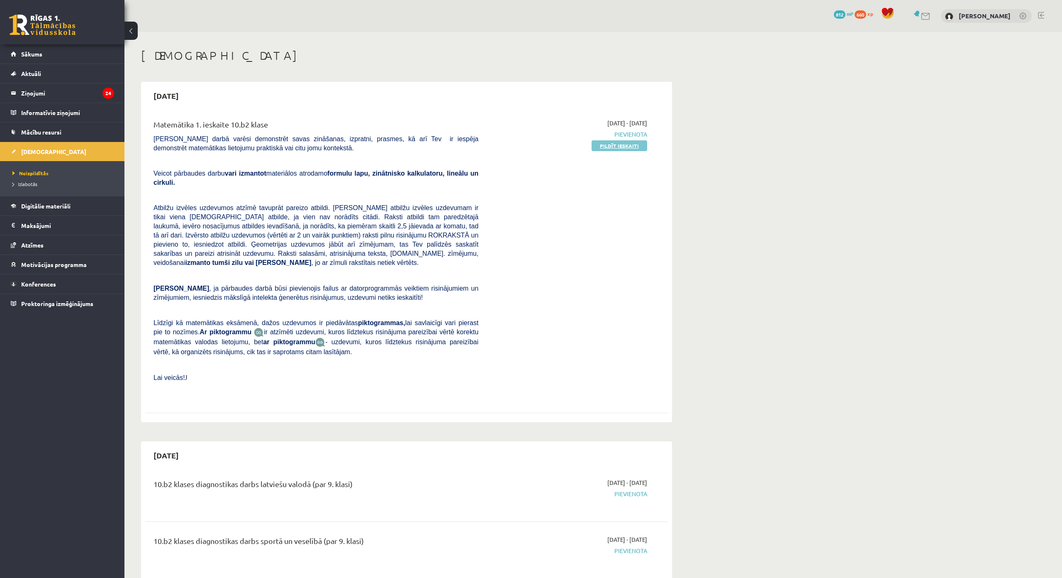
click at [615, 146] on link "Pildīt ieskaiti" at bounding box center [620, 145] width 56 height 11
click at [639, 148] on link "Pildīt ieskaiti" at bounding box center [620, 145] width 56 height 11
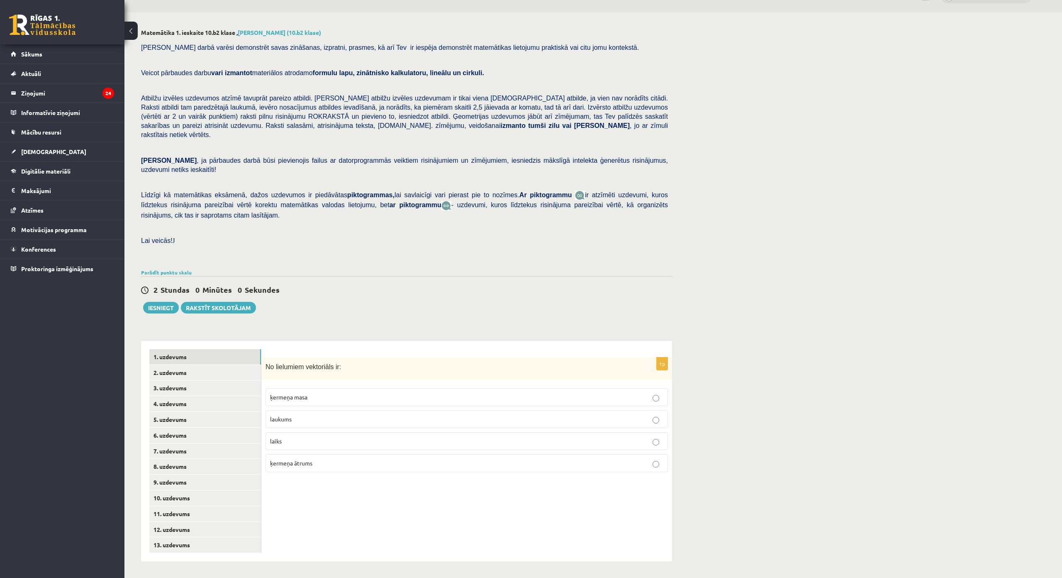
scroll to position [51, 0]
drag, startPoint x: 265, startPoint y: 317, endPoint x: 351, endPoint y: 424, distance: 137.0
click at [351, 424] on div "1p No lielumiem vektoriāls ir: ķermeņa masa laukums laiks ķermeņa ātrums" at bounding box center [466, 418] width 411 height 122
copy div "No lielumiem vektoriāls ir: ķermeņa masa laukums laiks ķermeņa ātrums"
click at [415, 450] on div "1p No lielumiem vektoriāls ir: ķermeņa masa laukums laiks ķermeņa ātrums" at bounding box center [466, 451] width 411 height 220
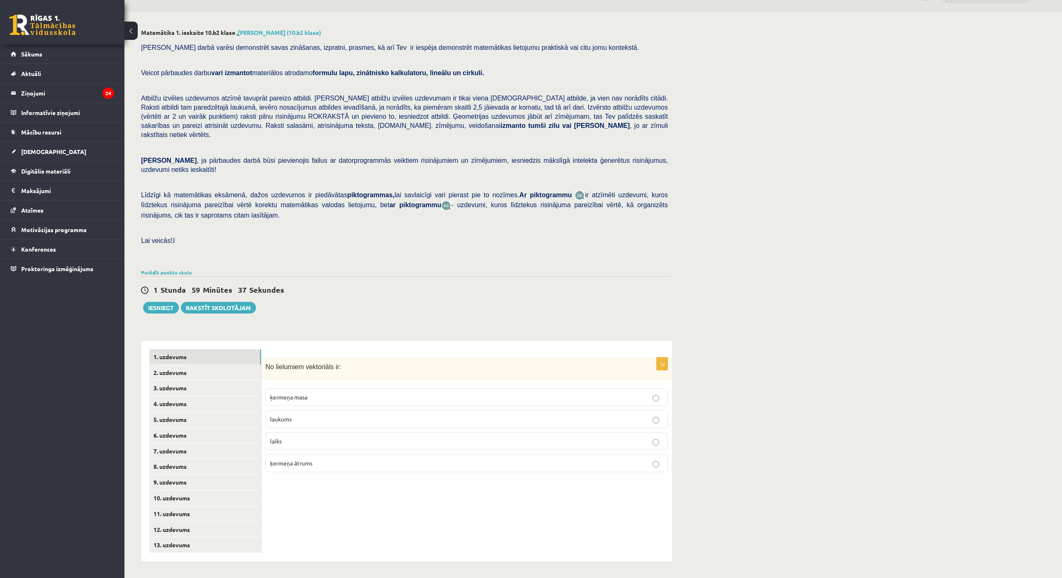
click at [412, 459] on p "ķermeņa ātrums" at bounding box center [466, 463] width 393 height 9
click at [189, 365] on link "2. uzdevums" at bounding box center [205, 372] width 112 height 15
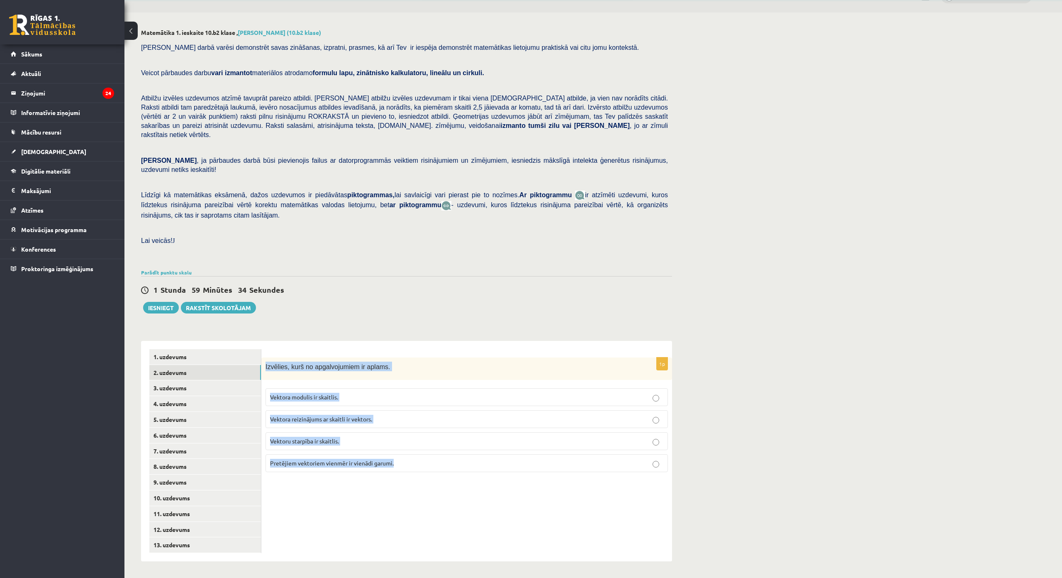
drag, startPoint x: 263, startPoint y: 315, endPoint x: 408, endPoint y: 405, distance: 171.0
click at [408, 405] on div "1p Izvēlies, kurš no apgalvojumiem ir aplams. Vektora modulis ir skaitlis. Vekt…" at bounding box center [466, 418] width 411 height 122
copy div "Izvēlies, kurš no apgalvojumiem ir aplams. Vektora modulis ir skaitlis. Vektora…"
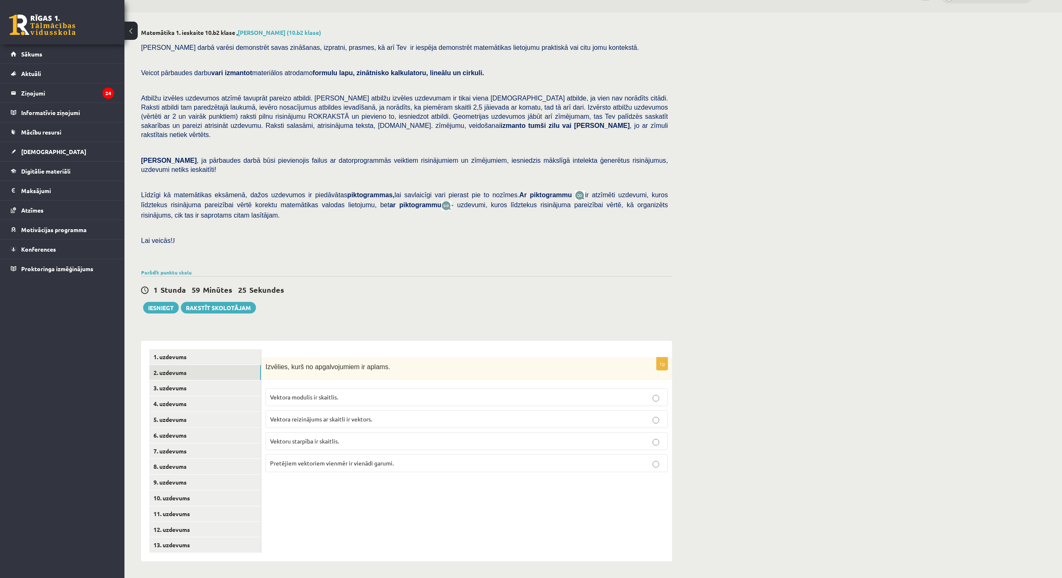
click at [596, 276] on div "1 Stunda 59 Minūtes 25 Sekundes Ieskaite saglabāta! Iesniegt Rakstīt skolotājam" at bounding box center [406, 294] width 531 height 37
click at [323, 388] on label "Vektora modulis ir skaitlis." at bounding box center [467, 397] width 403 height 18
click at [213, 380] on link "3. uzdevums" at bounding box center [205, 387] width 112 height 15
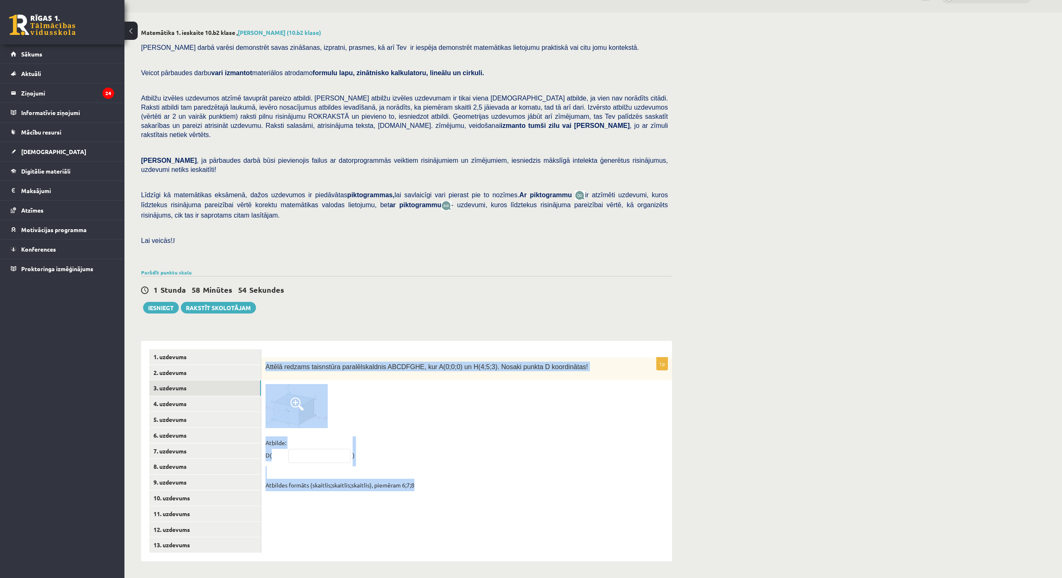
drag, startPoint x: 264, startPoint y: 312, endPoint x: 420, endPoint y: 432, distance: 196.9
click at [420, 432] on div "1p Attēlā redzams taisnstūra paralēlskaldnis ABCDFGHE, kur A(0;0;0) un H(4;5;3)…" at bounding box center [466, 426] width 411 height 138
copy div "Attēlā redzams taisnstūra paralēlskaldnis ABCDFGHE, kur A(0;0;0) un H(4;5;3). N…"
drag, startPoint x: 454, startPoint y: 401, endPoint x: 449, endPoint y: 399, distance: 5.9
click at [454, 436] on fieldset "Atbilde: D( ) Atbildes formāts (skaitlis;skaitlis;skaitlis), piemēram 6;7;8" at bounding box center [467, 463] width 403 height 55
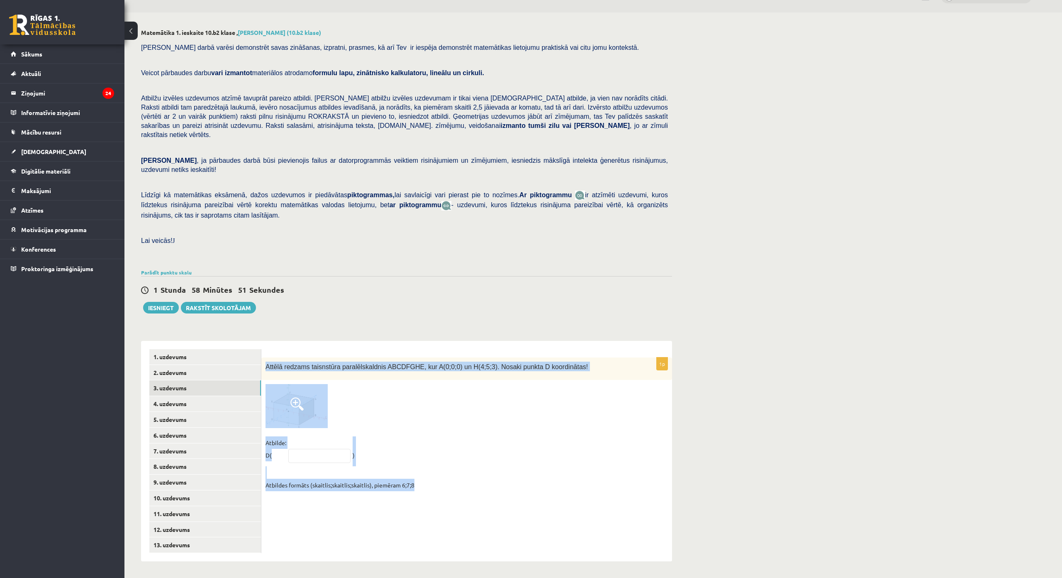
click at [379, 273] on div "Matemātika 1. ieskaite 10.b2 klase , Viktorija Skripko (10.b2 klase) Pārbaudes …" at bounding box center [407, 294] width 564 height 565
click at [311, 384] on img at bounding box center [297, 406] width 62 height 44
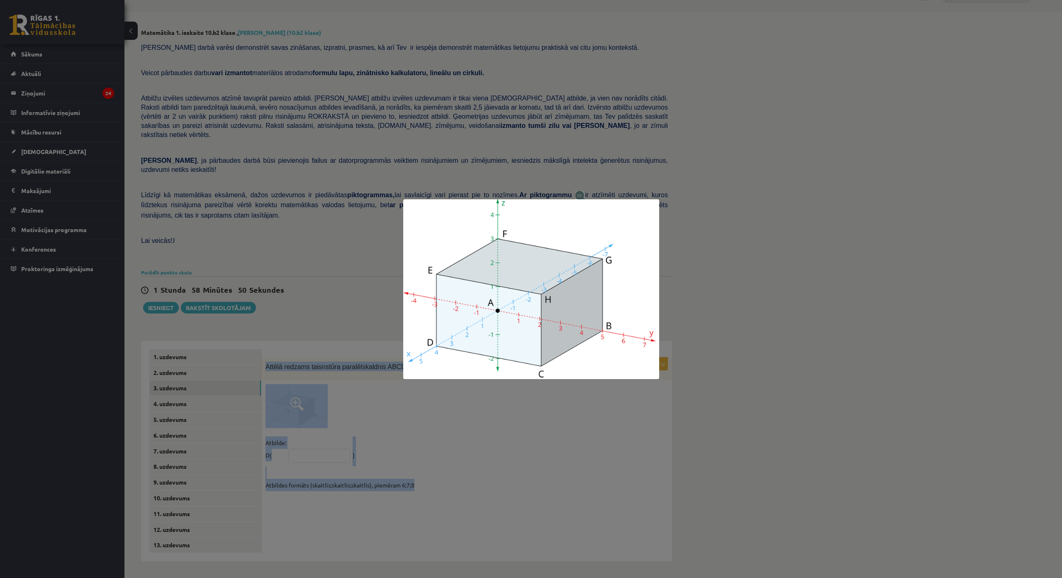
click at [501, 291] on img at bounding box center [531, 289] width 256 height 180
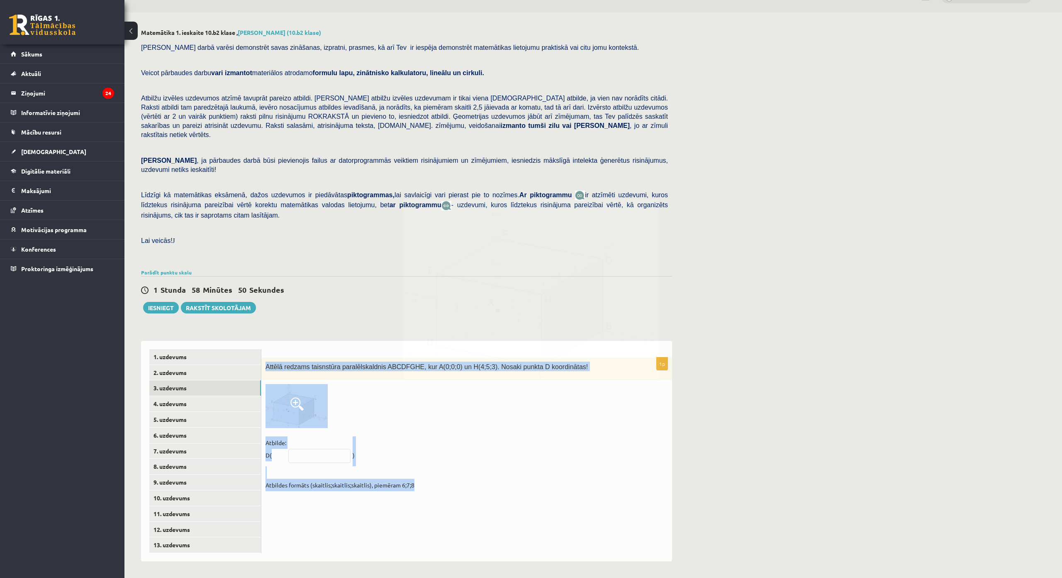
click at [759, 314] on div "Matemātika 1. ieskaite 10.b2 klase , Viktorija Skripko (10.b2 klase) Pārbaudes …" at bounding box center [594, 294] width 938 height 565
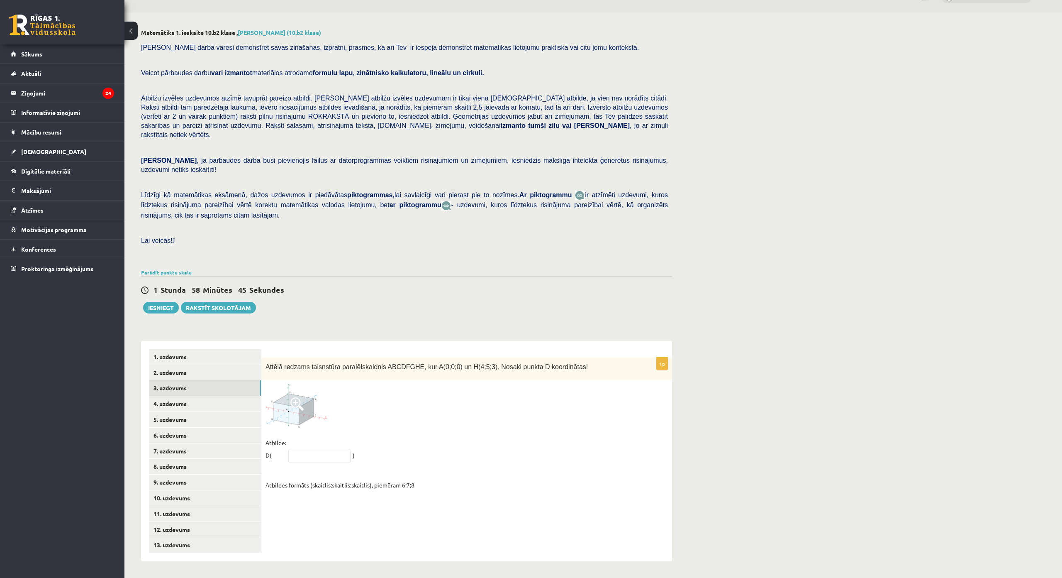
click at [298, 384] on img at bounding box center [297, 406] width 62 height 44
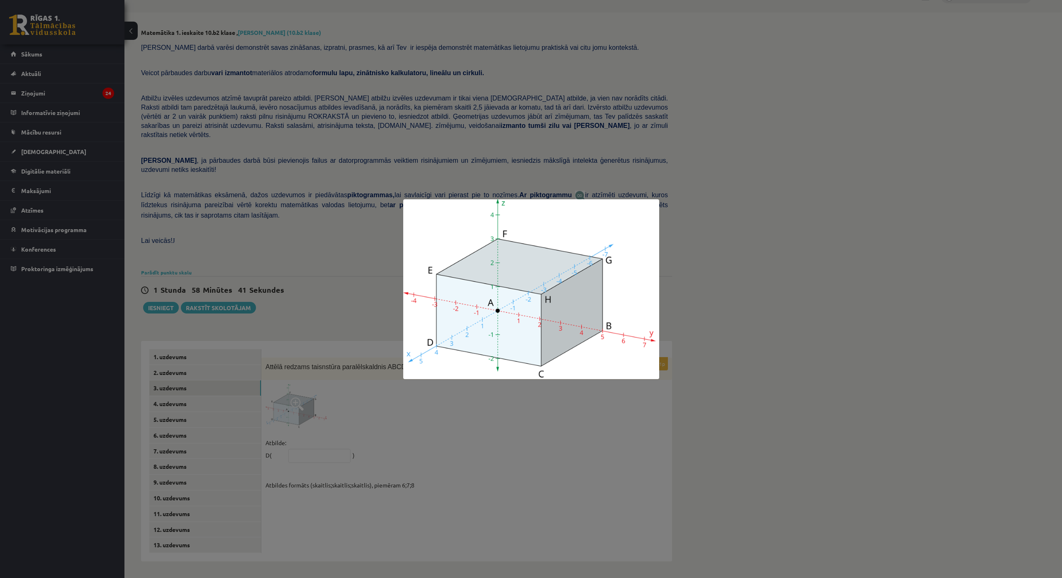
click at [366, 251] on div at bounding box center [531, 289] width 1062 height 578
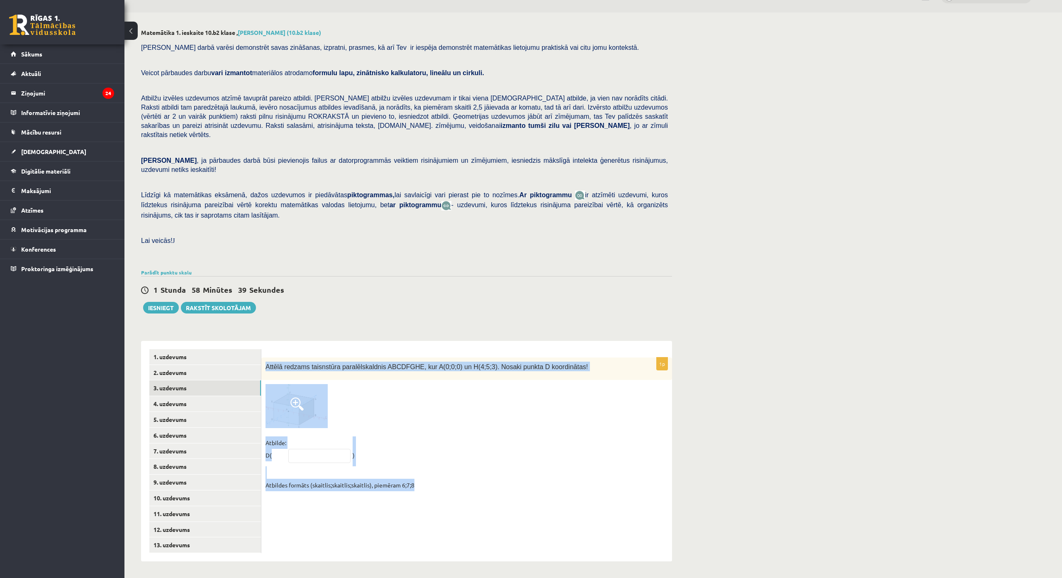
drag, startPoint x: 261, startPoint y: 312, endPoint x: 451, endPoint y: 450, distance: 234.7
click at [451, 450] on div "1p Attēlā redzams taisnstūra paralēlskaldnis ABCDFGHE, kur A(0;0;0) un H(4;5;3)…" at bounding box center [466, 451] width 411 height 220
copy div "Attēlā redzams taisnstūra paralēlskaldnis ABCDFGHE, kur A(0;0;0) un H(4;5;3). N…"
click at [452, 269] on div "Matemātika 1. ieskaite 10.b2 klase , Viktorija Skripko (10.b2 klase) Pārbaudes …" at bounding box center [407, 294] width 564 height 565
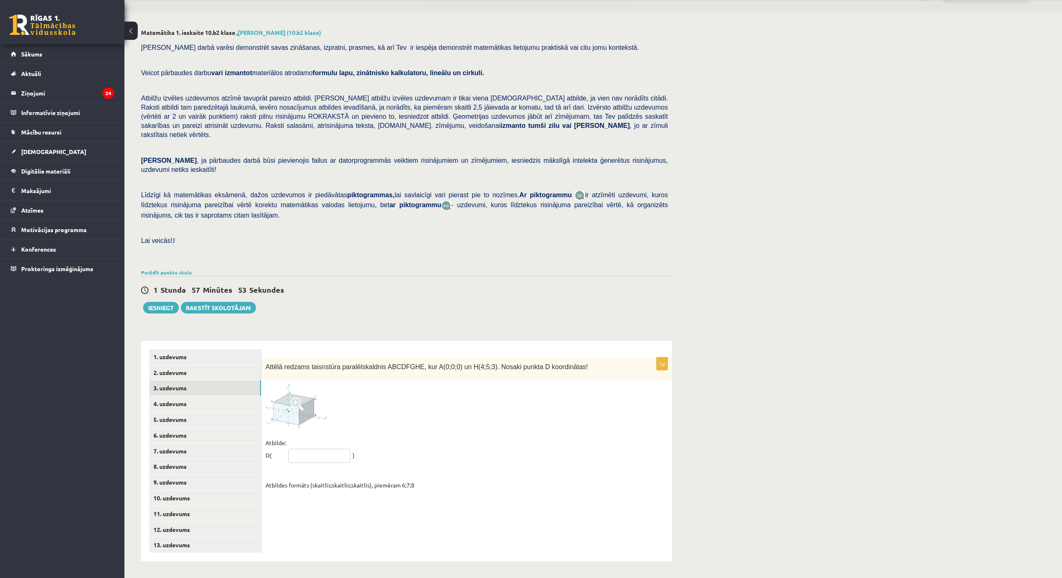
click at [311, 449] on input "text" at bounding box center [319, 456] width 62 height 14
paste input "*********"
drag, startPoint x: 300, startPoint y: 404, endPoint x: 285, endPoint y: 402, distance: 14.7
click at [285, 436] on fieldset "Atbilde: D( ********* ) Atbildes formāts (skaitlis;skaitlis;skaitlis), piemēram…" at bounding box center [467, 463] width 403 height 55
click at [330, 449] on input "******" at bounding box center [319, 456] width 62 height 14
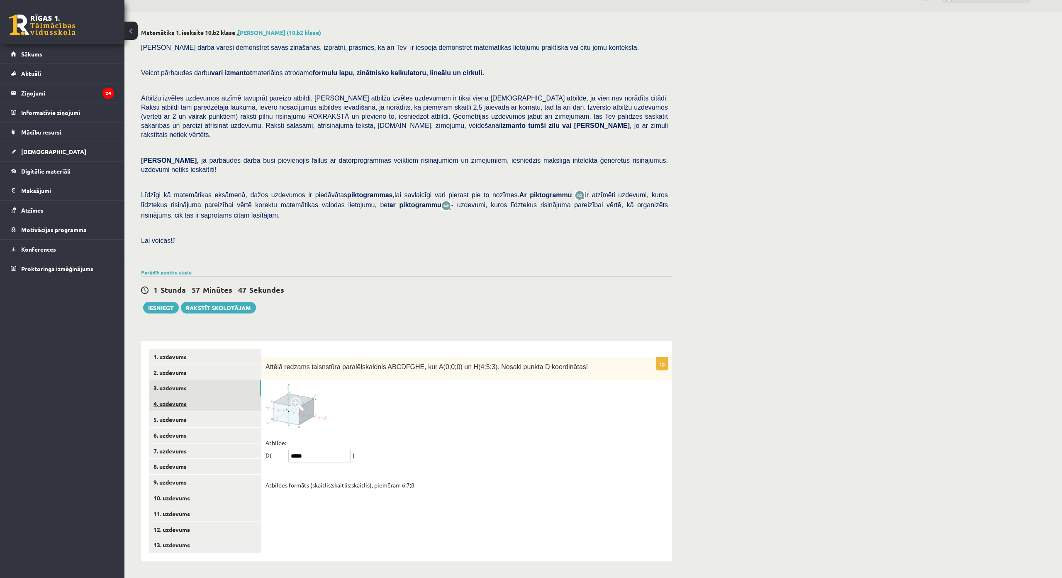
type input "*****"
click at [193, 396] on link "4. uzdevums" at bounding box center [205, 403] width 112 height 15
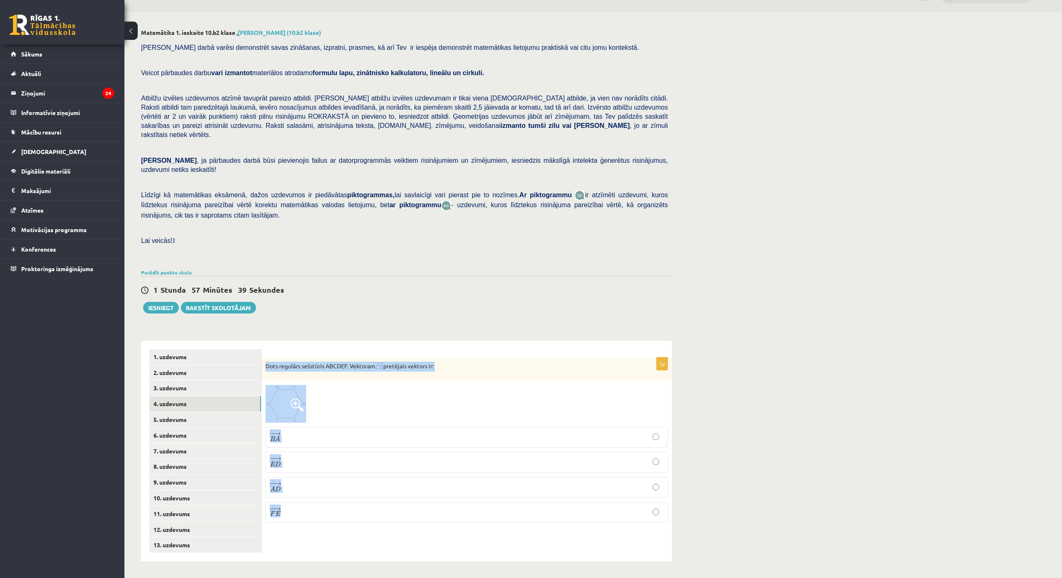
drag, startPoint x: 264, startPoint y: 315, endPoint x: 356, endPoint y: 474, distance: 183.2
click at [356, 474] on div "1p Dots regulārs sešstūris ABCDEF. Vektoram pretējais vektors ir: − − → B A B A…" at bounding box center [466, 442] width 411 height 171
copy div "Dots regulārs sešstūris ABCDEF. Vektoram pretējais vektors ir: − − → B A B A → …"
click at [388, 385] on div at bounding box center [467, 404] width 403 height 38
click at [314, 456] on p "− − → E D E D →" at bounding box center [466, 462] width 393 height 12
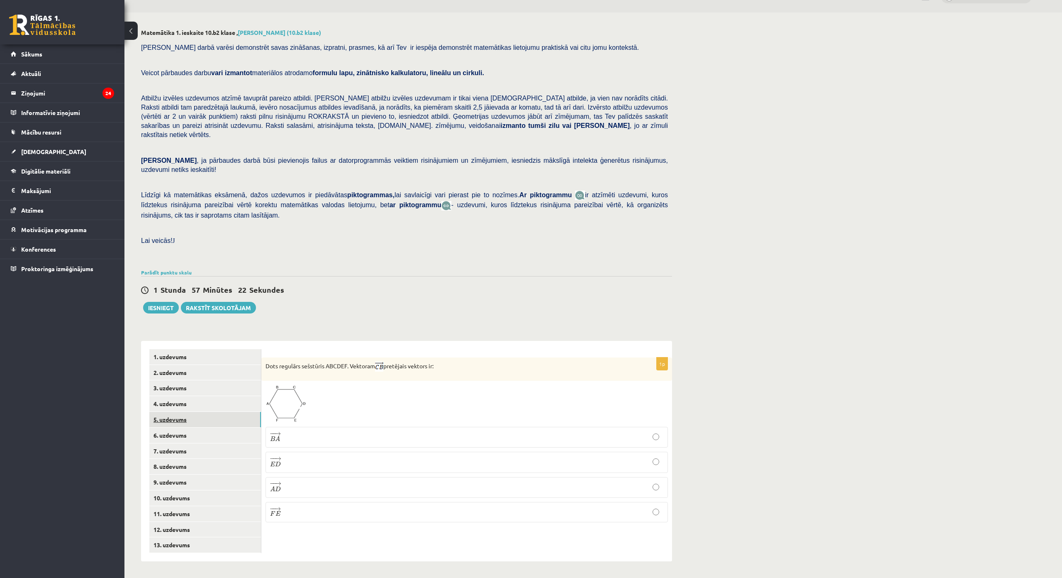
click at [213, 412] on link "5. uzdevums" at bounding box center [205, 419] width 112 height 15
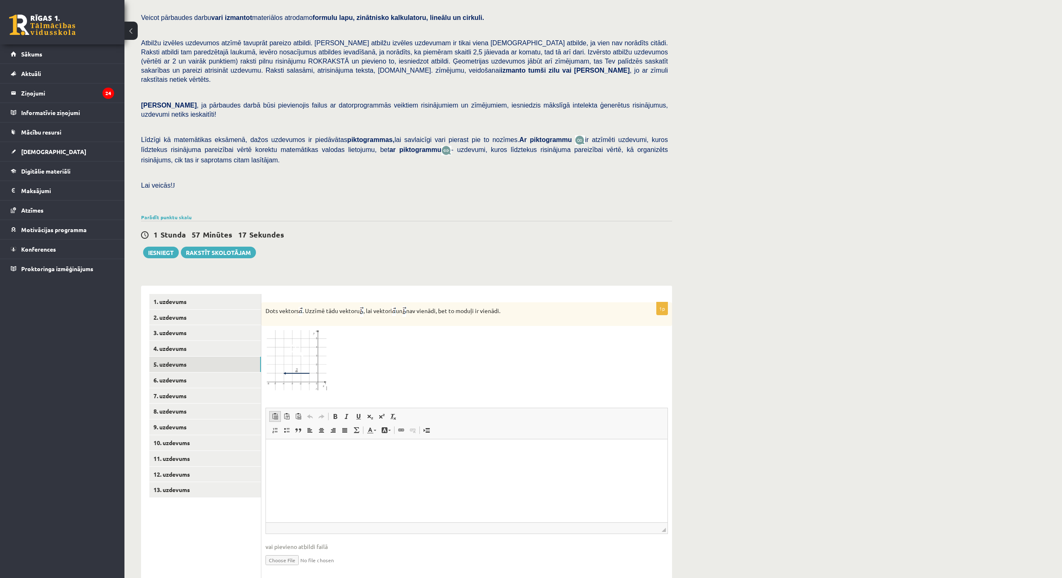
scroll to position [134, 0]
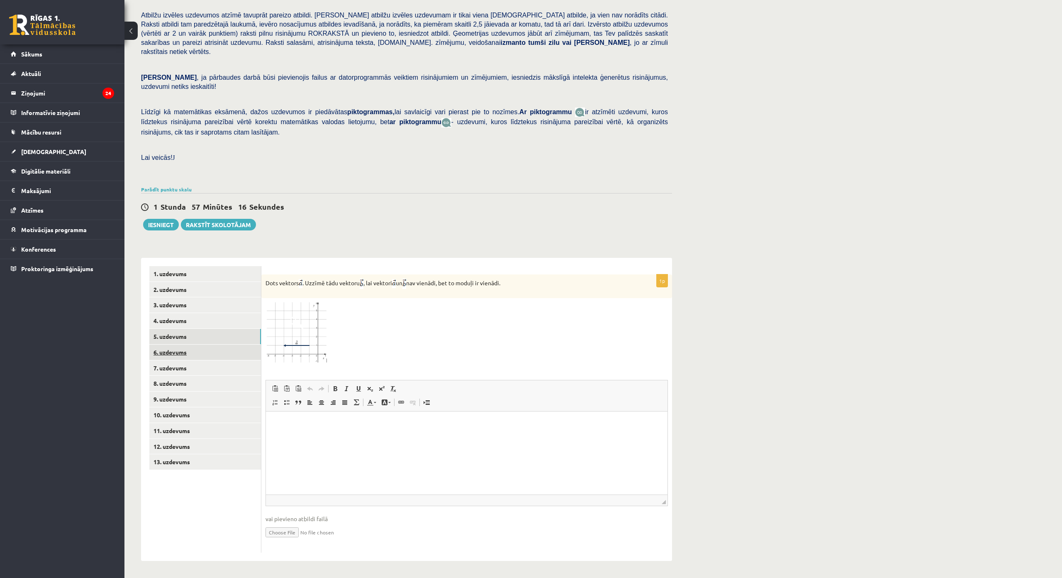
click at [199, 344] on link "6. uzdevums" at bounding box center [205, 351] width 112 height 15
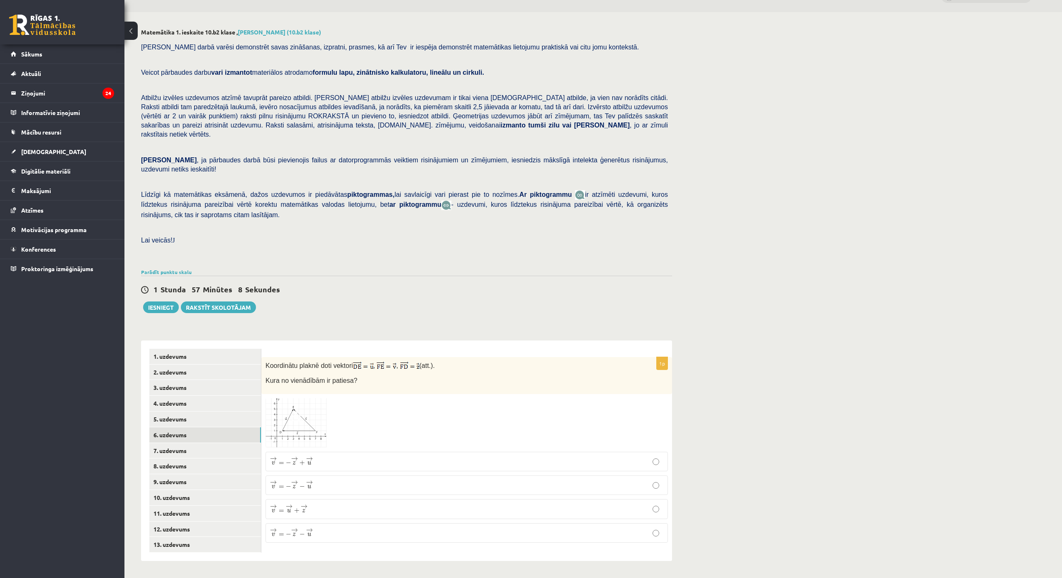
click at [294, 398] on img at bounding box center [297, 423] width 62 height 50
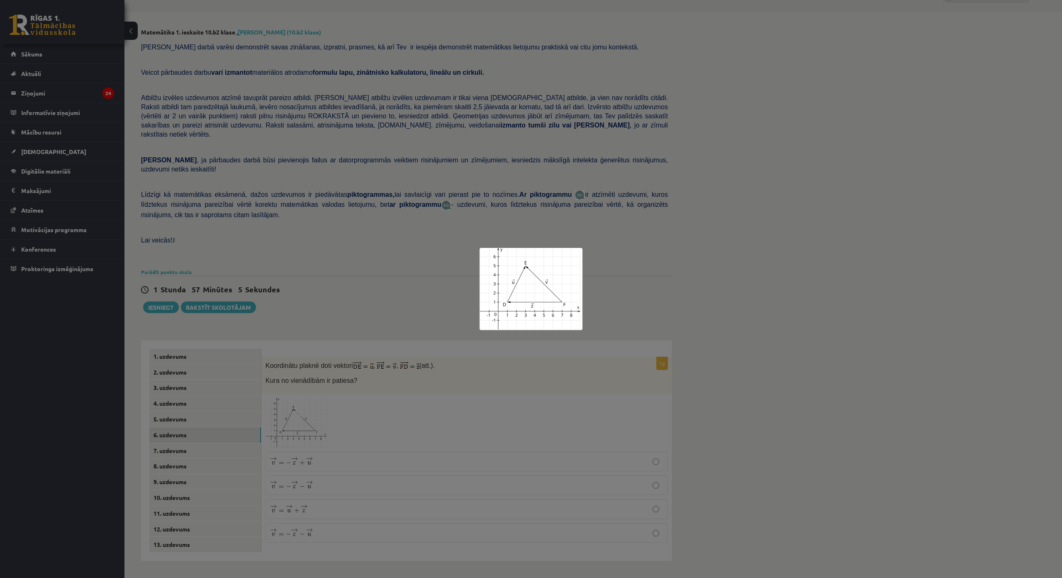
click at [399, 393] on div at bounding box center [531, 289] width 1062 height 578
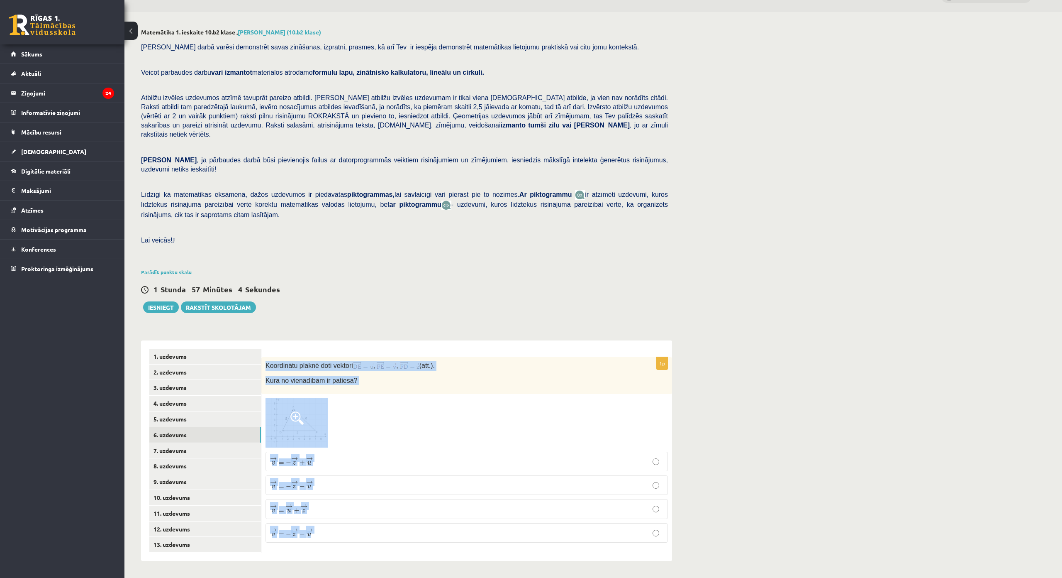
drag, startPoint x: 264, startPoint y: 314, endPoint x: 387, endPoint y: 486, distance: 211.2
click at [387, 486] on div "1p Koordinātu plaknē doti vektori , , (att.). Kura no vienādībām ir patiesa? → …" at bounding box center [466, 453] width 411 height 192
copy div "Koordinātu plaknē doti vektori , , (att.). Kura no vienādībām ir patiesa? → v =…"
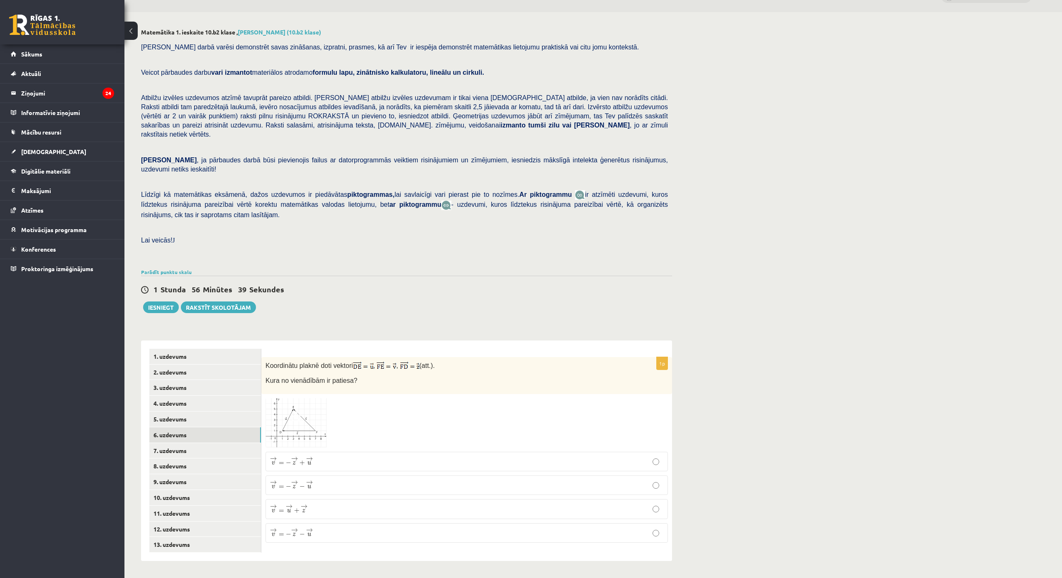
click at [406, 276] on div "1 Stunda 56 Minūtes 39 Sekundes Ieskaite saglabāta! Iesniegt Rakstīt skolotājam" at bounding box center [406, 294] width 531 height 37
click at [326, 503] on p "→ v = → u + → z v → = u → + z →" at bounding box center [466, 508] width 393 height 10
click at [199, 443] on link "7. uzdevums" at bounding box center [205, 450] width 112 height 15
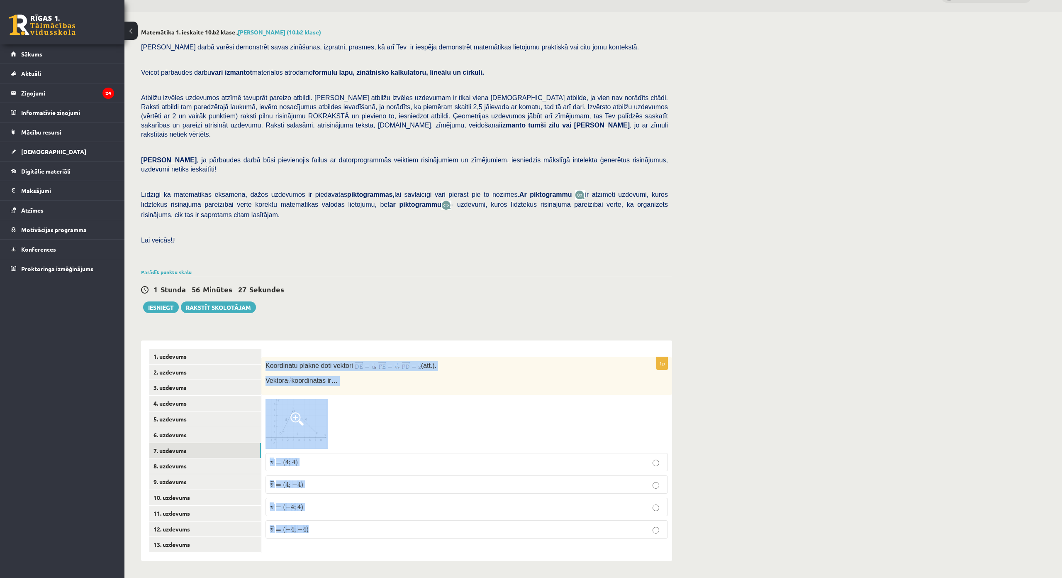
drag, startPoint x: 263, startPoint y: 313, endPoint x: 417, endPoint y: 491, distance: 235.4
click at [417, 491] on div "1p Koordinātu plaknē doti vektori , , (att.). Vektora koordinātas ir… ¯ ¯ ¯ v =…" at bounding box center [466, 451] width 411 height 188
copy div "Koordinātu plaknē doti vektori , , (att.). Vektora koordinātas ir… ¯ ¯ ¯ v = ( …"
click at [227, 458] on link "8. uzdevums" at bounding box center [205, 465] width 112 height 15
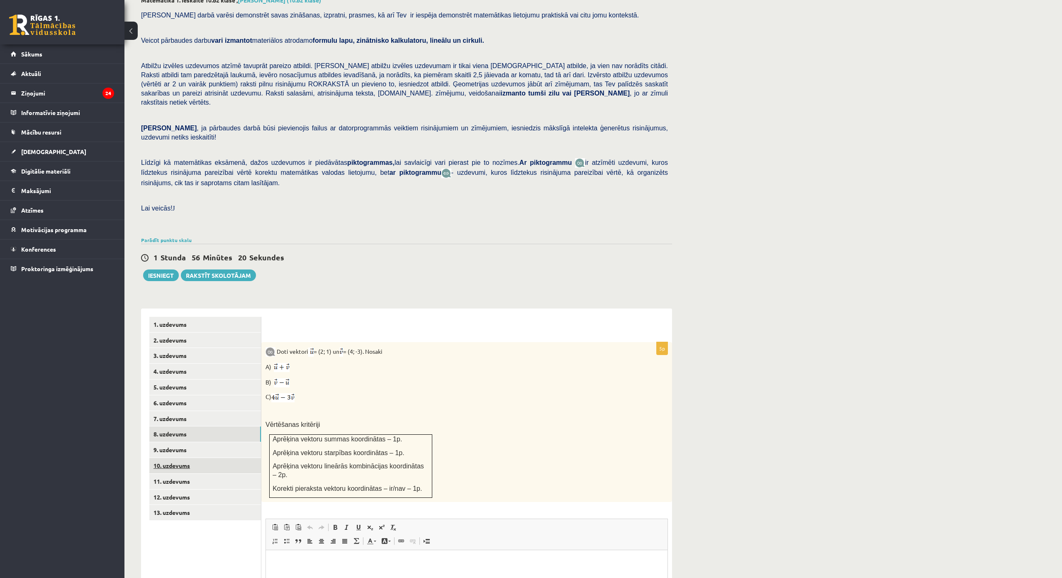
scroll to position [0, 0]
click at [237, 442] on link "9. uzdevums" at bounding box center [205, 449] width 112 height 15
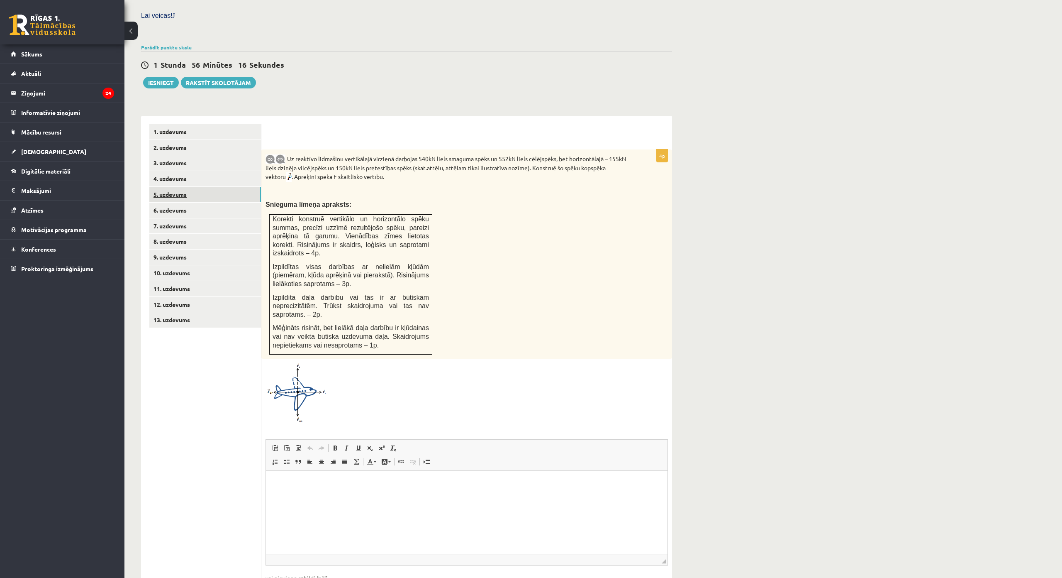
click at [194, 187] on link "5. uzdevums" at bounding box center [205, 194] width 112 height 15
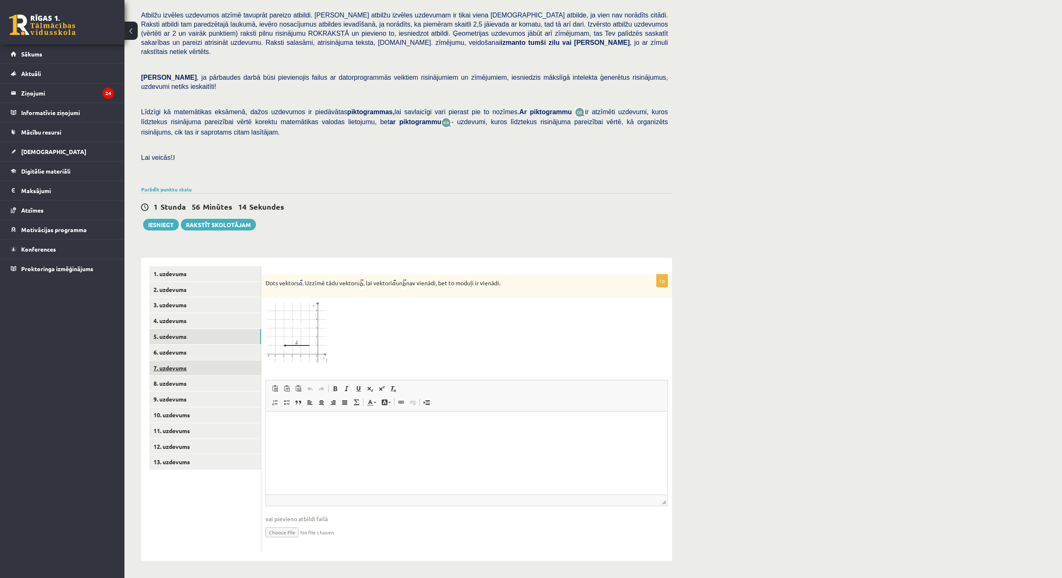
click at [188, 360] on link "7. uzdevums" at bounding box center [205, 367] width 112 height 15
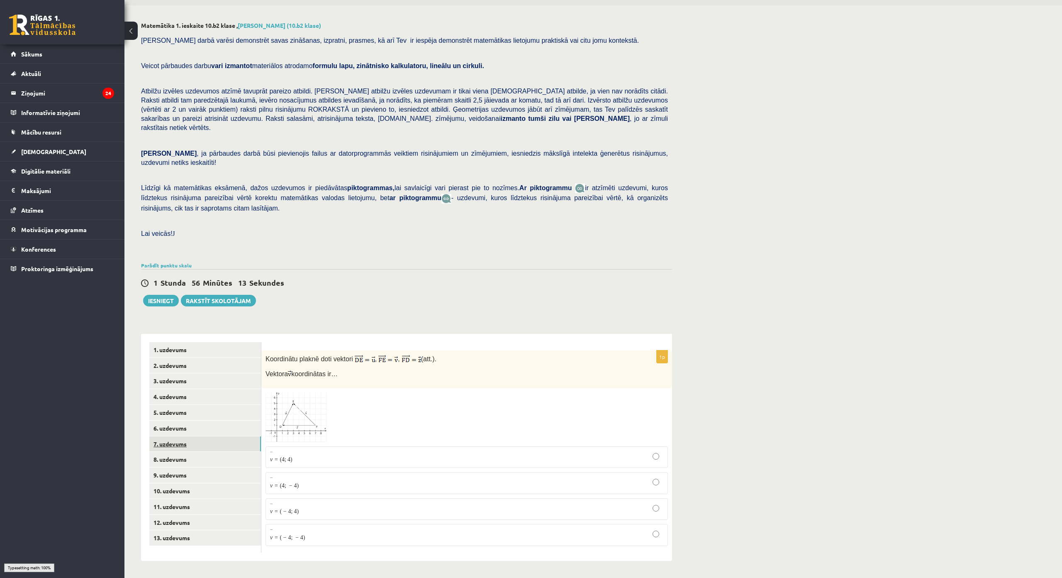
scroll to position [52, 0]
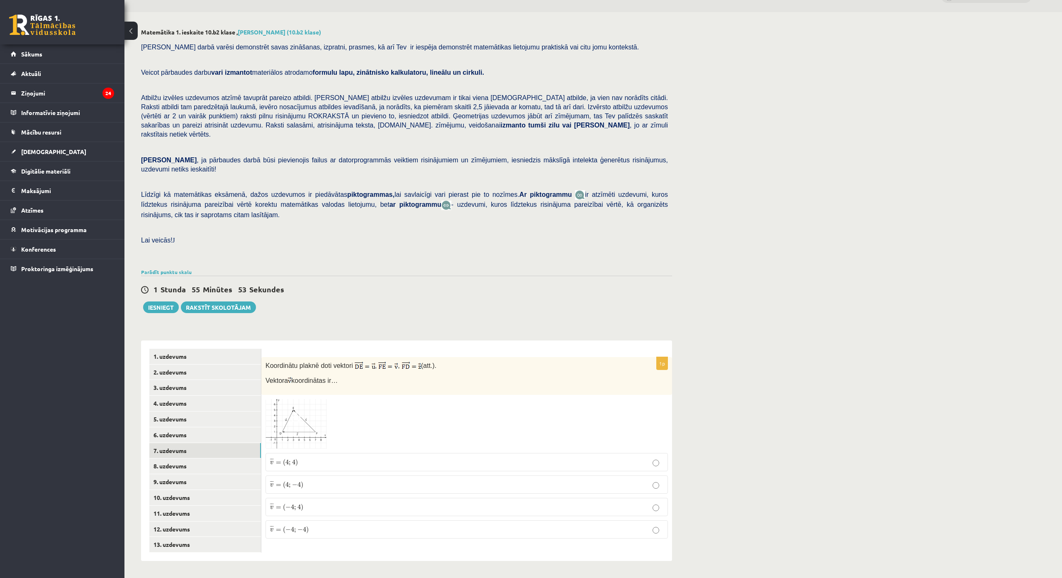
click at [340, 480] on p "¯ ¯ ¯ v = ( 4 ; − 4 ) v ¯ = ( 4 ; − 4 )" at bounding box center [466, 484] width 393 height 9
click at [223, 537] on link "13. uzdevums" at bounding box center [205, 544] width 112 height 15
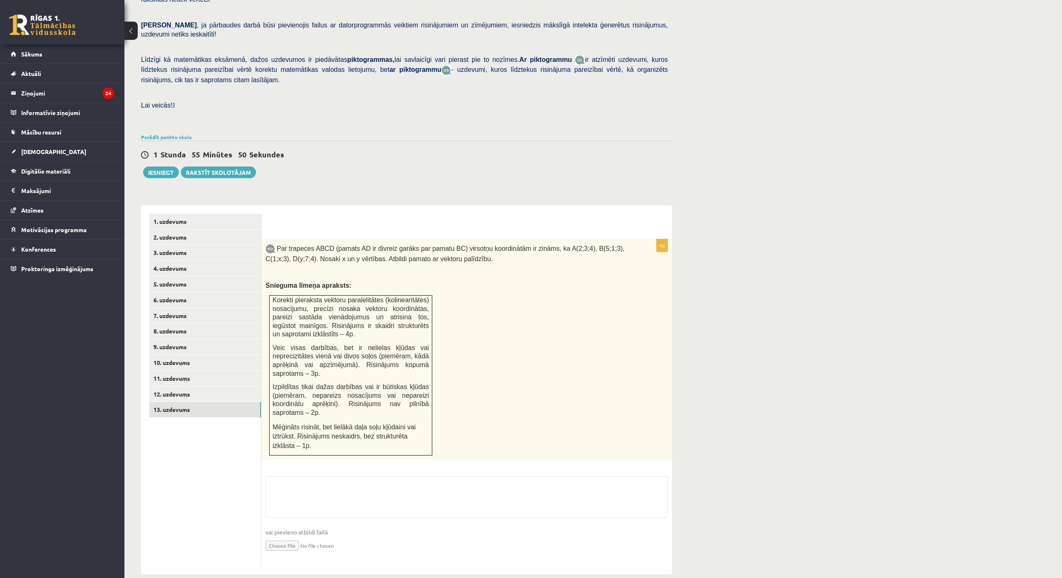
scroll to position [183, 0]
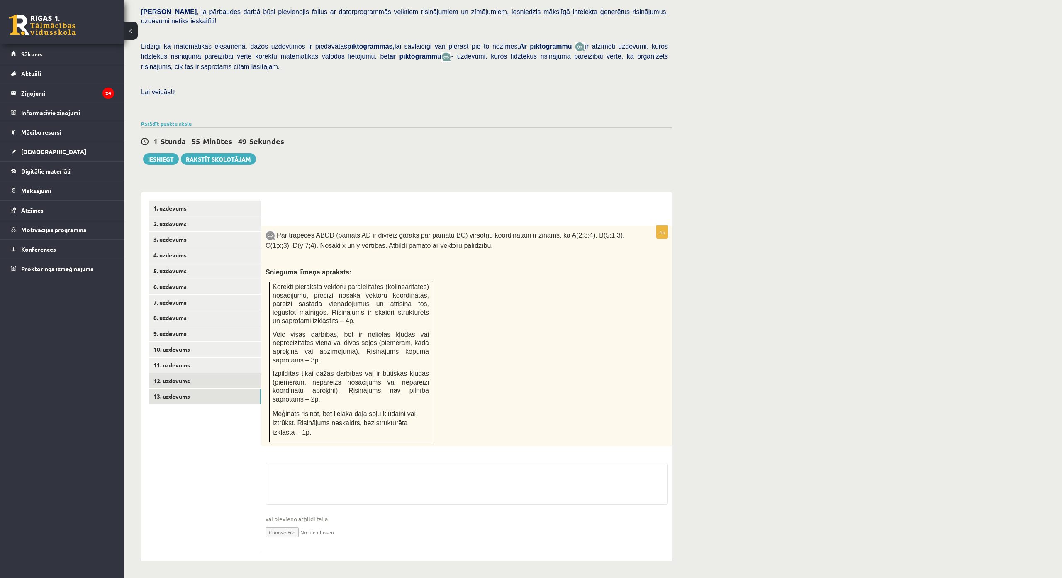
click at [198, 373] on link "12. uzdevums" at bounding box center [205, 380] width 112 height 15
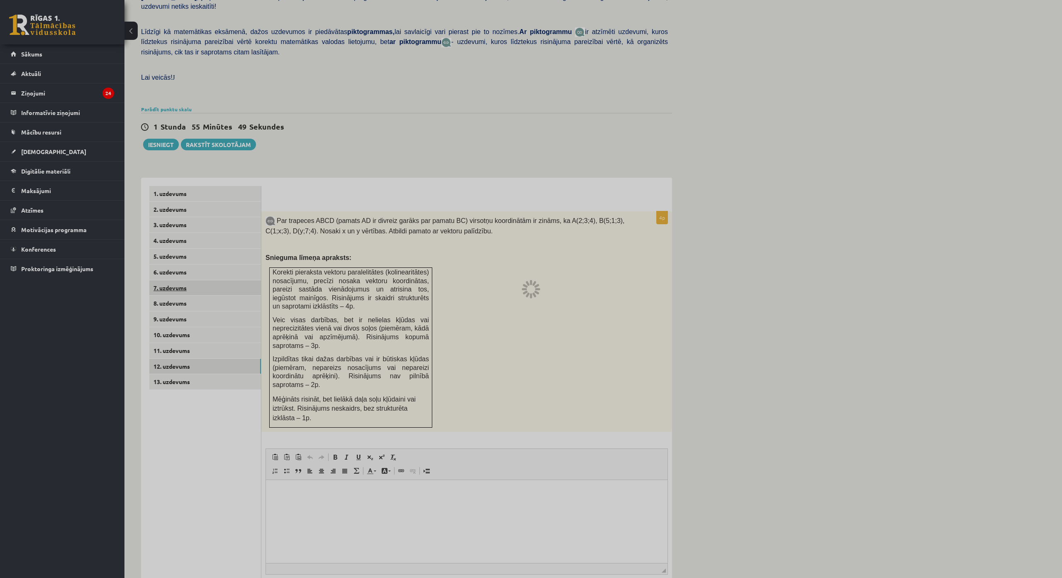
scroll to position [80, 0]
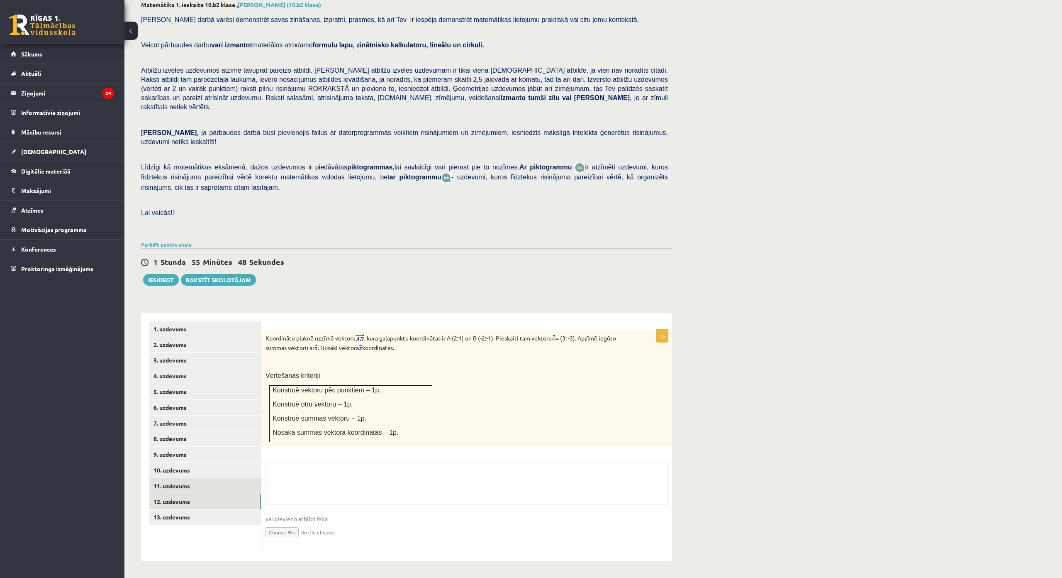
click at [183, 478] on link "11. uzdevums" at bounding box center [205, 485] width 112 height 15
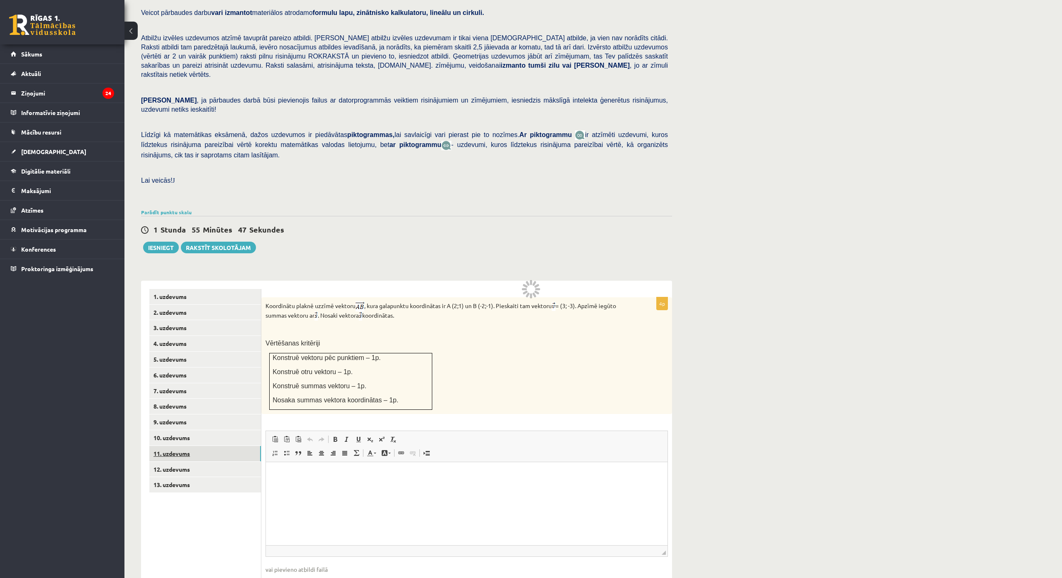
scroll to position [0, 0]
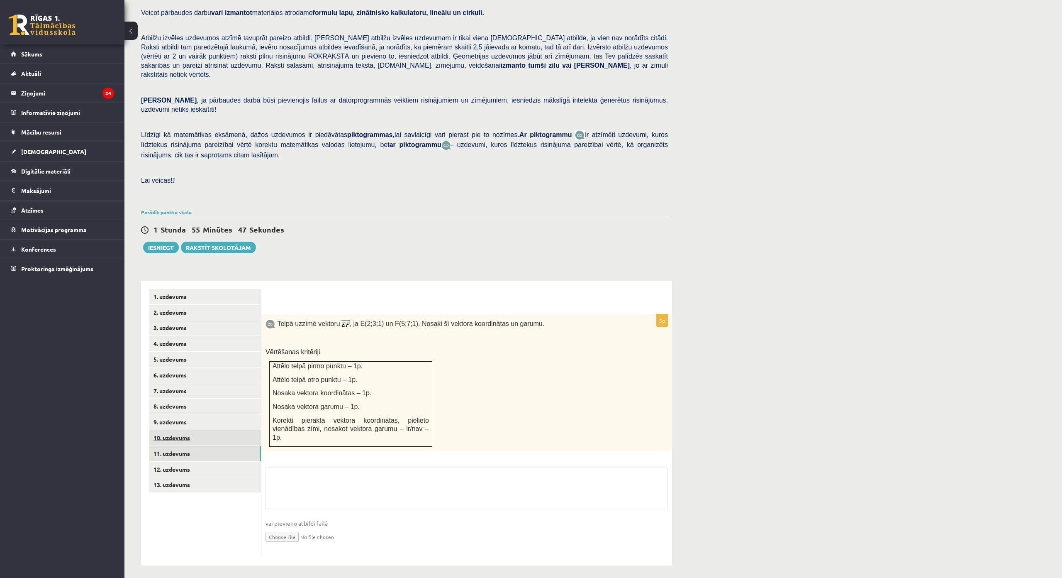
click at [189, 430] on link "10. uzdevums" at bounding box center [205, 437] width 112 height 15
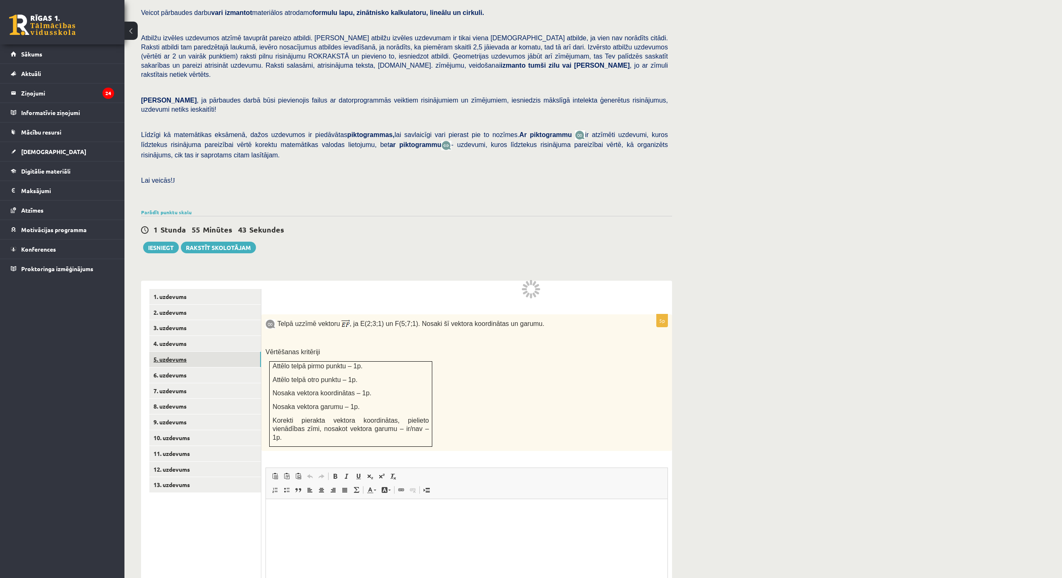
click at [195, 352] on link "5. uzdevums" at bounding box center [205, 359] width 112 height 15
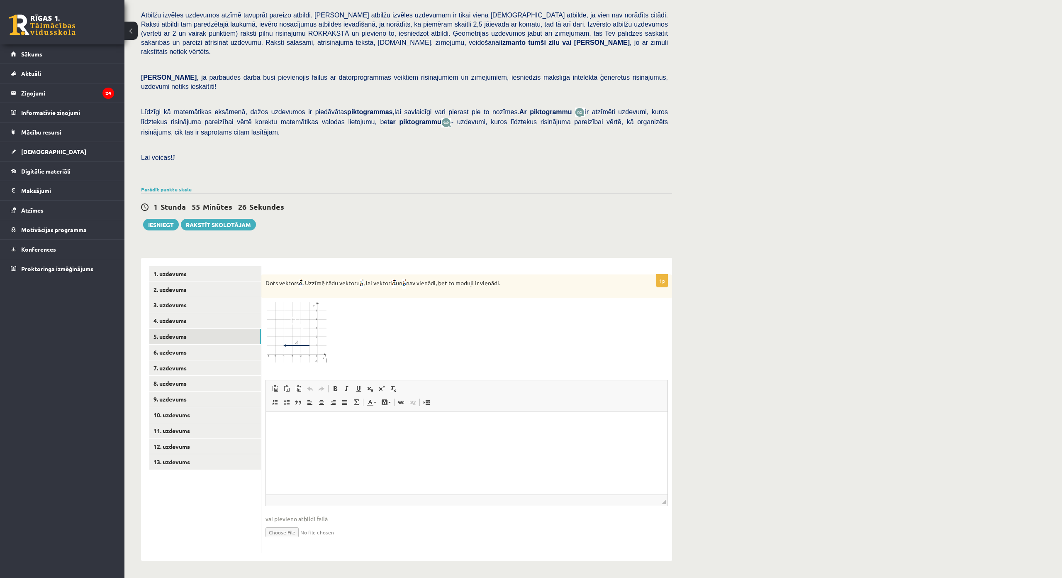
click at [310, 302] on img at bounding box center [297, 332] width 62 height 61
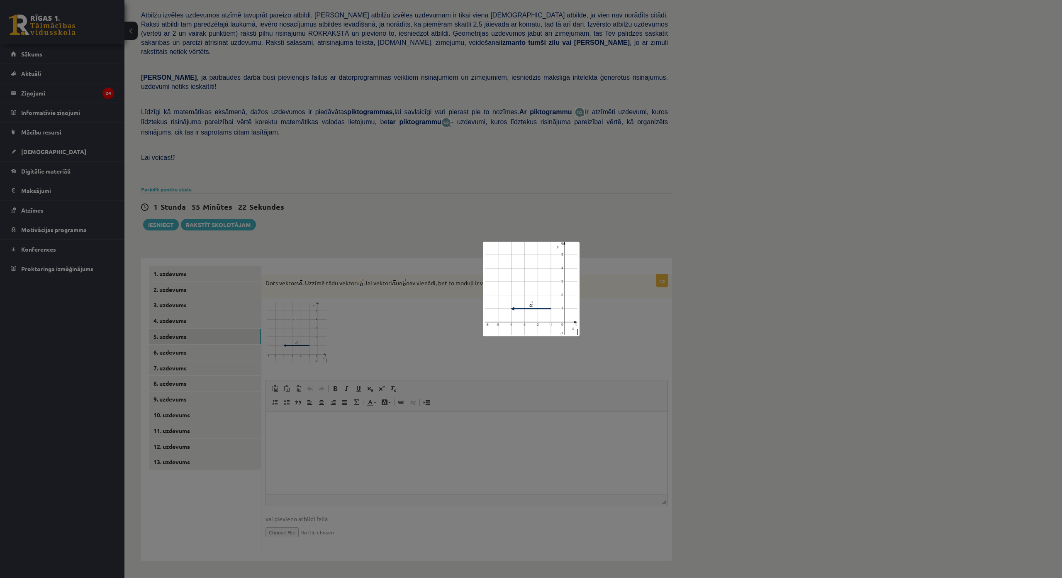
click at [374, 266] on div at bounding box center [531, 289] width 1062 height 578
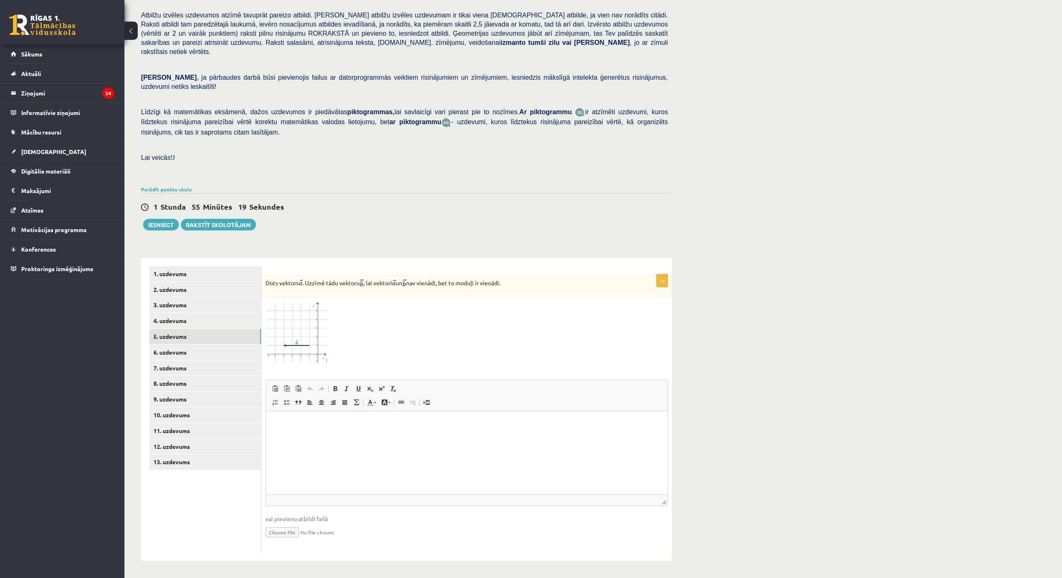
drag, startPoint x: 263, startPoint y: 234, endPoint x: 531, endPoint y: 237, distance: 268.5
click at [531, 274] on div "Dots vektors . Uzzīmē tādu vektoru , lai vektori un nav vienādi, bet to moduļi …" at bounding box center [466, 286] width 411 height 24
copy p "Dots vektors . Uzzīmē tādu vektoru , lai vektori un nav vienādi, bet to moduļi …"
click at [398, 274] on div "Dots vektors . Uzzīmē tādu vektoru , lai vektori un nav vienādi, bet to moduļi …" at bounding box center [466, 286] width 411 height 24
drag, startPoint x: 415, startPoint y: 245, endPoint x: 410, endPoint y: 242, distance: 5.9
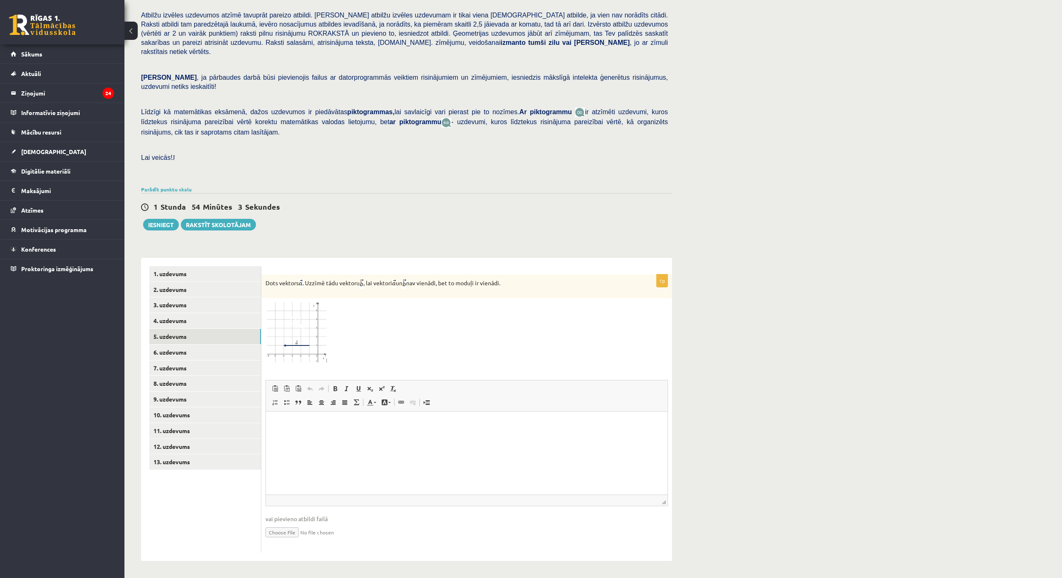
click at [416, 274] on div "Dots vektors . Uzzīmē tādu vektoru , lai vektori un nav vienādi, bet to moduļi …" at bounding box center [466, 286] width 411 height 24
click at [379, 258] on div "1p Dots vektors . Uzzīmē tādu vektoru , lai vektori un nav vienādi, bet to modu…" at bounding box center [466, 409] width 411 height 303
click at [291, 523] on input "file" at bounding box center [467, 531] width 403 height 17
type input "**********"
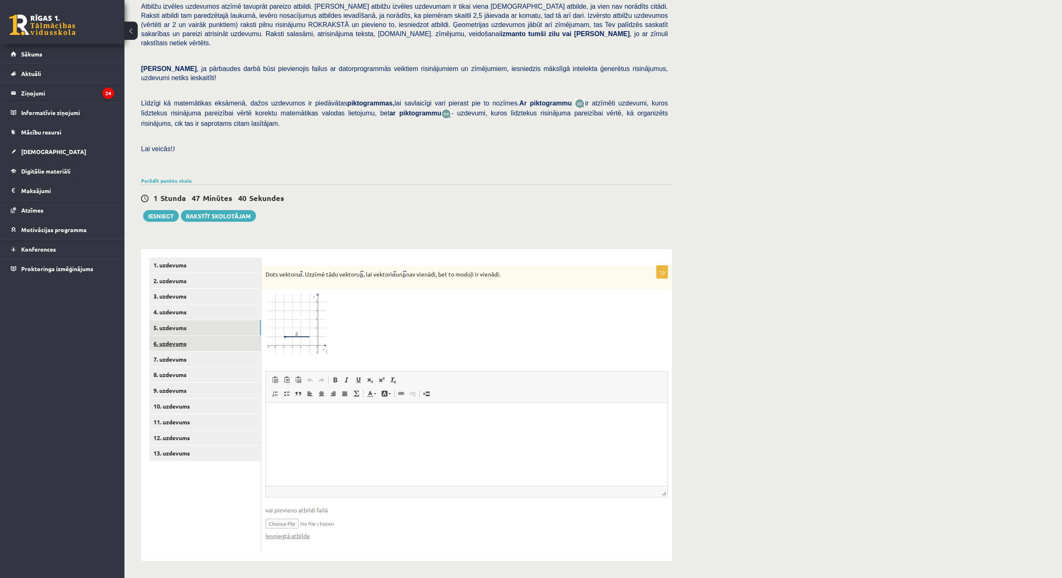
click at [202, 336] on link "6. uzdevums" at bounding box center [205, 343] width 112 height 15
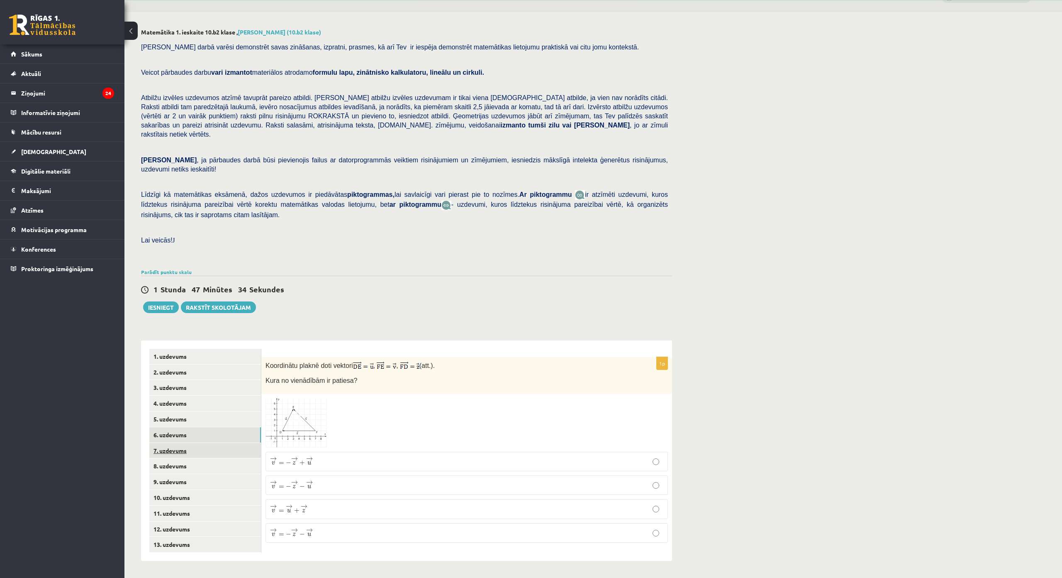
click at [220, 443] on link "7. uzdevums" at bounding box center [205, 450] width 112 height 15
click at [225, 458] on link "8. uzdevums" at bounding box center [205, 465] width 112 height 15
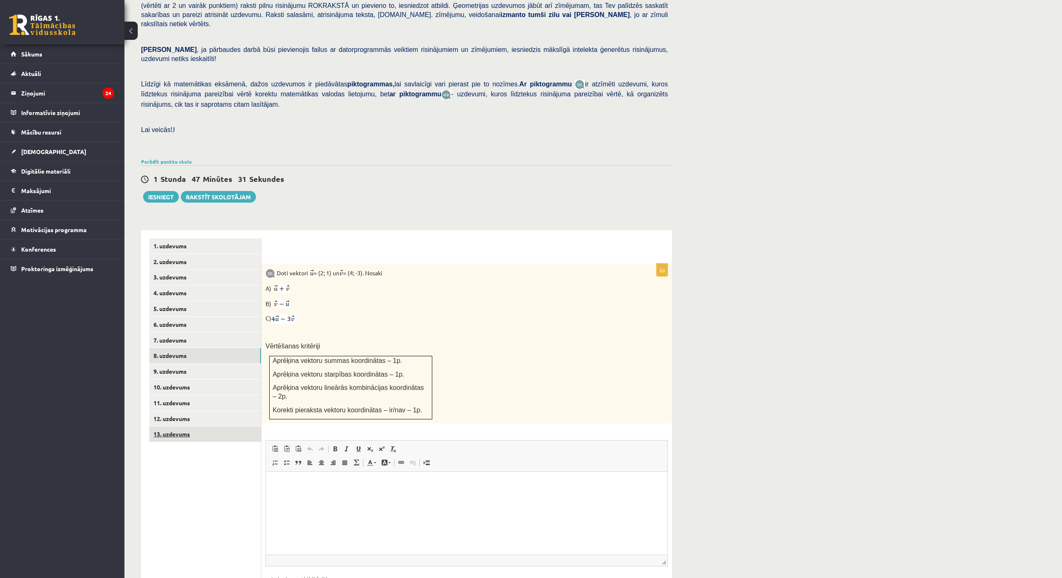
scroll to position [0, 0]
drag, startPoint x: 298, startPoint y: 283, endPoint x: 280, endPoint y: 284, distance: 17.9
click at [280, 298] on p "B)" at bounding box center [446, 303] width 361 height 10
click at [317, 298] on p "B)" at bounding box center [446, 303] width 361 height 10
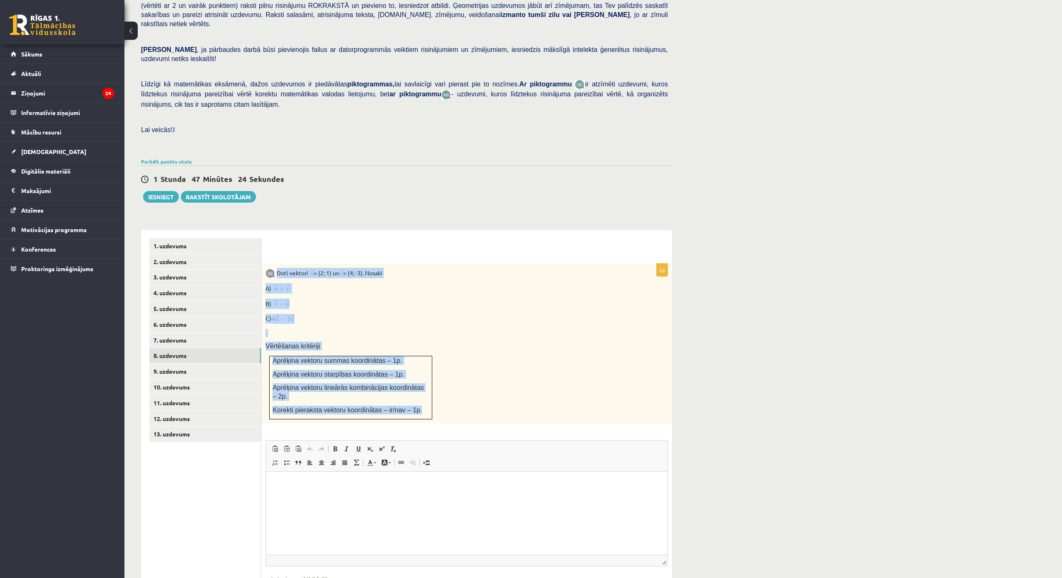
drag, startPoint x: 277, startPoint y: 254, endPoint x: 424, endPoint y: 388, distance: 199.2
click at [424, 388] on div "Doti vektori = (2; 1) un = (4; -3). Nosaki A) B) C) Vērtēšanas kritēriji Aprēķi…" at bounding box center [466, 344] width 411 height 160
copy div "Doti vektori = (2; 1) un = (4; -3). Nosaki A) B) C) Vērtēšanas kritēriji Aprēķi…"
click at [293, 268] on p "Doti vektori = (2; 1) un = (4; -3). Nosaki" at bounding box center [446, 273] width 361 height 10
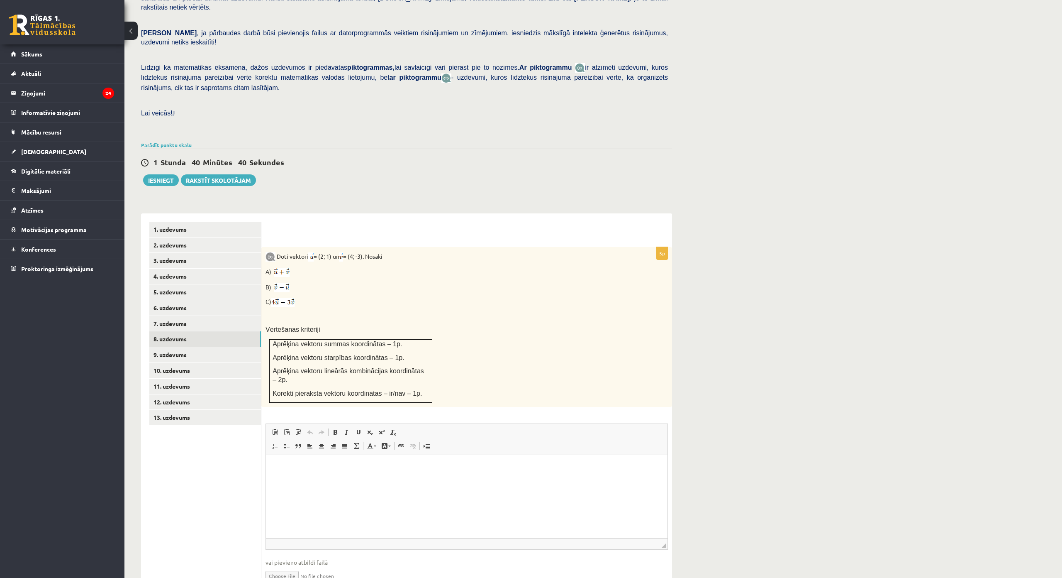
scroll to position [213, 0]
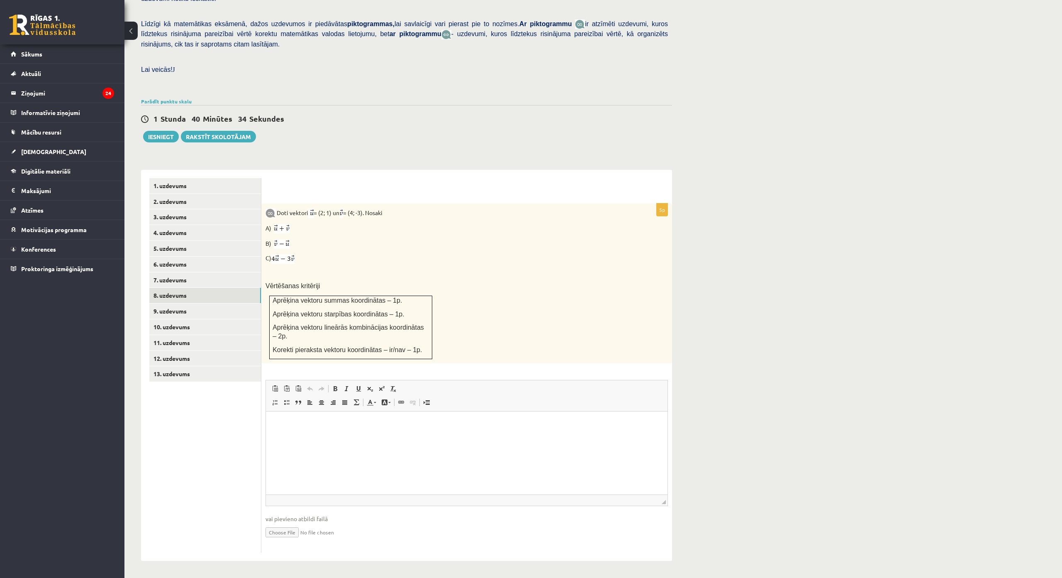
click at [285, 523] on input "file" at bounding box center [467, 531] width 403 height 17
type input "**********"
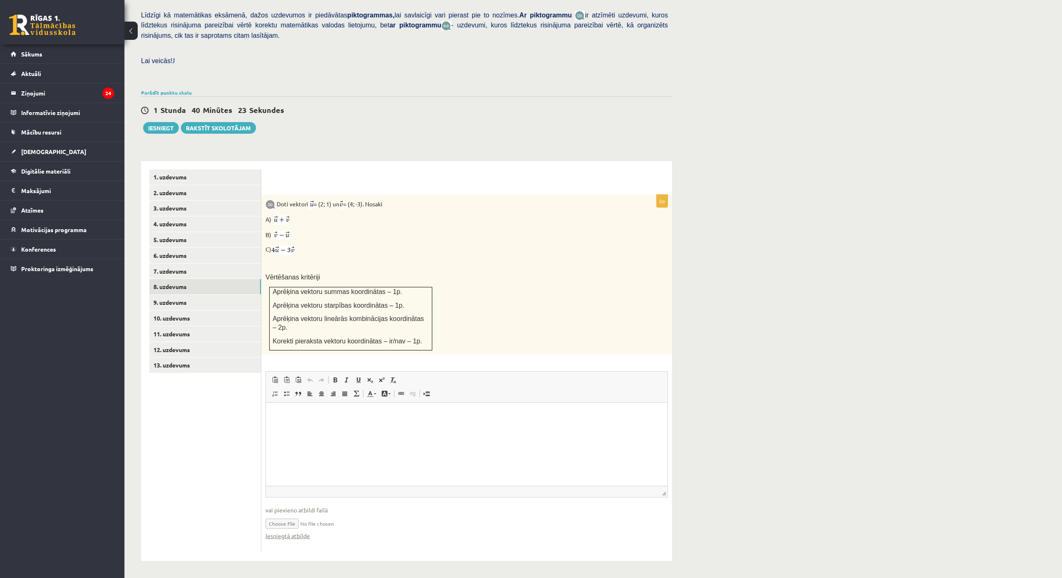
scroll to position [222, 0]
click at [185, 232] on link "5. uzdevums" at bounding box center [205, 239] width 112 height 15
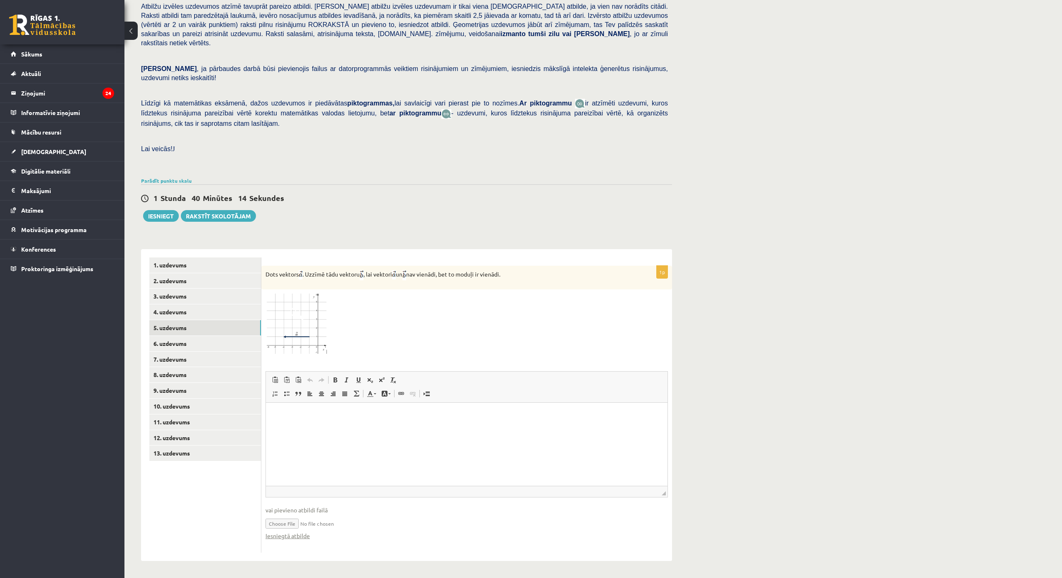
scroll to position [0, 0]
click at [195, 336] on link "6. uzdevums" at bounding box center [205, 343] width 112 height 15
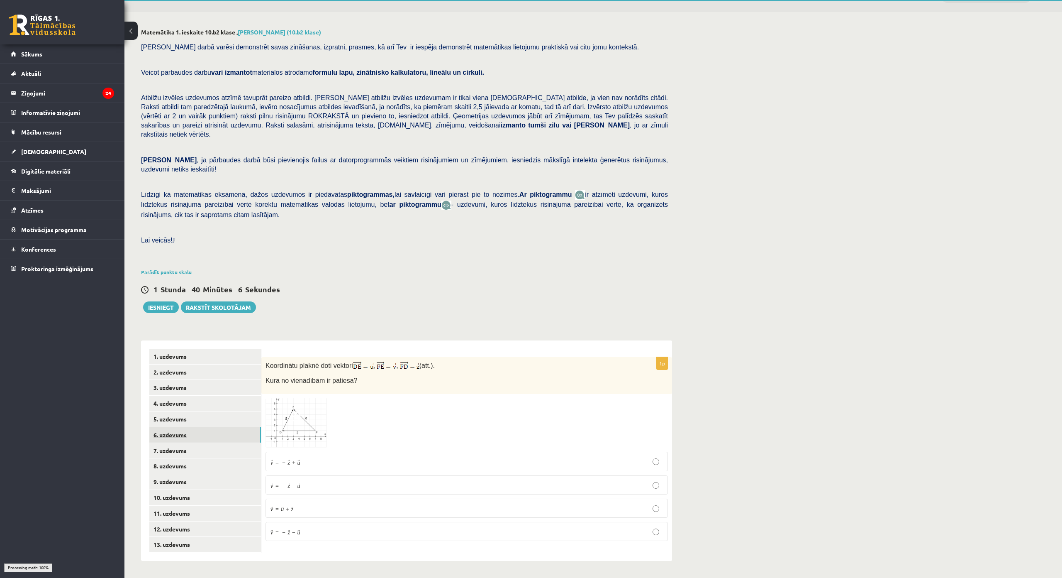
scroll to position [52, 0]
click at [190, 443] on link "7. uzdevums" at bounding box center [205, 450] width 112 height 15
click at [186, 458] on link "8. uzdevums" at bounding box center [205, 465] width 112 height 15
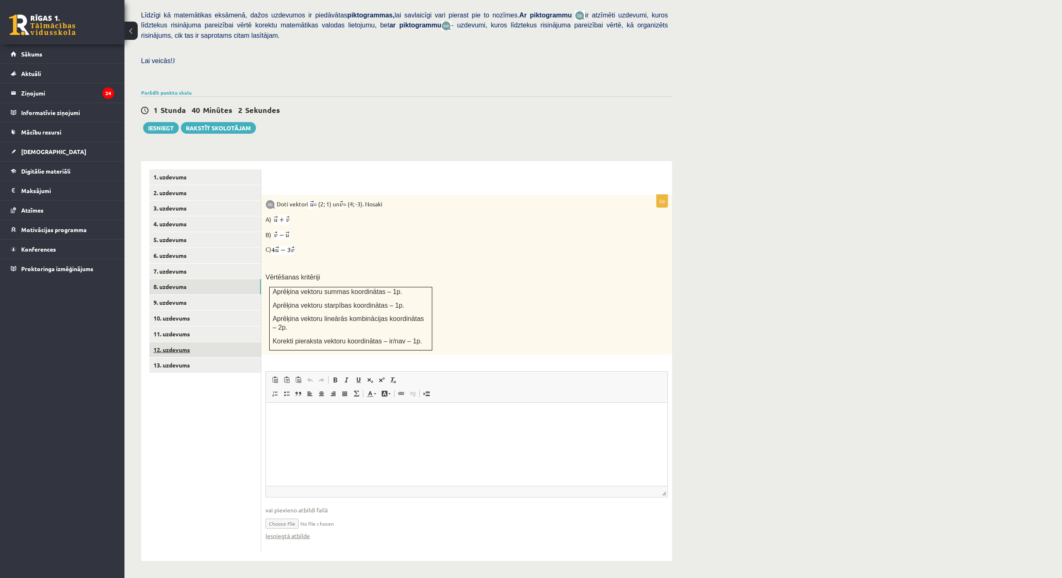
scroll to position [222, 0]
click at [196, 232] on link "5. uzdevums" at bounding box center [205, 239] width 112 height 15
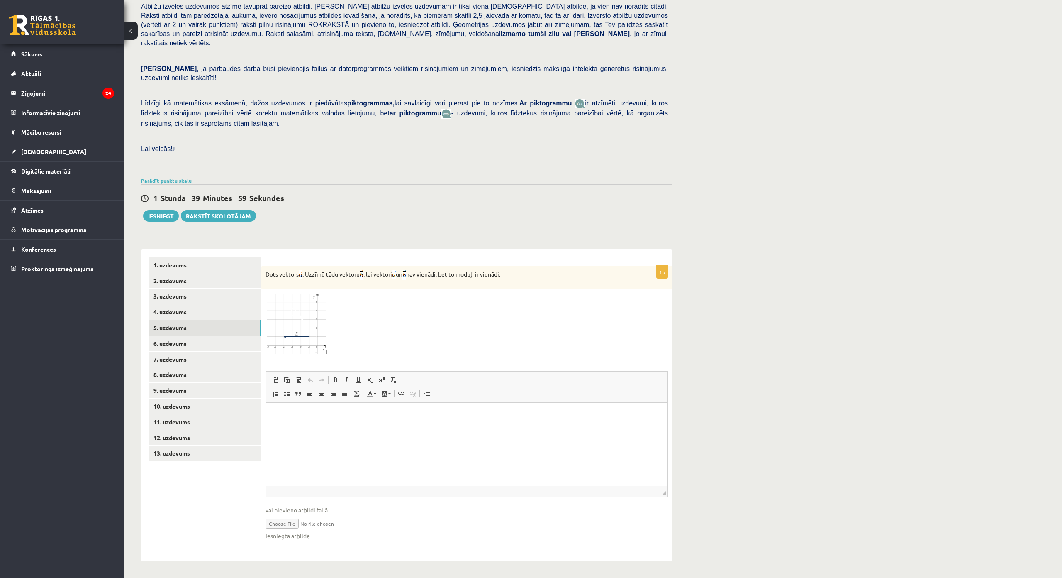
scroll to position [0, 0]
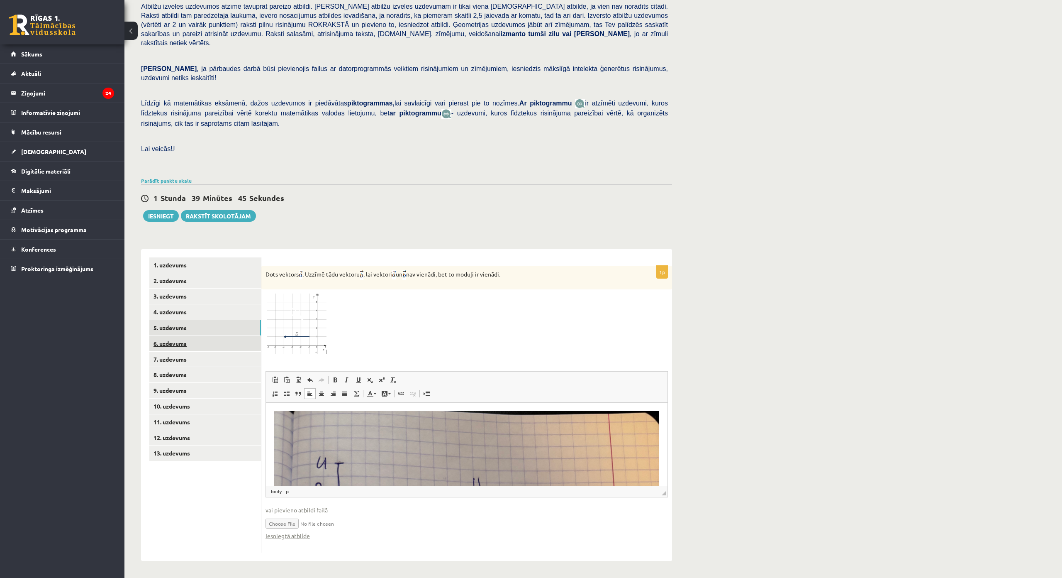
click at [205, 336] on link "6. uzdevums" at bounding box center [205, 343] width 112 height 15
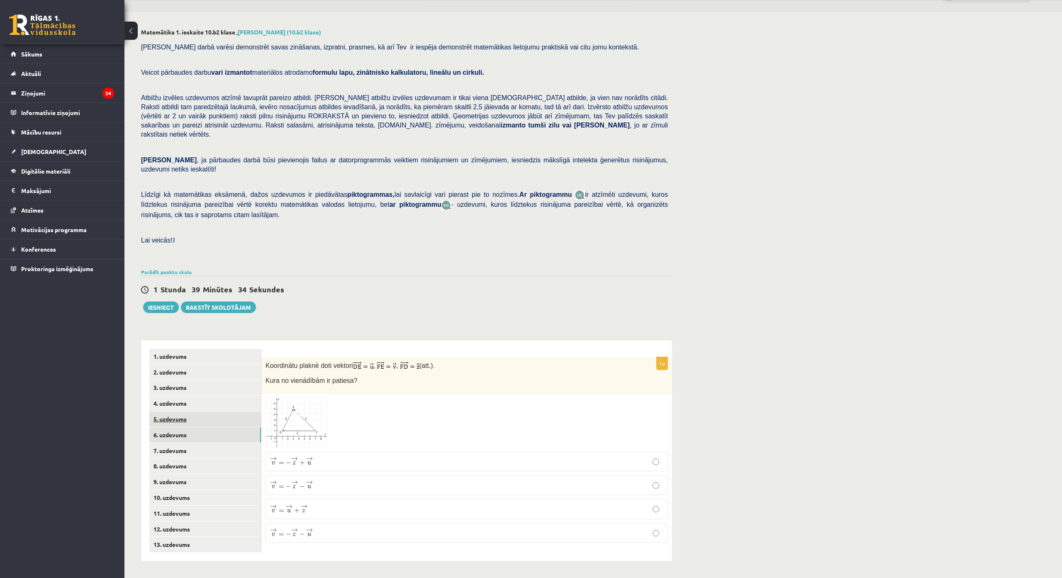
click at [210, 411] on link "5. uzdevums" at bounding box center [205, 418] width 112 height 15
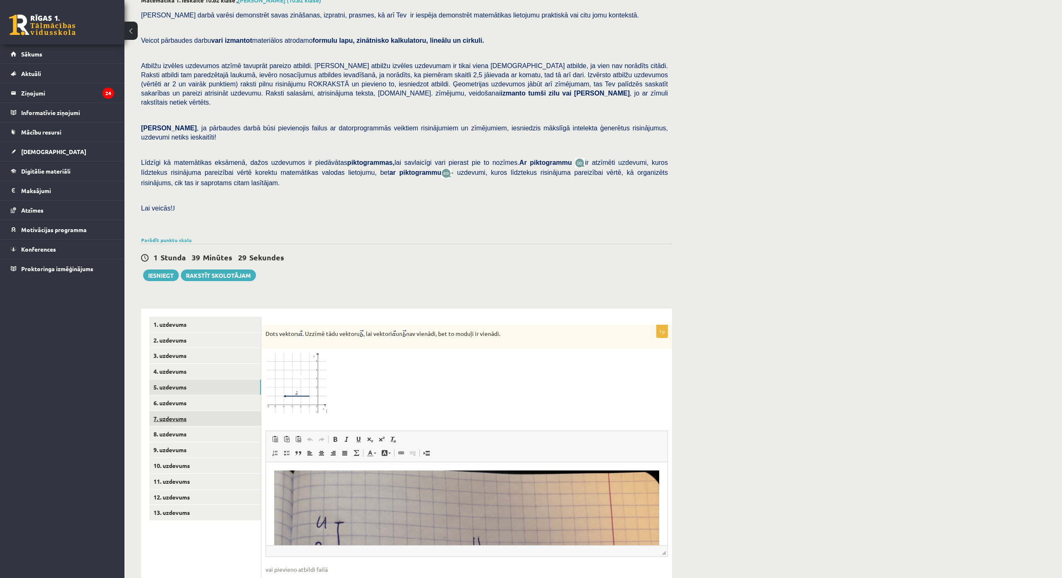
scroll to position [143, 0]
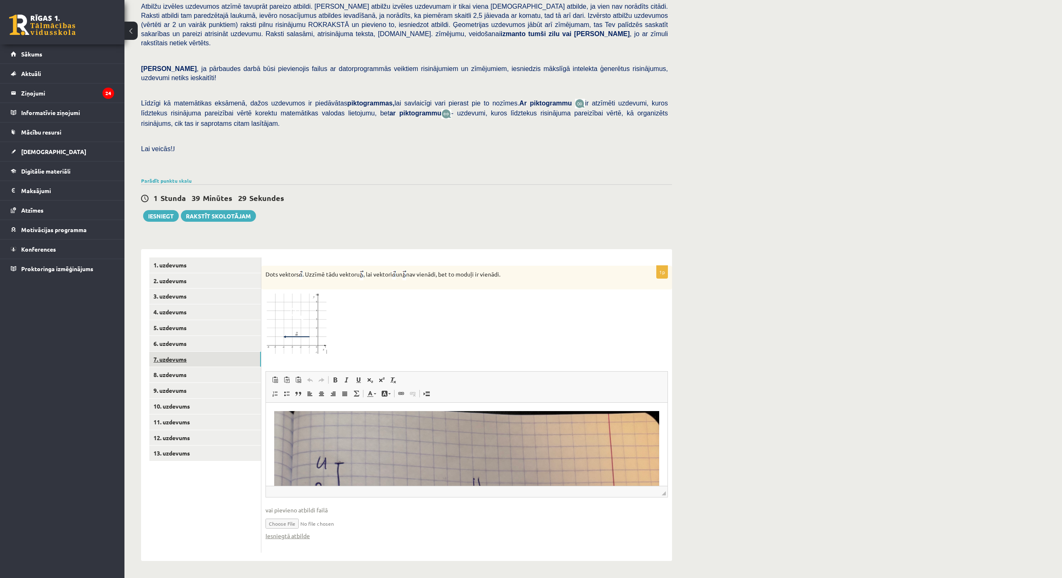
click at [193, 352] on link "7. uzdevums" at bounding box center [205, 359] width 112 height 15
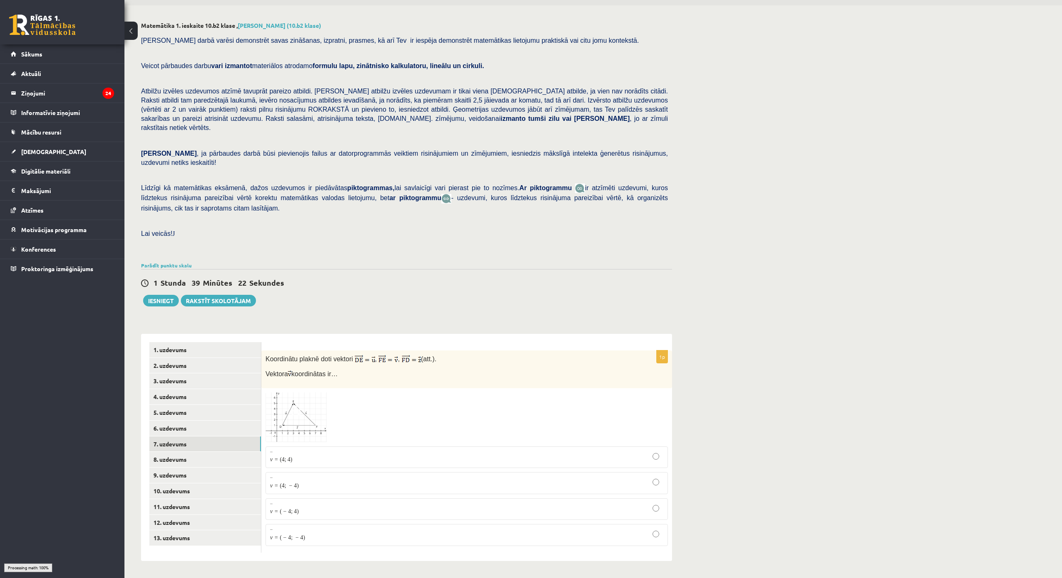
scroll to position [52, 0]
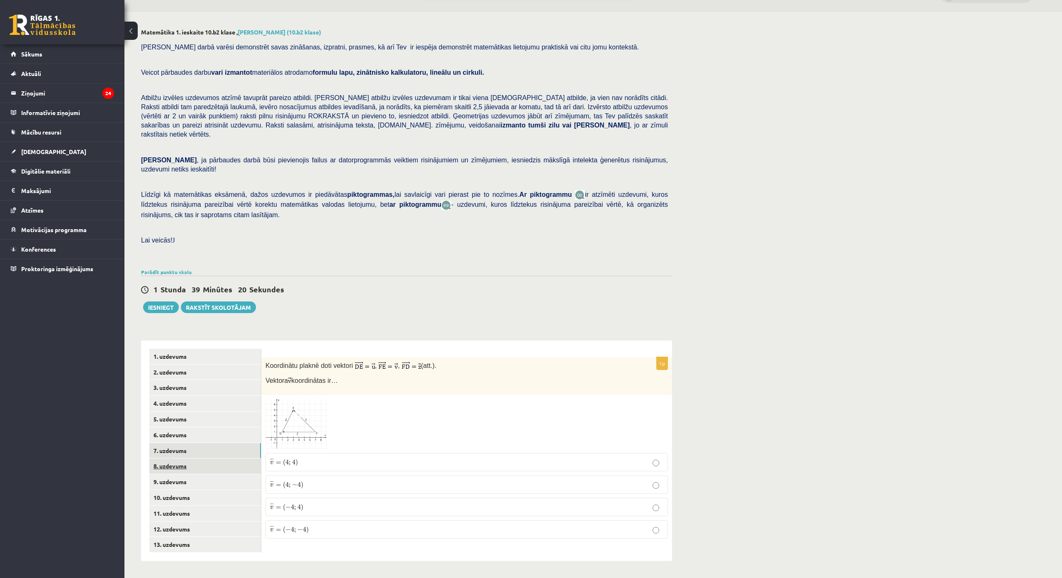
click at [203, 458] on link "8. uzdevums" at bounding box center [205, 465] width 112 height 15
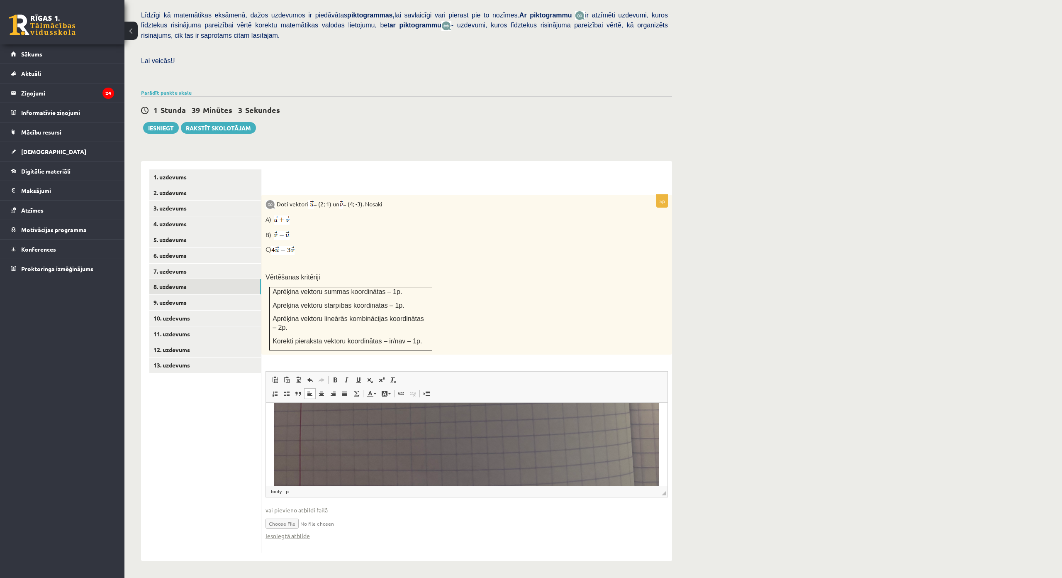
scroll to position [374, 0]
click at [198, 295] on link "9. uzdevums" at bounding box center [205, 302] width 112 height 15
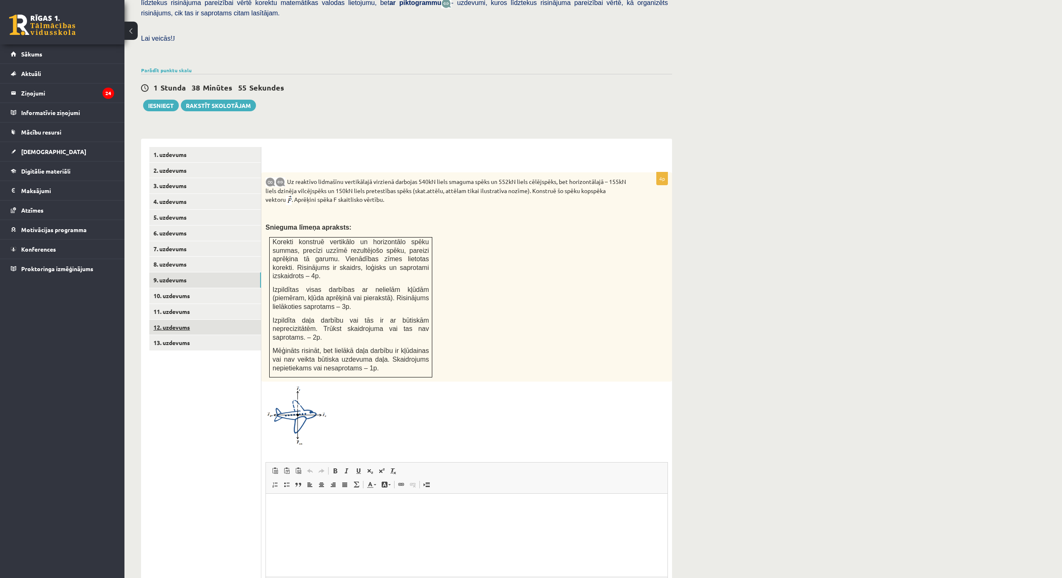
scroll to position [0, 0]
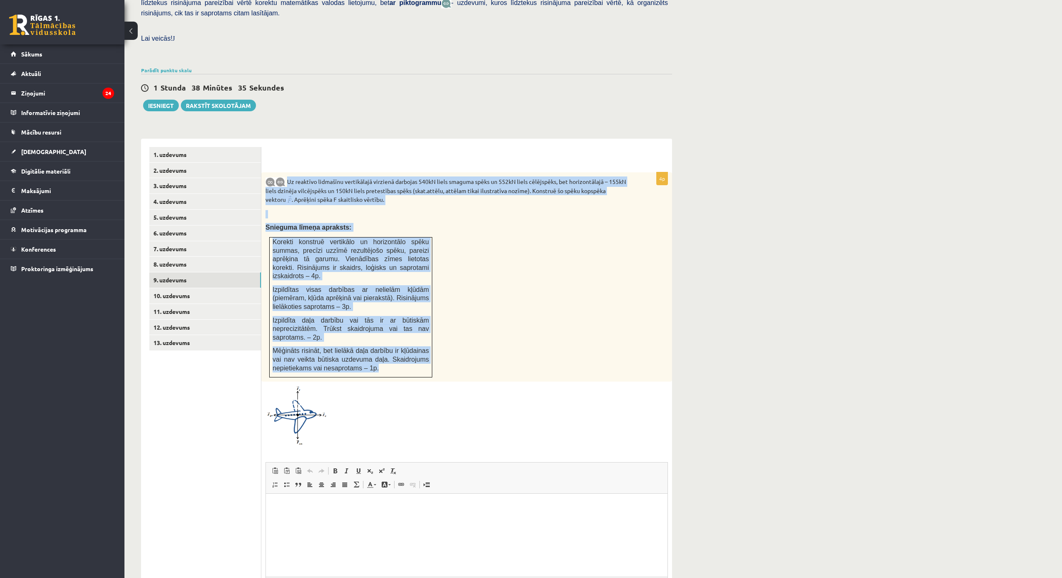
drag, startPoint x: 288, startPoint y: 162, endPoint x: 415, endPoint y: 347, distance: 224.7
click at [415, 347] on div "Uz reaktīvo lidmašīnu vertikālajā virzienā darbojas 540kN liels smaguma spēks u…" at bounding box center [466, 276] width 411 height 209
copy div "Uz reaktīvo lidmašīnu vertikālajā virzienā darbojas 540kN liels smaguma spēks u…"
click at [522, 266] on div "Uz reaktīvo lidmašīnu vertikālajā virzienā darbojas 540kN liels smaguma spēks u…" at bounding box center [466, 276] width 411 height 209
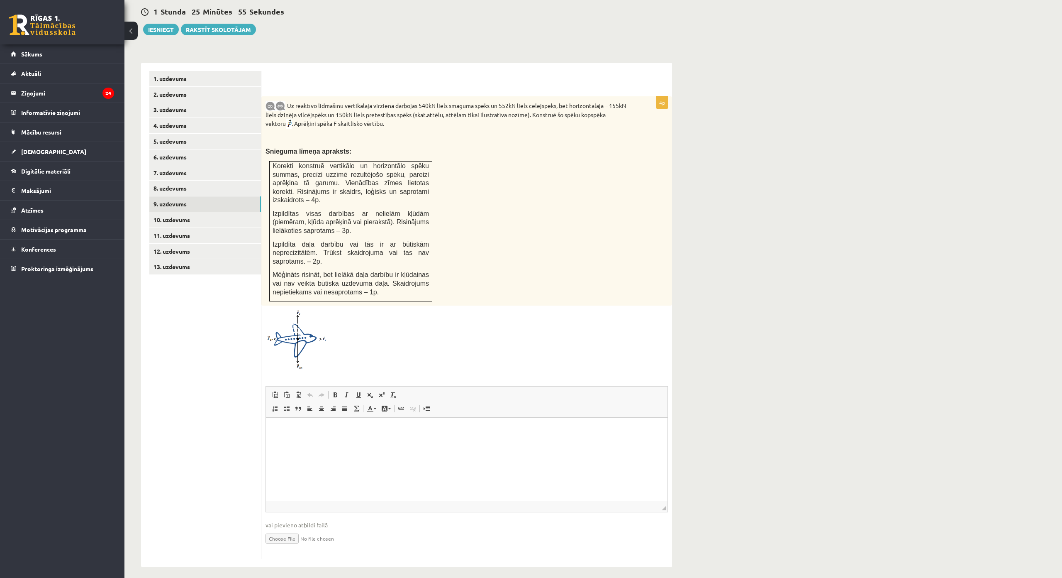
scroll to position [327, 0]
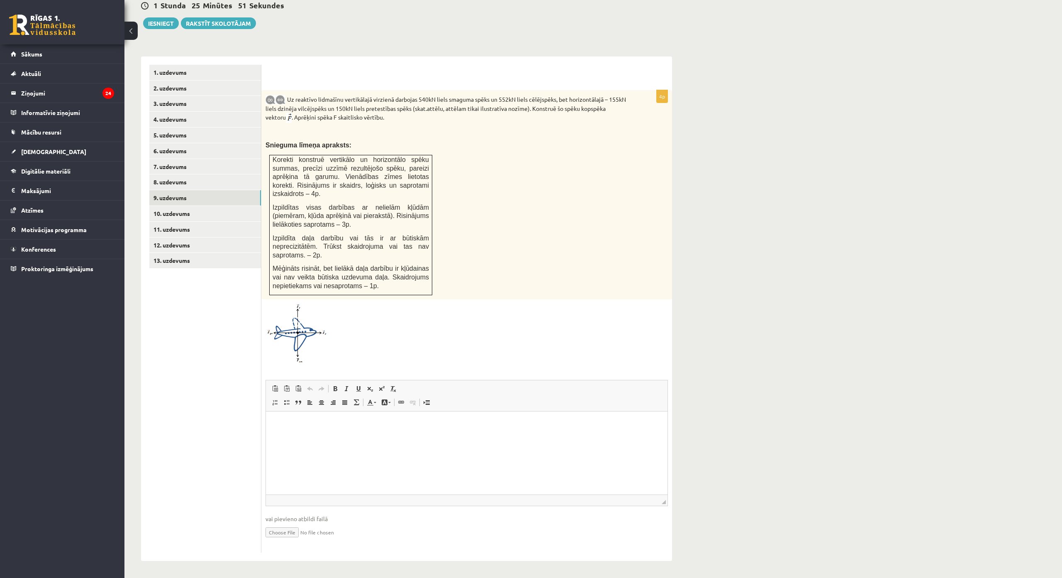
click at [853, 447] on div "Matemātika 1. ieskaite 10.b2 klase , Viktorija Skripko (10.b2 klase) Pārbaudes …" at bounding box center [594, 152] width 938 height 849
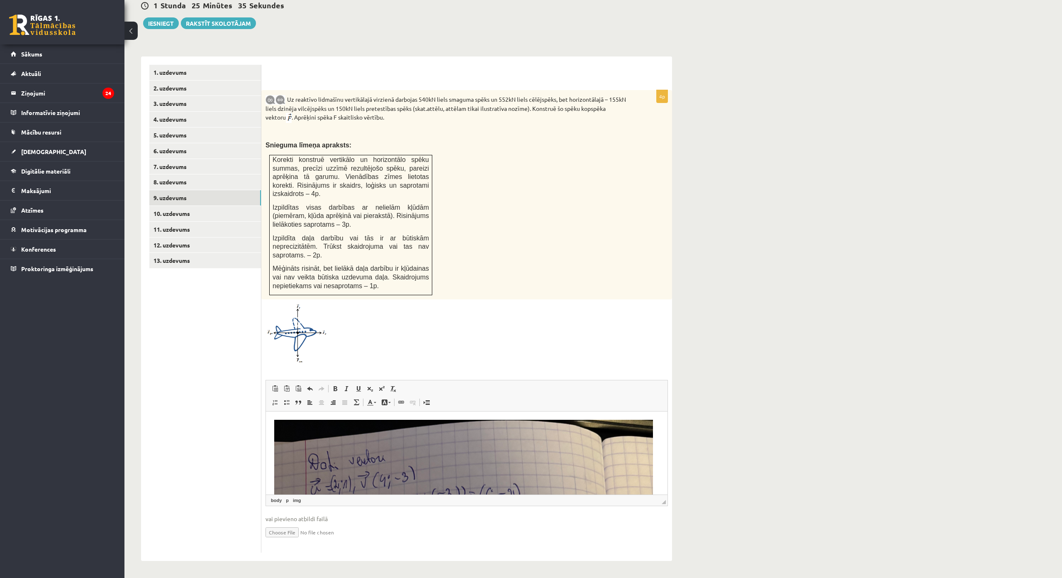
drag, startPoint x: 321, startPoint y: 449, endPoint x: 524, endPoint y: 444, distance: 202.6
click at [539, 430] on span "Вырезать" at bounding box center [542, 428] width 44 height 12
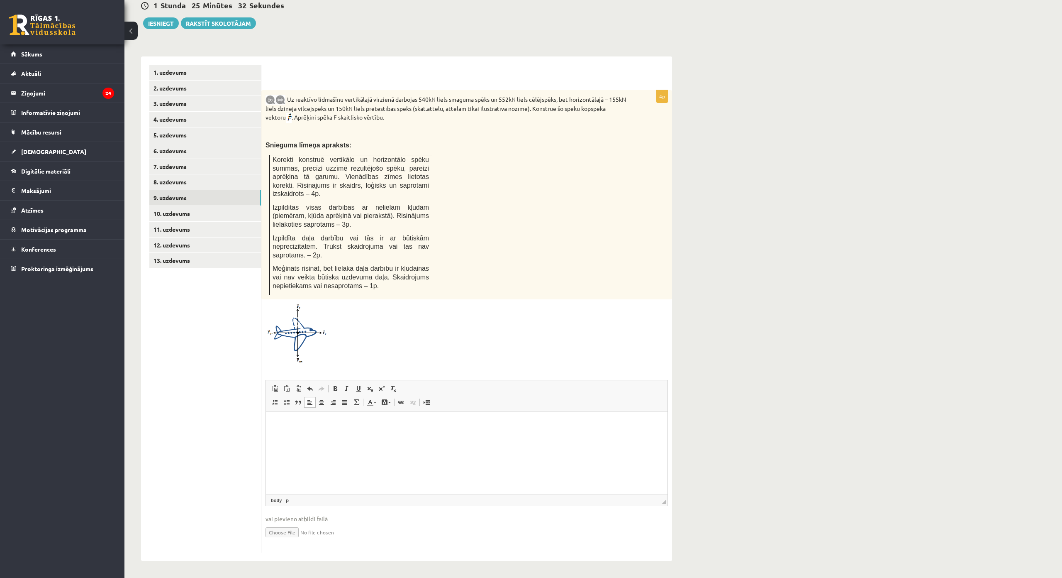
click at [522, 436] on html at bounding box center [467, 423] width 402 height 25
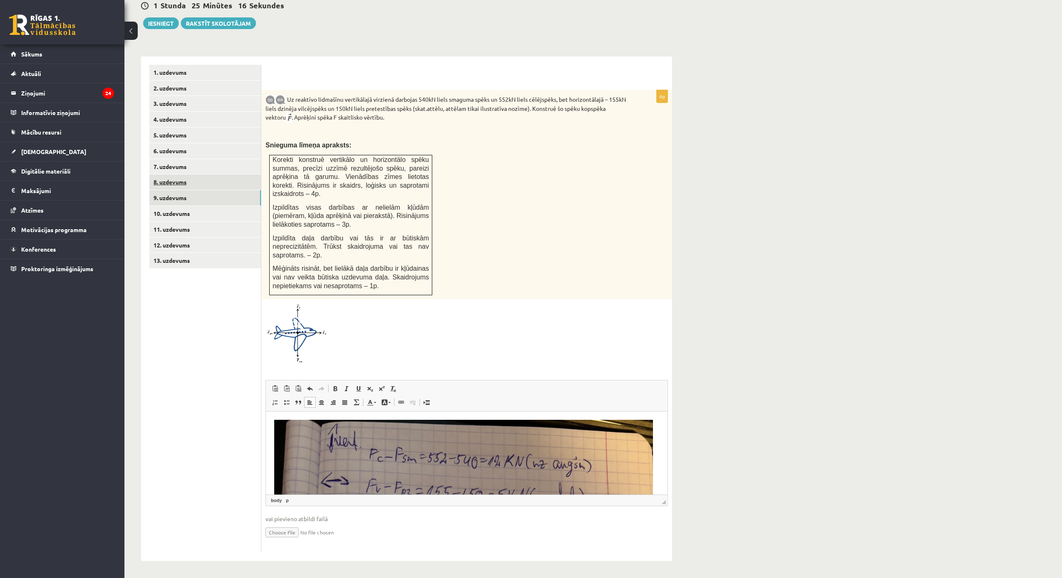
click at [183, 174] on link "8. uzdevums" at bounding box center [205, 181] width 112 height 15
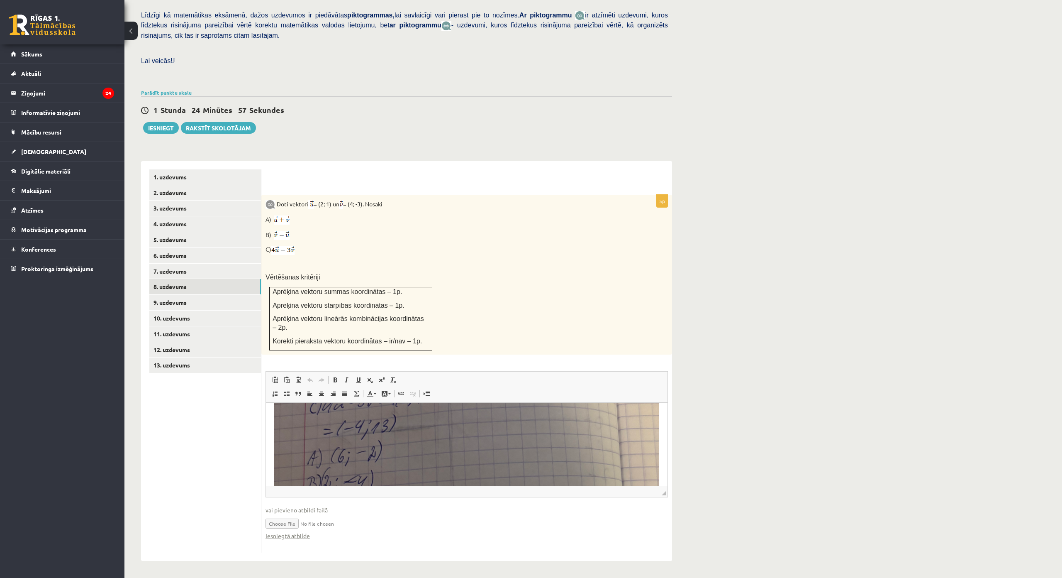
scroll to position [208, 0]
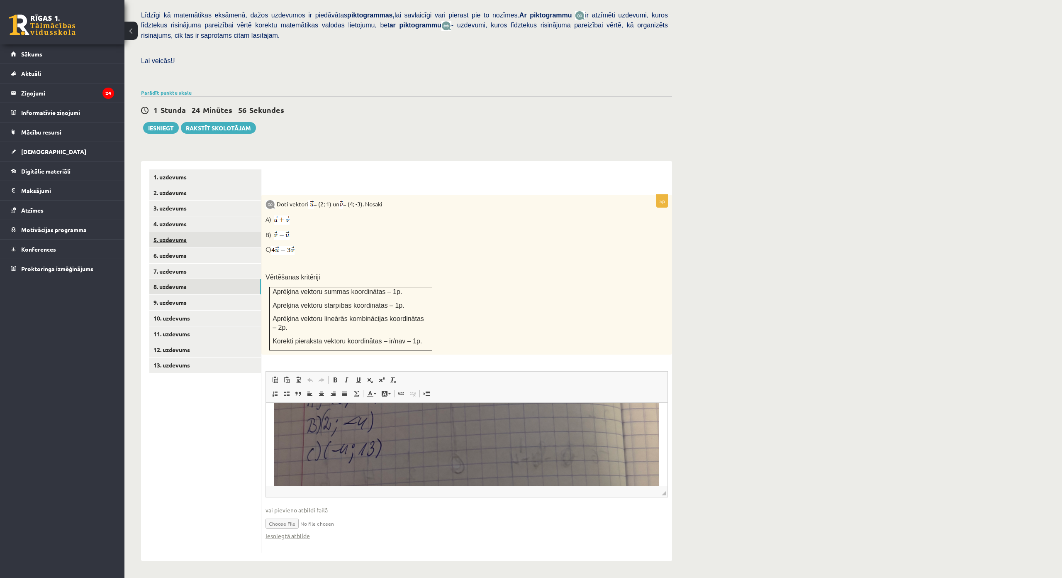
click at [228, 232] on link "5. uzdevums" at bounding box center [205, 239] width 112 height 15
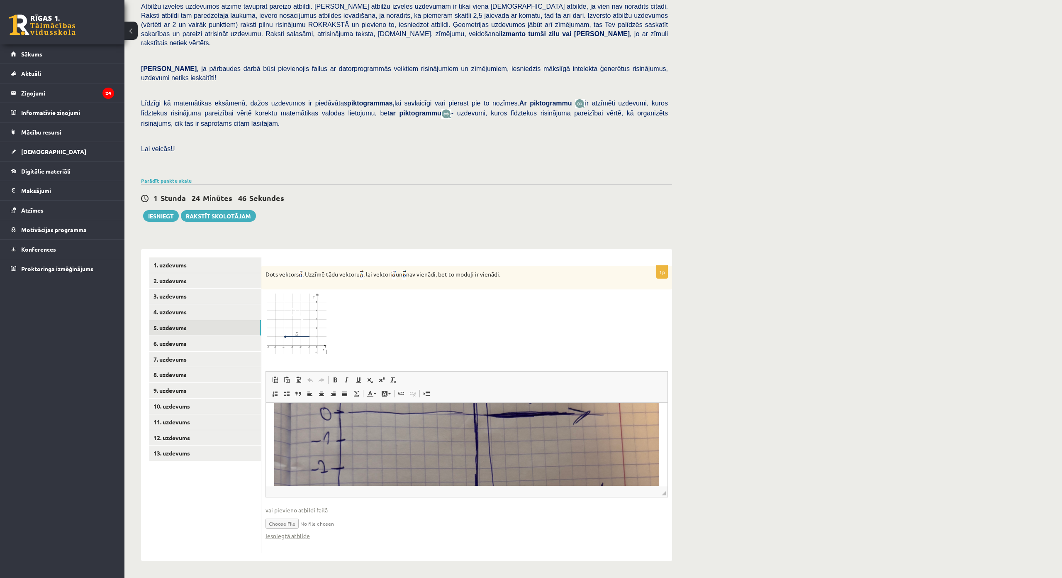
scroll to position [166, 0]
click at [203, 367] on link "8. uzdevums" at bounding box center [205, 374] width 112 height 15
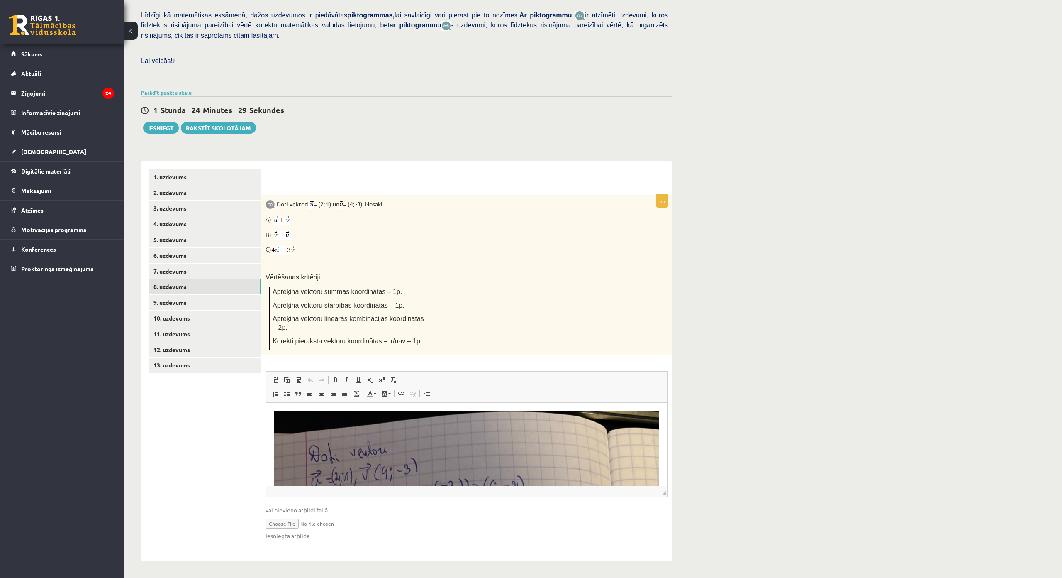
scroll to position [222, 0]
click at [207, 295] on link "9. uzdevums" at bounding box center [205, 302] width 112 height 15
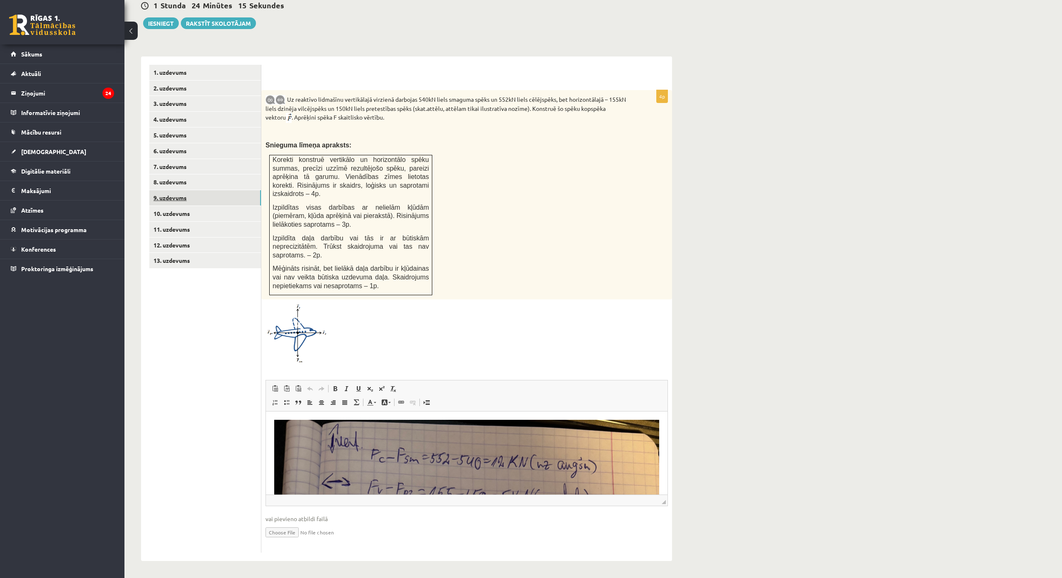
scroll to position [327, 0]
click at [200, 206] on link "10. uzdevums" at bounding box center [205, 213] width 112 height 15
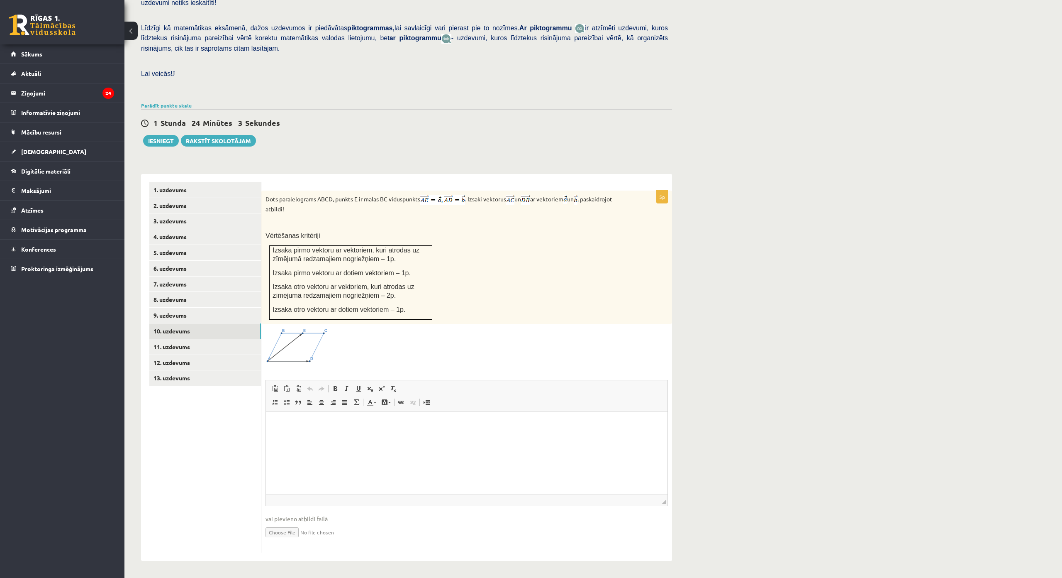
scroll to position [0, 0]
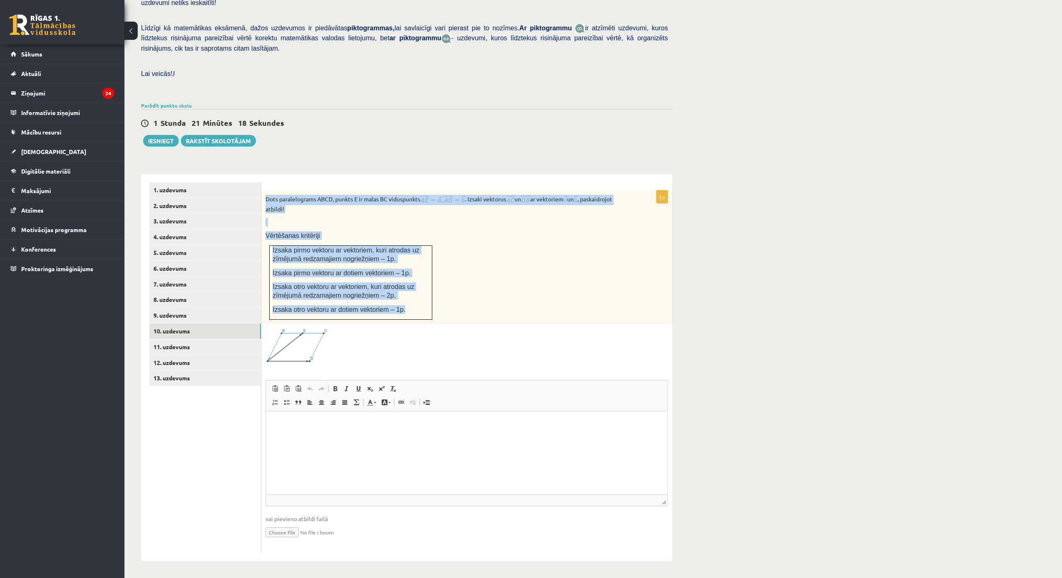
drag, startPoint x: 273, startPoint y: 145, endPoint x: 408, endPoint y: 266, distance: 181.3
click at [408, 266] on div "Dots paralelograms ABCD, punkts E ir malas BC viduspunkts . Izsaki vektorus un …" at bounding box center [466, 256] width 411 height 133
copy div "Dots paralelograms ABCD, punkts E ir malas BC viduspunkts . Izsaki vektorus un …"
click at [482, 222] on div "Dots paralelograms ABCD, punkts E ir malas BC viduspunkts . Izsaki vektorus un …" at bounding box center [466, 256] width 411 height 133
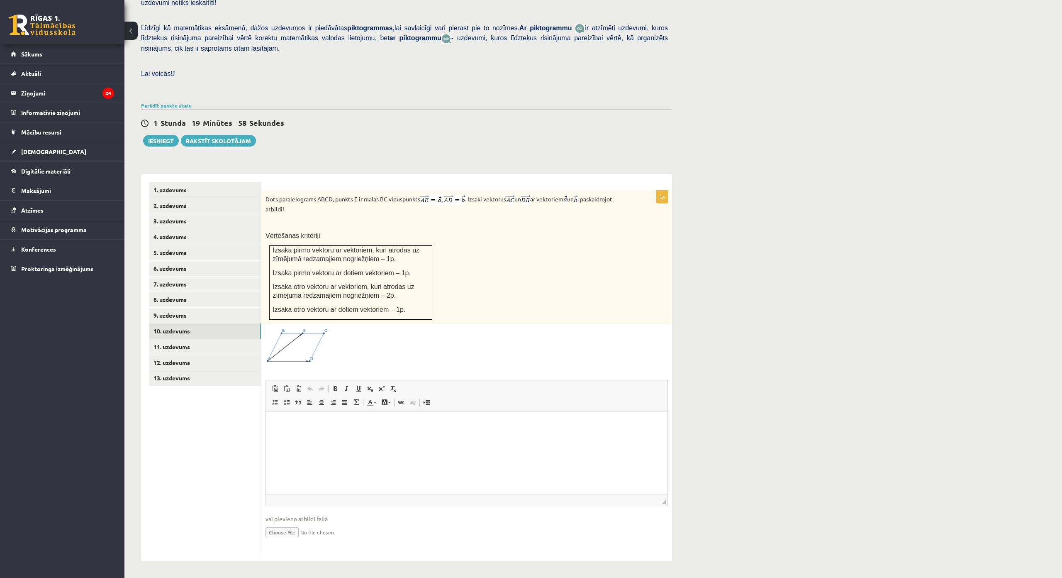
drag, startPoint x: 513, startPoint y: 148, endPoint x: 540, endPoint y: 150, distance: 26.2
click at [540, 195] on p "Dots paralelograms ABCD, punkts E ir malas BC viduspunkts . Izsaki vektorus un …" at bounding box center [446, 204] width 361 height 19
click at [534, 190] on div "Dots paralelograms ABCD, punkts E ir malas BC viduspunkts . Izsaki vektorus un …" at bounding box center [466, 256] width 411 height 133
drag, startPoint x: 279, startPoint y: 238, endPoint x: 393, endPoint y: 234, distance: 114.6
click at [393, 283] on span "Izsaka otro vektoru ar vektoriem, kuri atrodas uz zīmējumā redzamajiem nogriežņ…" at bounding box center [344, 291] width 142 height 16
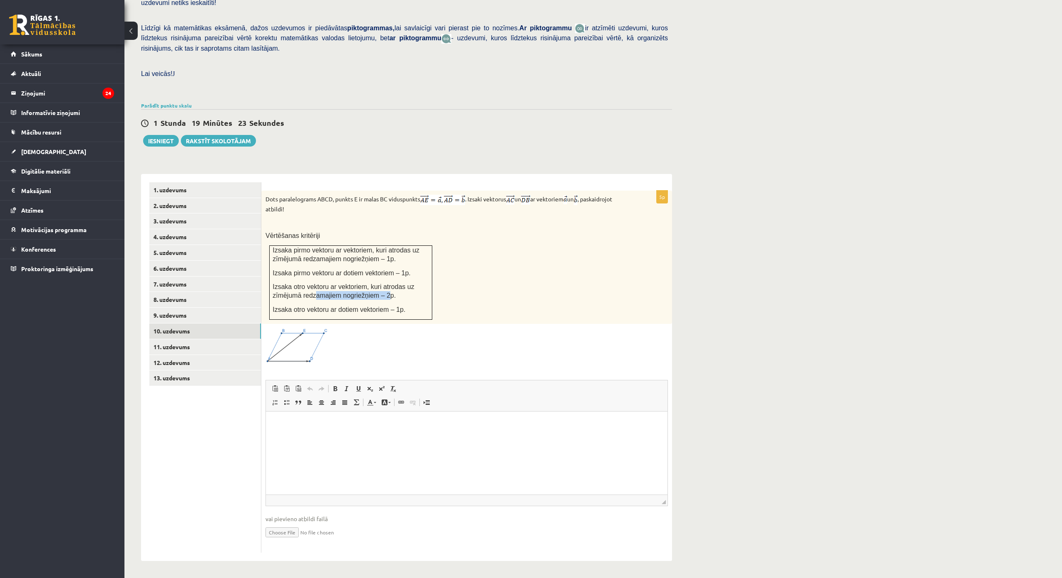
drag, startPoint x: 330, startPoint y: 244, endPoint x: 381, endPoint y: 244, distance: 50.6
click at [381, 283] on span "Izsaka otro vektoru ar vektoriem, kuri atrodas uz zīmējumā redzamajiem nogriežņ…" at bounding box center [344, 291] width 142 height 16
drag, startPoint x: 319, startPoint y: 261, endPoint x: 379, endPoint y: 259, distance: 60.6
click at [379, 306] on span "Izsaka otro vektoru ar dotiem vektoriem – 1p." at bounding box center [339, 309] width 133 height 7
click at [387, 306] on span "Izsaka otro vektoru ar dotiem vektoriem – 1p." at bounding box center [339, 309] width 133 height 7
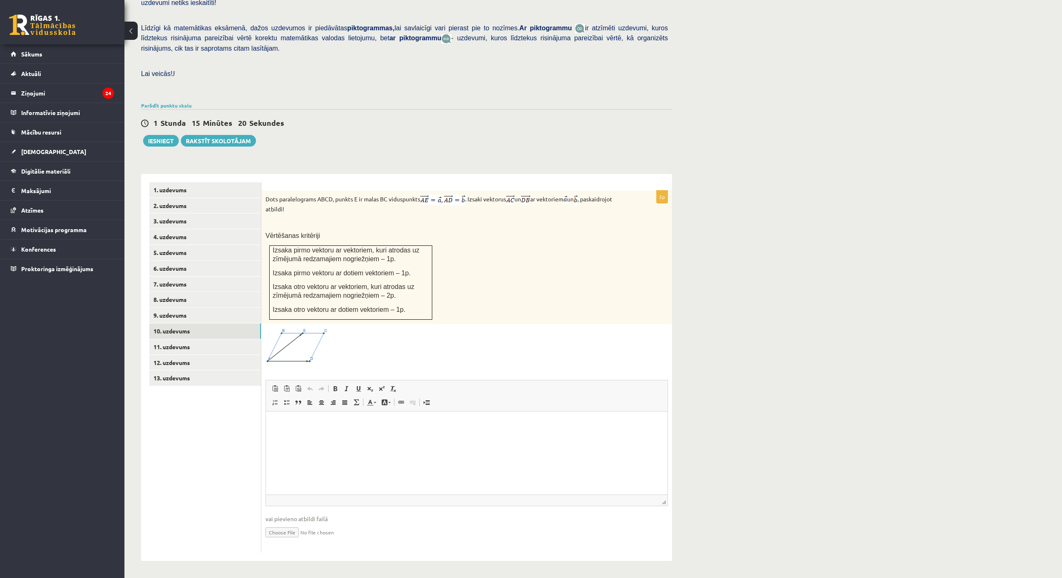
click at [285, 328] on img at bounding box center [297, 346] width 62 height 36
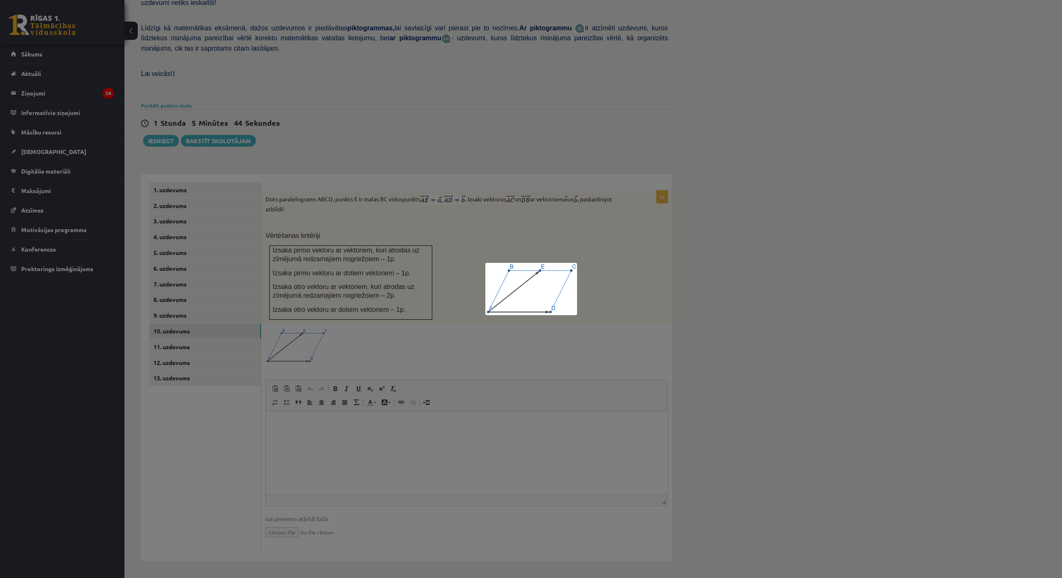
click at [676, 229] on div at bounding box center [531, 289] width 1062 height 578
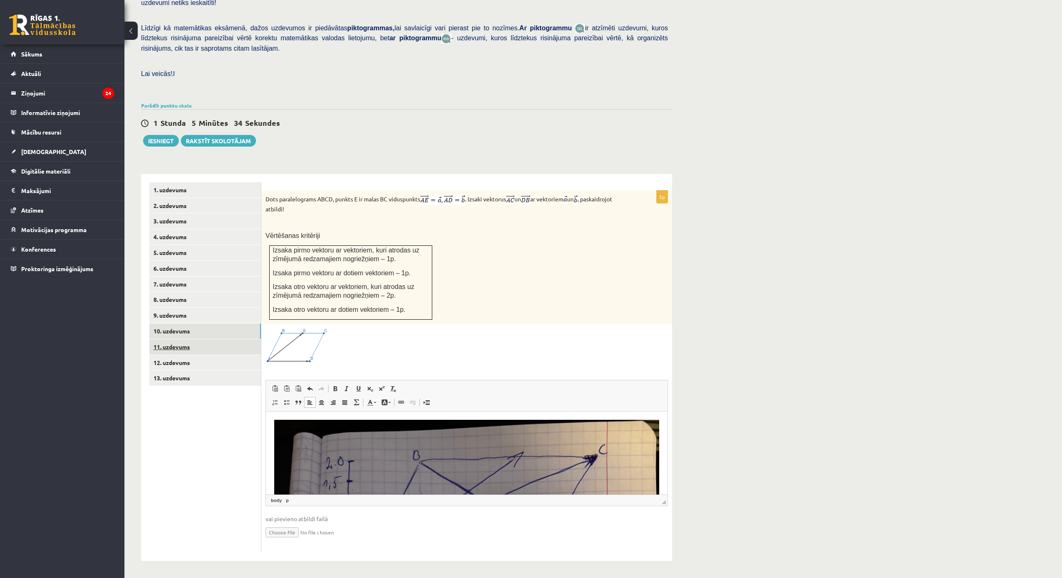
click at [193, 339] on link "11. uzdevums" at bounding box center [205, 346] width 112 height 15
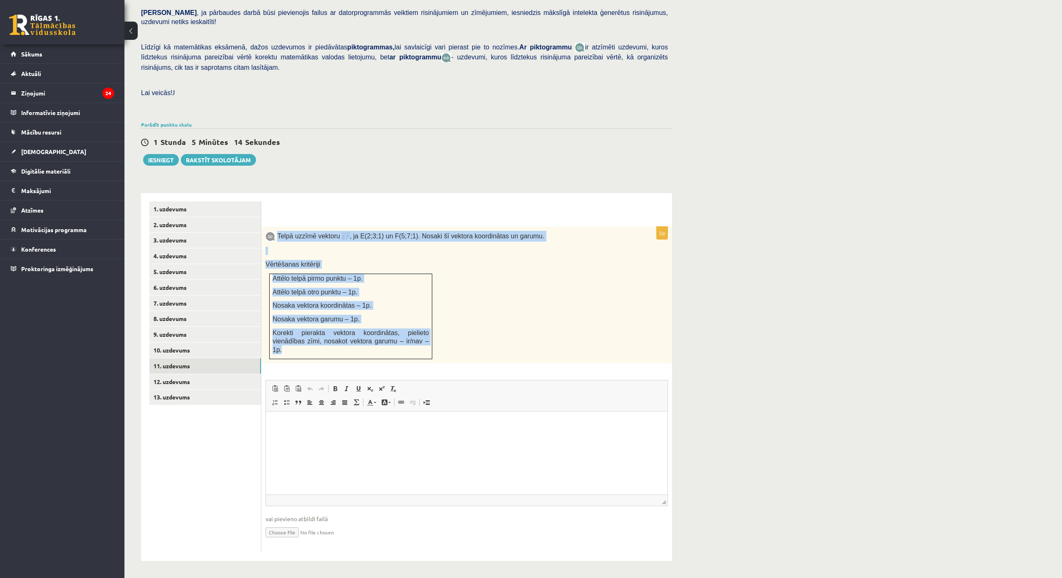
drag, startPoint x: 277, startPoint y: 195, endPoint x: 405, endPoint y: 299, distance: 165.0
click at [405, 299] on div "Telpā uzzīmē vektoru , ja E(2;3;1) un F(5;7;1). Nosaki šī vektora koordinātas u…" at bounding box center [466, 295] width 411 height 137
copy div "Telpā uzzīmē vektoru , ja E(2;3;1) un F(5;7;1). Nosaki šī vektora koordinātas u…"
click at [347, 227] on div "Telpā uzzīmē vektoru , ja E(2;3;1) un F(5;7;1). Nosaki šī vektora koordinātas u…" at bounding box center [466, 295] width 411 height 137
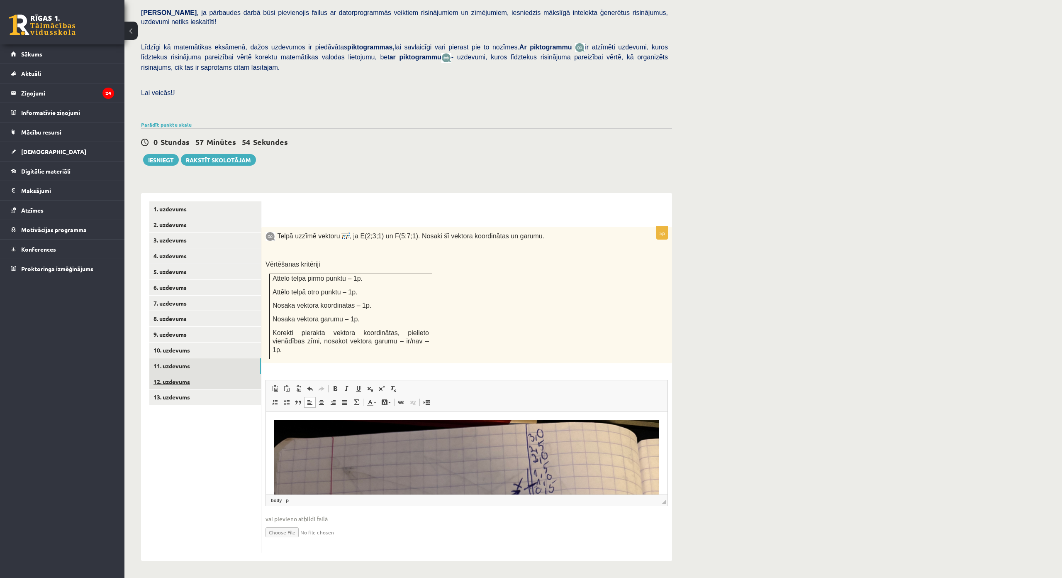
click at [199, 374] on link "12. uzdevums" at bounding box center [205, 381] width 112 height 15
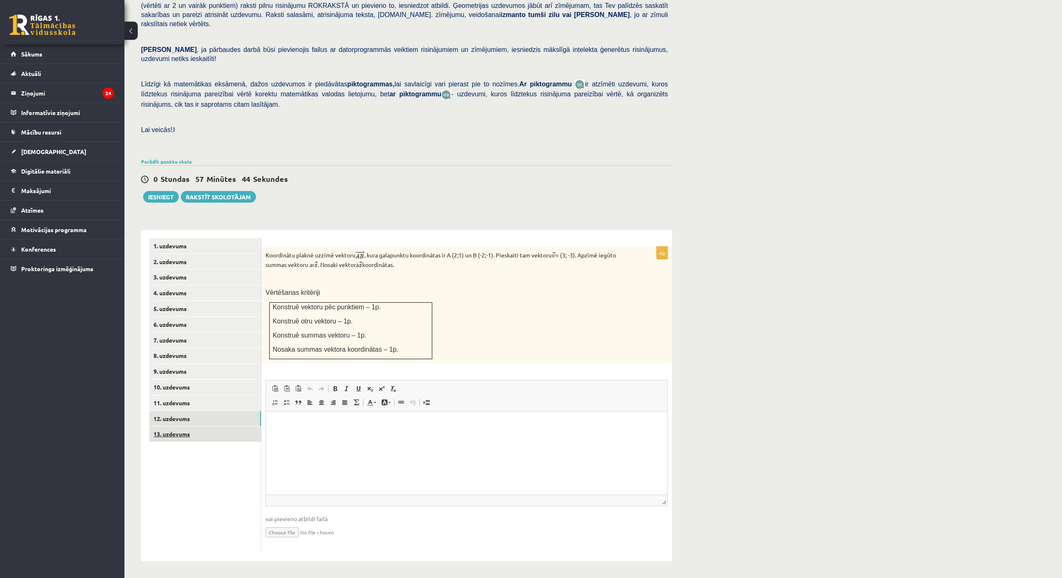
click at [233, 426] on link "13. uzdevums" at bounding box center [205, 433] width 112 height 15
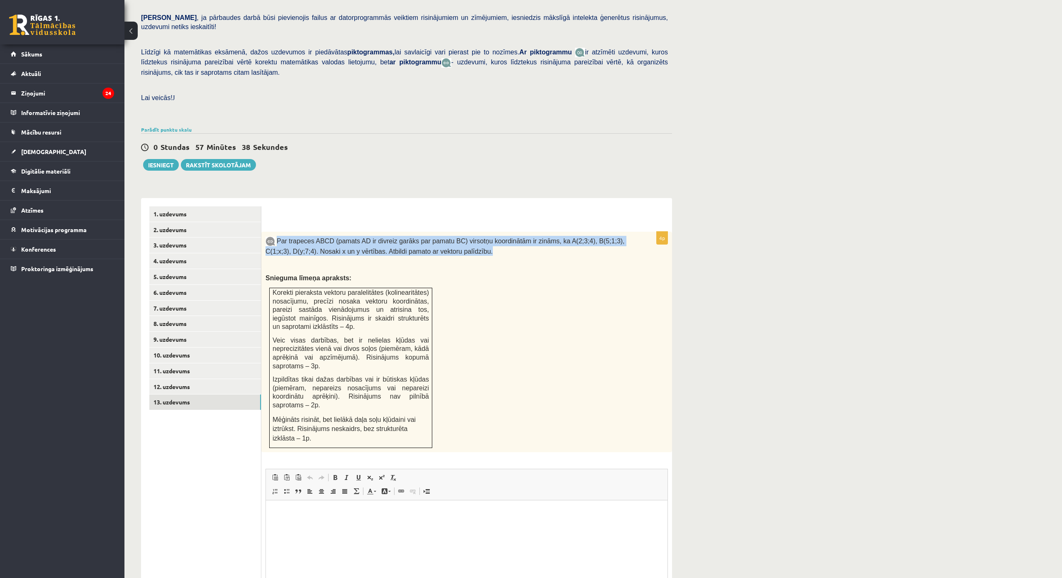
drag, startPoint x: 278, startPoint y: 223, endPoint x: 452, endPoint y: 232, distance: 175.0
click at [452, 236] on p "Par trapeces ABCD (pamats AD ir divreiz garāks par pamatu BC) virsotņu koordinā…" at bounding box center [446, 246] width 361 height 20
copy span "Par trapeces ABCD (pamats AD ir divreiz garāks par pamatu BC) virsotņu koordinā…"
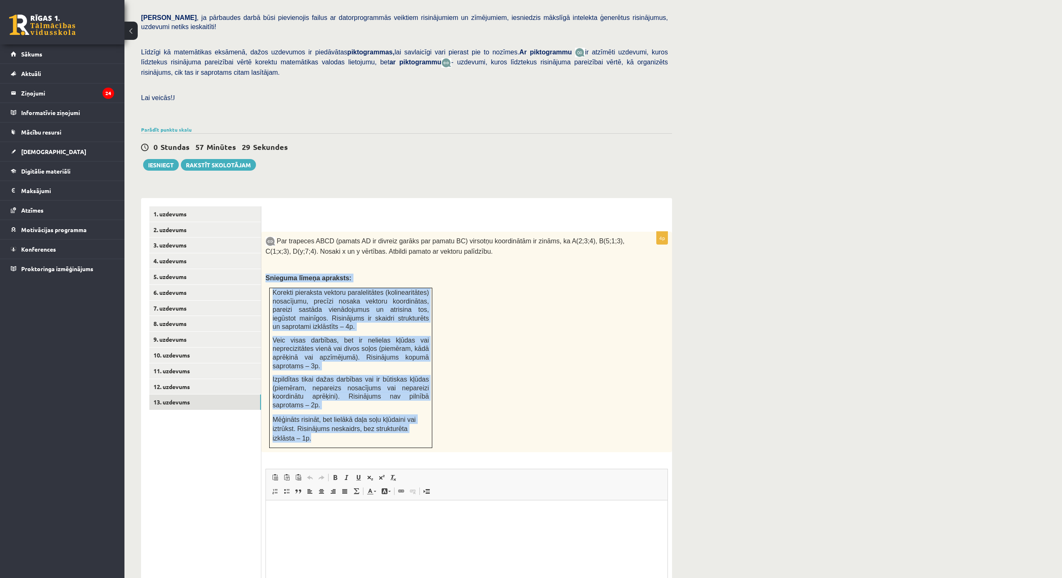
drag, startPoint x: 264, startPoint y: 259, endPoint x: 418, endPoint y: 402, distance: 209.4
click at [418, 402] on div "Par trapeces ABCD (pamats AD ir divreiz garāks par pamatu BC) virsotņu koordinā…" at bounding box center [466, 342] width 411 height 221
copy div "Snieguma līmeņa apraksts: Korekti pieraksta vektoru paralelitātes (kolinearitāt…"
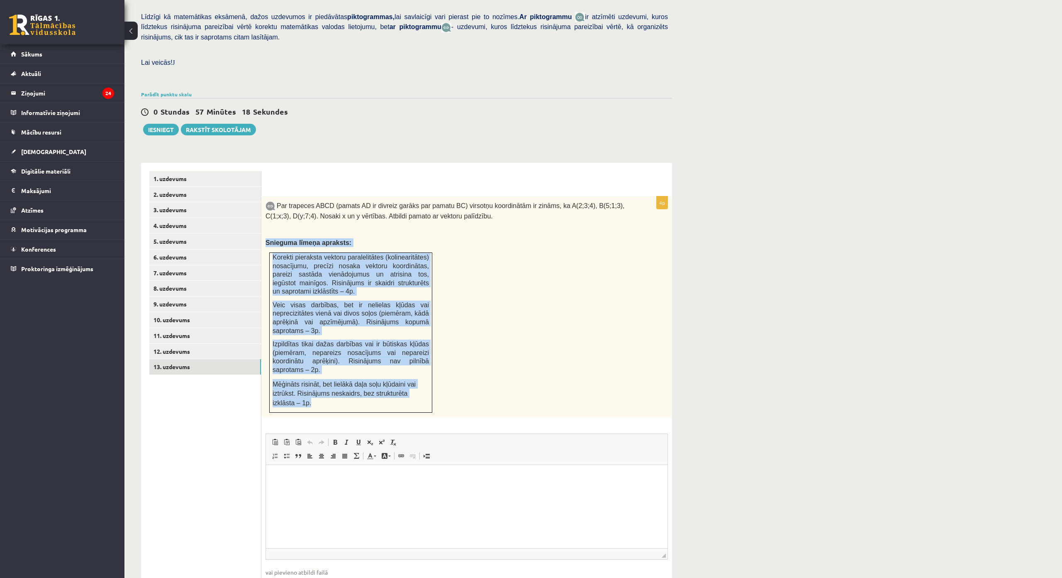
scroll to position [204, 0]
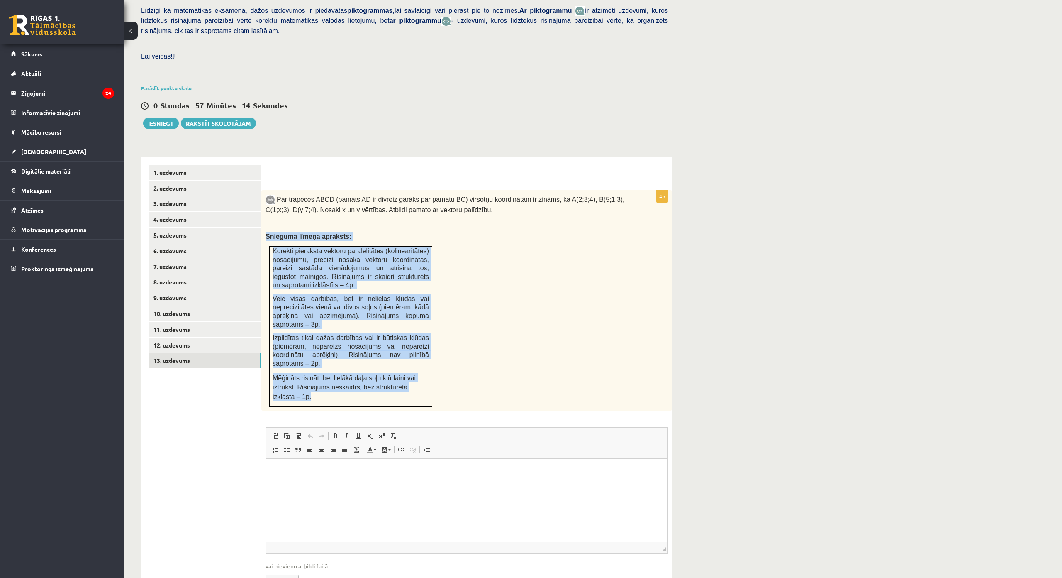
click at [483, 232] on p "Snieguma līmeņa apraksts:" at bounding box center [446, 236] width 361 height 9
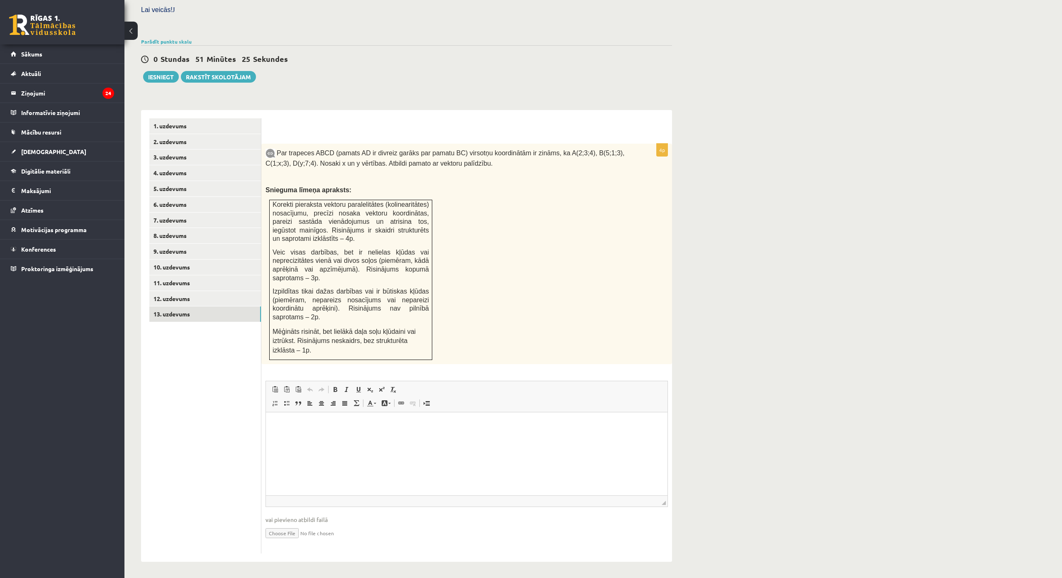
scroll to position [265, 0]
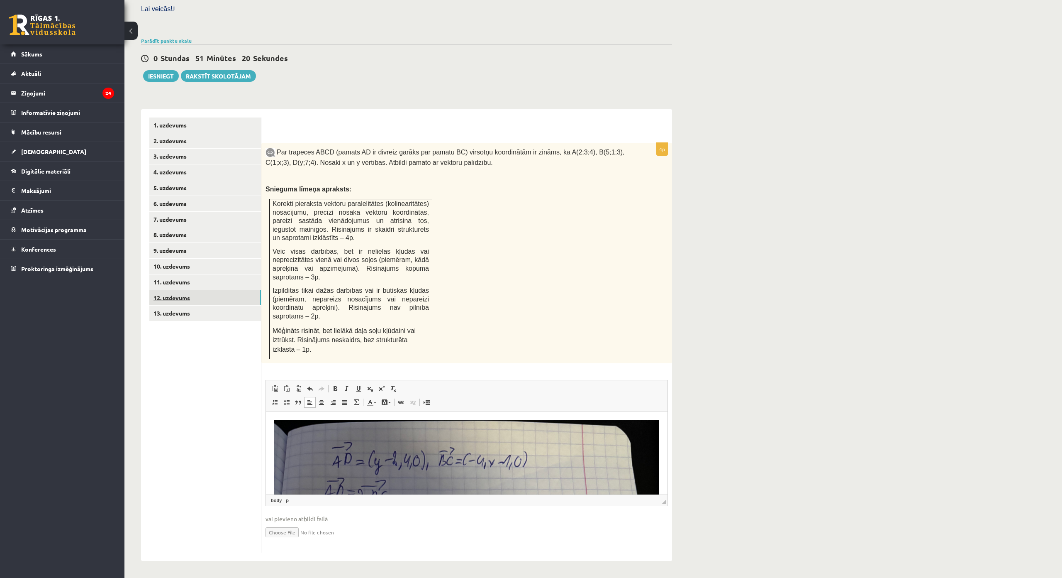
click at [194, 290] on link "12. uzdevums" at bounding box center [205, 297] width 112 height 15
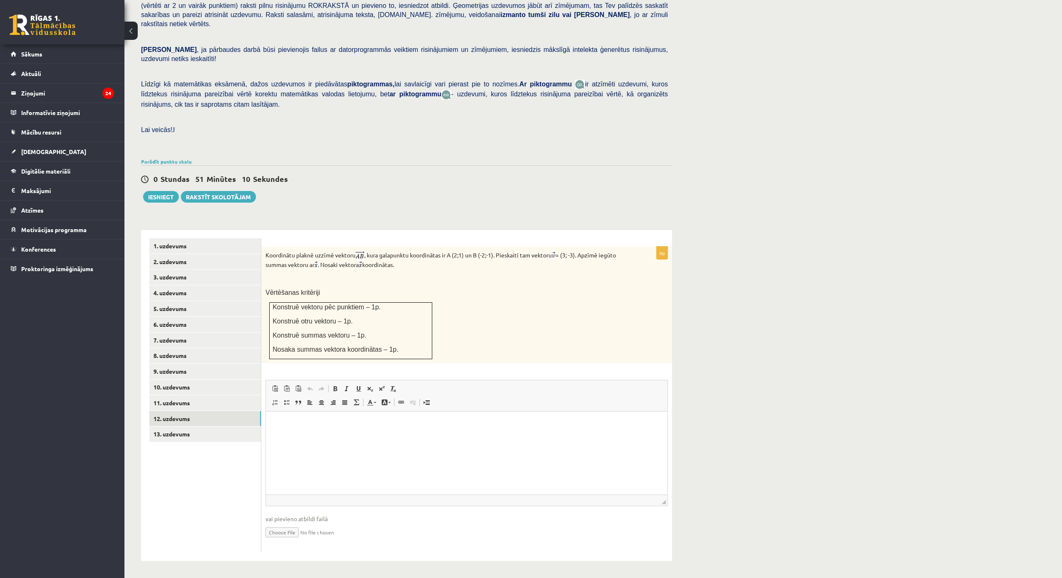
scroll to position [0, 0]
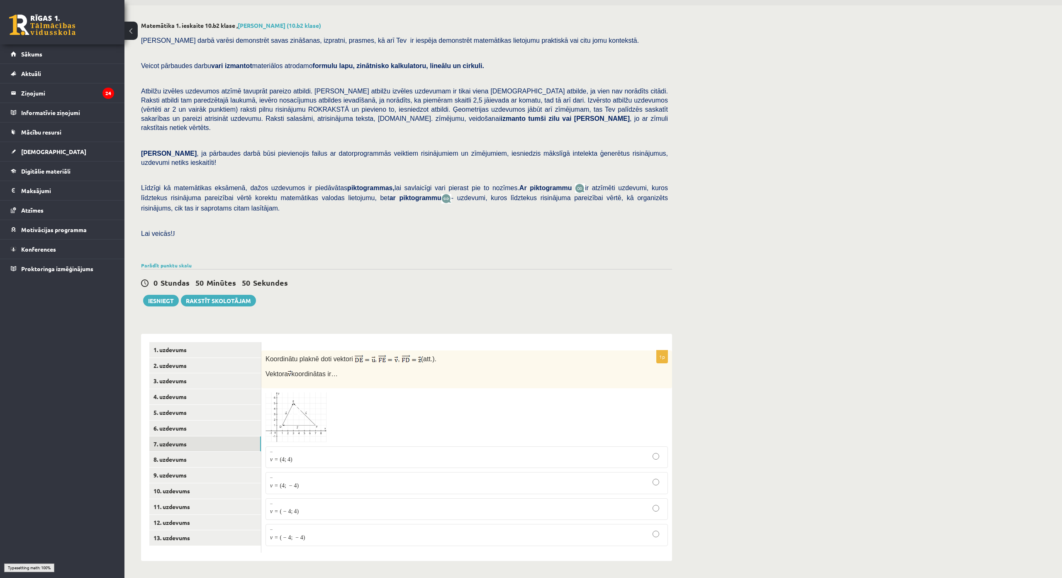
scroll to position [52, 0]
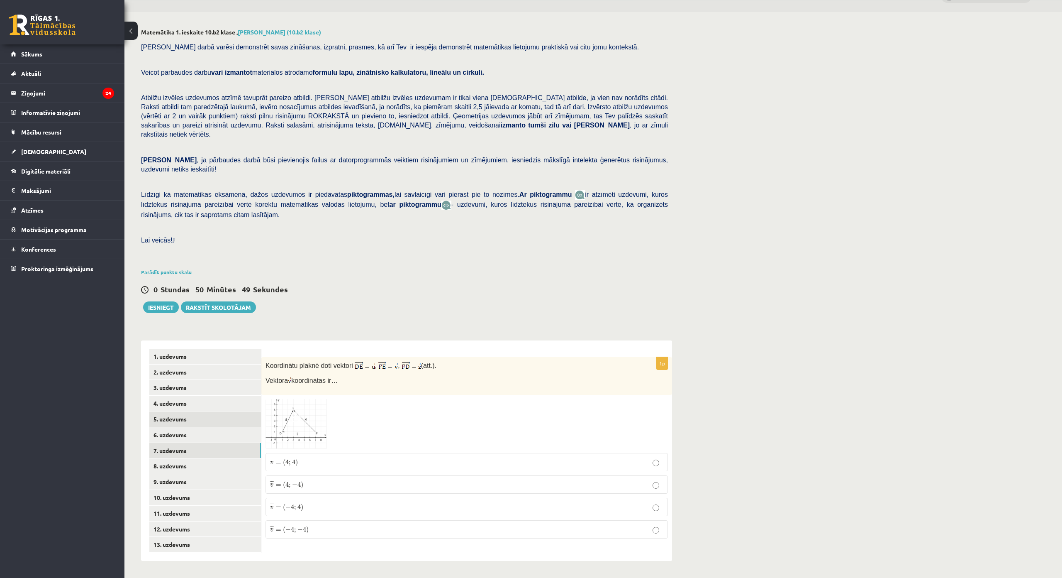
click at [190, 411] on link "5. uzdevums" at bounding box center [205, 418] width 112 height 15
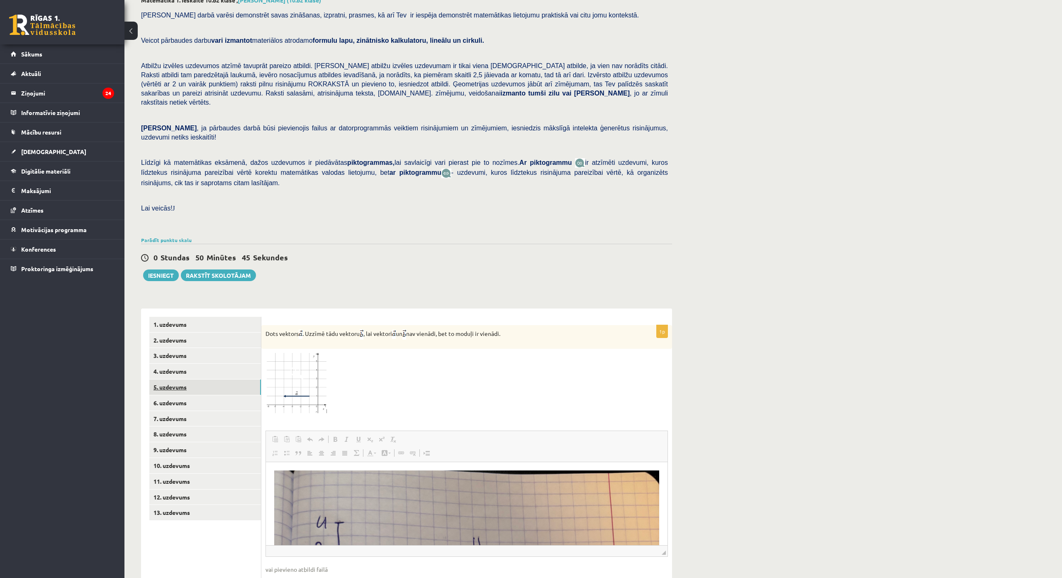
scroll to position [0, 0]
click at [167, 269] on button "Iesniegt" at bounding box center [161, 275] width 36 height 12
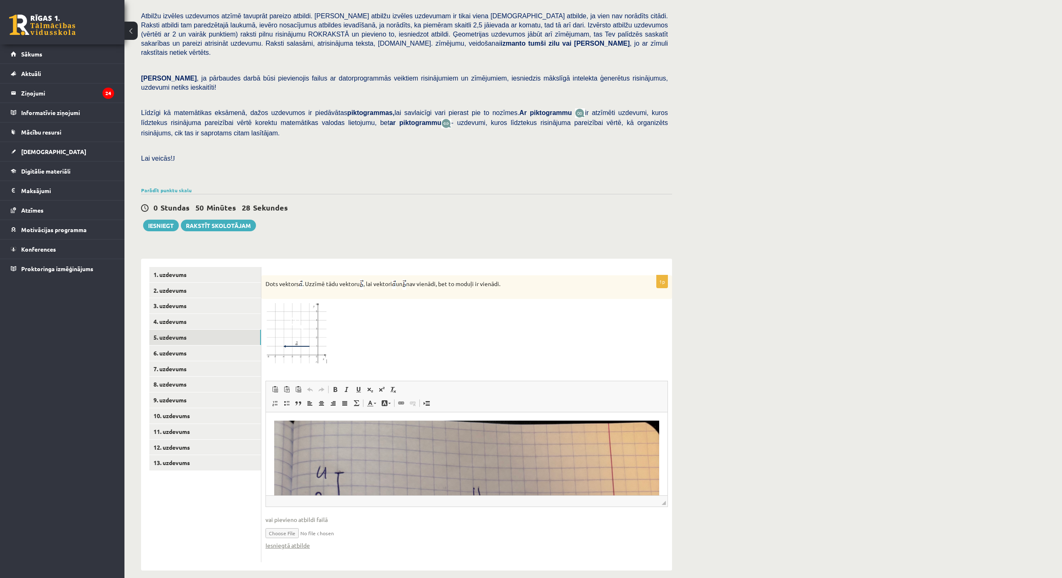
scroll to position [143, 0]
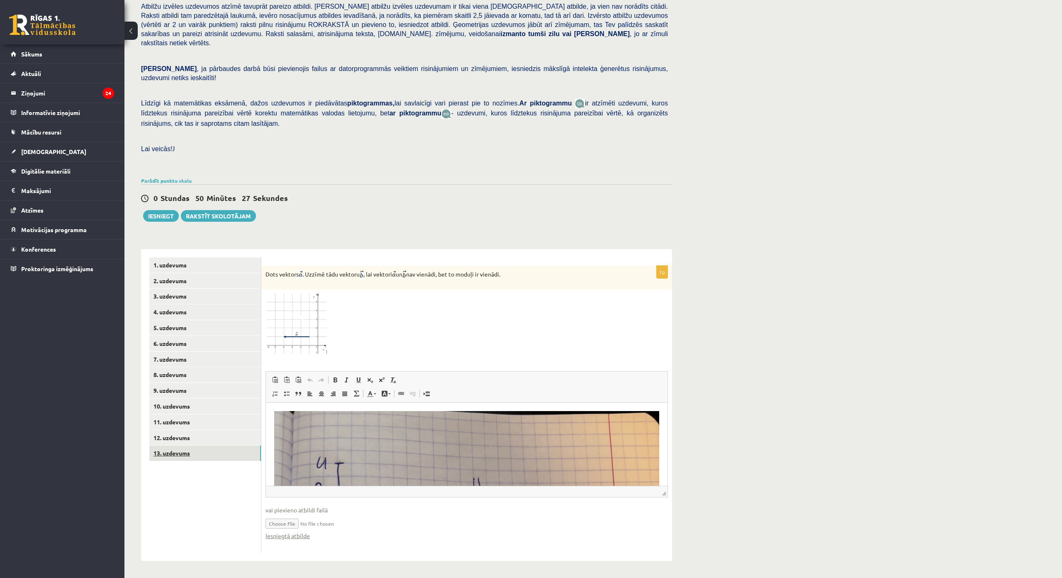
click at [192, 445] on link "13. uzdevums" at bounding box center [205, 452] width 112 height 15
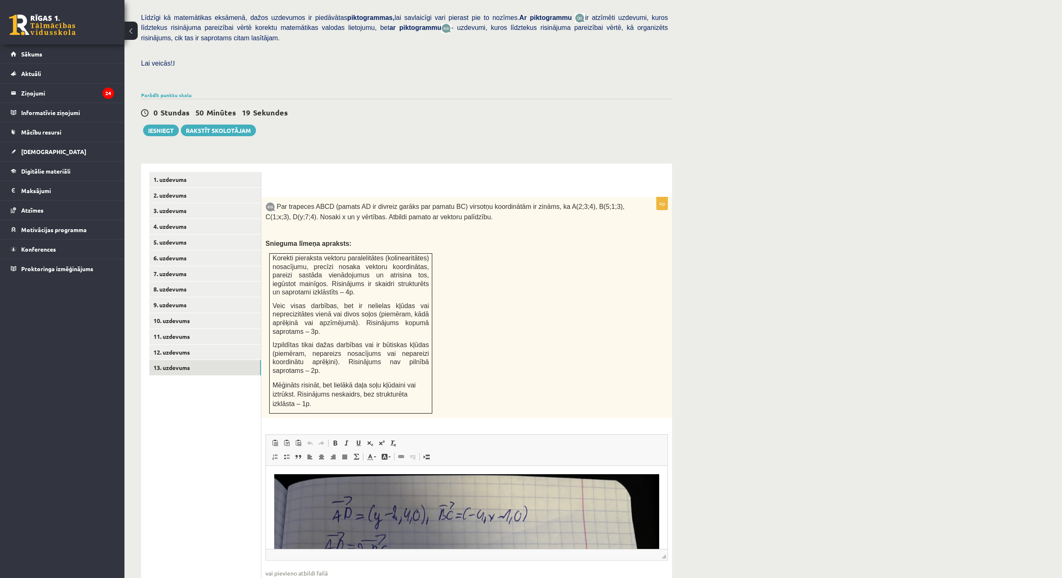
scroll to position [265, 0]
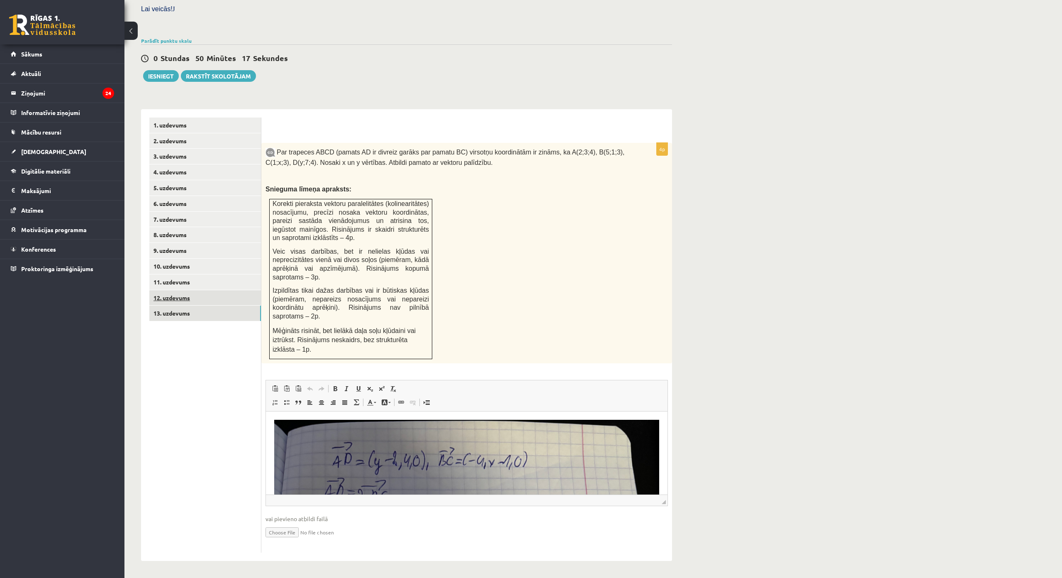
click at [187, 290] on link "12. uzdevums" at bounding box center [205, 297] width 112 height 15
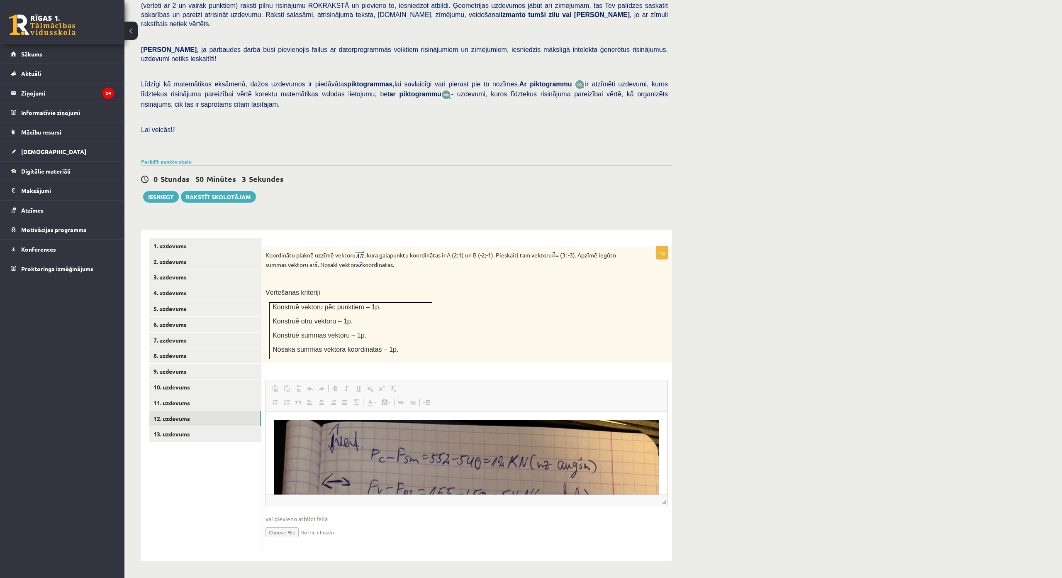
scroll to position [0, 0]
click at [178, 238] on link "1. uzdevums" at bounding box center [205, 245] width 112 height 15
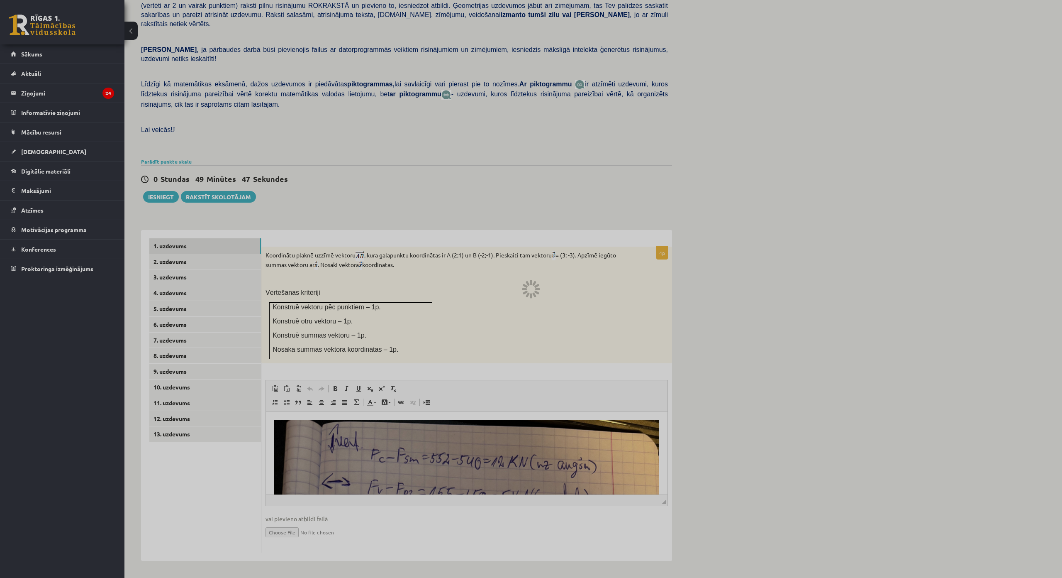
scroll to position [52, 0]
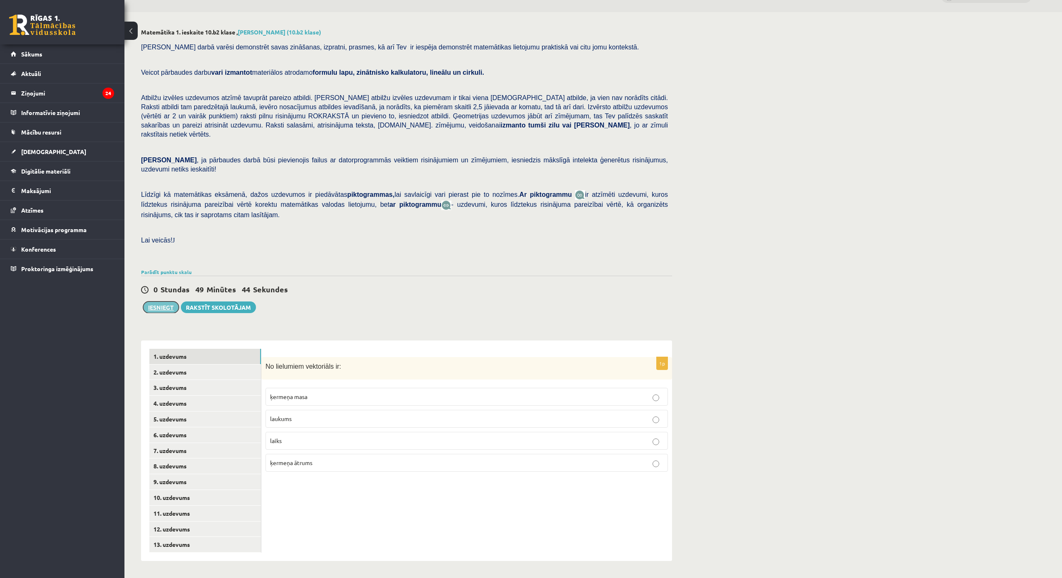
click at [161, 301] on button "Iesniegt" at bounding box center [161, 307] width 36 height 12
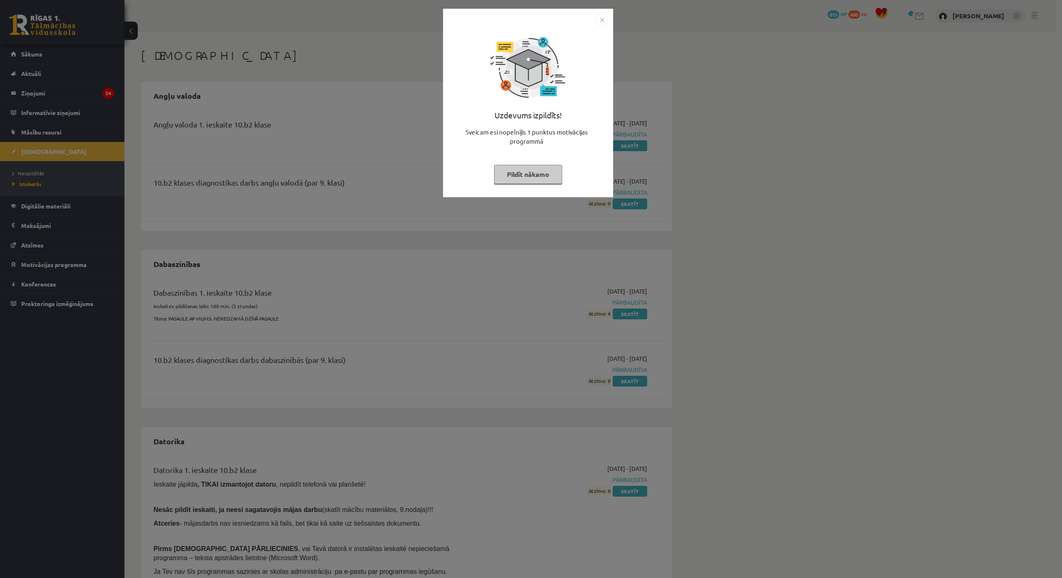
click at [602, 20] on img "Close" at bounding box center [602, 20] width 12 height 12
